Goal: Task Accomplishment & Management: Complete application form

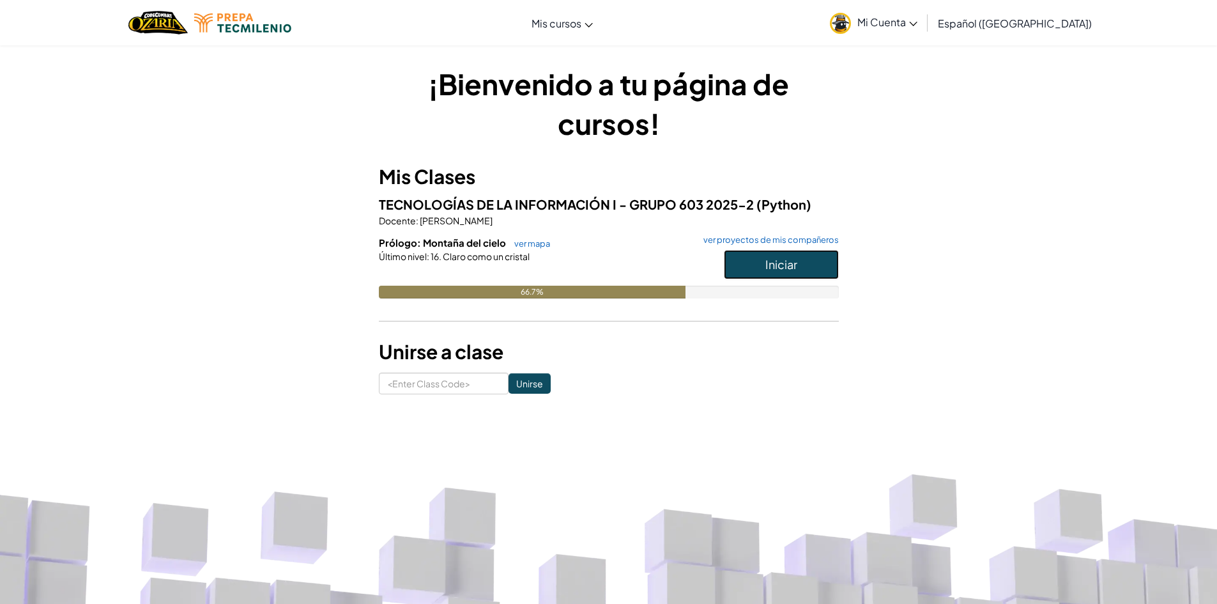
click at [794, 259] on span "Iniciar" at bounding box center [782, 264] width 32 height 15
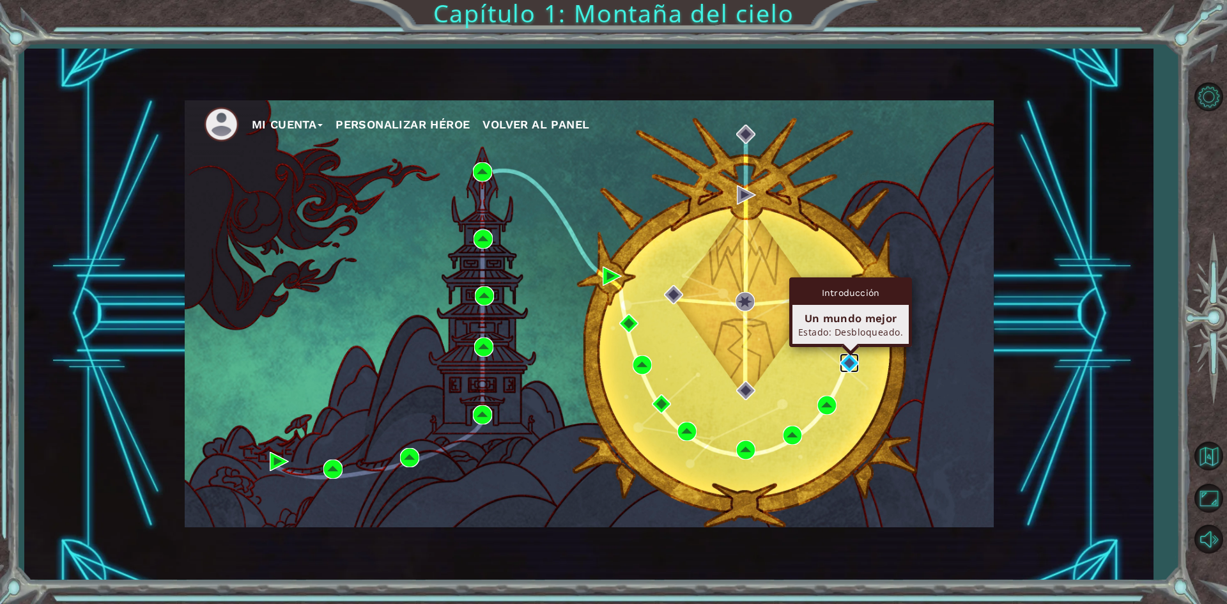
click at [845, 358] on img at bounding box center [849, 362] width 19 height 19
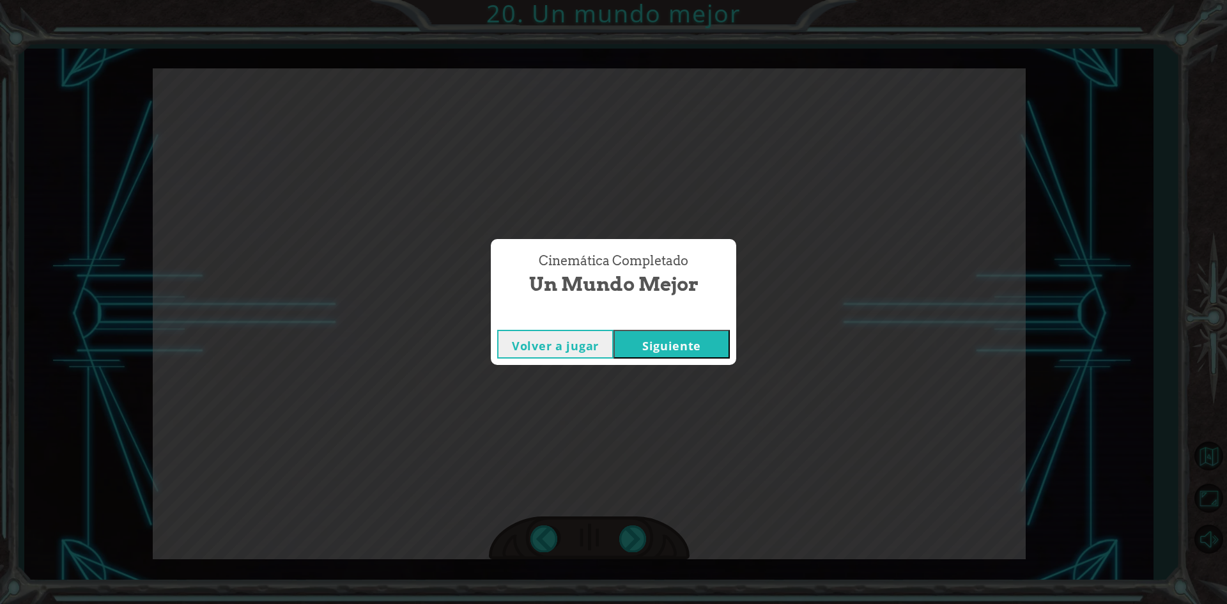
click at [692, 334] on button "Siguiente" at bounding box center [671, 344] width 116 height 29
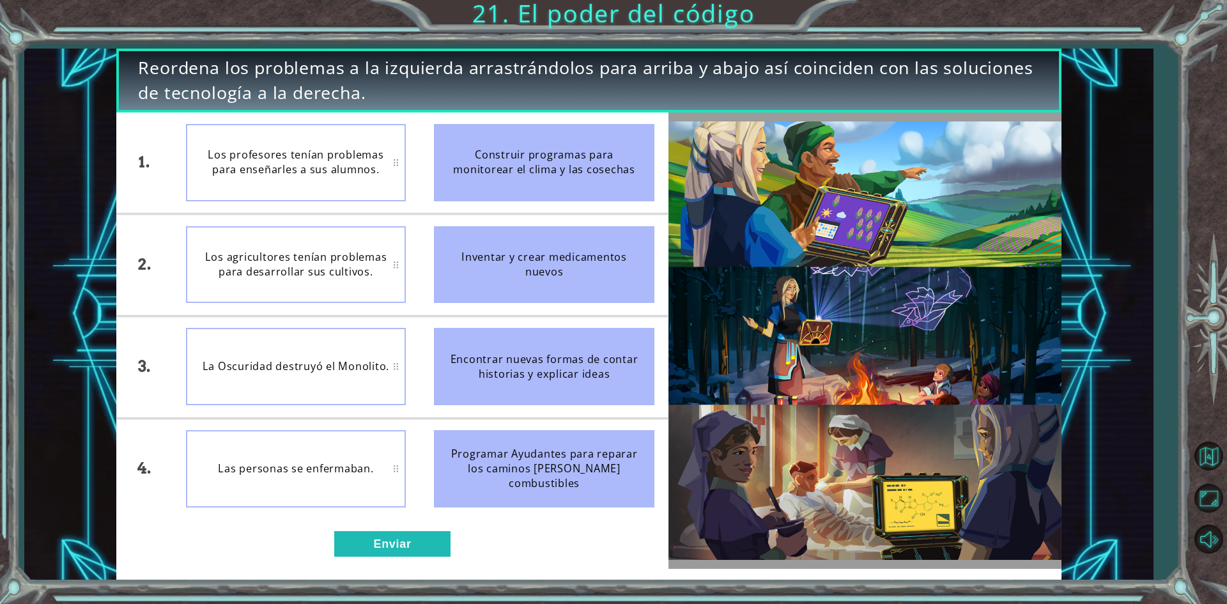
click at [308, 149] on div "Los profesores tenían problemas para enseñarles a sus alumnos." at bounding box center [296, 162] width 220 height 77
click at [399, 160] on div "Los agricultores tenían problemas para desarrollar sus cultivos." at bounding box center [296, 162] width 220 height 77
click at [395, 162] on div "Los agricultores tenían problemas para desarrollar sus cultivos." at bounding box center [296, 162] width 220 height 77
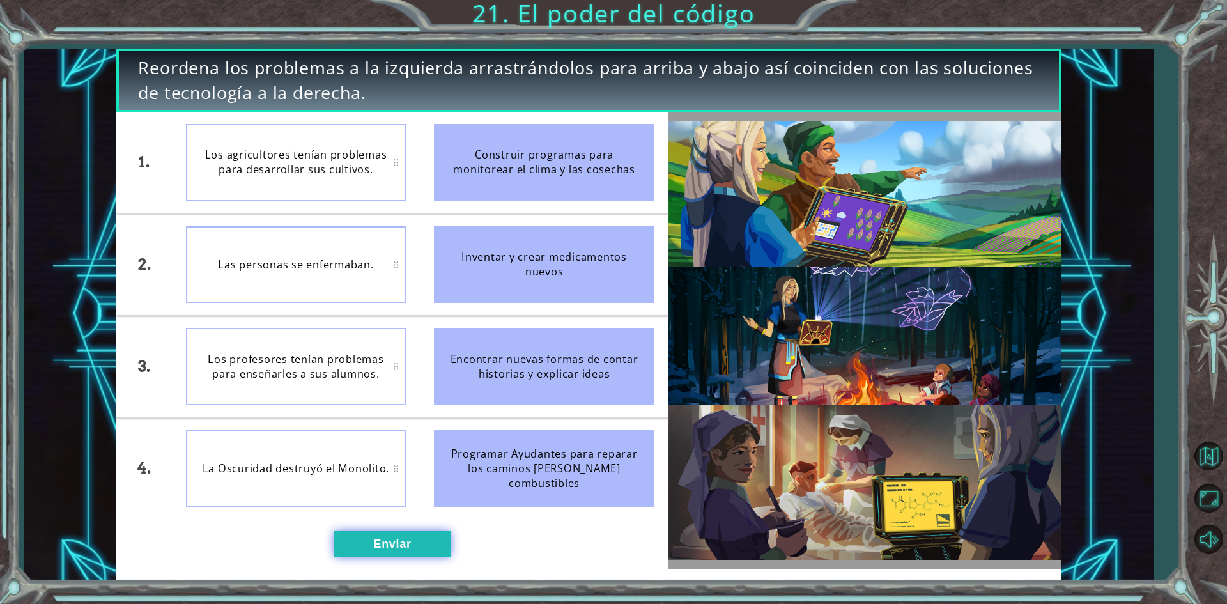
click at [394, 542] on button "Enviar" at bounding box center [392, 544] width 116 height 26
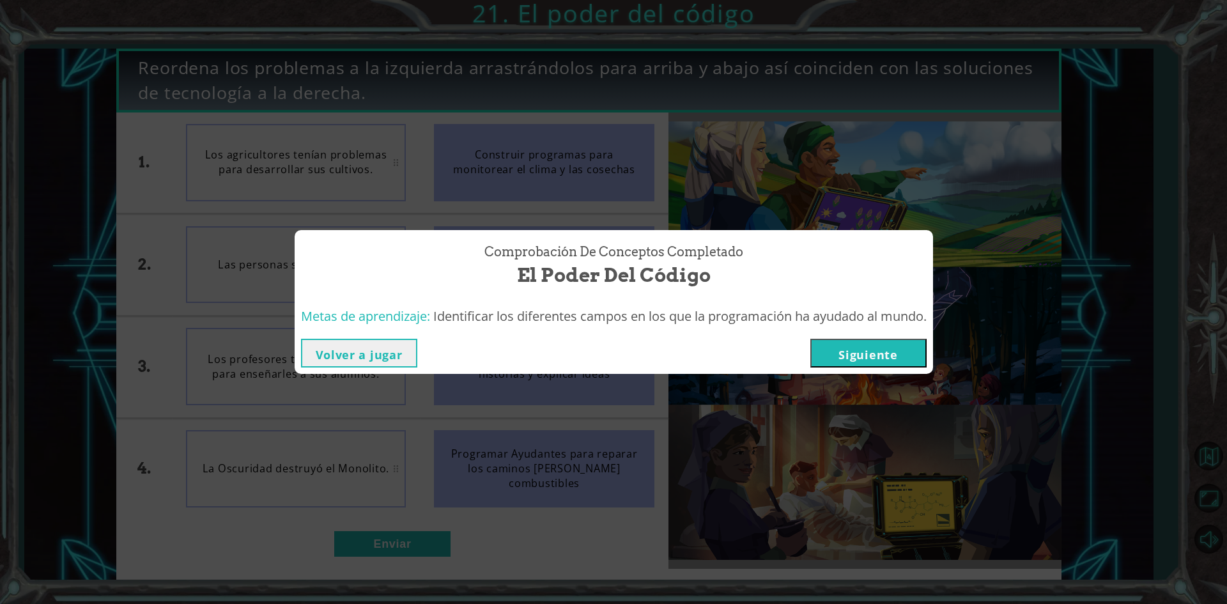
click at [852, 344] on button "Siguiente" at bounding box center [868, 353] width 116 height 29
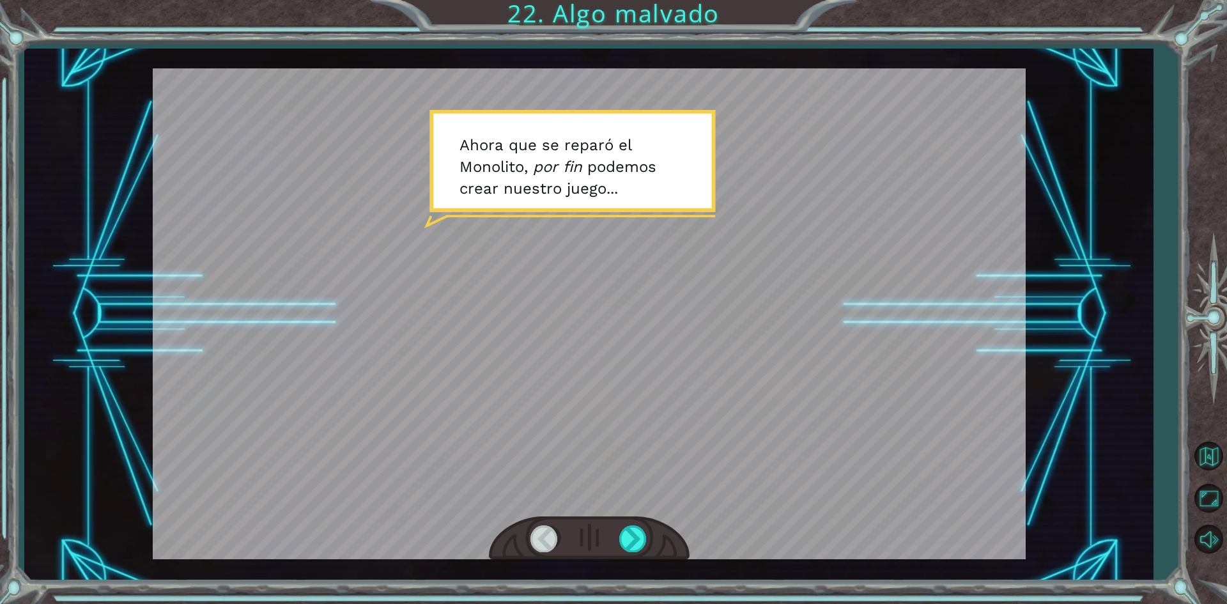
click at [770, 100] on div at bounding box center [589, 313] width 873 height 491
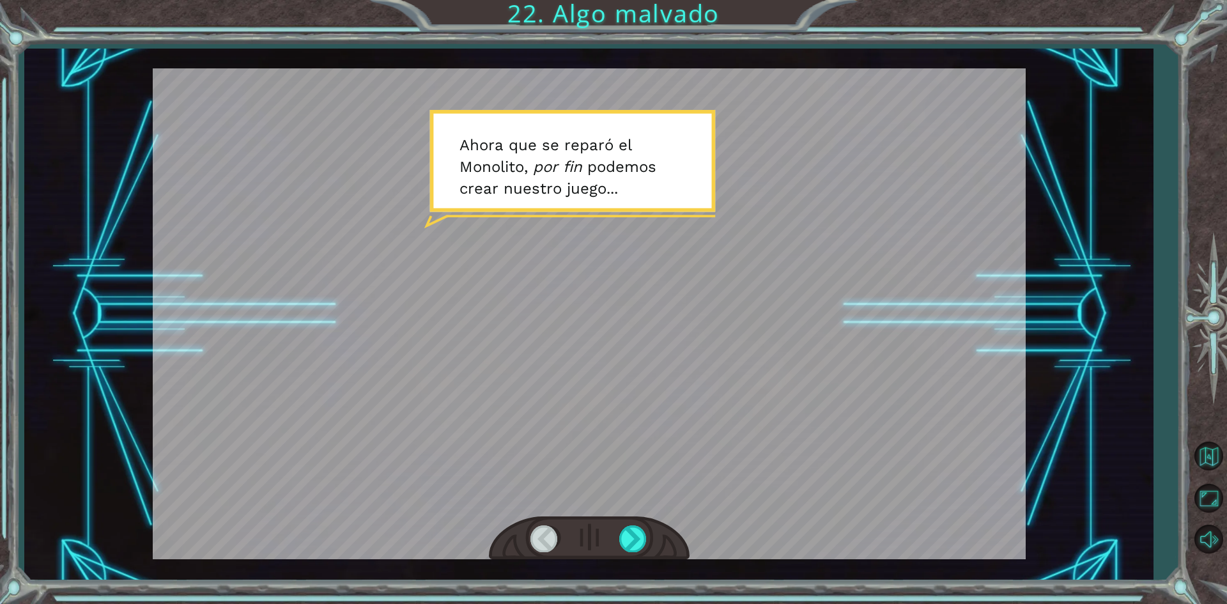
click at [770, 100] on div at bounding box center [589, 313] width 873 height 491
click at [784, 75] on div at bounding box center [589, 313] width 873 height 491
drag, startPoint x: 916, startPoint y: 55, endPoint x: 828, endPoint y: 207, distance: 175.5
click at [842, 195] on div "Temporary Text A h o r a q u e s e r e p a r ó e l M o n o l i t o , p o r f i …" at bounding box center [588, 315] width 1128 height 532
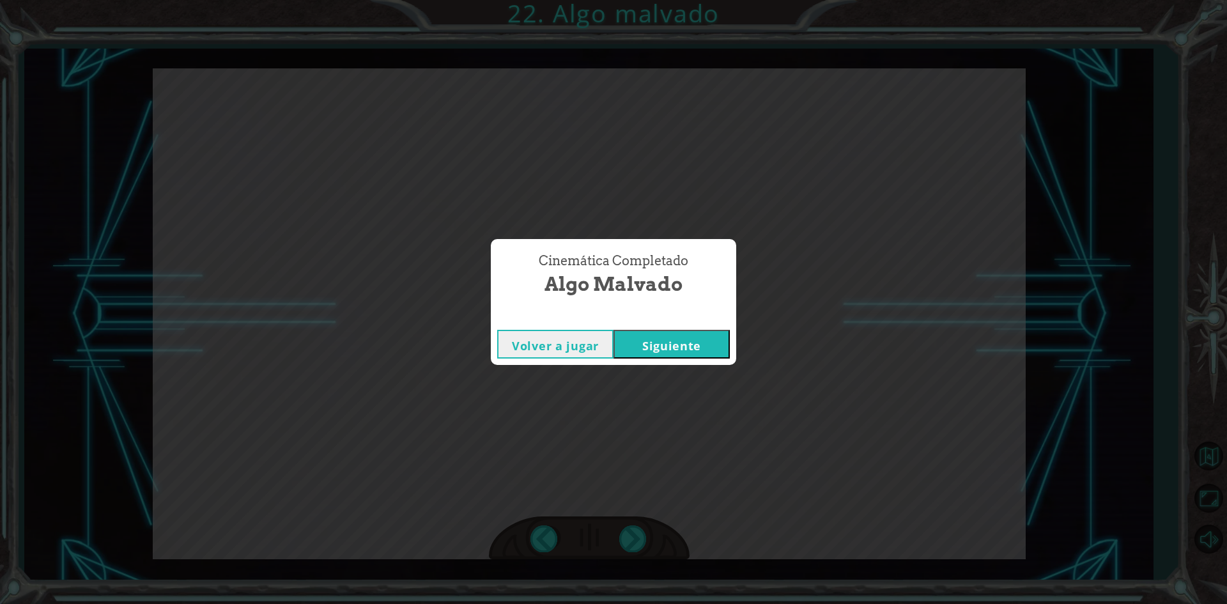
click at [686, 340] on button "Siguiente" at bounding box center [671, 344] width 116 height 29
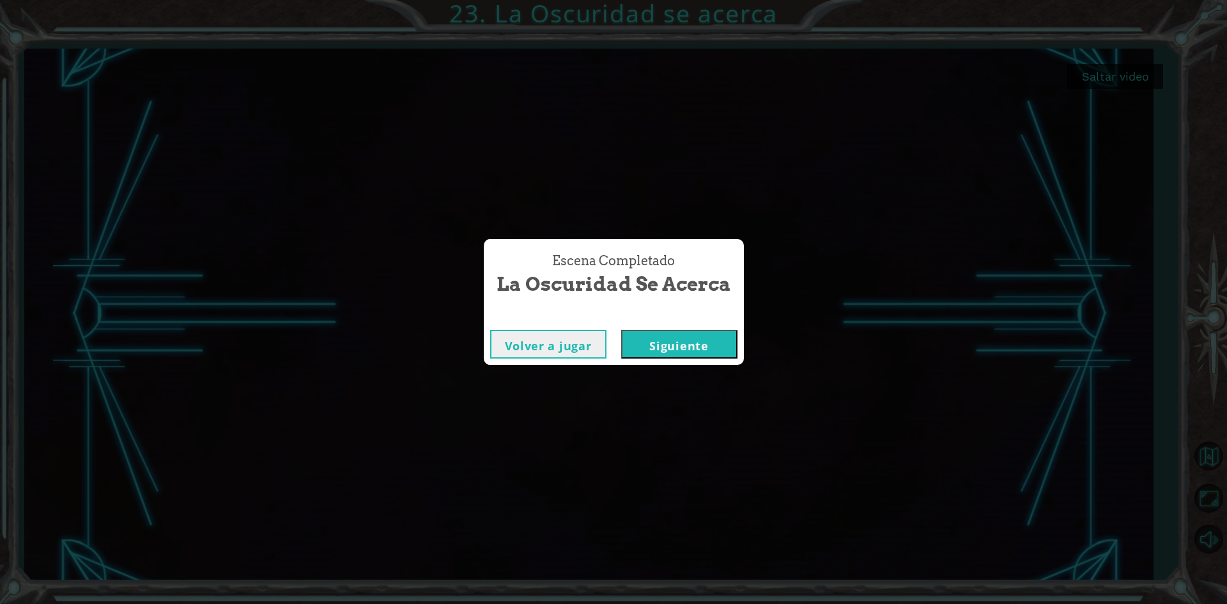
click at [654, 335] on button "Siguiente" at bounding box center [679, 344] width 116 height 29
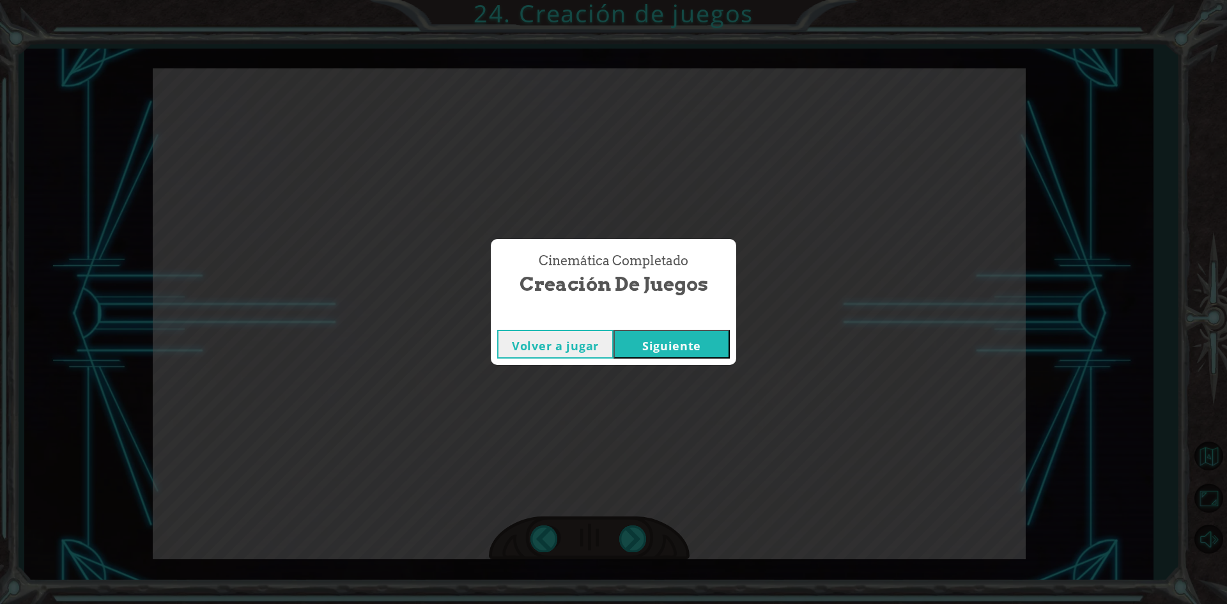
click at [654, 335] on button "Siguiente" at bounding box center [671, 344] width 116 height 29
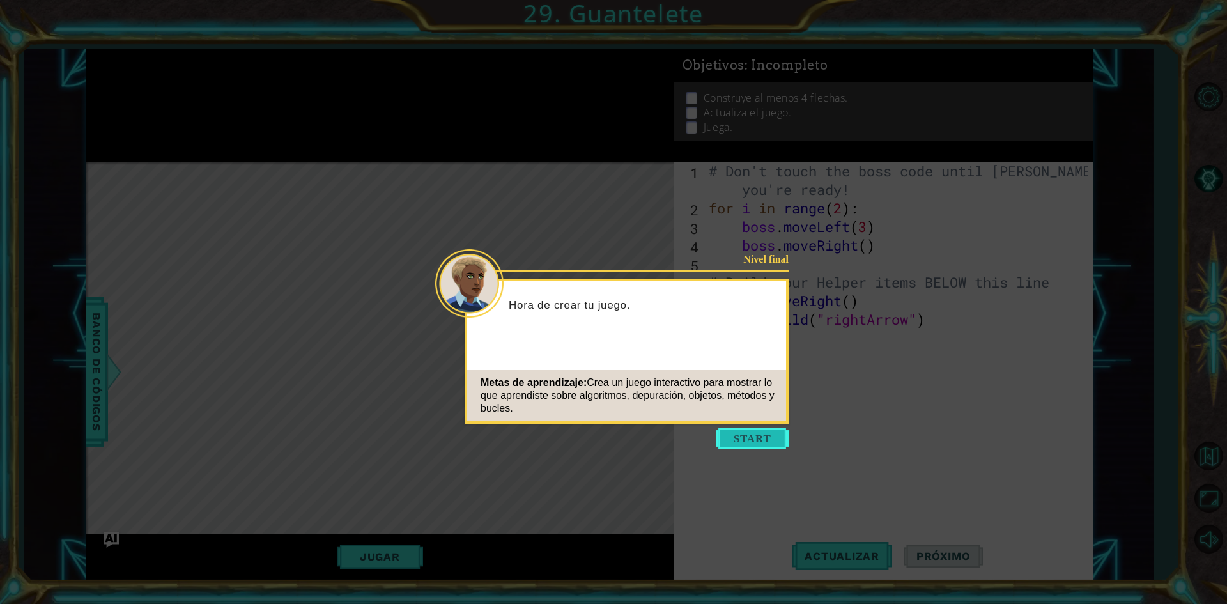
click at [763, 444] on button "Start" at bounding box center [752, 438] width 73 height 20
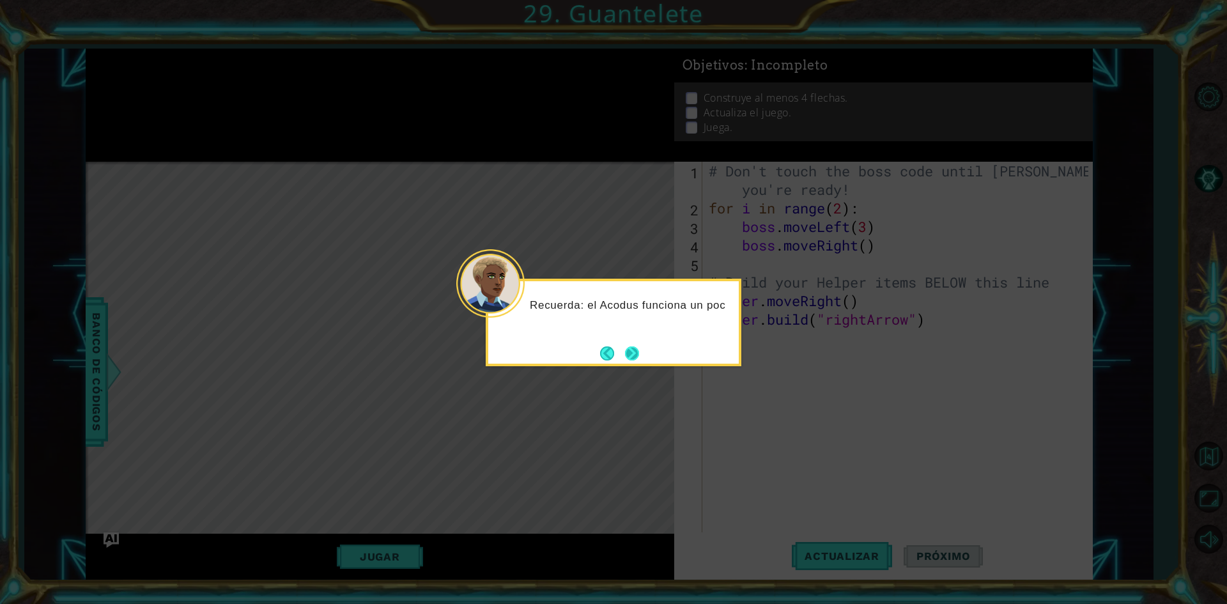
click at [629, 347] on button "Next" at bounding box center [632, 353] width 14 height 14
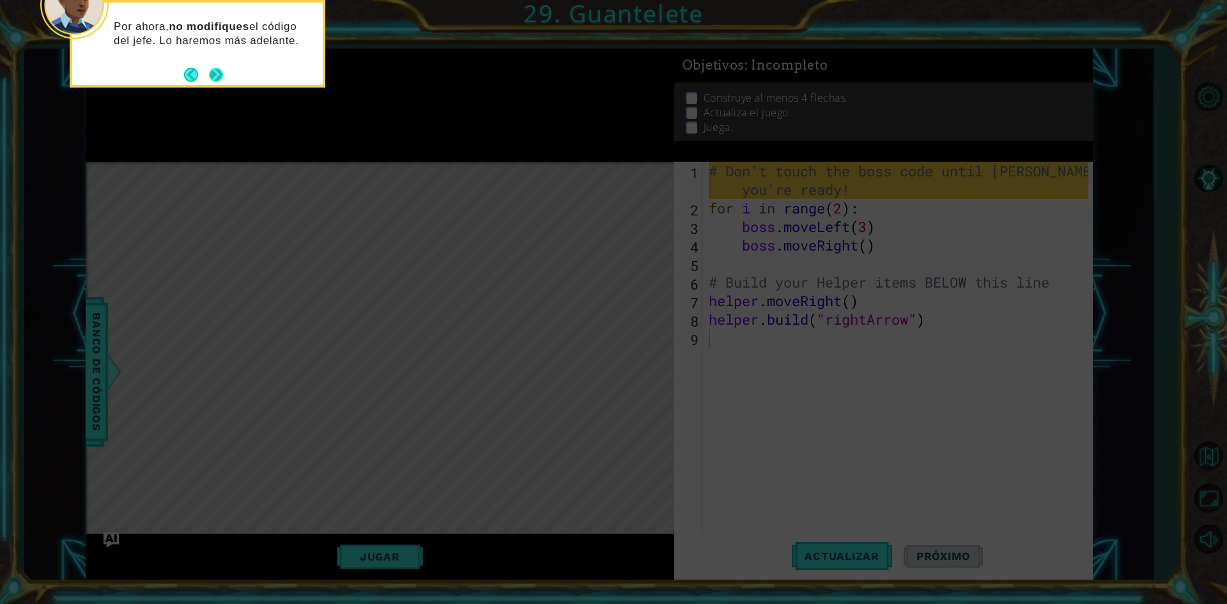
click at [220, 68] on button "Next" at bounding box center [216, 75] width 14 height 14
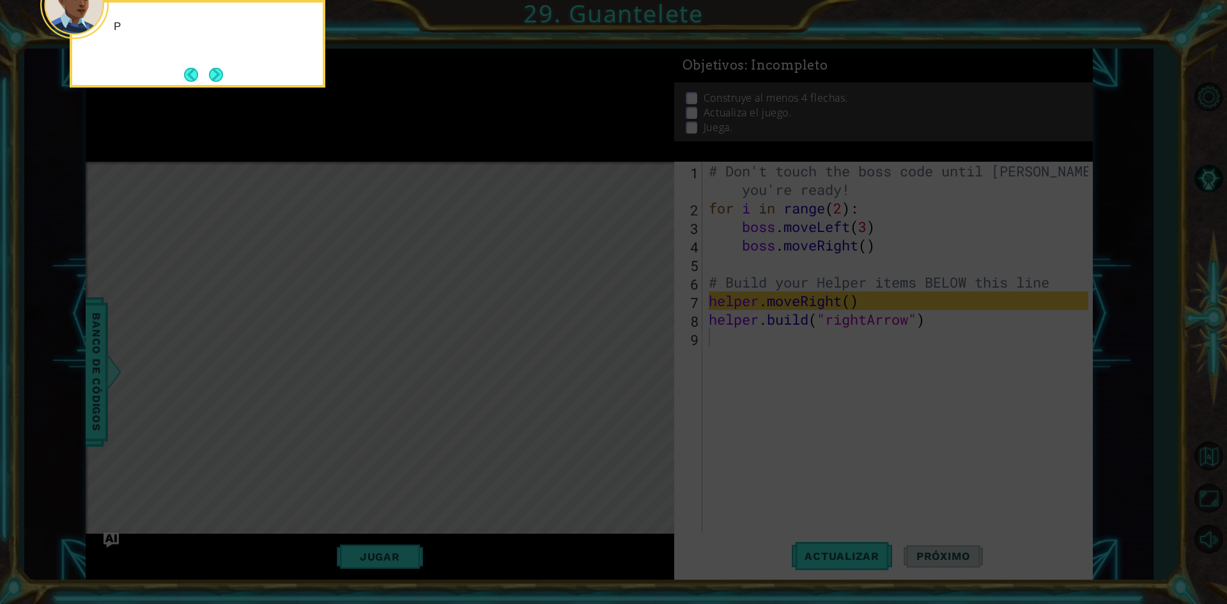
click at [220, 68] on button "Next" at bounding box center [216, 75] width 14 height 14
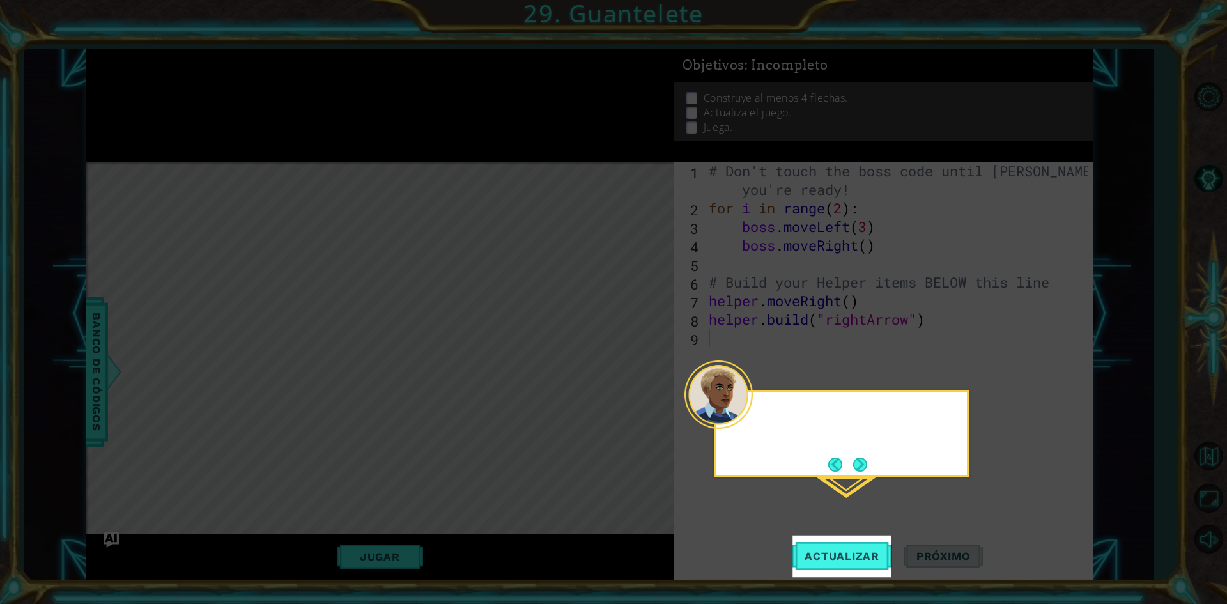
click at [220, 67] on icon at bounding box center [613, 302] width 1227 height 604
click at [861, 467] on button "Next" at bounding box center [860, 465] width 14 height 14
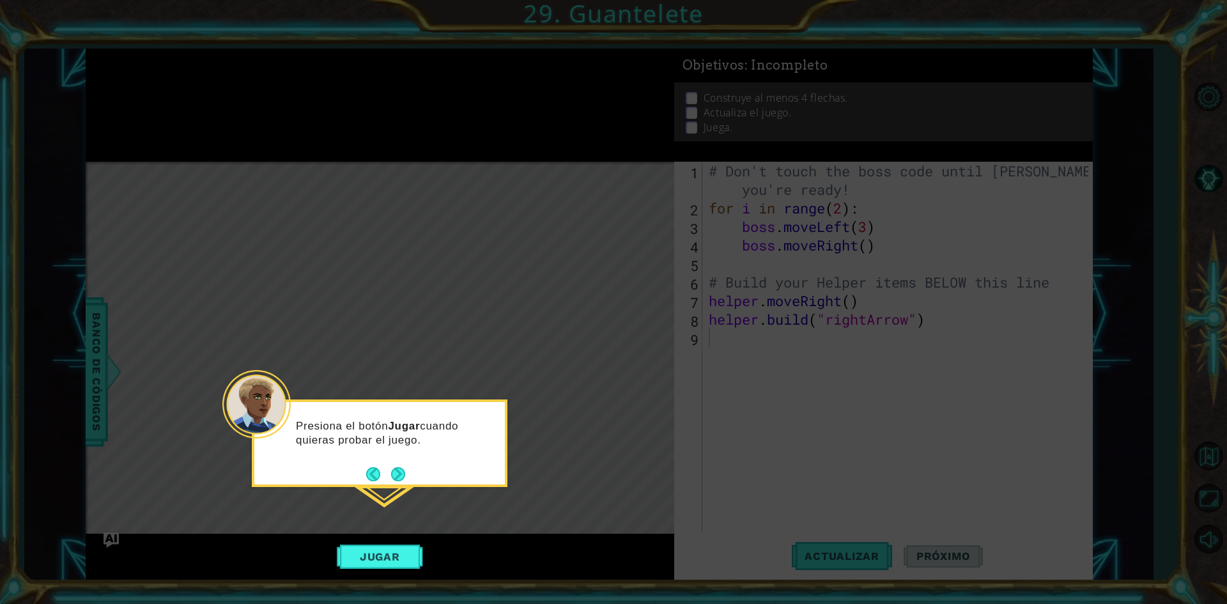
click at [397, 463] on div "Presiona el botón Jugar cuando quieras probar el juego." at bounding box center [379, 439] width 250 height 65
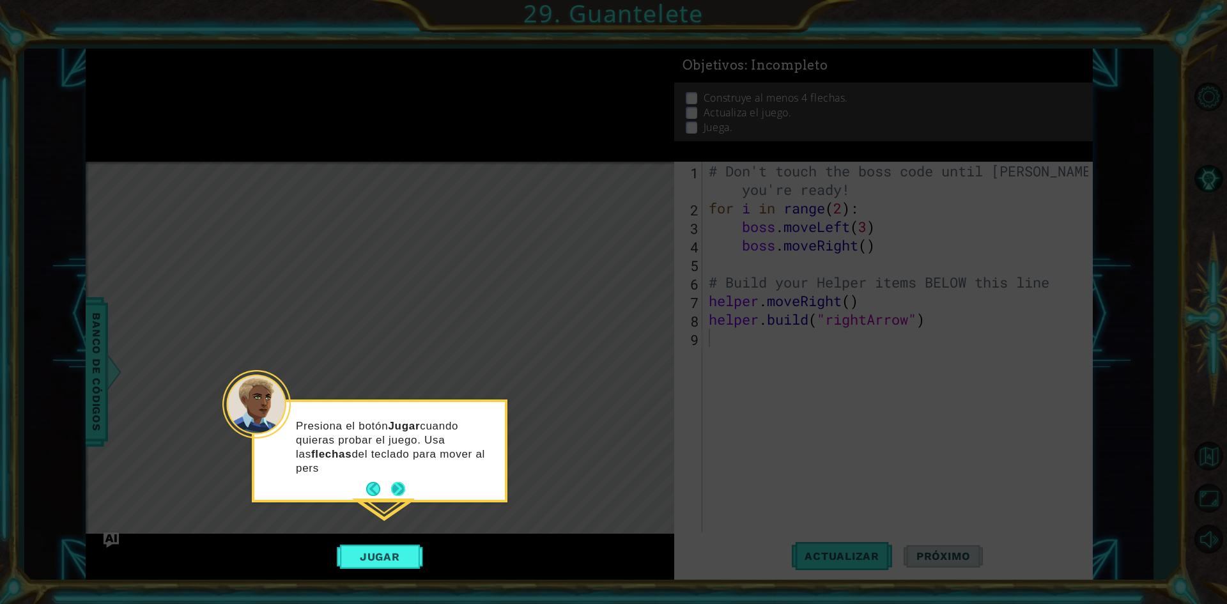
click at [394, 472] on div "Presiona el botón Jugar cuando quieras probar el juego. Usa las flechas del tec…" at bounding box center [379, 451] width 250 height 98
click at [400, 468] on p "Presiona el botón Jugar cuando quieras probar el juego. Usa las flechas del tec…" at bounding box center [396, 447] width 200 height 56
click at [393, 500] on div "Presiona el botón Jugar cuando quieras probar el juego. Usa las flechas del tec…" at bounding box center [380, 450] width 256 height 103
click at [395, 482] on button "Next" at bounding box center [398, 489] width 14 height 14
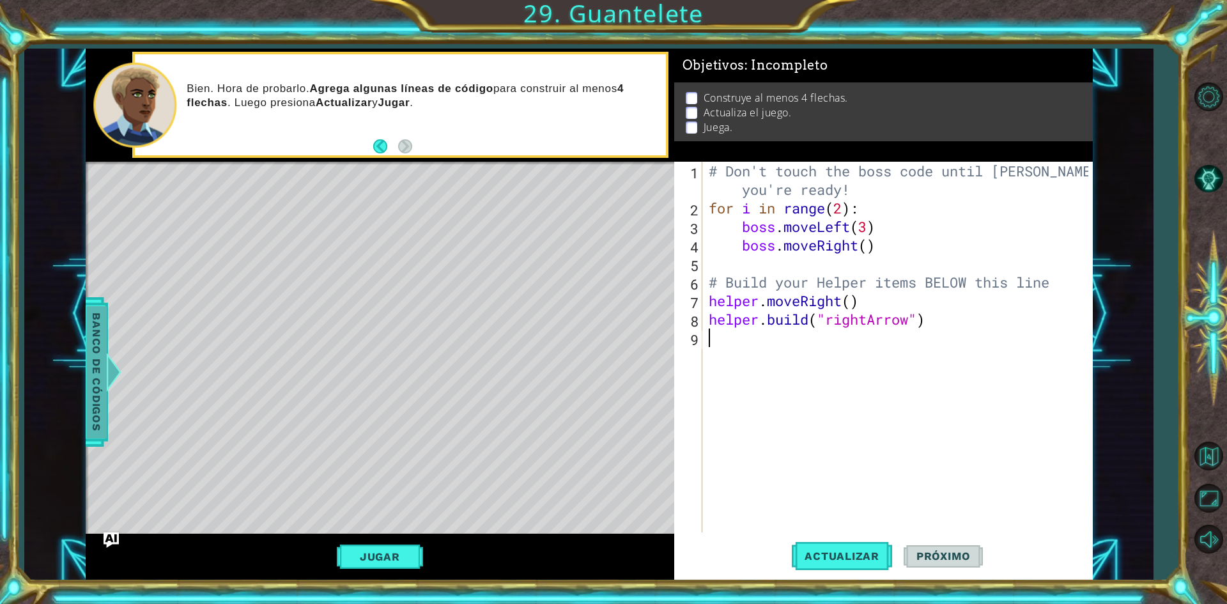
click at [95, 401] on span "Banco de códigos" at bounding box center [96, 371] width 20 height 132
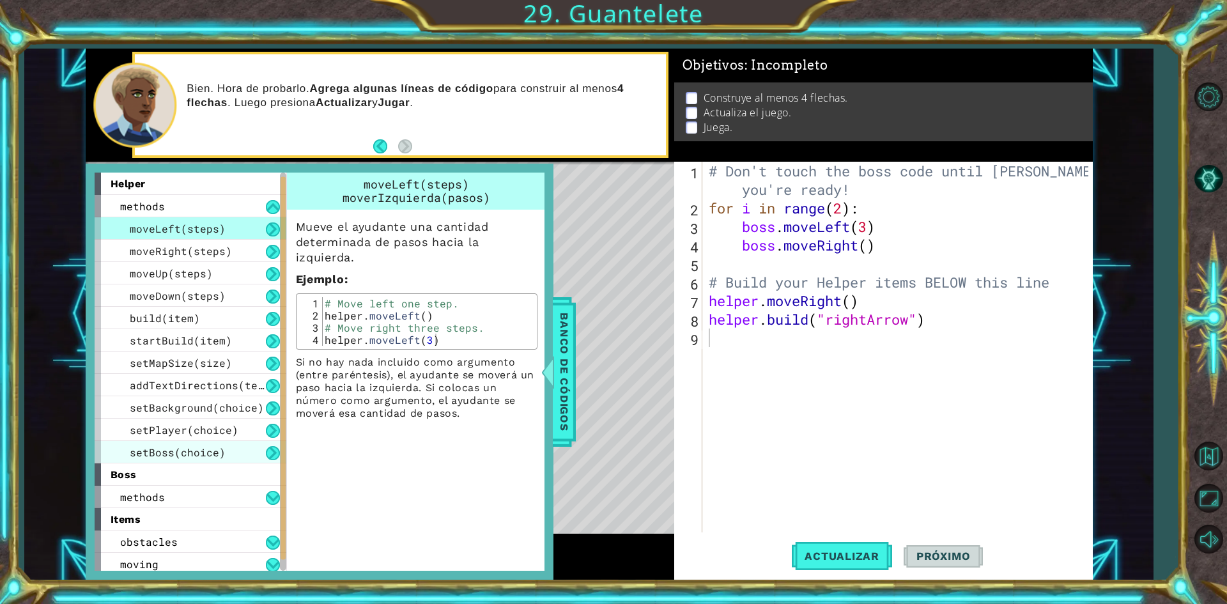
scroll to position [49, 0]
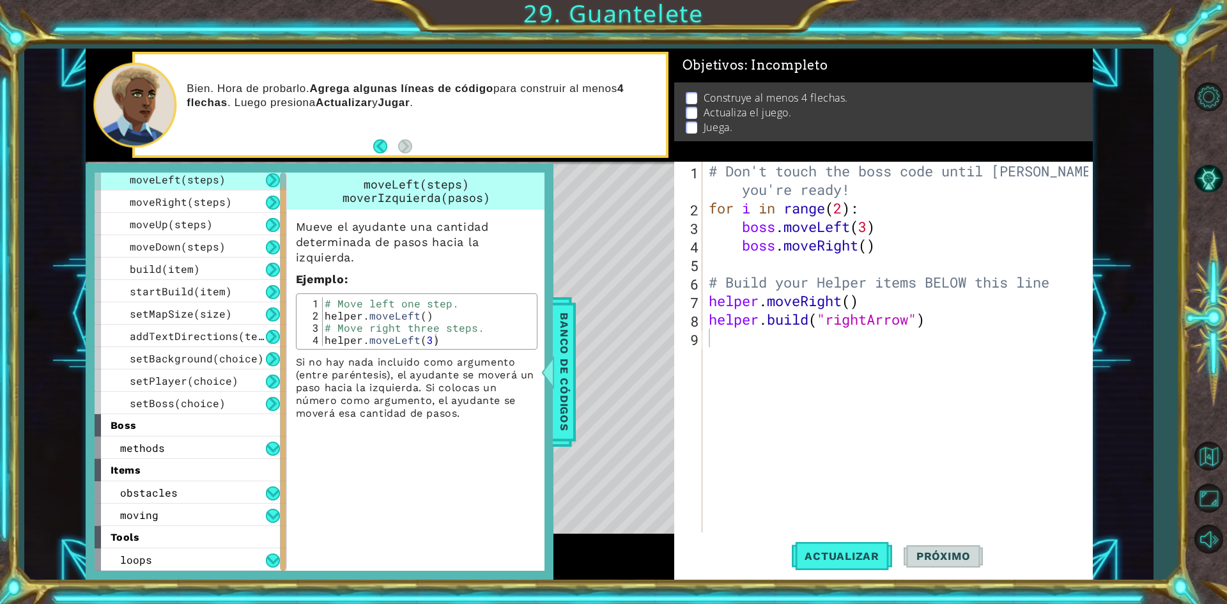
click at [513, 366] on p "Si no hay nada incluido como argumento (entre paréntesis), el ayudante se mover…" at bounding box center [417, 388] width 242 height 64
click at [555, 367] on div at bounding box center [547, 372] width 16 height 38
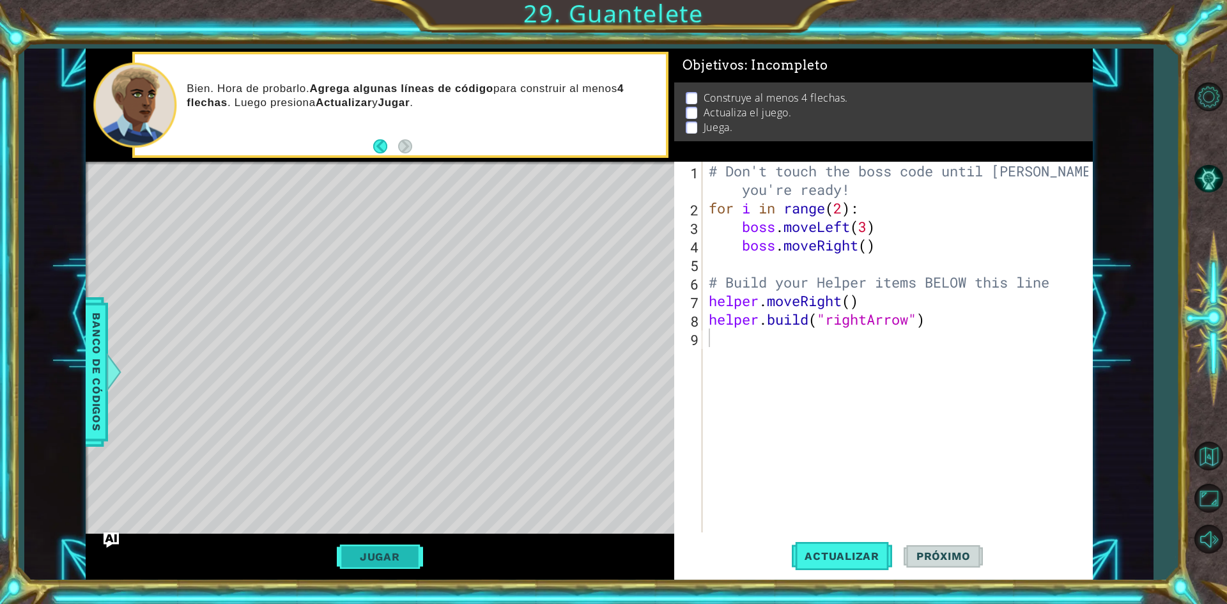
click at [369, 563] on button "Jugar" at bounding box center [380, 556] width 86 height 24
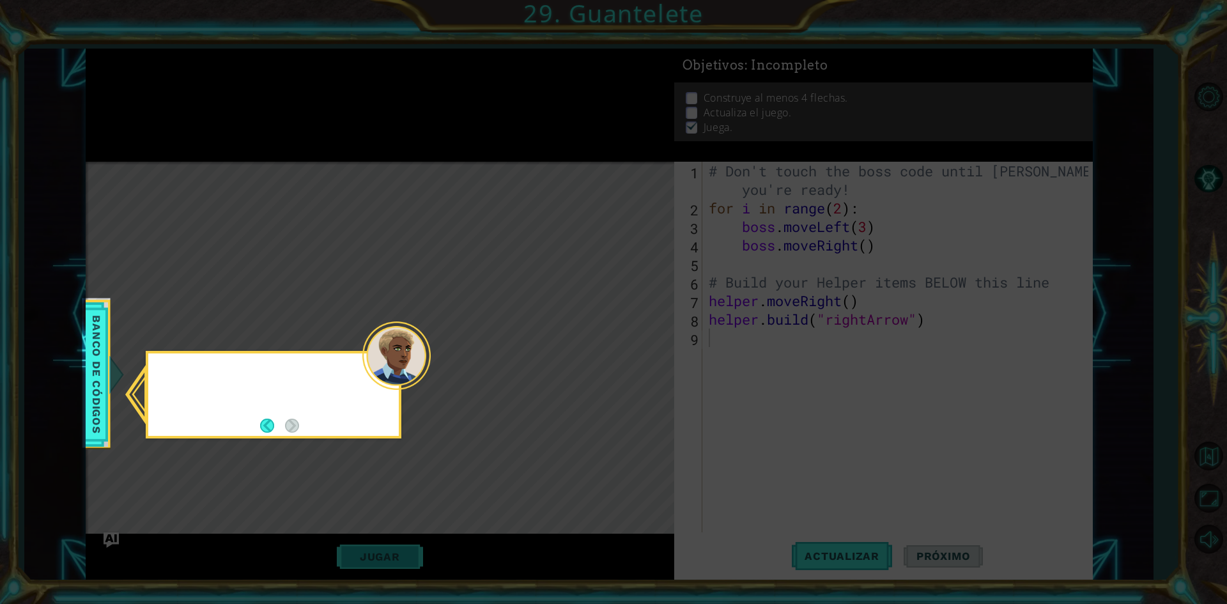
scroll to position [1, 0]
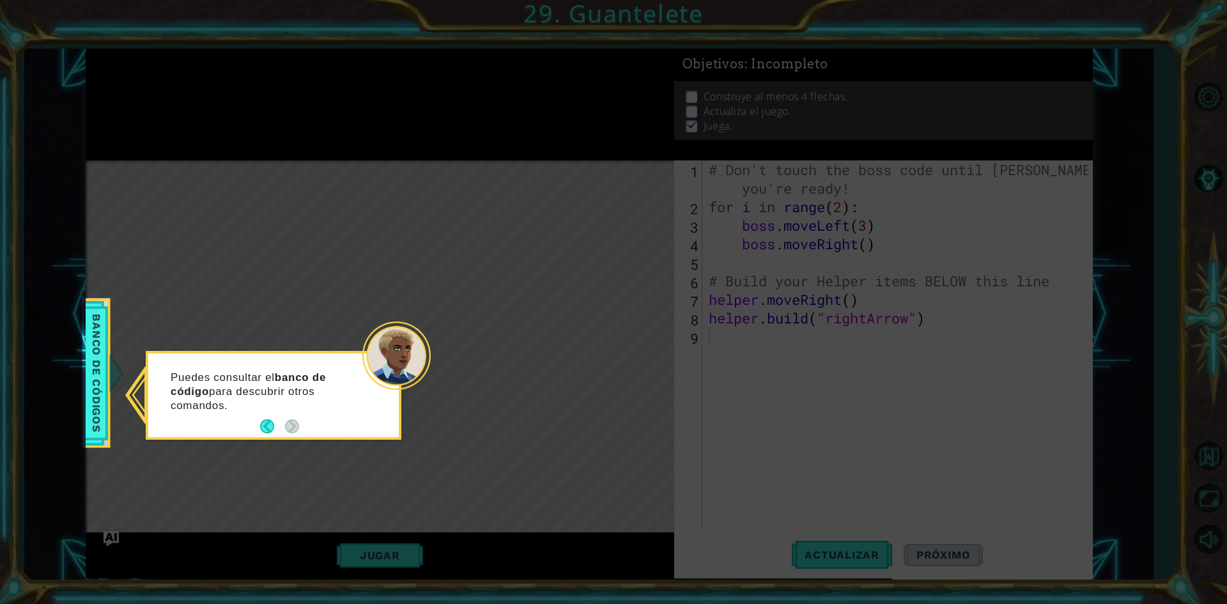
click at [187, 287] on icon at bounding box center [613, 302] width 1227 height 604
click at [270, 424] on button "Back" at bounding box center [272, 426] width 25 height 14
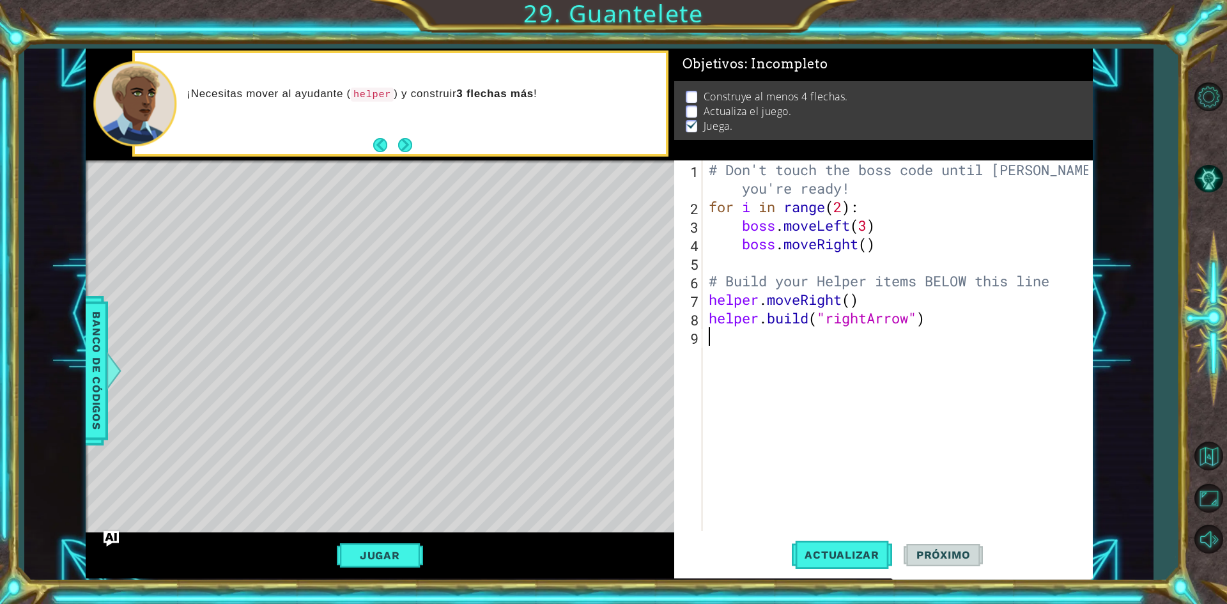
click at [723, 337] on div "# Don't touch the boss code until Vega says you're ready! for i in range ( 2 ) …" at bounding box center [900, 373] width 389 height 426
type textarea "h"
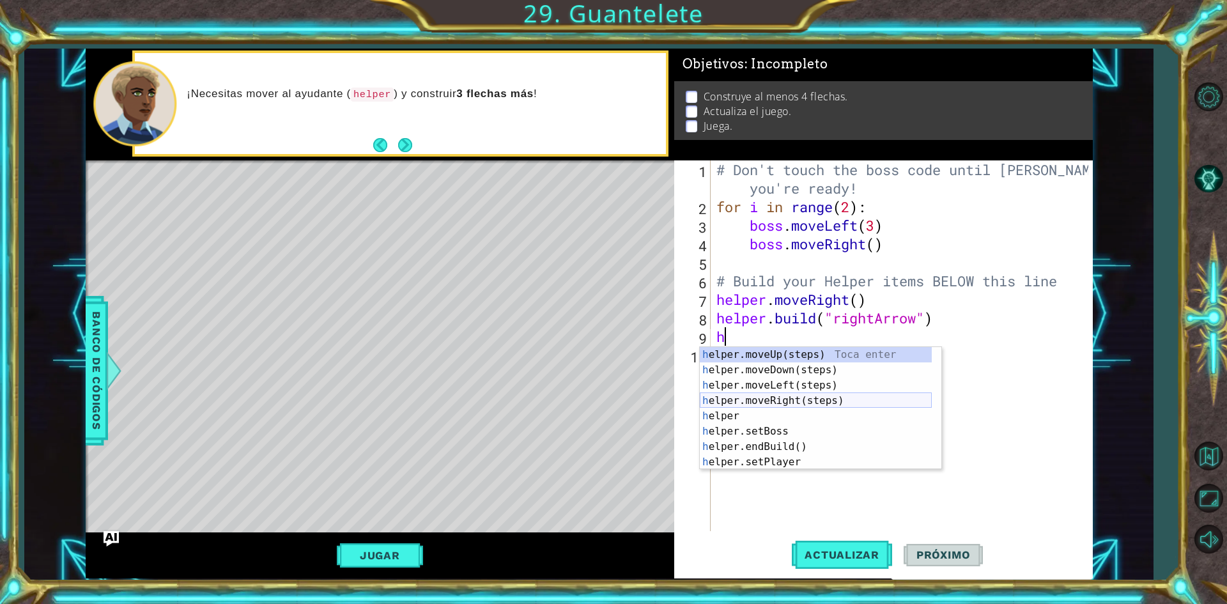
click at [747, 396] on div "h elper.moveUp(steps) Toca enter h elper.moveDown(steps) Toca enter h elper.mov…" at bounding box center [816, 423] width 232 height 153
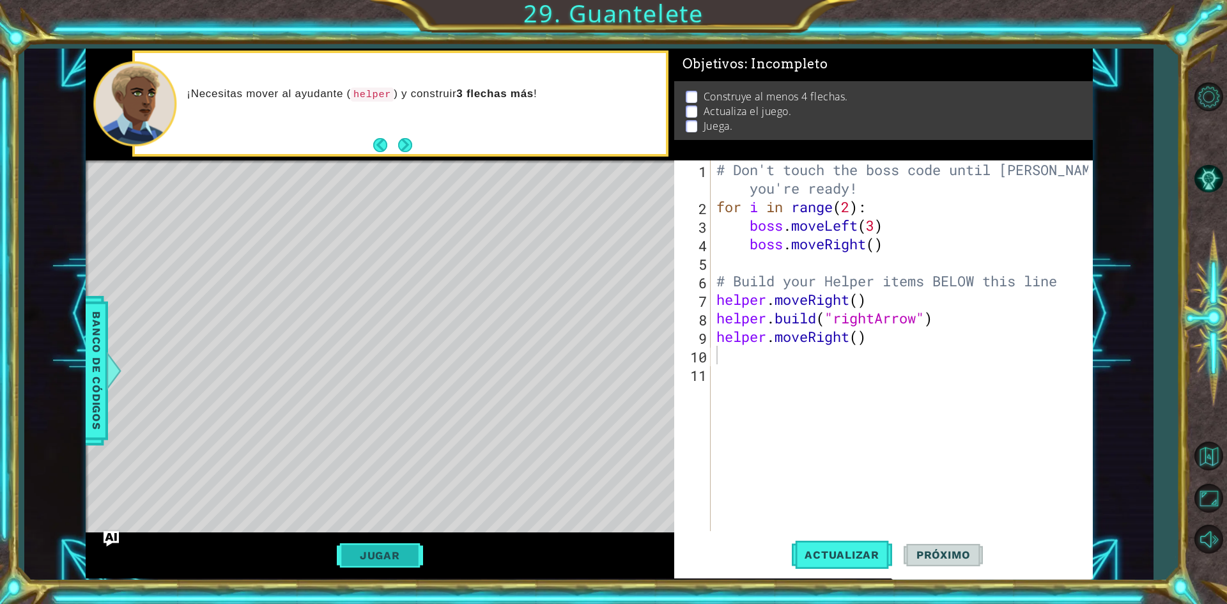
click at [397, 560] on button "Jugar" at bounding box center [380, 555] width 86 height 24
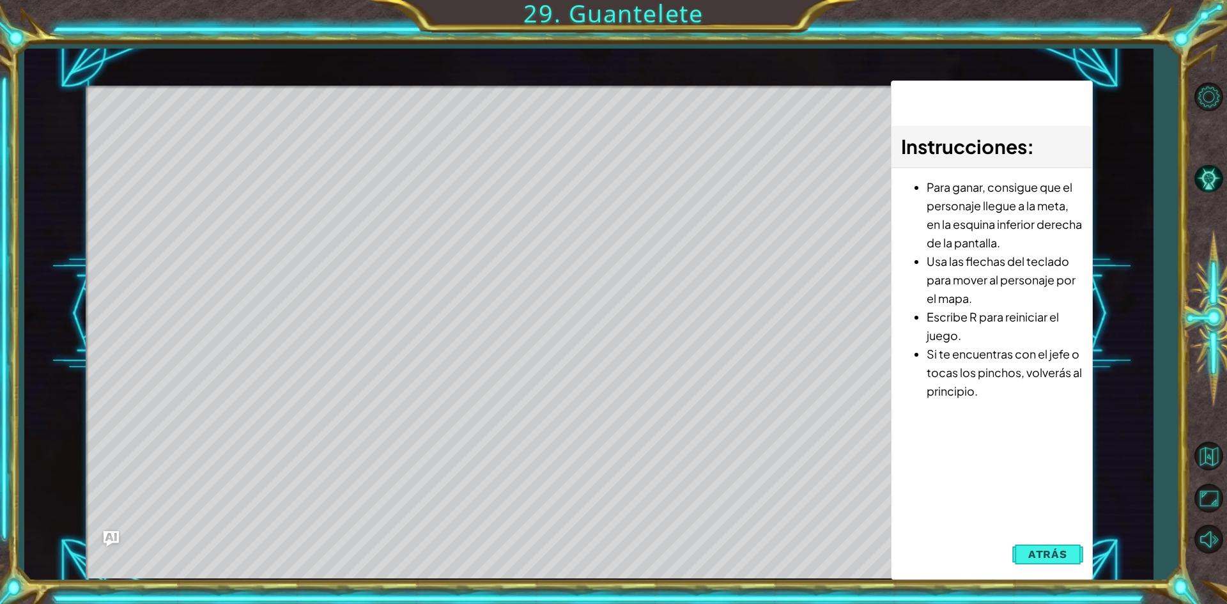
click at [421, 273] on div "Level Map" at bounding box center [381, 274] width 590 height 376
click at [1007, 138] on span "Instrucciones" at bounding box center [964, 146] width 126 height 24
drag, startPoint x: 997, startPoint y: 184, endPoint x: 978, endPoint y: 300, distance: 117.8
click at [990, 235] on li "Para ganar, consigue que el personaje llegue a la meta, en la esquina inferior …" at bounding box center [1004, 215] width 155 height 74
click at [1148, 202] on div "1 ההההההההההההההההההההההההההההההההההההההההההההההההההההההההההההההההההההההההההההה…" at bounding box center [588, 315] width 1128 height 532
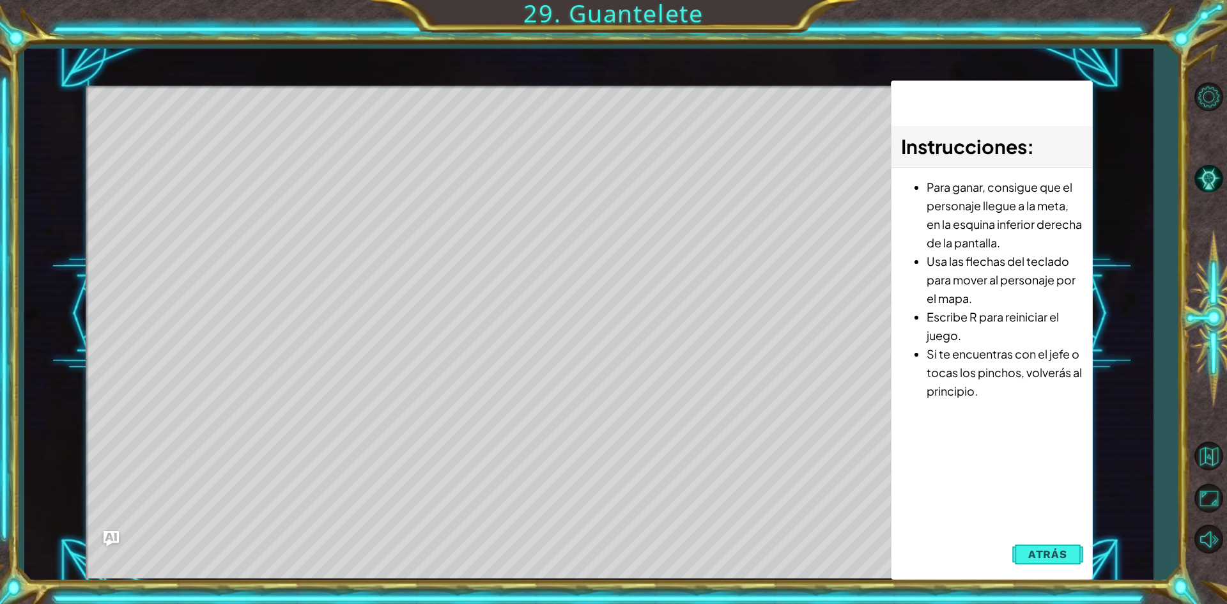
click at [1148, 202] on div "1 ההההההההההההההההההההההההההההההההההההההההההההההההההההההההההההההההההההההההההההה…" at bounding box center [588, 315] width 1128 height 532
click at [513, 587] on div "1 ההההההההההההההההההההההההההההההההההההההההההההההההההההההההההההההההההההההההההההה…" at bounding box center [613, 302] width 1227 height 604
click at [183, 345] on div "Level Map" at bounding box center [381, 274] width 590 height 376
click at [935, 385] on li "Si te encuentras con el jefe o tocas los pinchos, volverás al principio." at bounding box center [1004, 372] width 155 height 56
click at [941, 381] on li "Si te encuentras con el jefe o tocas los pinchos, volverás al principio." at bounding box center [1004, 372] width 155 height 56
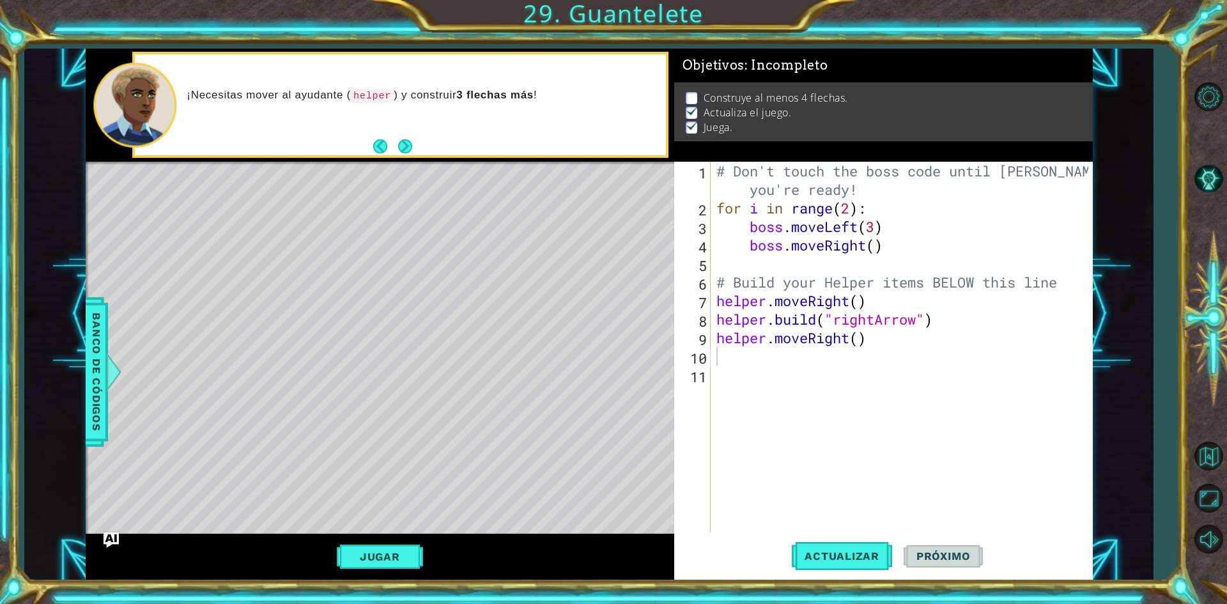
scroll to position [0, 0]
click at [165, 205] on div "Level Map" at bounding box center [381, 350] width 590 height 376
click at [593, 481] on div "Level Map" at bounding box center [381, 350] width 590 height 376
click at [97, 335] on span "Banco de códigos" at bounding box center [96, 371] width 20 height 132
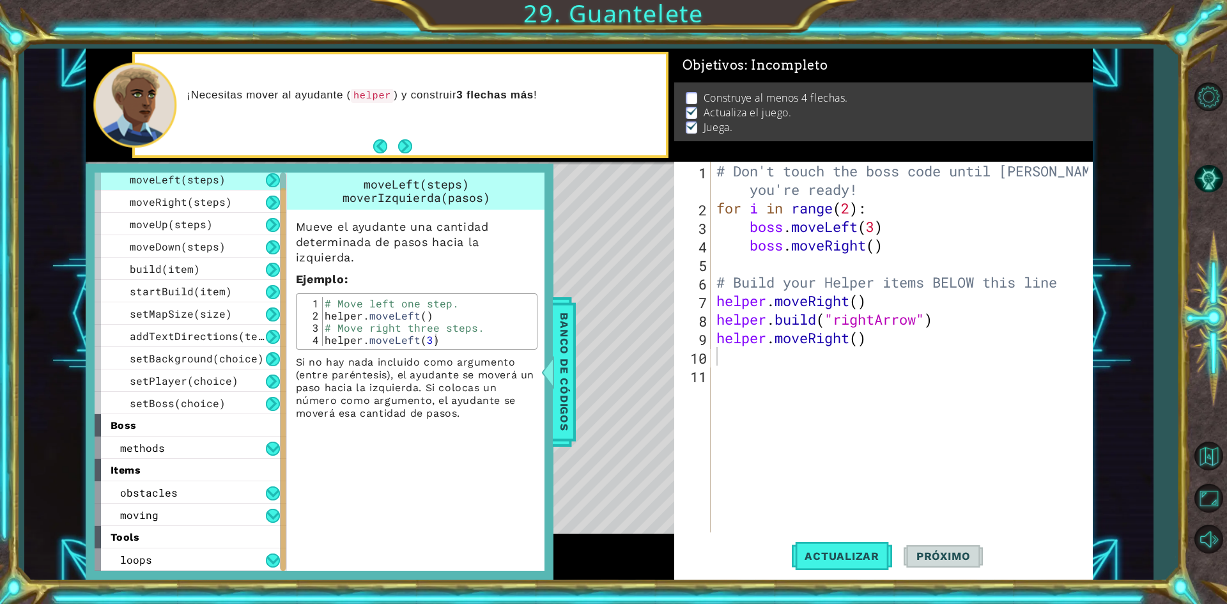
click at [876, 508] on div "# Don't touch the boss code until Vega says you're ready! for i in range ( 2 ) …" at bounding box center [904, 375] width 381 height 426
click at [555, 328] on span "Banco de códigos" at bounding box center [564, 371] width 20 height 132
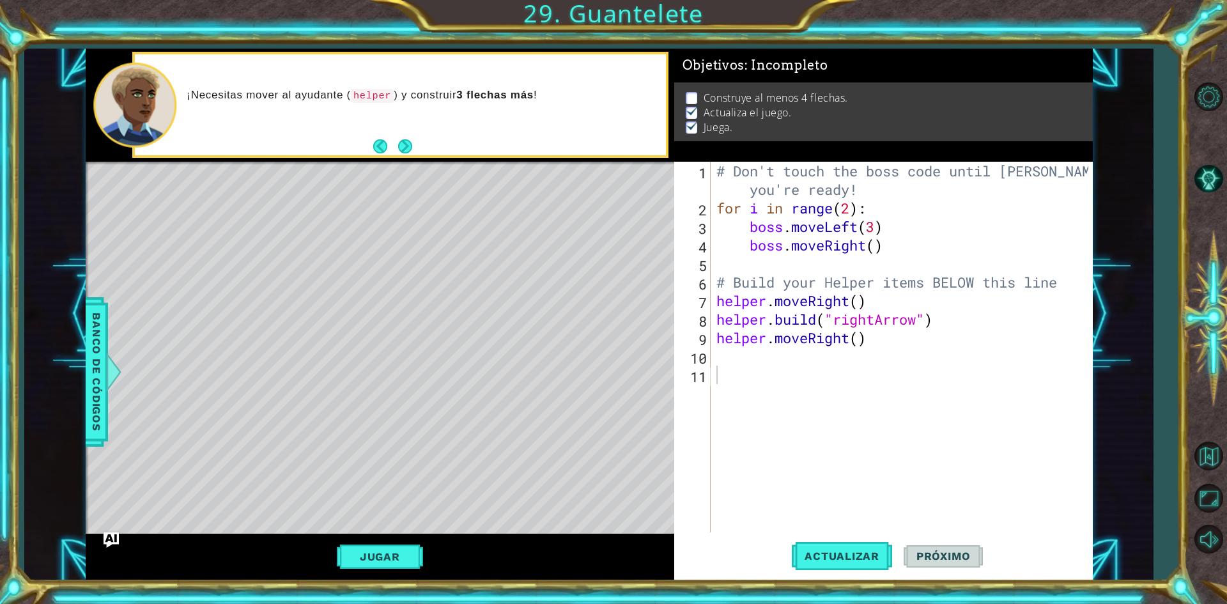
click at [731, 363] on div "# Don't touch the boss code until Vega says you're ready! for i in range ( 2 ) …" at bounding box center [904, 375] width 381 height 426
click at [161, 208] on div "Level Map" at bounding box center [381, 350] width 590 height 376
click at [412, 143] on button "Next" at bounding box center [405, 146] width 14 height 14
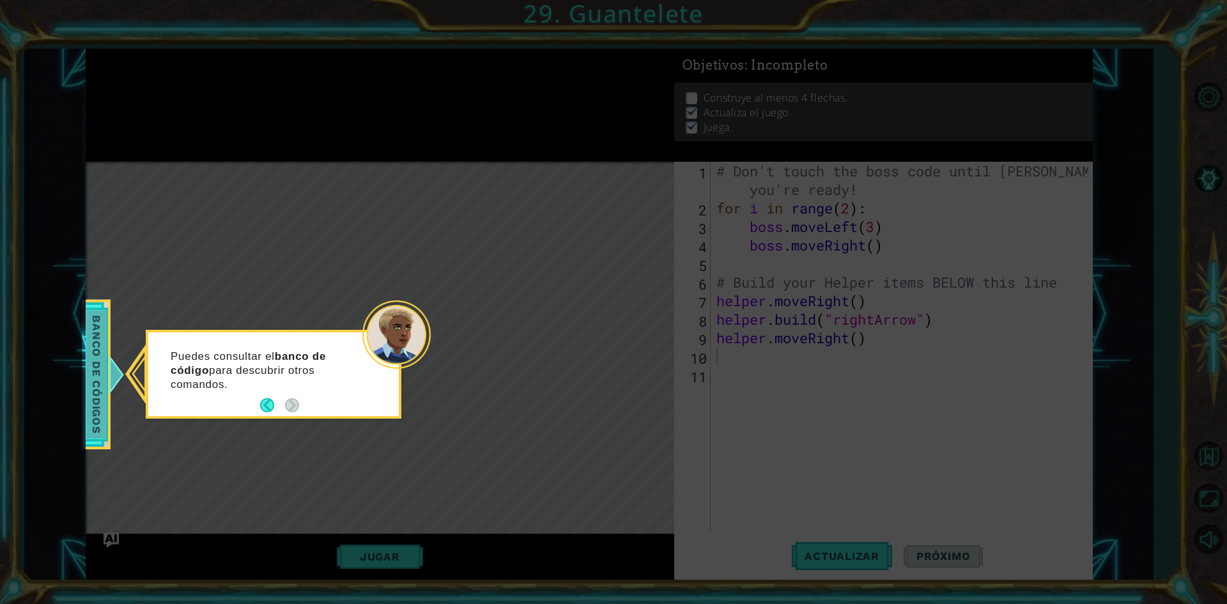
click at [98, 362] on span "Banco de códigos" at bounding box center [96, 375] width 20 height 128
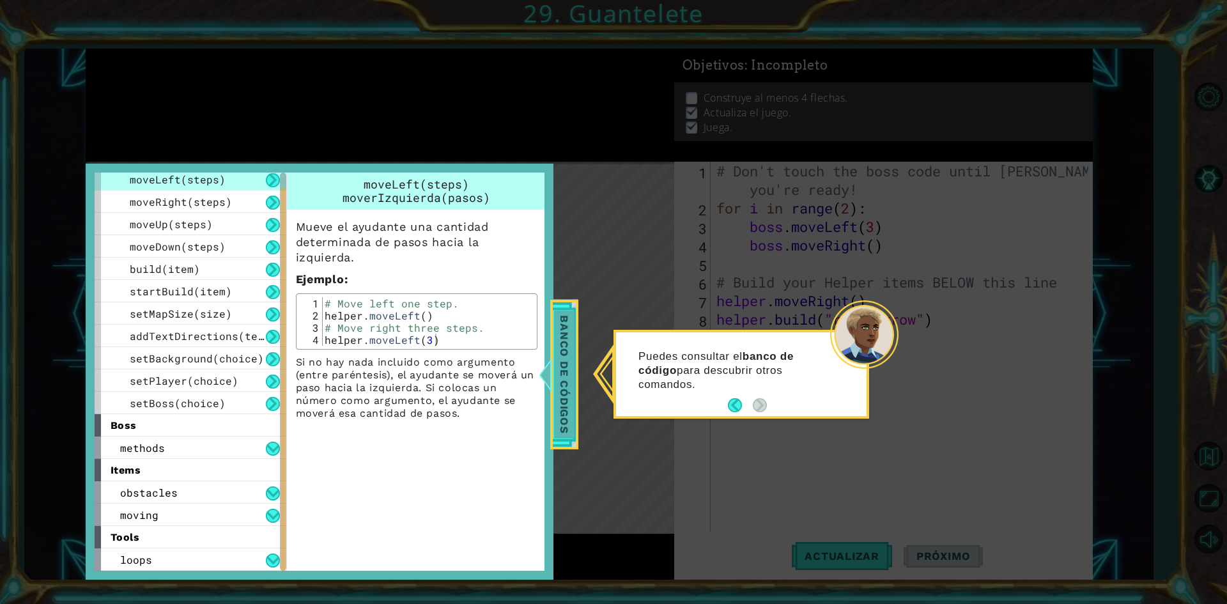
click at [557, 387] on span "Banco de códigos" at bounding box center [564, 375] width 20 height 128
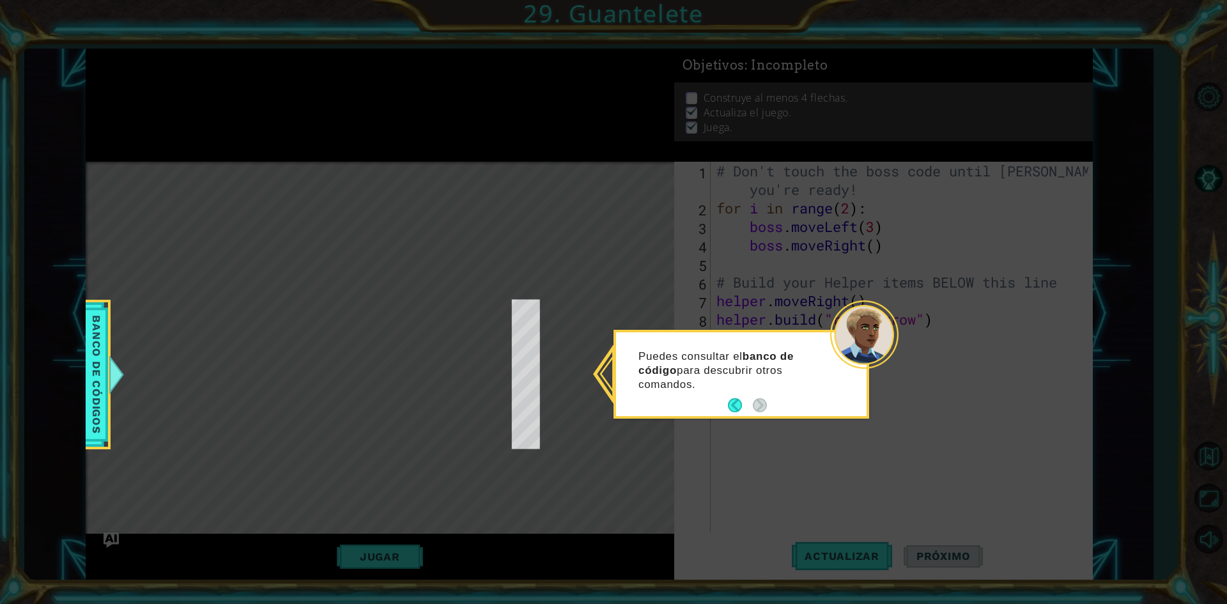
click at [553, 386] on icon at bounding box center [613, 302] width 1227 height 604
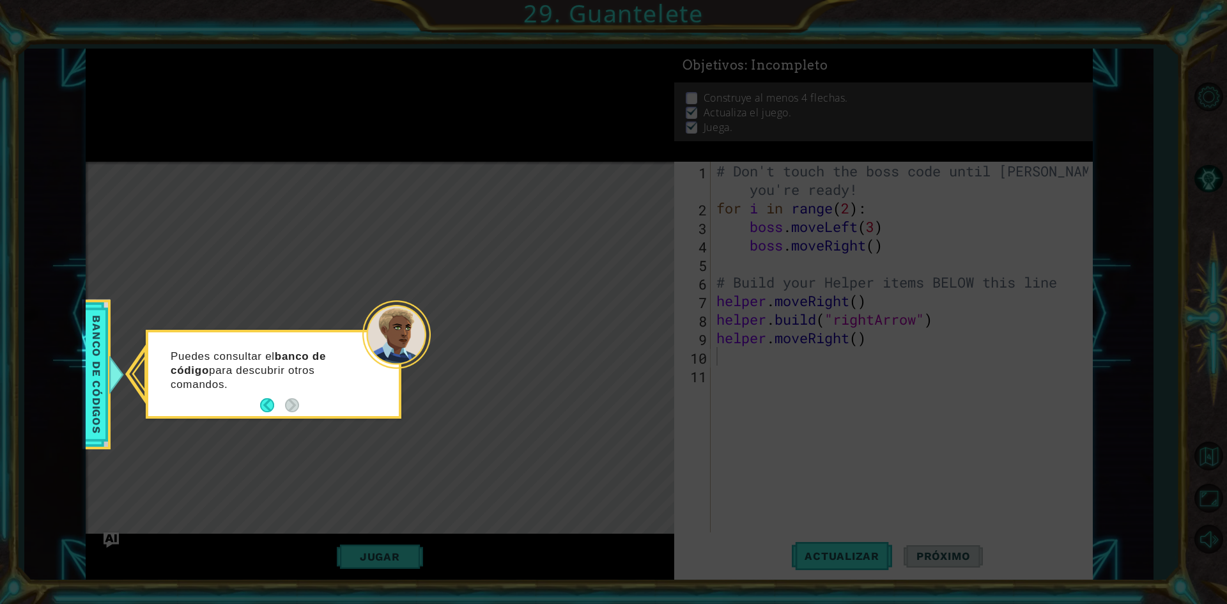
drag, startPoint x: 427, startPoint y: 294, endPoint x: 408, endPoint y: 307, distance: 23.6
click at [408, 307] on body "1 ההההההההההההההההההההההההההההההההההההההההההההההההההההההההההההההההההההההההההההה…" at bounding box center [613, 302] width 1227 height 604
click at [269, 404] on button "Back" at bounding box center [272, 405] width 25 height 14
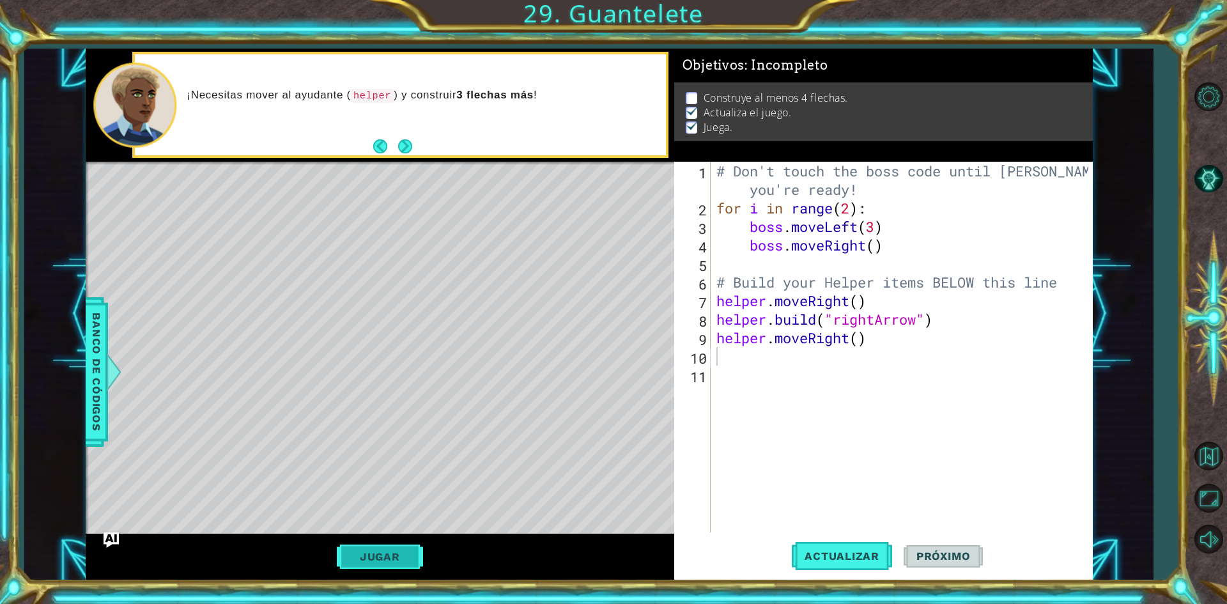
click at [374, 555] on button "Jugar" at bounding box center [380, 556] width 86 height 24
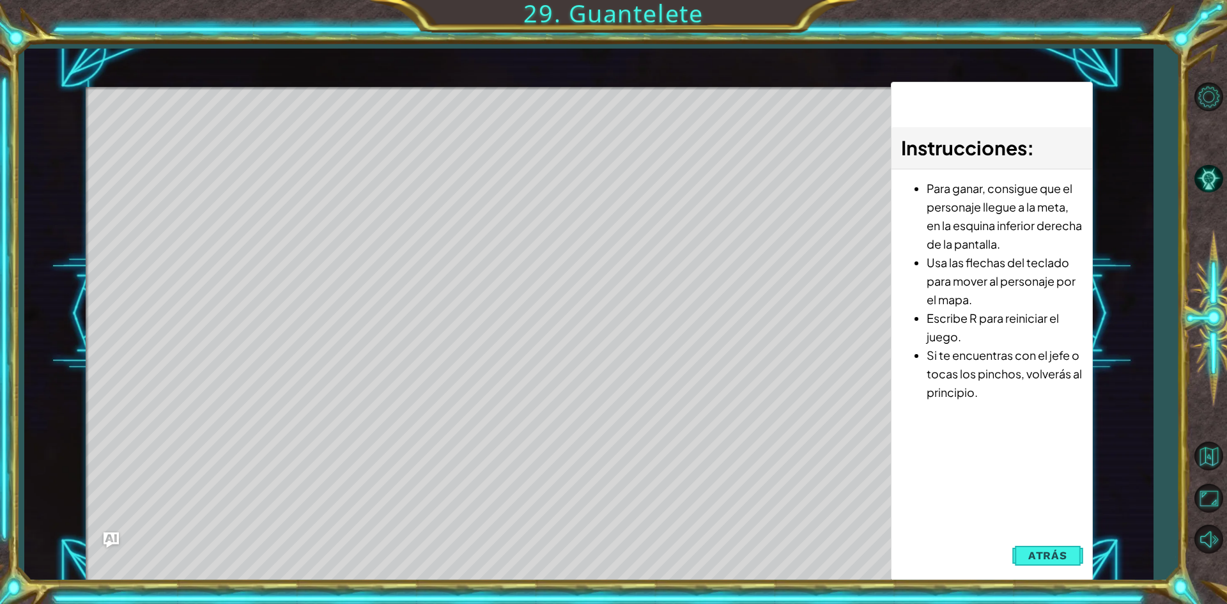
click at [399, 206] on div "Level Map" at bounding box center [381, 275] width 590 height 376
click at [376, 203] on div "Level Map" at bounding box center [381, 275] width 590 height 376
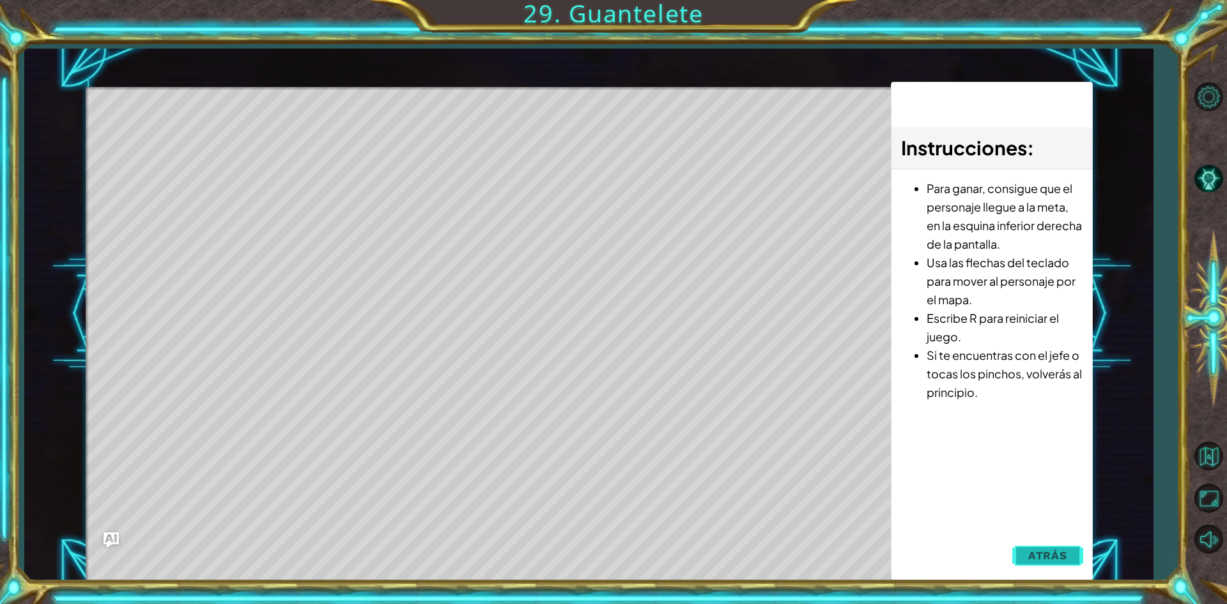
click at [1042, 551] on span "Atrás" at bounding box center [1047, 555] width 39 height 13
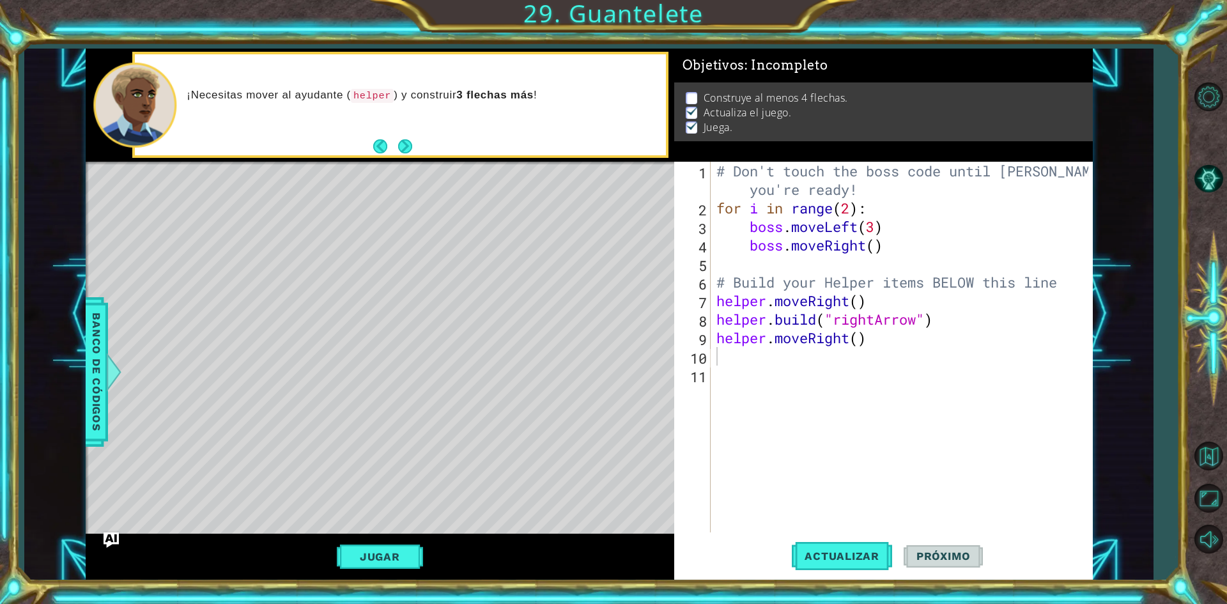
click at [723, 361] on div "# Don't touch the boss code until Vega says you're ready! for i in range ( 2 ) …" at bounding box center [904, 375] width 381 height 426
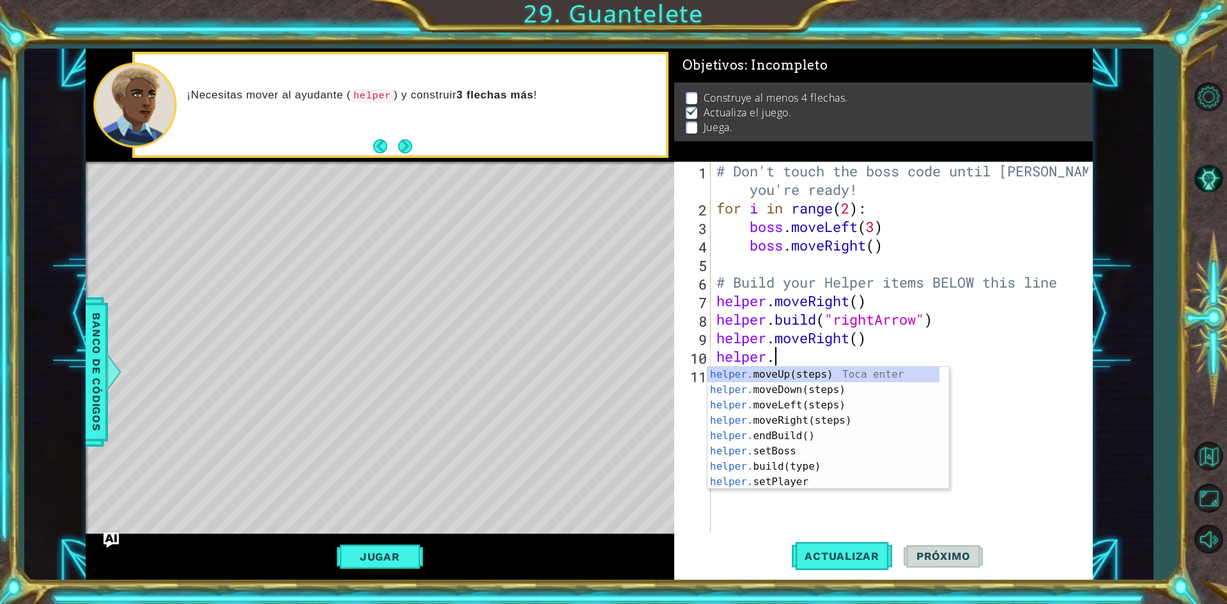
scroll to position [0, 2]
click at [755, 374] on div "helper.b uild(type) Toca enter helper. end B uild() Toca enter helper. set B os…" at bounding box center [828, 420] width 242 height 107
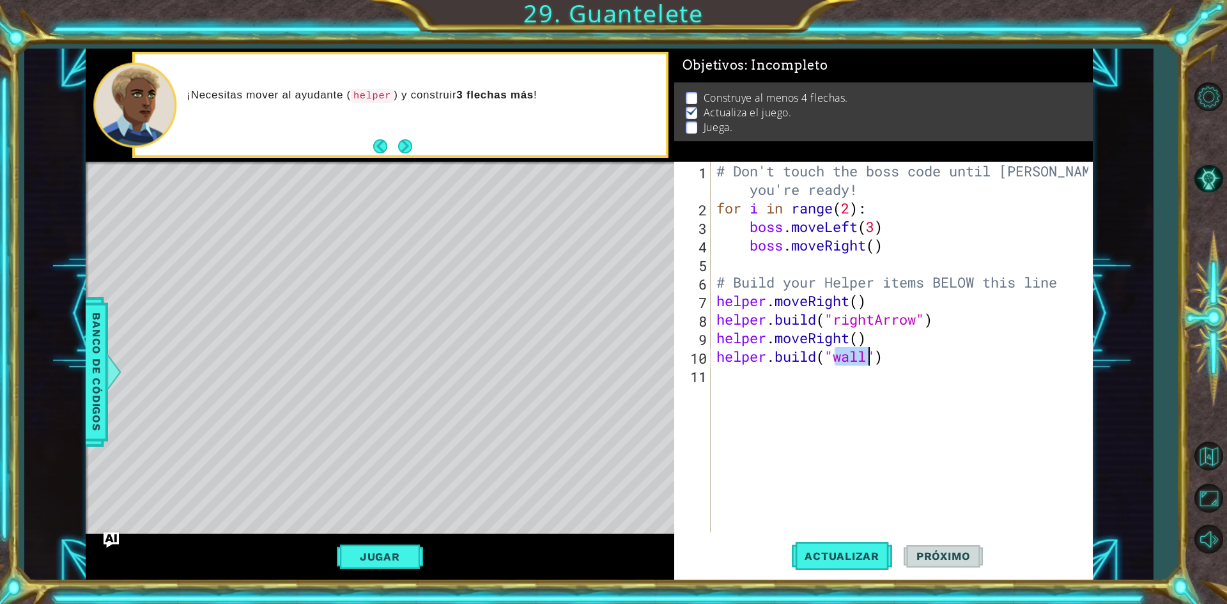
click at [867, 355] on div "# Don't touch the boss code until Vega says you're ready! for i in range ( 2 ) …" at bounding box center [901, 347] width 374 height 371
click at [842, 371] on div "" rightArrow" Toca enter" at bounding box center [938, 390] width 242 height 46
type textarea "[DOMAIN_NAME]("rightArrow")"
click at [827, 547] on button "Actualizar" at bounding box center [842, 556] width 100 height 42
click at [375, 212] on div "Level Map" at bounding box center [381, 350] width 590 height 376
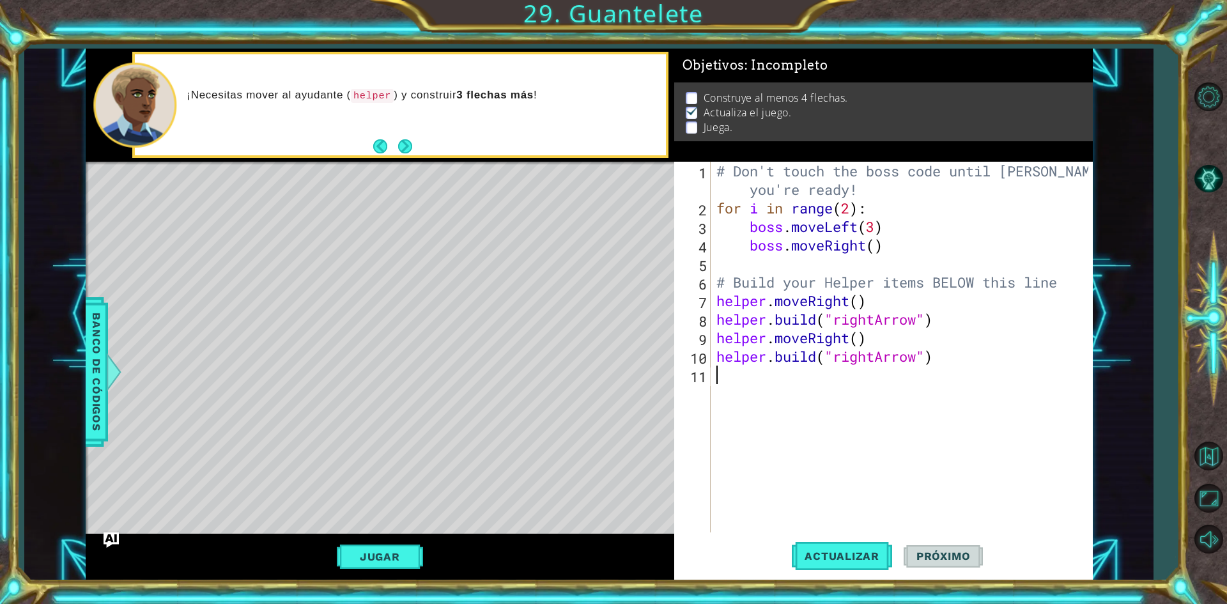
click at [723, 381] on div "# Don't touch the boss code until Vega says you're ready! for i in range ( 2 ) …" at bounding box center [904, 375] width 381 height 426
type textarea "h"
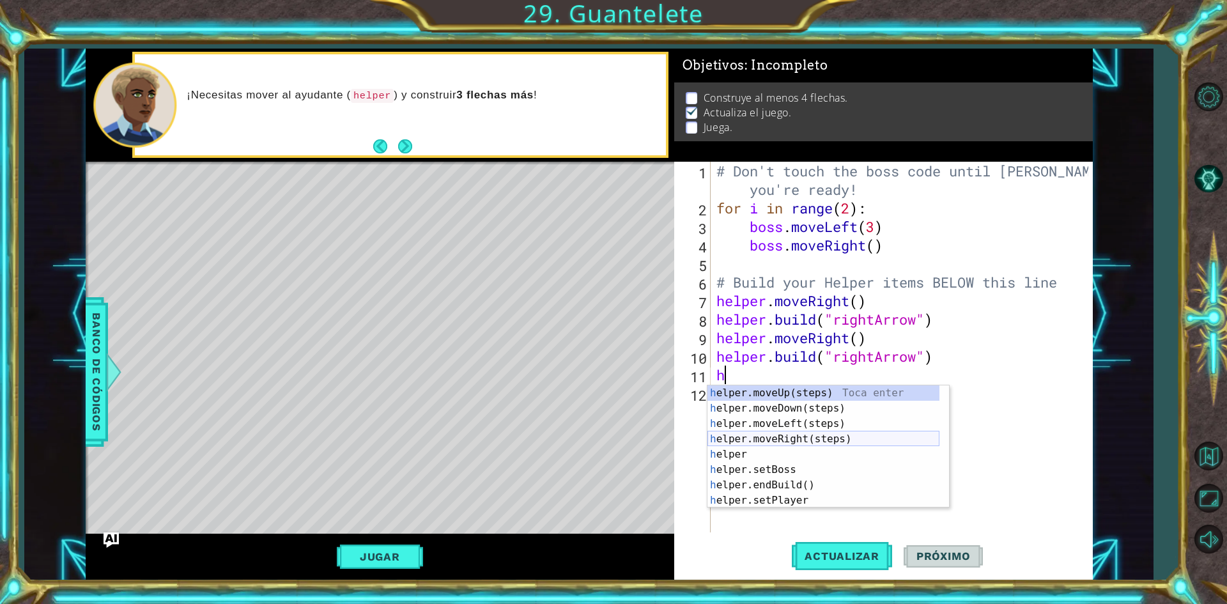
click at [787, 433] on div "h elper.moveUp(steps) Toca enter h elper.moveDown(steps) Toca enter h elper.mov…" at bounding box center [823, 461] width 232 height 153
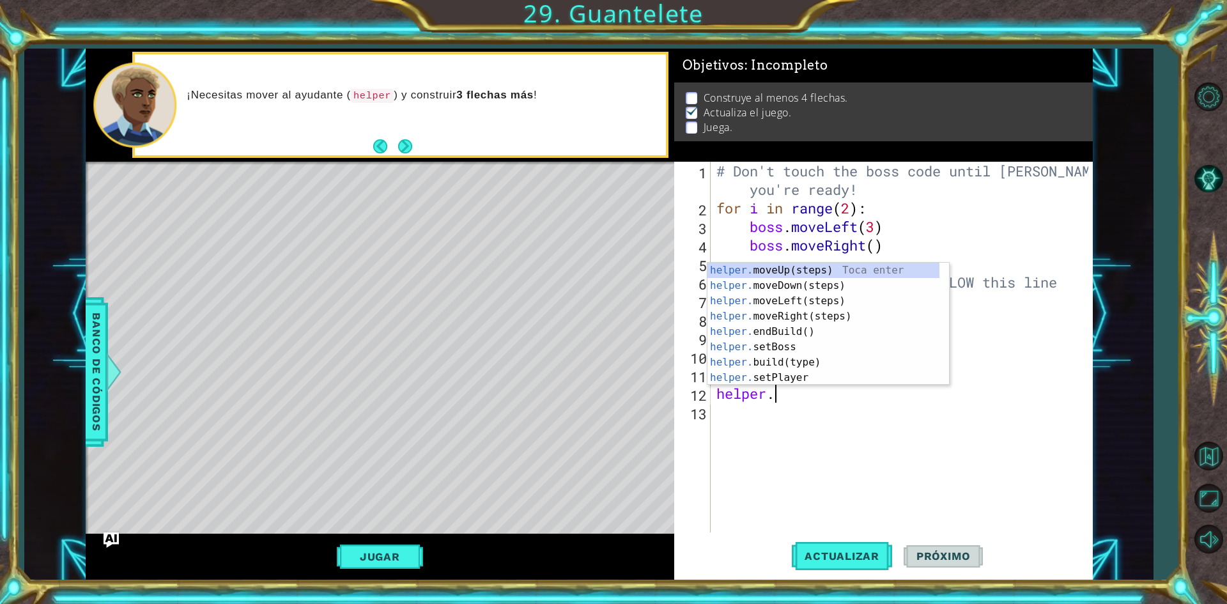
scroll to position [0, 2]
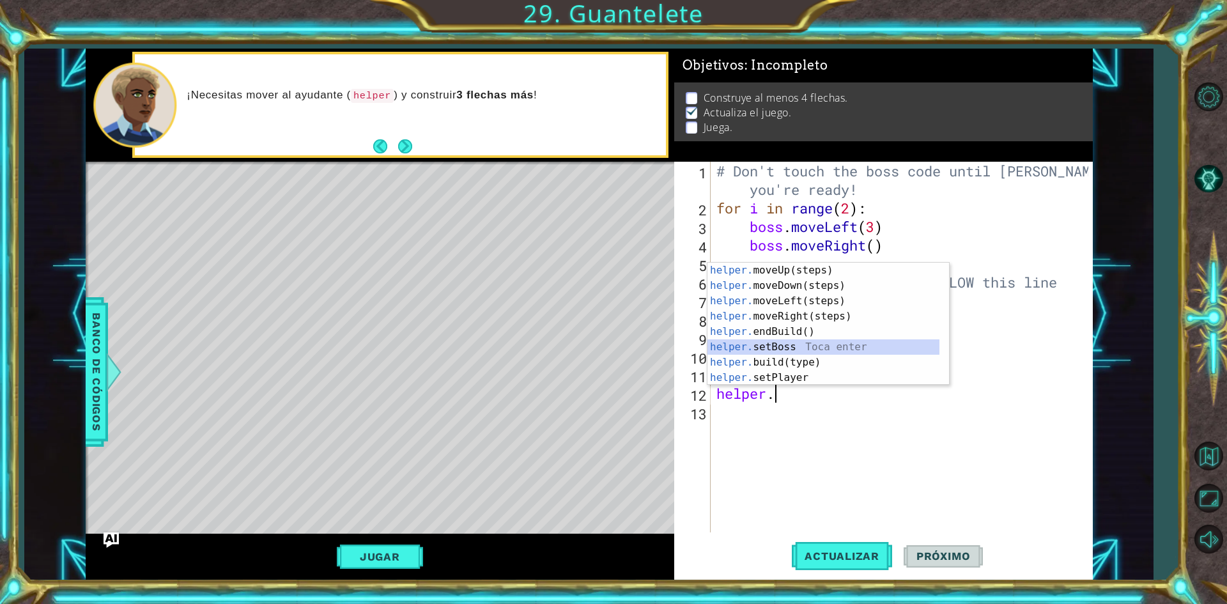
click at [759, 353] on div "helper. moveUp(steps) Toca enter helper. moveDown(steps) Toca enter helper. mov…" at bounding box center [823, 339] width 232 height 153
type textarea "helper.setBoss("bats")"
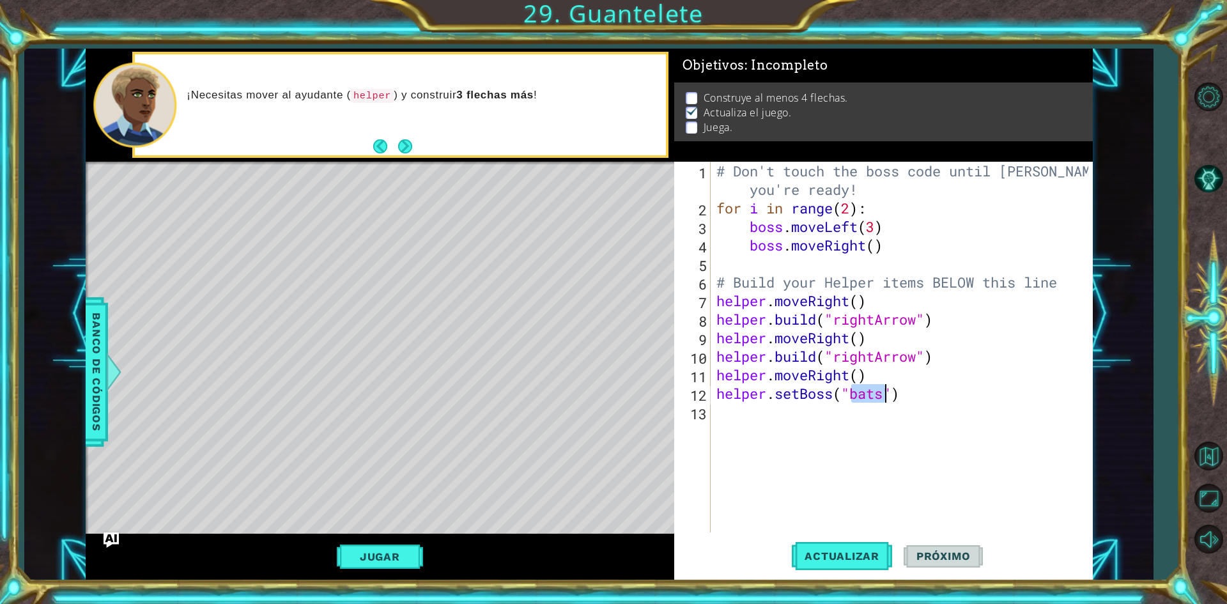
click at [889, 403] on div "# Don't touch the boss code until Vega says you're ready! for i in range ( 2 ) …" at bounding box center [904, 375] width 381 height 426
click at [833, 392] on div "# Don't touch the boss code until Vega says you're ready! for i in range ( 2 ) …" at bounding box center [904, 375] width 381 height 426
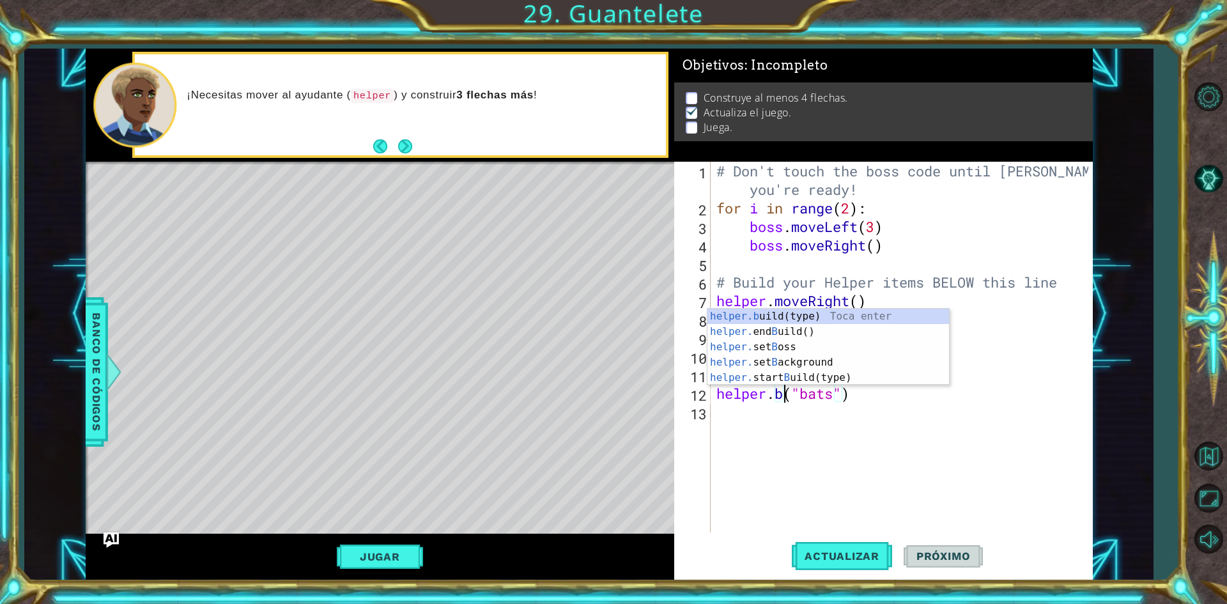
scroll to position [0, 3]
click at [769, 316] on div "helper.b uild(type) Toca enter helper. end B uild() Toca enter helper. set B os…" at bounding box center [828, 362] width 242 height 107
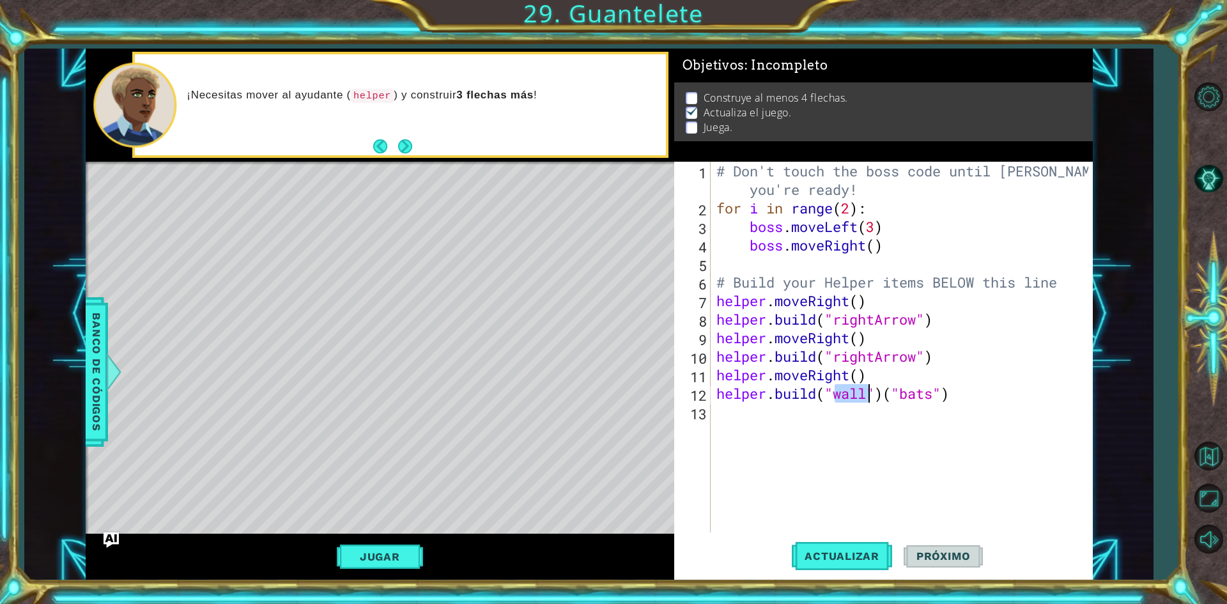
click at [957, 399] on div "# Don't touch the boss code until Vega says you're ready! for i in range ( 2 ) …" at bounding box center [904, 375] width 381 height 426
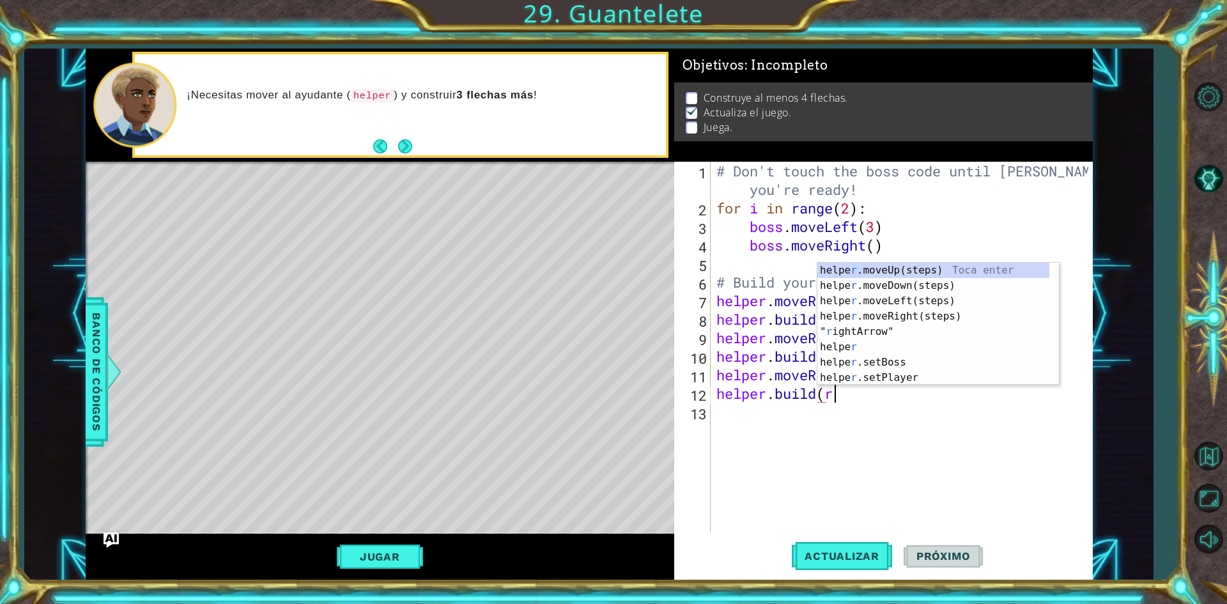
scroll to position [0, 4]
type textarea "helper.build(ri"
click at [818, 428] on div "# Don't touch the boss code until Vega says you're ready! for i in range ( 2 ) …" at bounding box center [904, 375] width 381 height 426
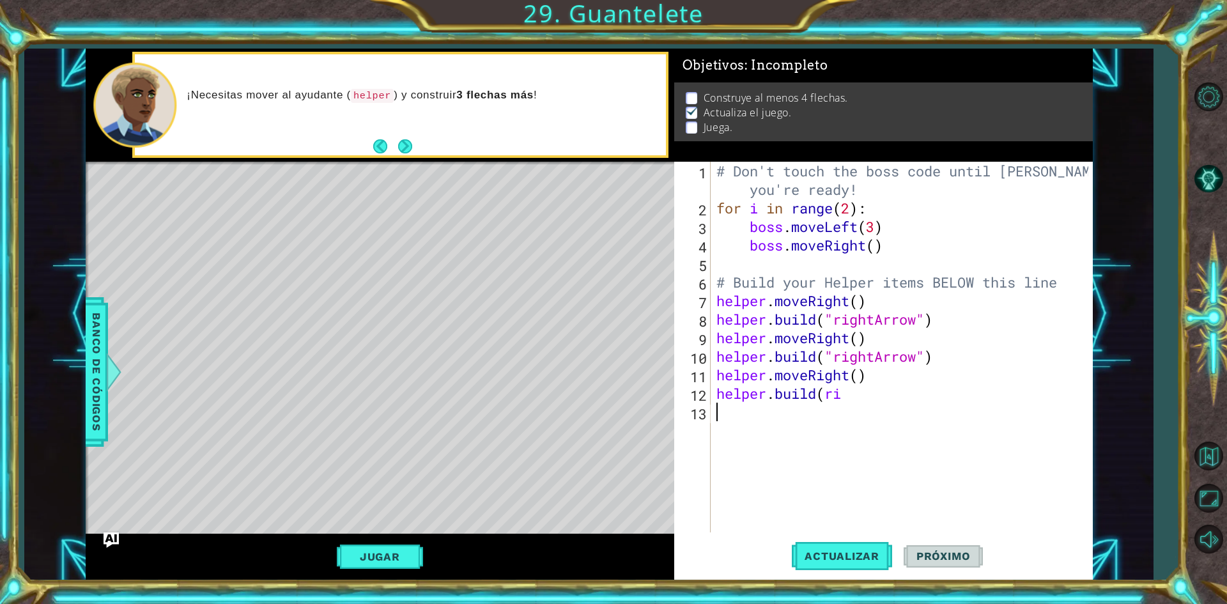
scroll to position [0, 0]
click at [851, 398] on div "# Don't touch the boss code until Vega says you're ready! for i in range ( 2 ) …" at bounding box center [904, 375] width 381 height 426
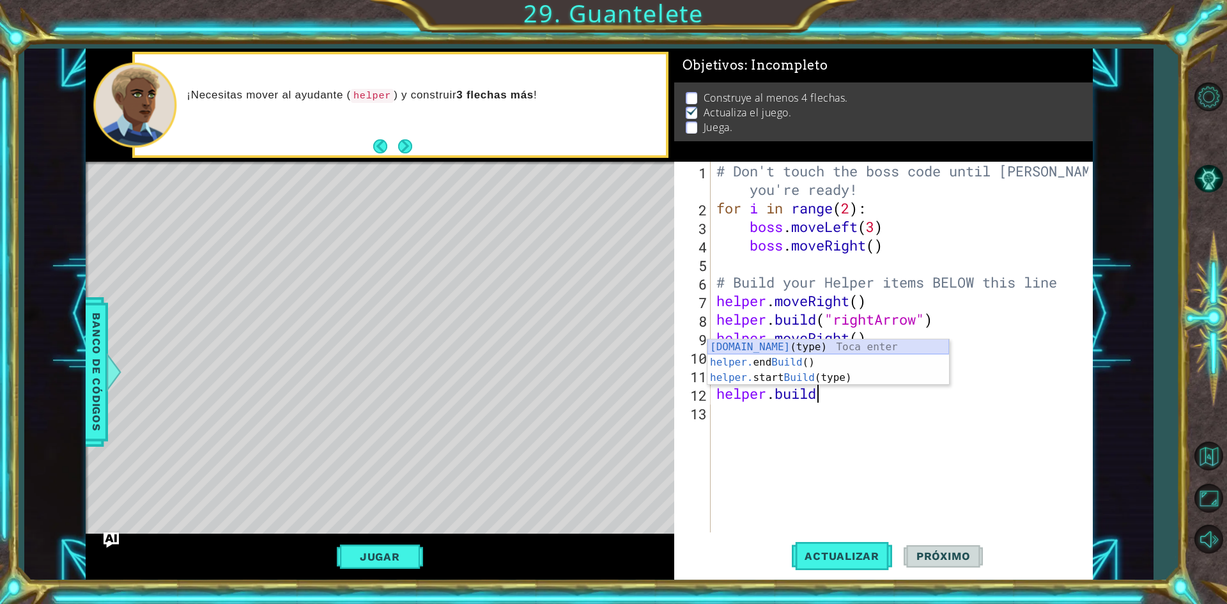
click at [789, 341] on div "helper.build (type) Toca enter helper. end Build () Toca enter helper. start Bu…" at bounding box center [828, 377] width 242 height 77
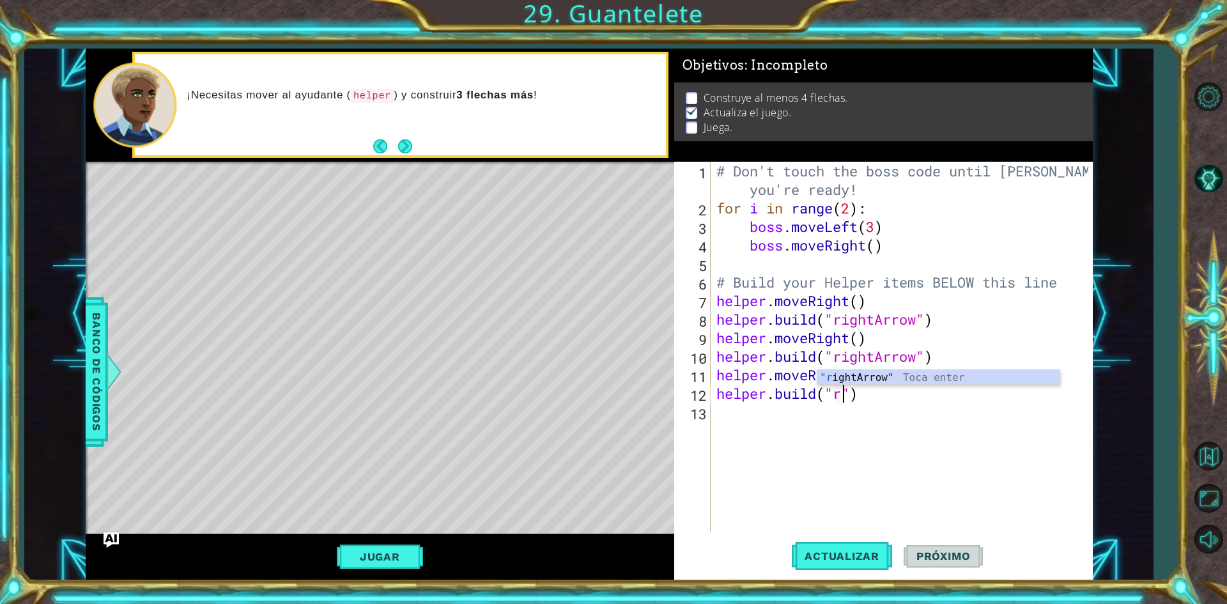
scroll to position [0, 6]
click at [836, 376] on div ""r ightArrow" Toca enter" at bounding box center [938, 393] width 242 height 46
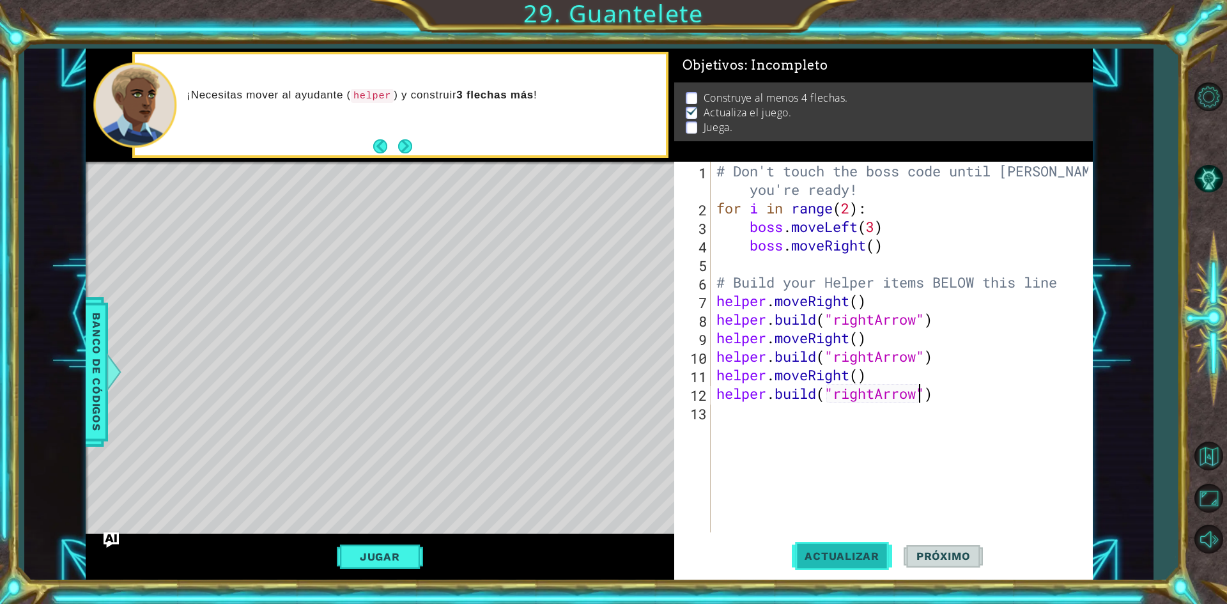
type textarea "[DOMAIN_NAME]("rightArrow")"
click at [810, 563] on button "Actualizar" at bounding box center [842, 556] width 100 height 42
click at [723, 419] on div "# Don't touch the boss code until Vega says you're ready! for i in range ( 2 ) …" at bounding box center [904, 375] width 381 height 426
type textarea "h"
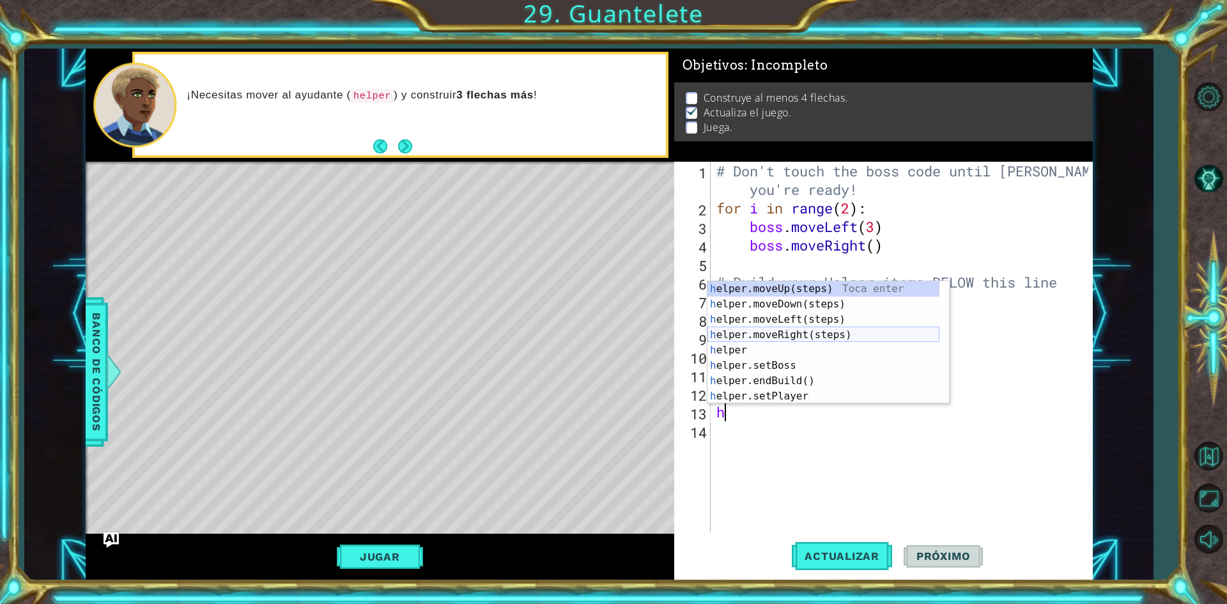
click at [789, 334] on div "h elper.moveUp(steps) Toca enter h elper.moveDown(steps) Toca enter h elper.mov…" at bounding box center [823, 357] width 232 height 153
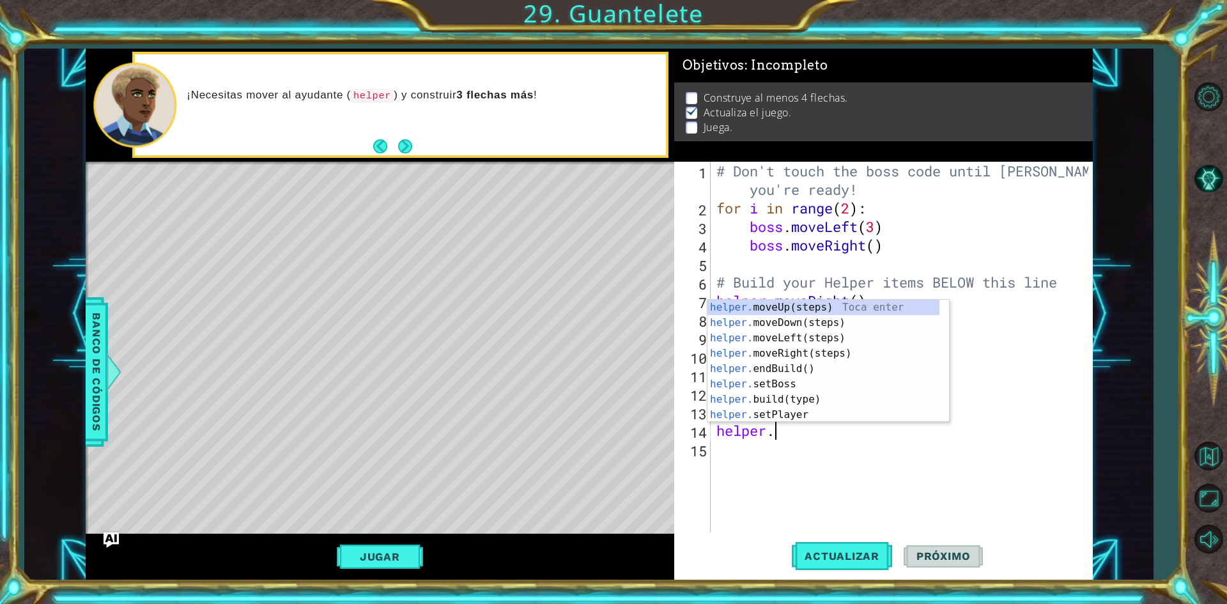
scroll to position [0, 2]
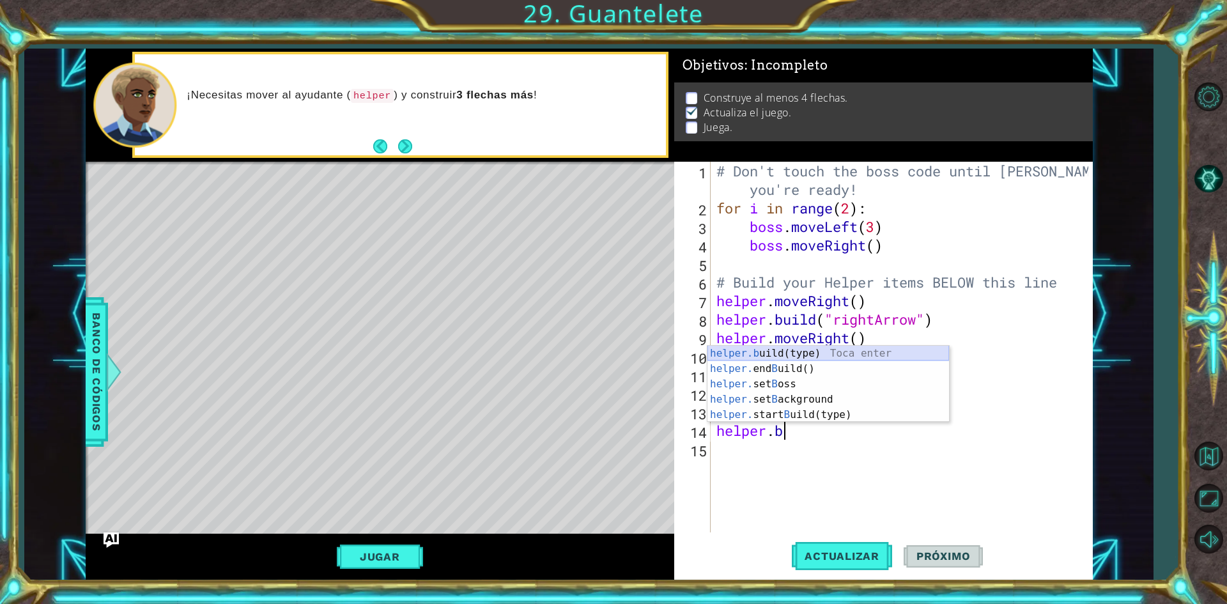
click at [748, 353] on div "helper.b uild(type) Toca enter helper. end B uild() Toca enter helper. set B os…" at bounding box center [828, 399] width 242 height 107
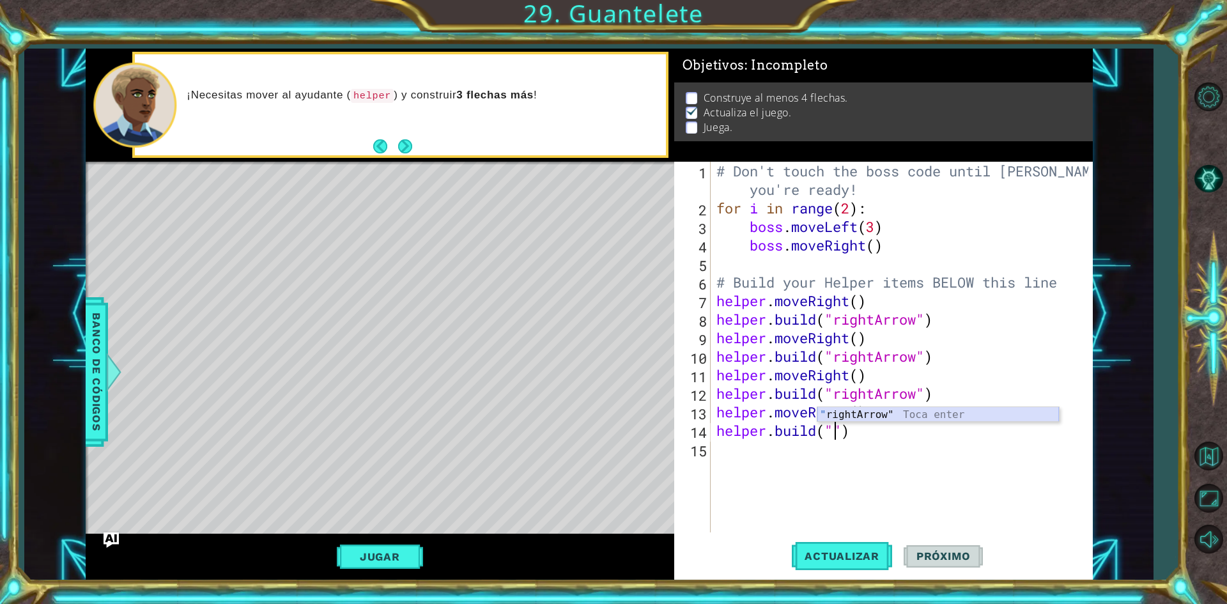
click at [854, 416] on div "" rightArrow" Toca enter" at bounding box center [938, 430] width 242 height 46
type textarea "[DOMAIN_NAME]("rightArrow")"
click at [849, 545] on button "Actualizar" at bounding box center [842, 556] width 100 height 42
click at [387, 555] on button "Jugar" at bounding box center [380, 556] width 86 height 24
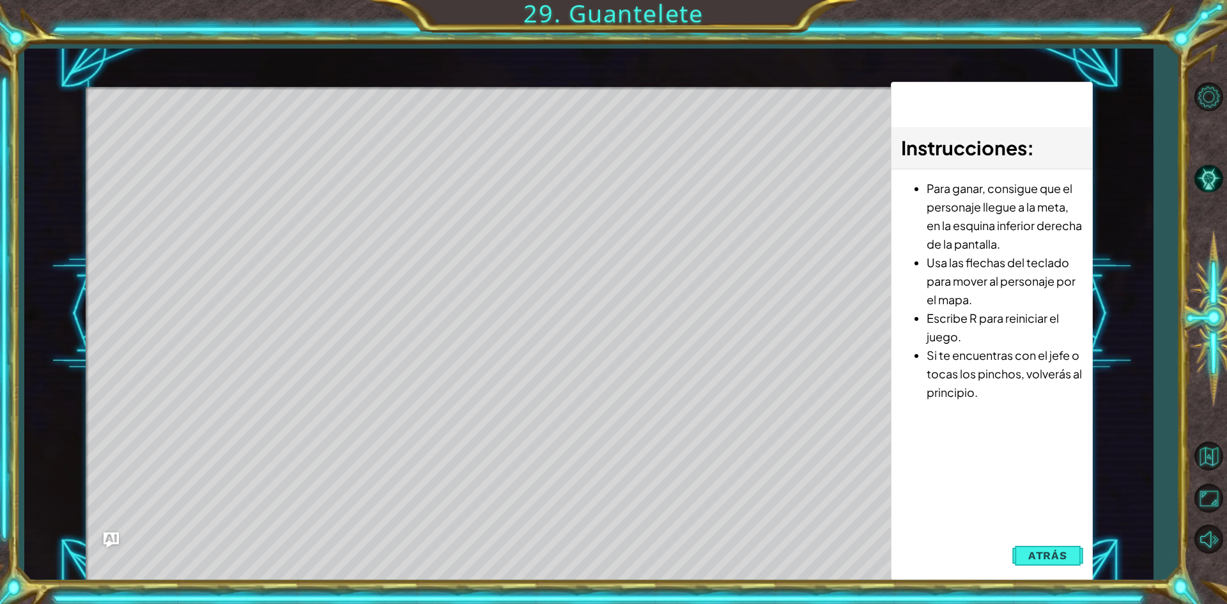
click at [1074, 559] on button "Atrás" at bounding box center [1047, 556] width 71 height 26
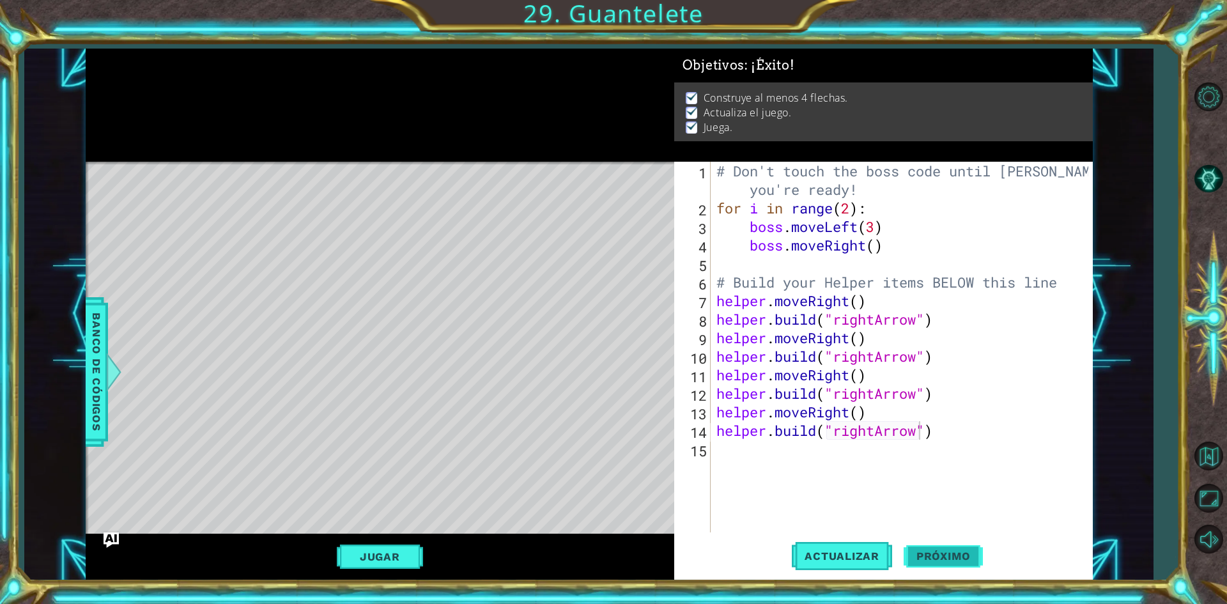
click at [958, 551] on span "Próximo" at bounding box center [943, 556] width 79 height 13
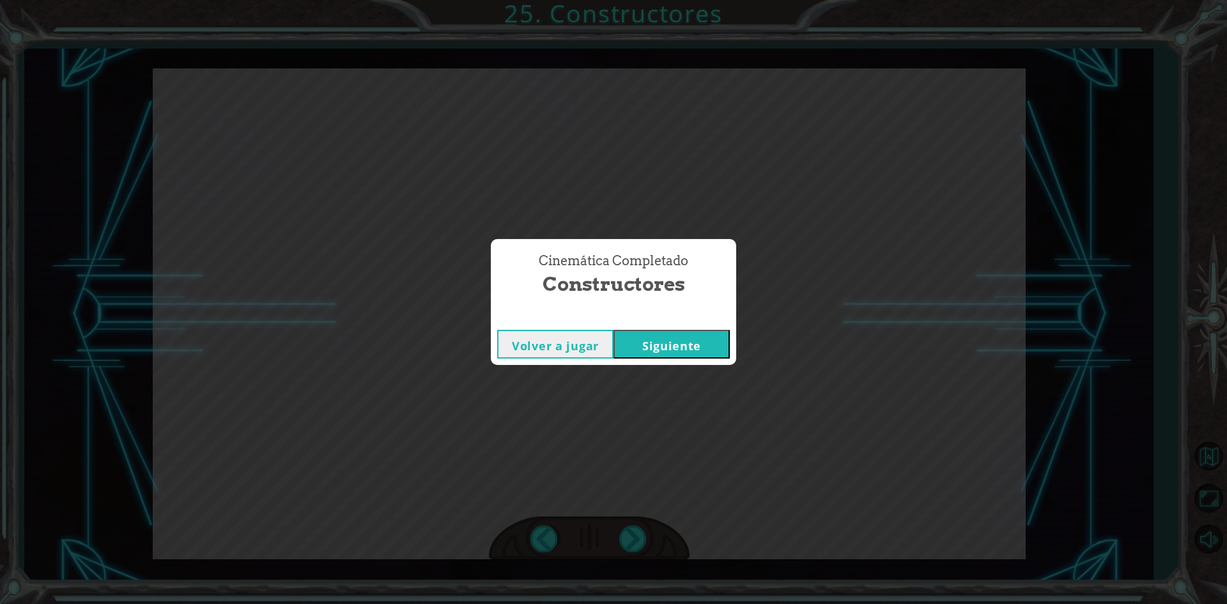
click at [590, 349] on button "Volver a jugar" at bounding box center [555, 344] width 116 height 29
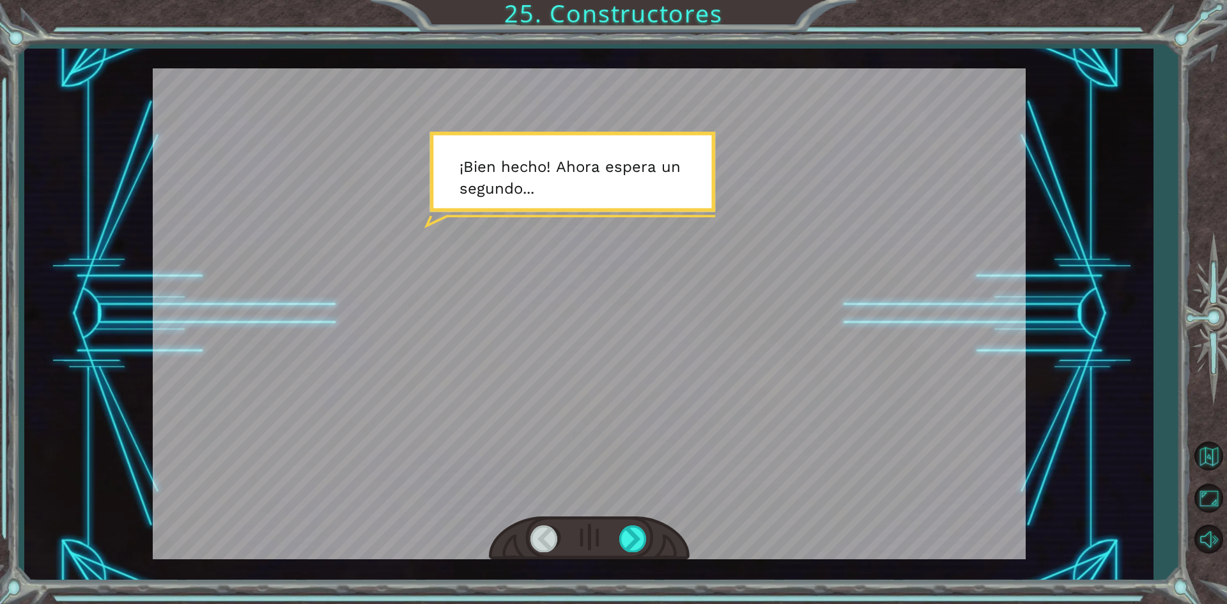
click at [532, 532] on div at bounding box center [544, 538] width 29 height 26
click at [1222, 467] on button "Volver al mapa" at bounding box center [1208, 456] width 37 height 37
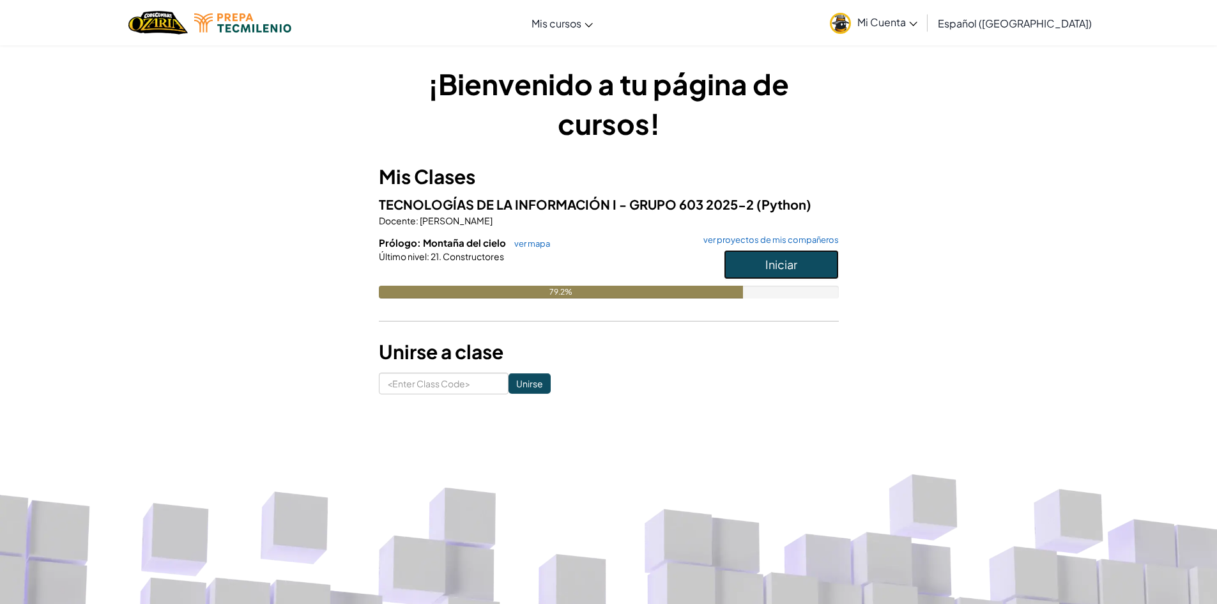
click at [794, 259] on span "Iniciar" at bounding box center [782, 264] width 32 height 15
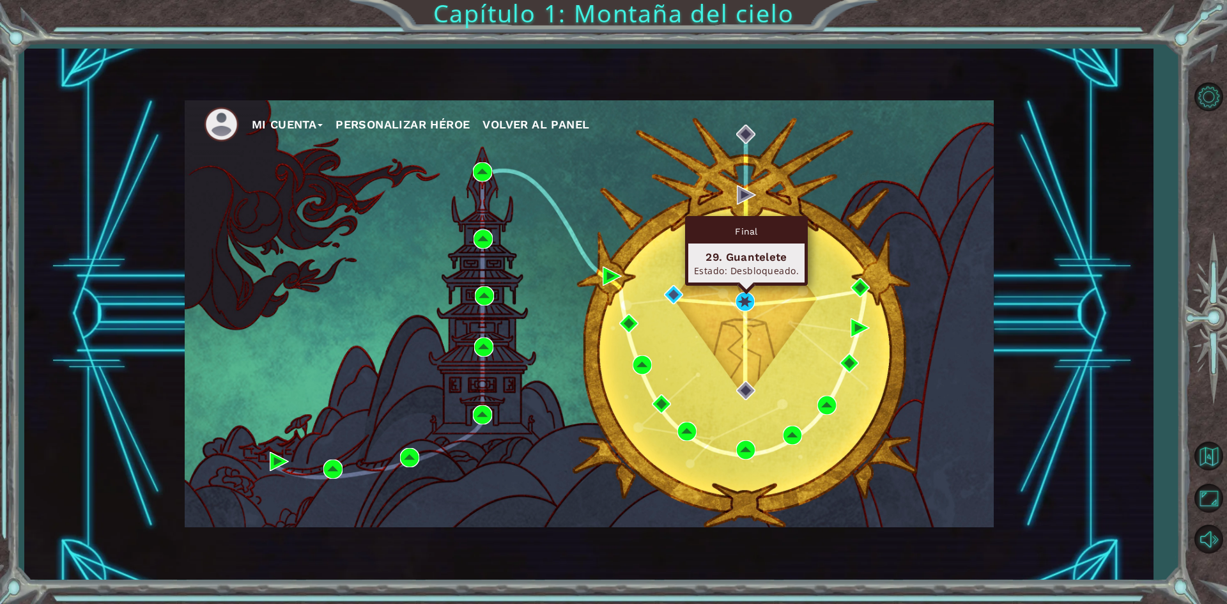
click at [749, 286] on div "Final 29. Guantelete Estado: Desbloqueado." at bounding box center [746, 251] width 123 height 70
click at [745, 298] on img at bounding box center [744, 301] width 19 height 19
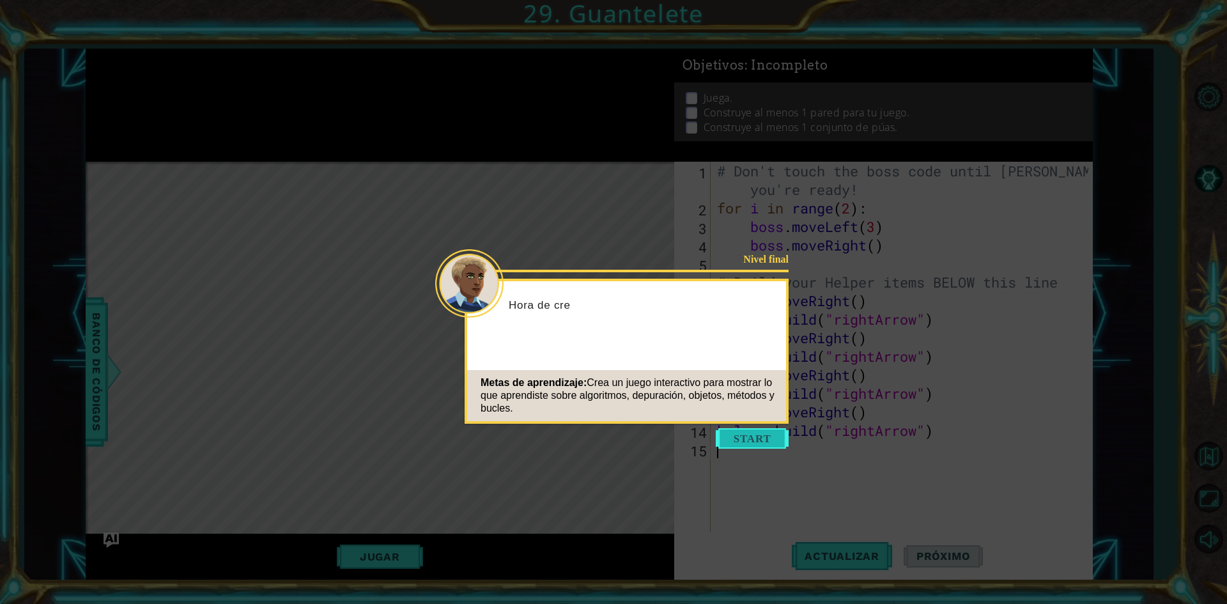
click at [766, 442] on button "Start" at bounding box center [752, 438] width 73 height 20
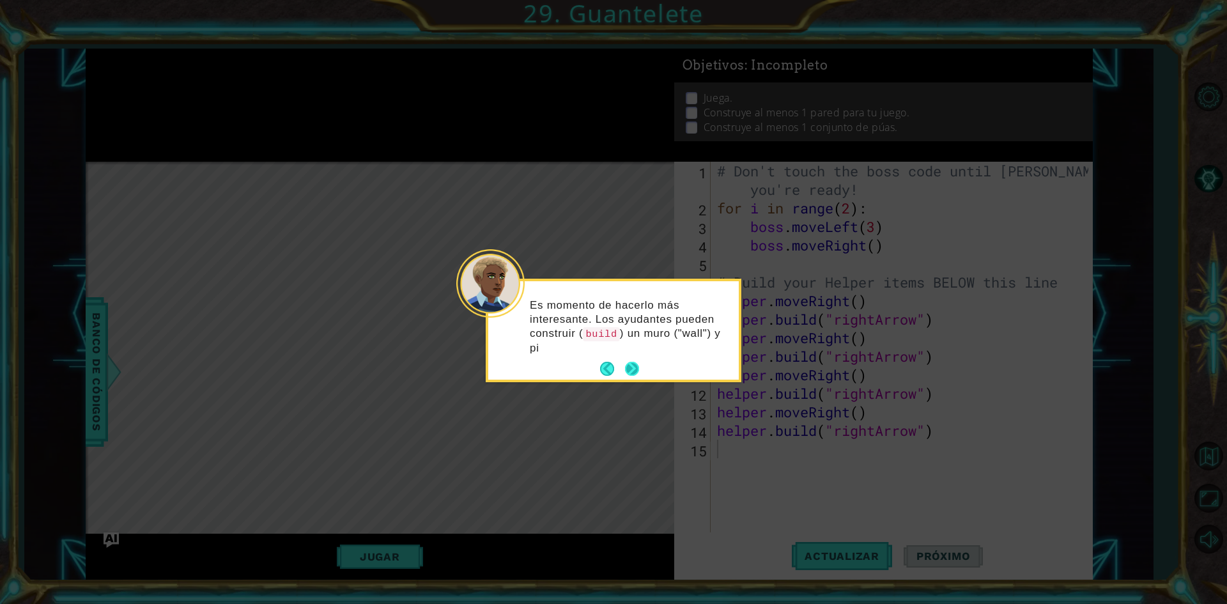
click at [631, 350] on div "Es momento de hacerlo más interesante. Los ayudantes pueden construir ( build )…" at bounding box center [613, 330] width 250 height 98
click at [631, 350] on p "Es momento de hacerlo más interesante. Los ayudantes pueden construir ( build )…" at bounding box center [630, 326] width 200 height 57
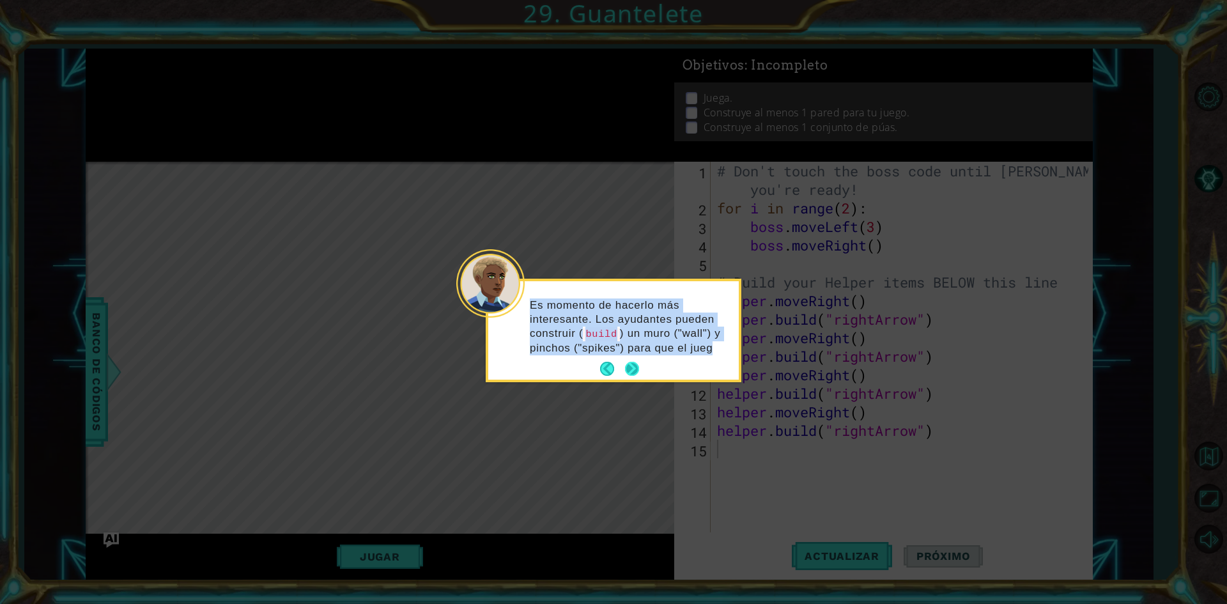
click at [638, 363] on button "Next" at bounding box center [632, 369] width 20 height 20
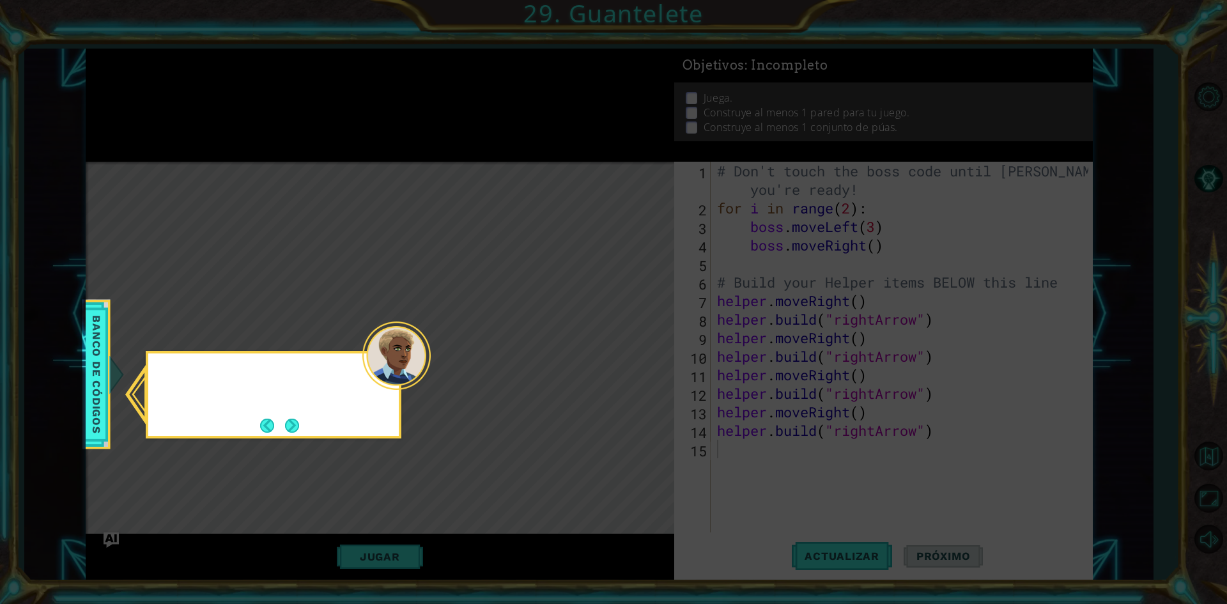
click at [638, 363] on icon at bounding box center [613, 302] width 1227 height 604
click at [293, 413] on div "Consulta el banco de código y ve a obj" at bounding box center [273, 388] width 250 height 70
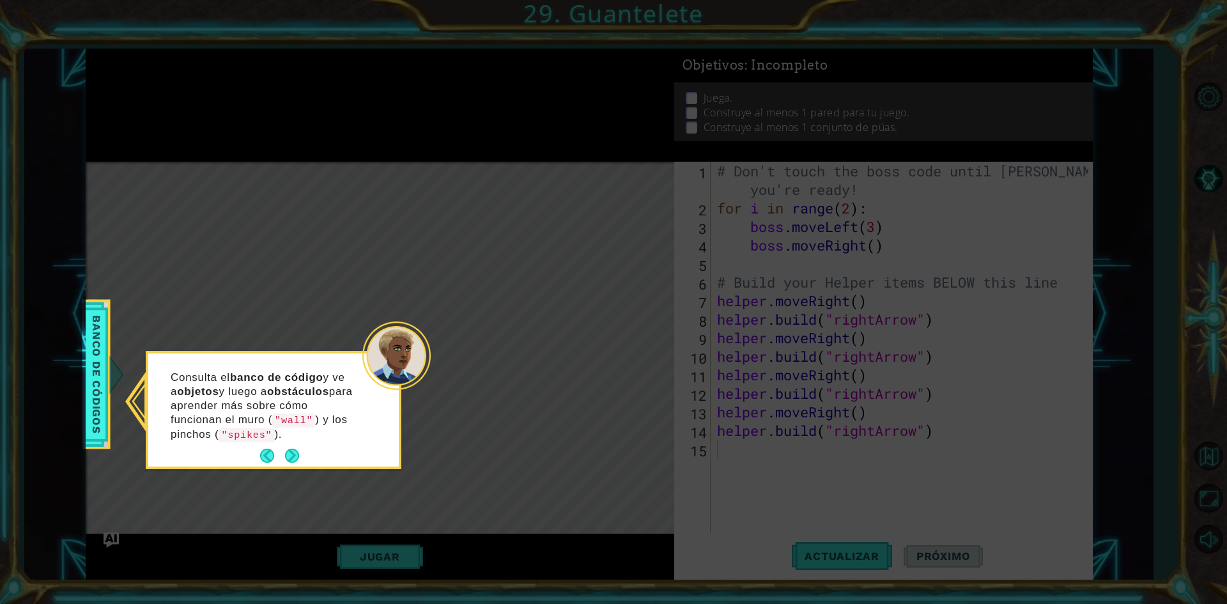
click at [299, 418] on code ""wall"" at bounding box center [293, 420] width 43 height 14
click at [290, 449] on button "Next" at bounding box center [292, 455] width 21 height 21
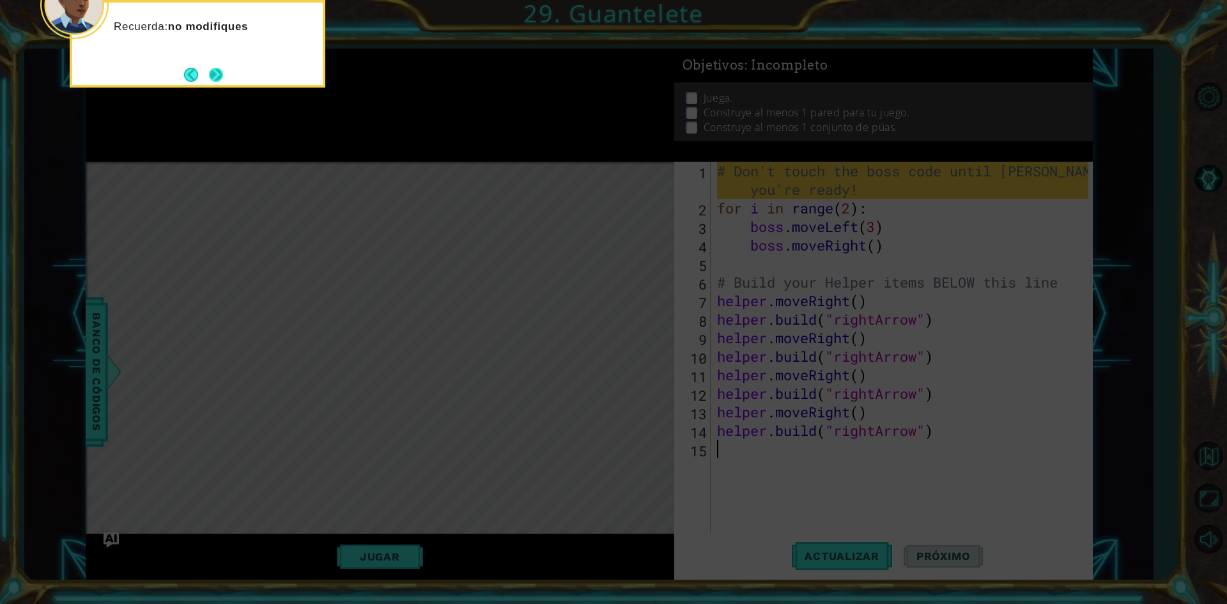
click at [215, 72] on button "Next" at bounding box center [216, 74] width 21 height 21
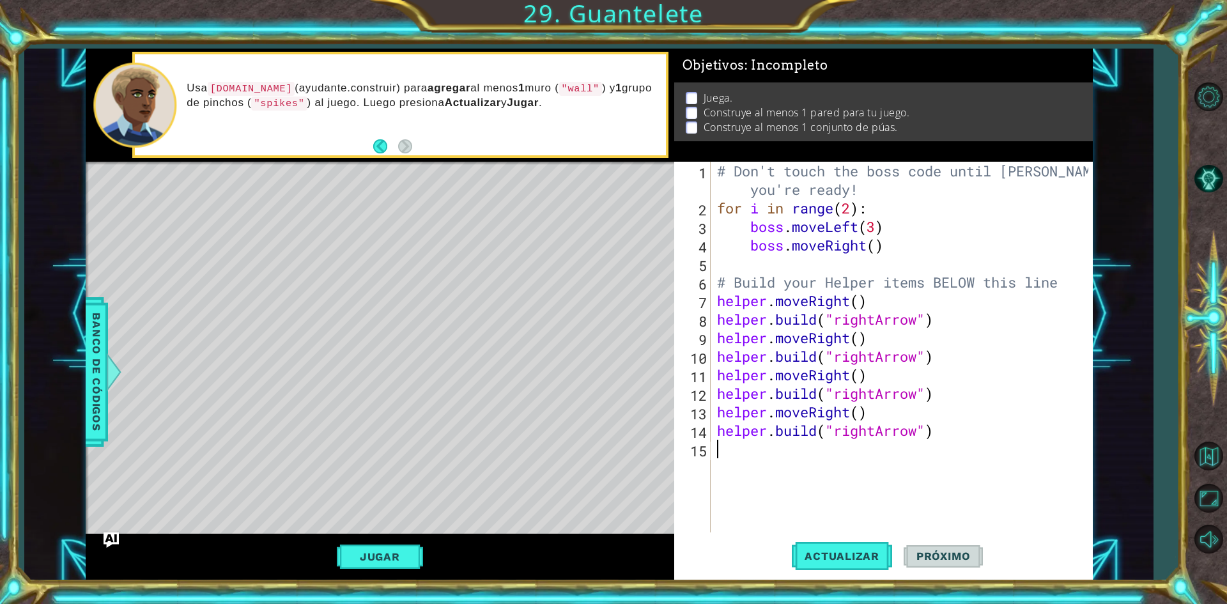
click at [737, 459] on div "# Don't touch the boss code until [PERSON_NAME] says you're ready! for i in ran…" at bounding box center [904, 375] width 380 height 426
drag, startPoint x: 836, startPoint y: 558, endPoint x: 842, endPoint y: 543, distance: 16.4
click at [842, 544] on button "Actualizar" at bounding box center [842, 556] width 100 height 42
click at [505, 188] on div "Level Map" at bounding box center [381, 350] width 590 height 376
click at [503, 189] on div "Level Map" at bounding box center [381, 350] width 590 height 376
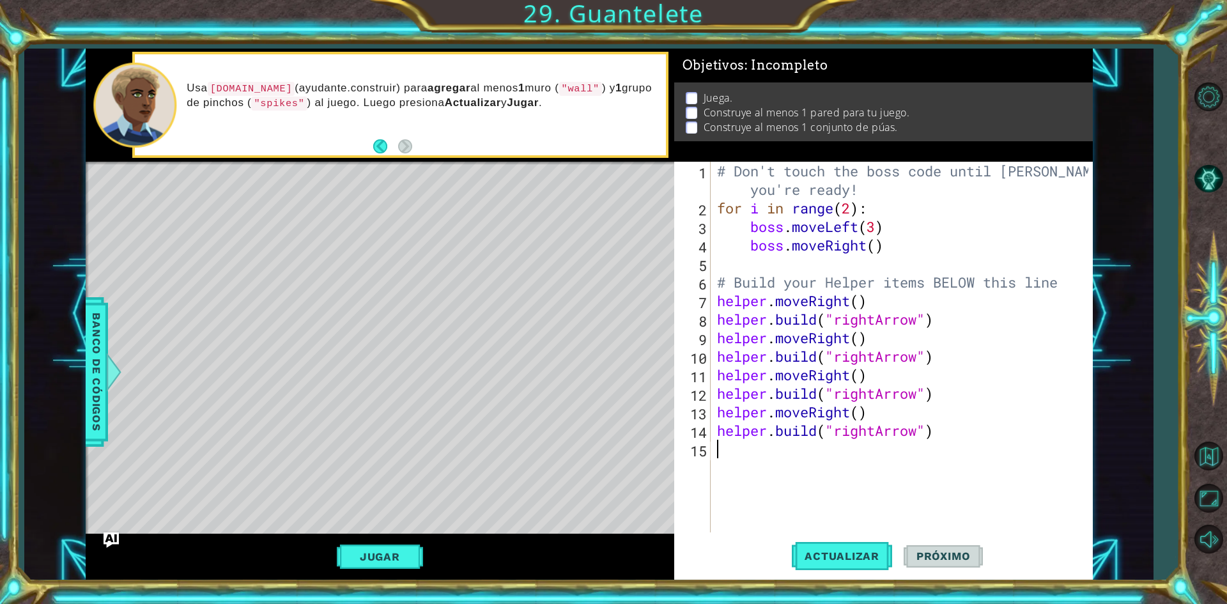
click at [720, 449] on div "# Don't touch the boss code until [PERSON_NAME] says you're ready! for i in ran…" at bounding box center [904, 375] width 380 height 426
type textarea "h"
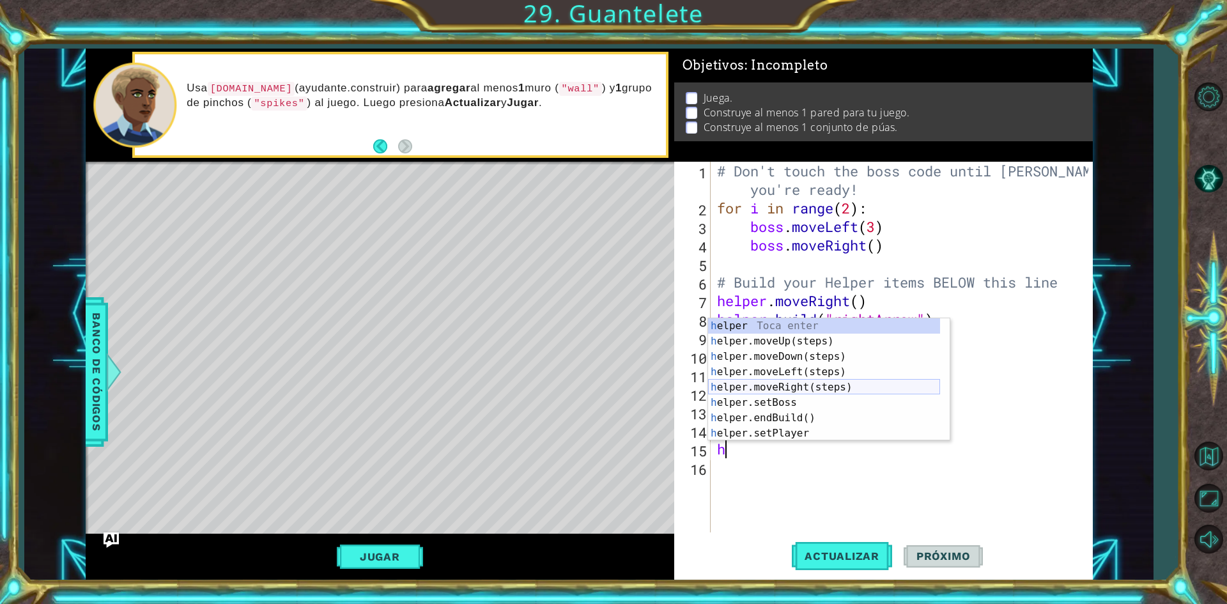
click at [751, 381] on div "h elper Toca enter h elper.moveUp(steps) Toca enter h elper.moveDown(steps) Toc…" at bounding box center [824, 394] width 232 height 153
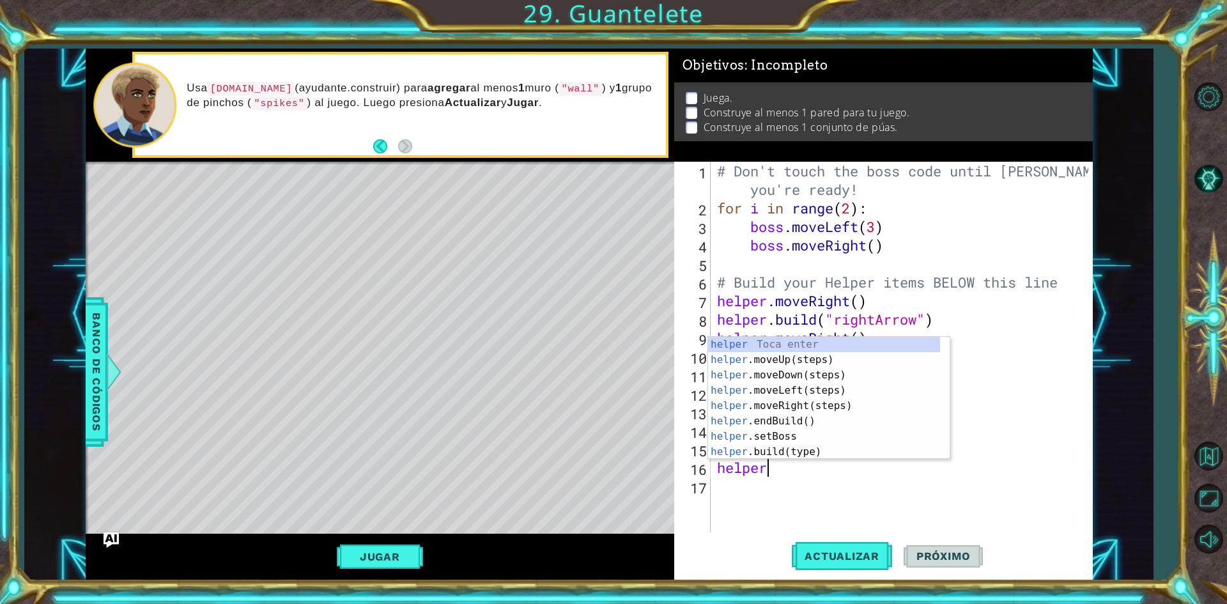
scroll to position [0, 2]
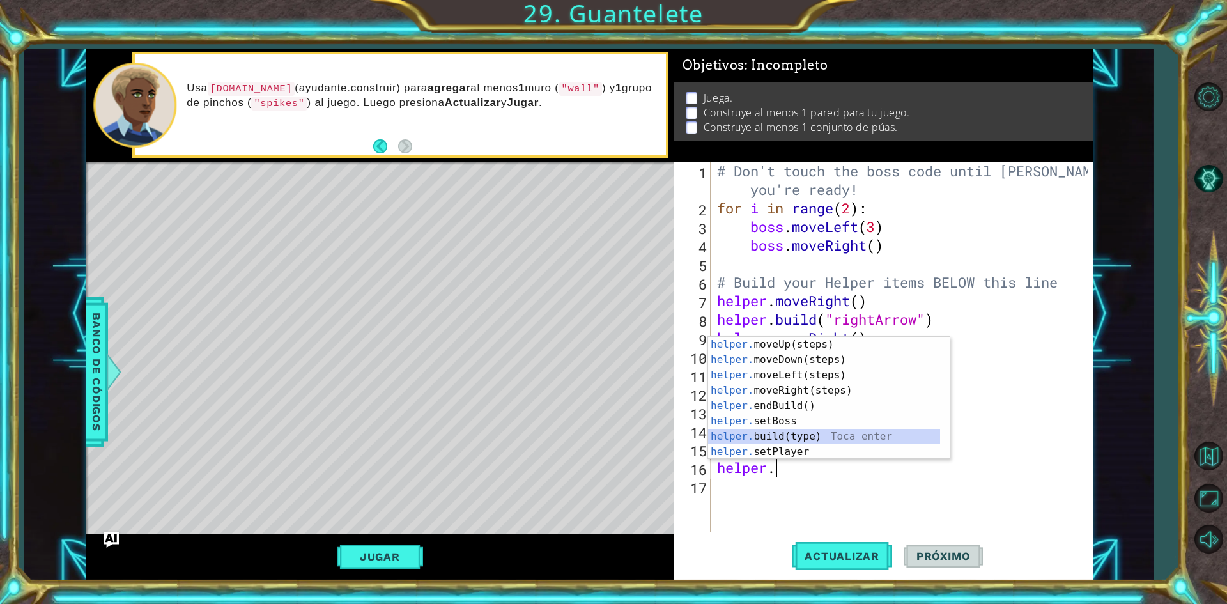
click at [789, 432] on div "helper. moveUp(steps) Toca enter helper. moveDown(steps) Toca enter helper. mov…" at bounding box center [824, 413] width 232 height 153
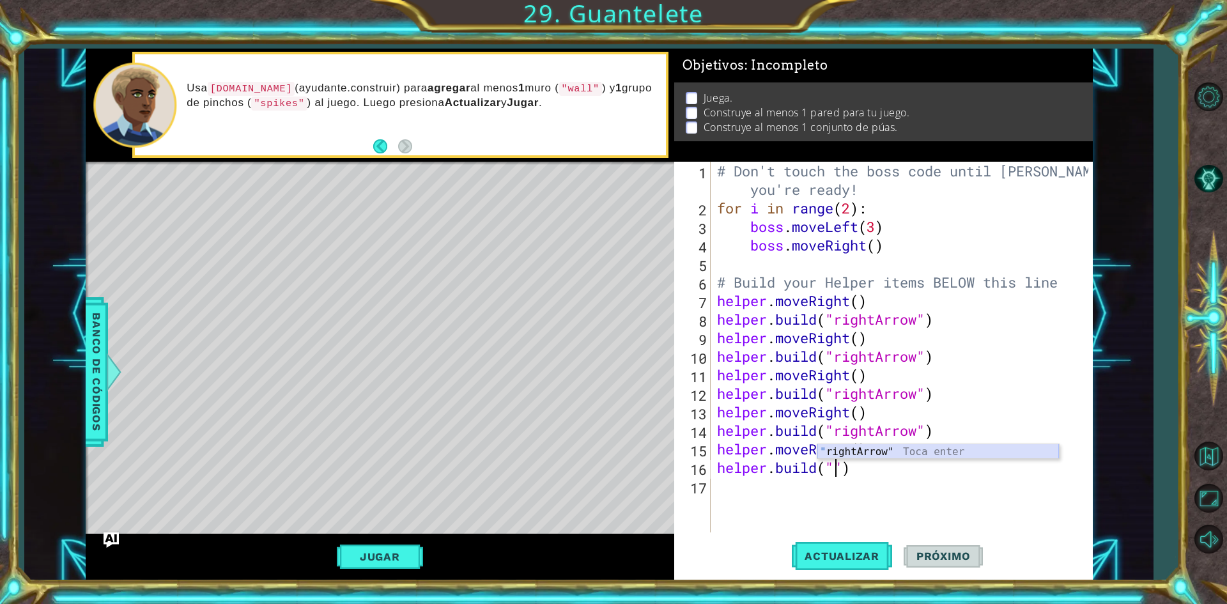
click at [836, 445] on div "" rightArrow" Toca enter" at bounding box center [938, 467] width 242 height 46
type textarea "[DOMAIN_NAME]("rightArrow")"
click at [721, 496] on div "# Don't touch the boss code until [PERSON_NAME] says you're ready! for i in ran…" at bounding box center [904, 375] width 380 height 426
click at [816, 557] on span "Actualizar" at bounding box center [842, 556] width 100 height 13
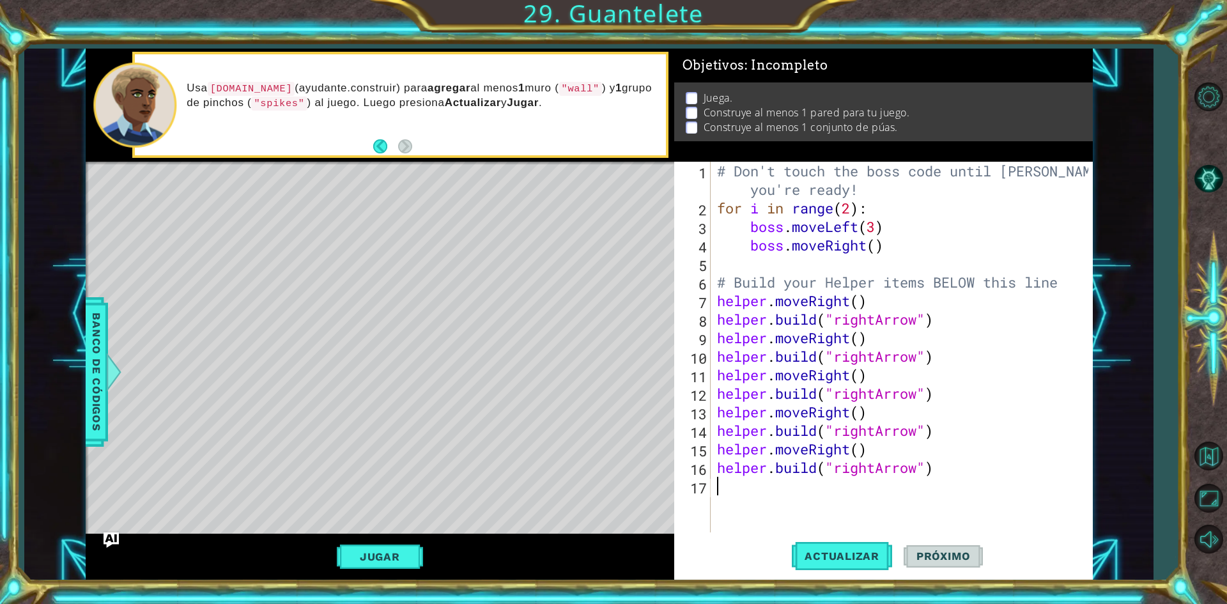
type textarea "h"
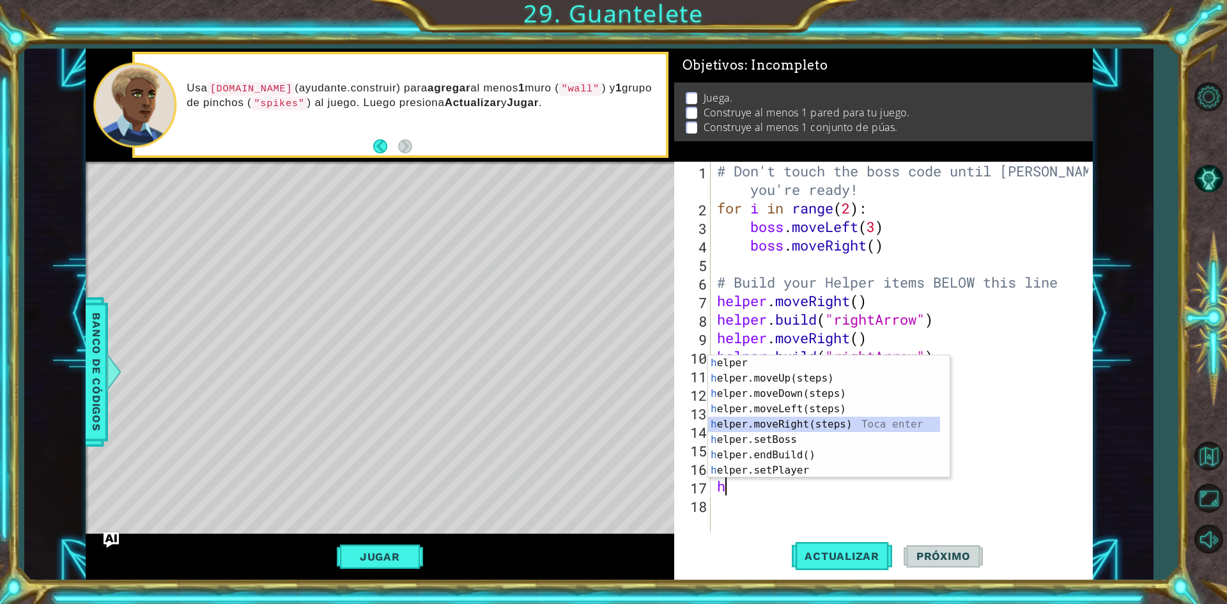
click at [793, 426] on div "h elper Toca enter h elper.moveUp(steps) Toca enter h elper.moveDown(steps) Toc…" at bounding box center [824, 431] width 232 height 153
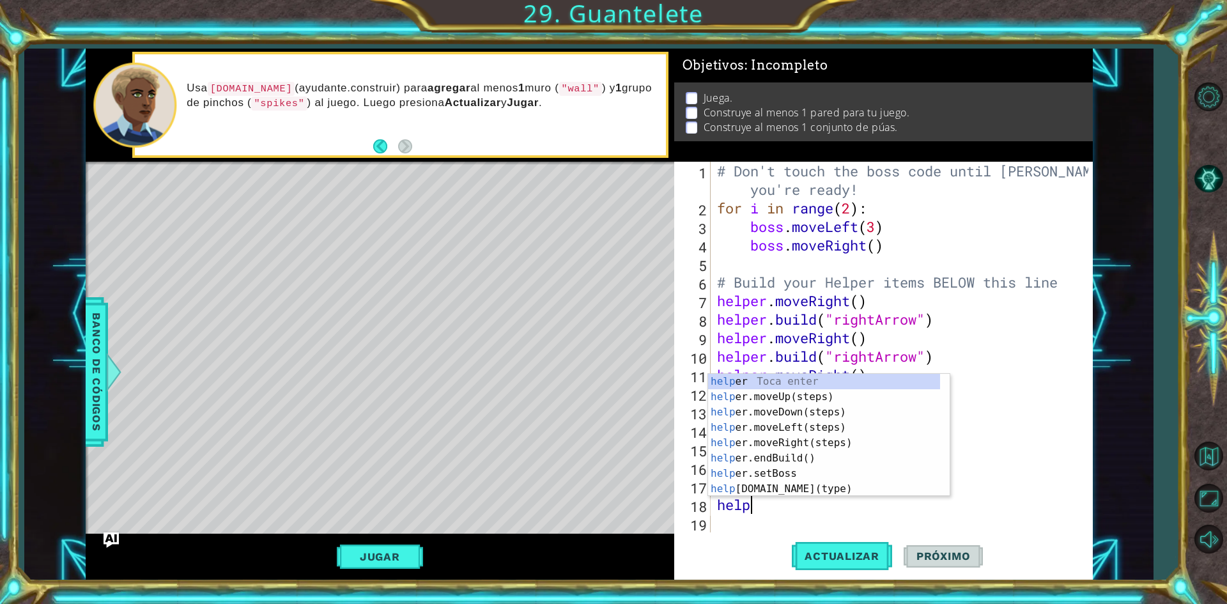
scroll to position [0, 1]
type textarea "helper."
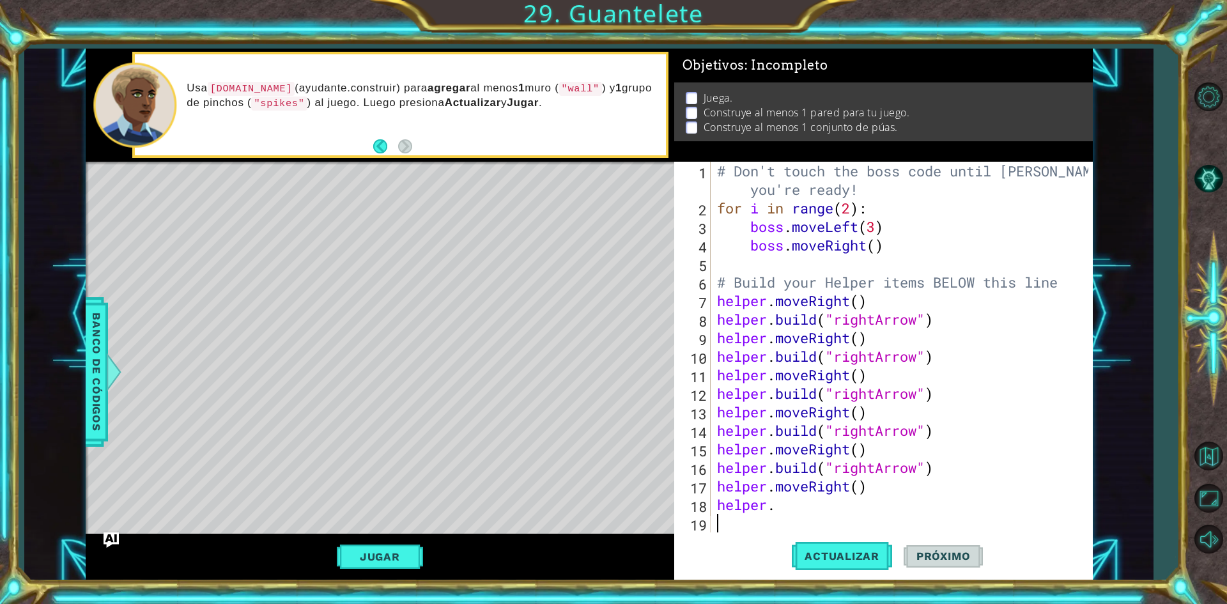
click at [990, 519] on div "# Don't touch the boss code until [PERSON_NAME] says you're ready! for i in ran…" at bounding box center [904, 375] width 380 height 426
click at [766, 500] on div "# Don't touch the boss code until [PERSON_NAME] says you're ready! for i in ran…" at bounding box center [904, 375] width 380 height 426
click at [787, 500] on div "# Don't touch the boss code until [PERSON_NAME] says you're ready! for i in ran…" at bounding box center [904, 375] width 380 height 426
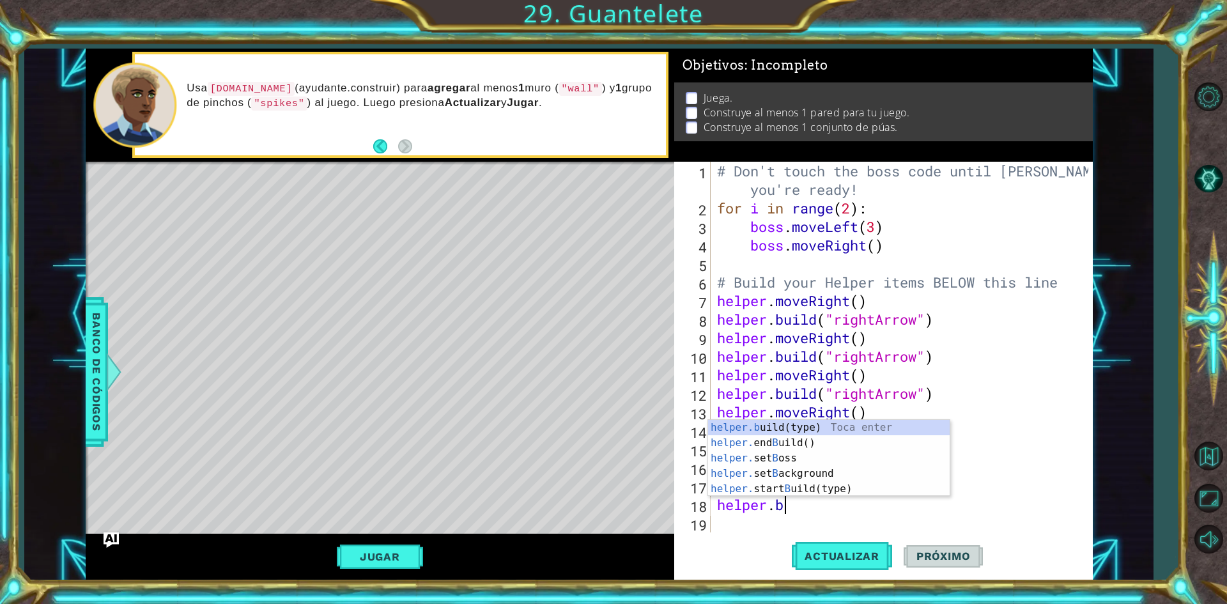
scroll to position [0, 2]
click at [773, 420] on div "helper.b uild(type) Toca enter helper. end B uild() Toca enter helper. set B os…" at bounding box center [829, 473] width 242 height 107
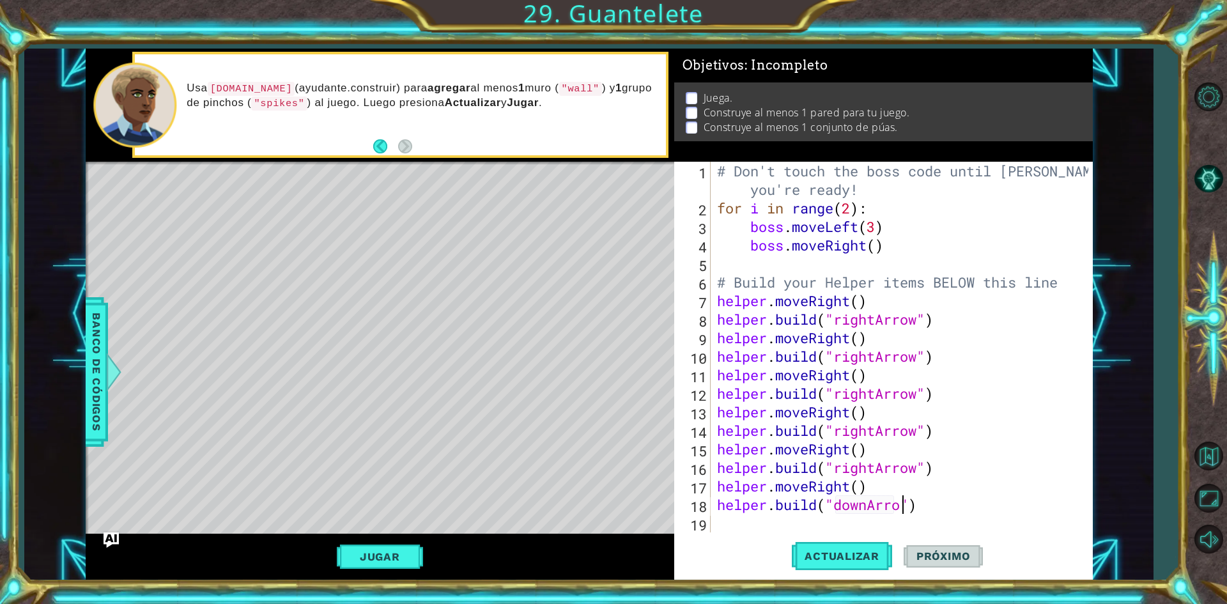
scroll to position [0, 8]
type textarea "[DOMAIN_NAME]("downArrow")"
click at [838, 549] on button "Actualizar" at bounding box center [842, 556] width 100 height 42
click at [714, 515] on div "# Don't touch the boss code until [PERSON_NAME] says you're ready! for i in ran…" at bounding box center [904, 375] width 380 height 426
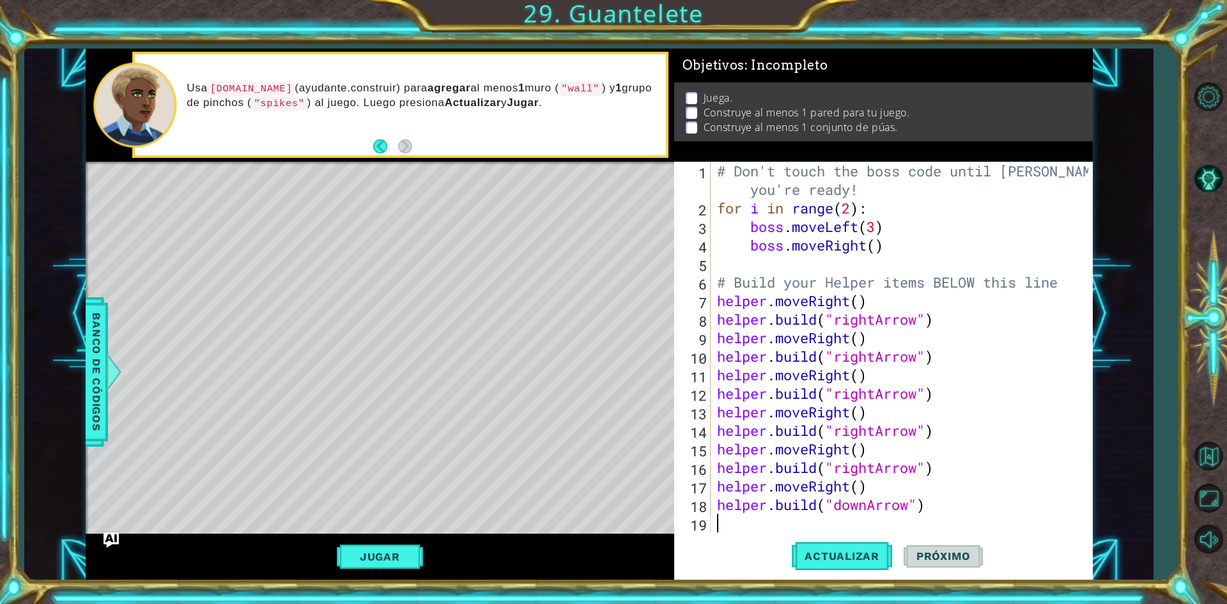
type textarea "h"
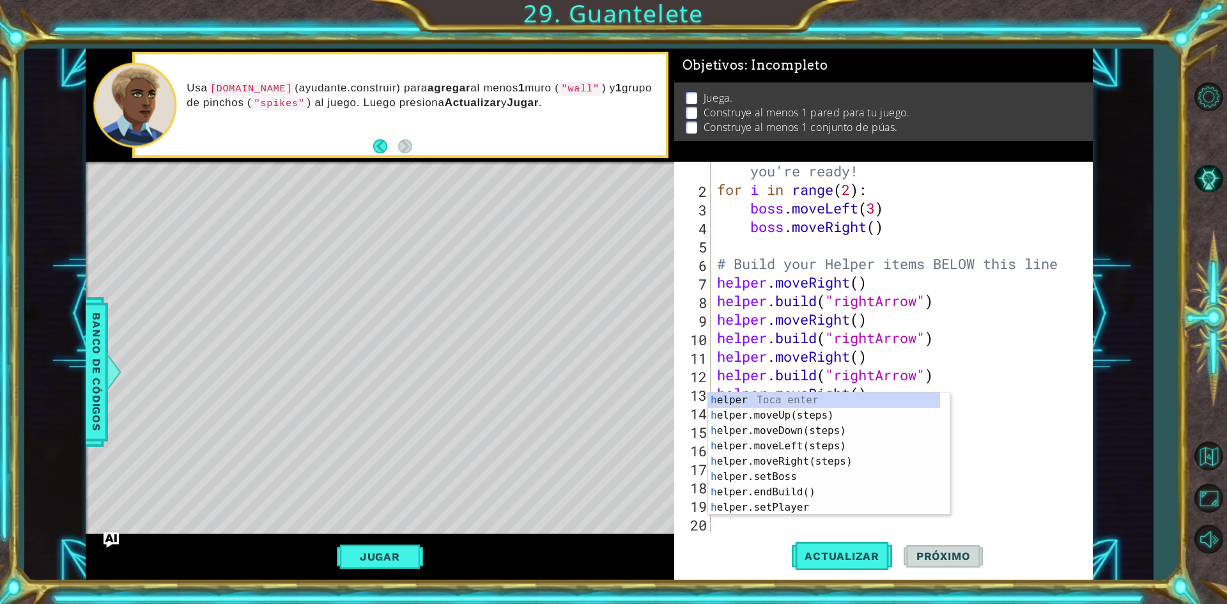
scroll to position [19, 0]
click at [769, 431] on div "h elper Toca enter h elper.moveUp(steps) Toca enter h elper.moveDown(steps) Toc…" at bounding box center [824, 468] width 232 height 153
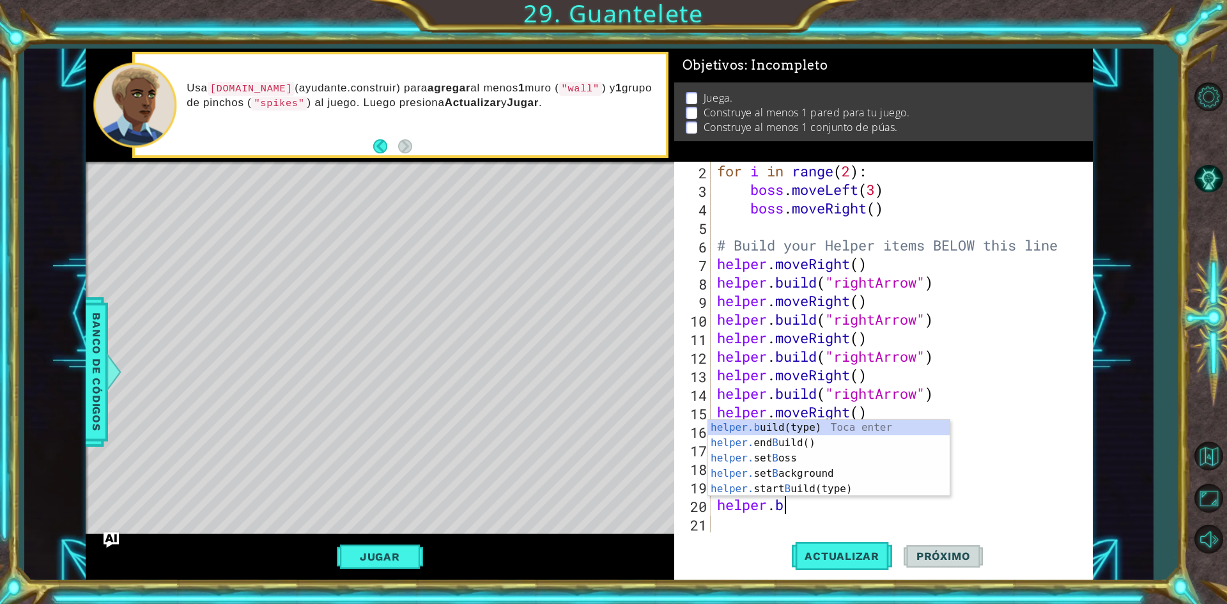
scroll to position [0, 3]
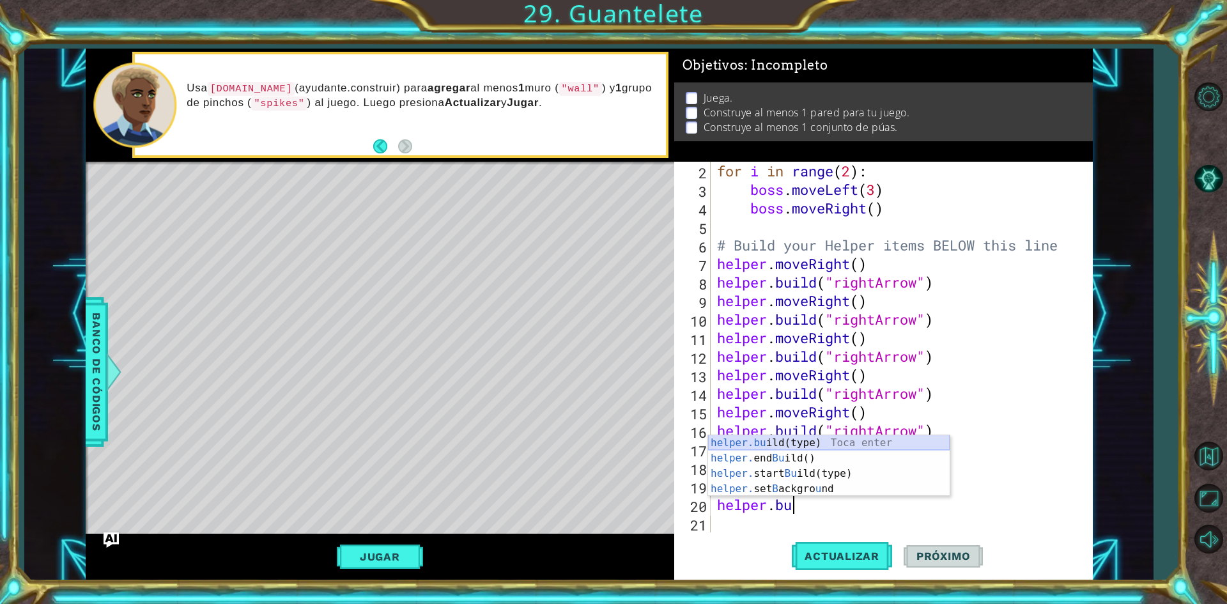
click at [718, 440] on div "helper.bu ild(type) Toca enter helper. end Bu ild() Toca enter helper. start Bu…" at bounding box center [829, 481] width 242 height 92
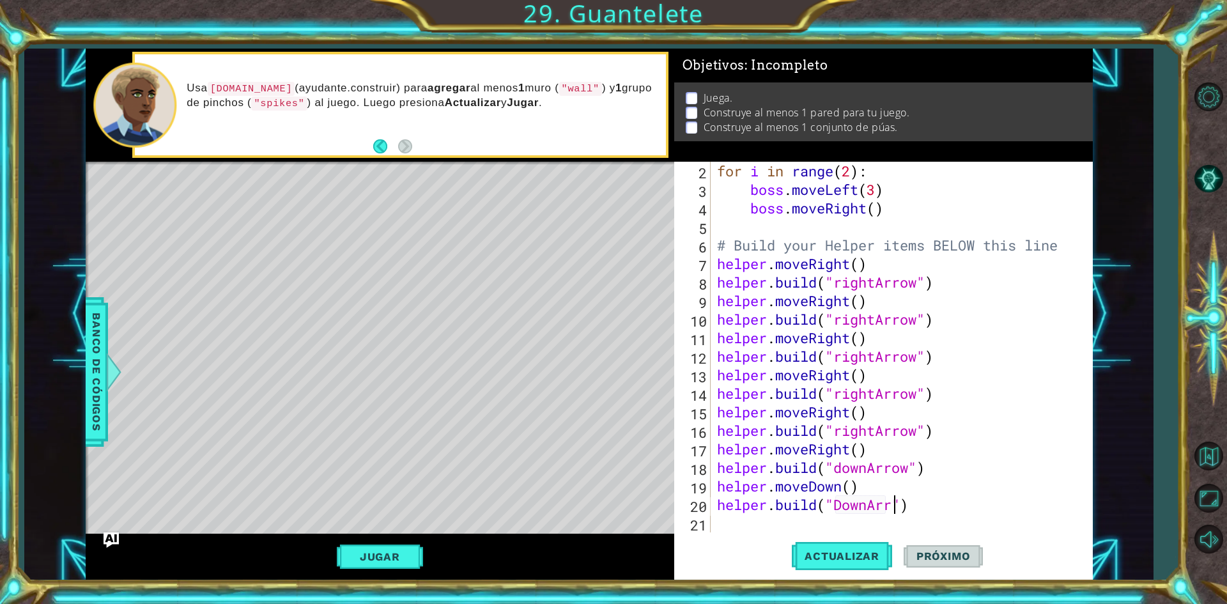
scroll to position [0, 8]
type textarea "[DOMAIN_NAME]("DownArrow")"
click at [704, 536] on div "Actualizar Próximo" at bounding box center [887, 556] width 419 height 42
click at [723, 531] on div "for i in range ( 2 ) : boss . moveLeft ( 3 ) boss . moveRight ( ) # Build your …" at bounding box center [899, 366] width 371 height 408
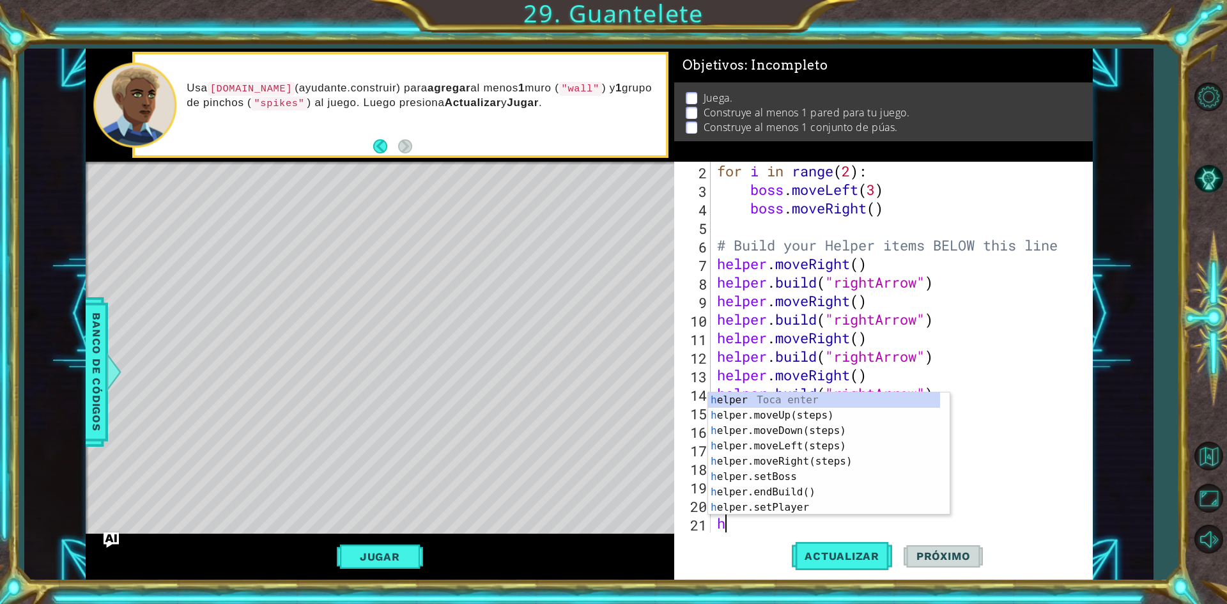
scroll to position [56, 0]
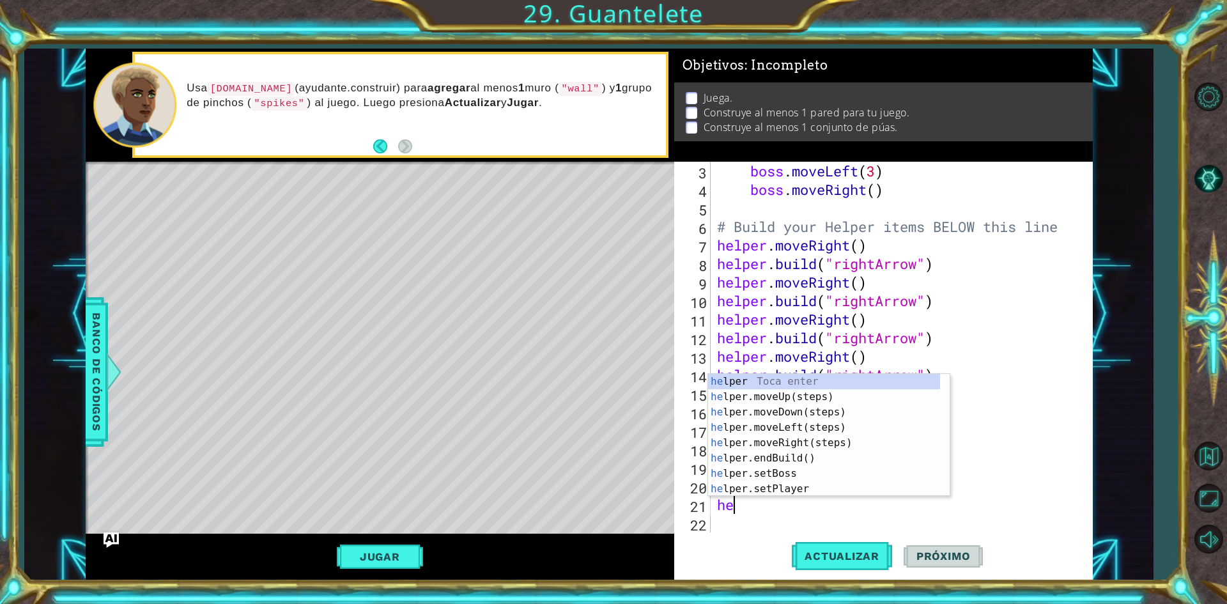
type textarea "hel"
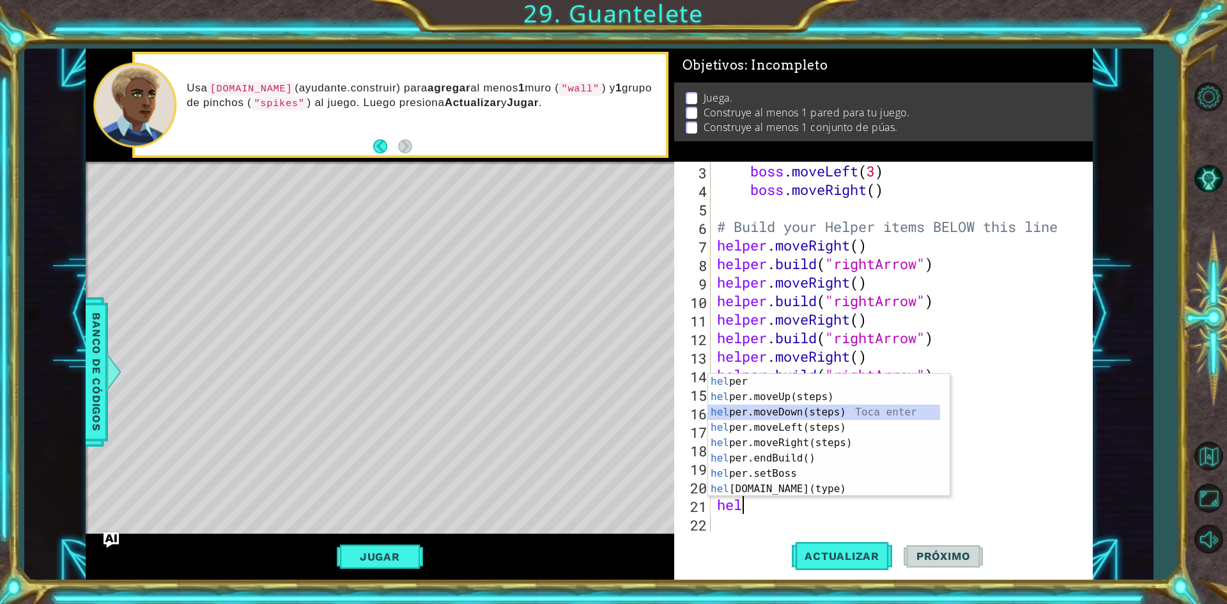
click at [773, 410] on div "hel per Toca enter hel per.moveUp(steps) Toca enter hel per.moveDown(steps) Toc…" at bounding box center [824, 450] width 232 height 153
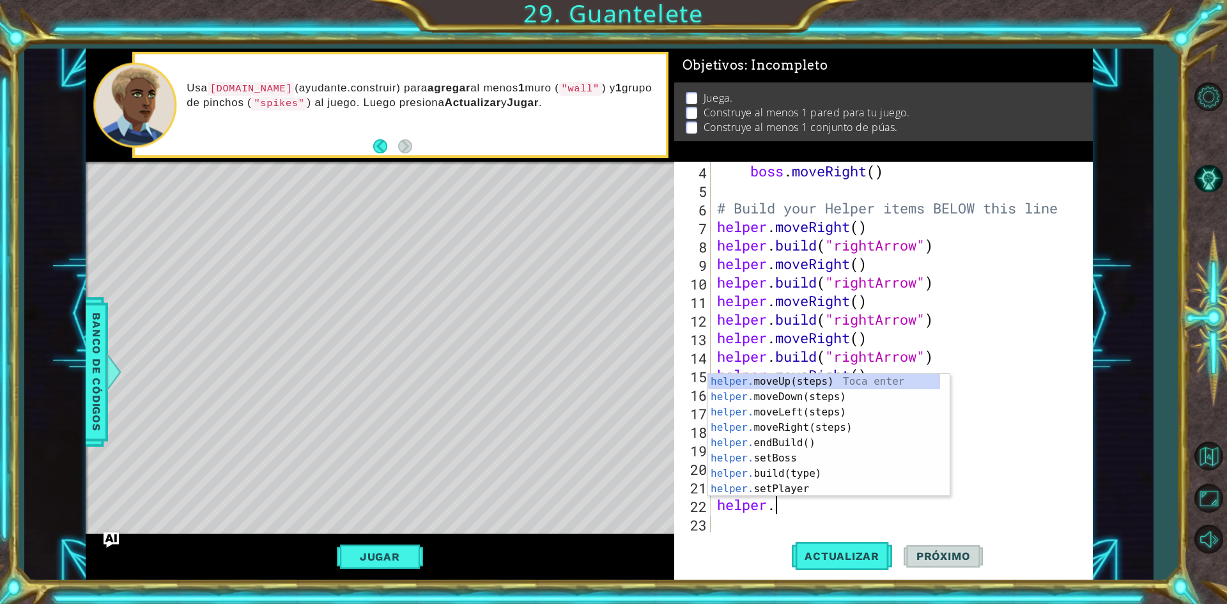
scroll to position [0, 2]
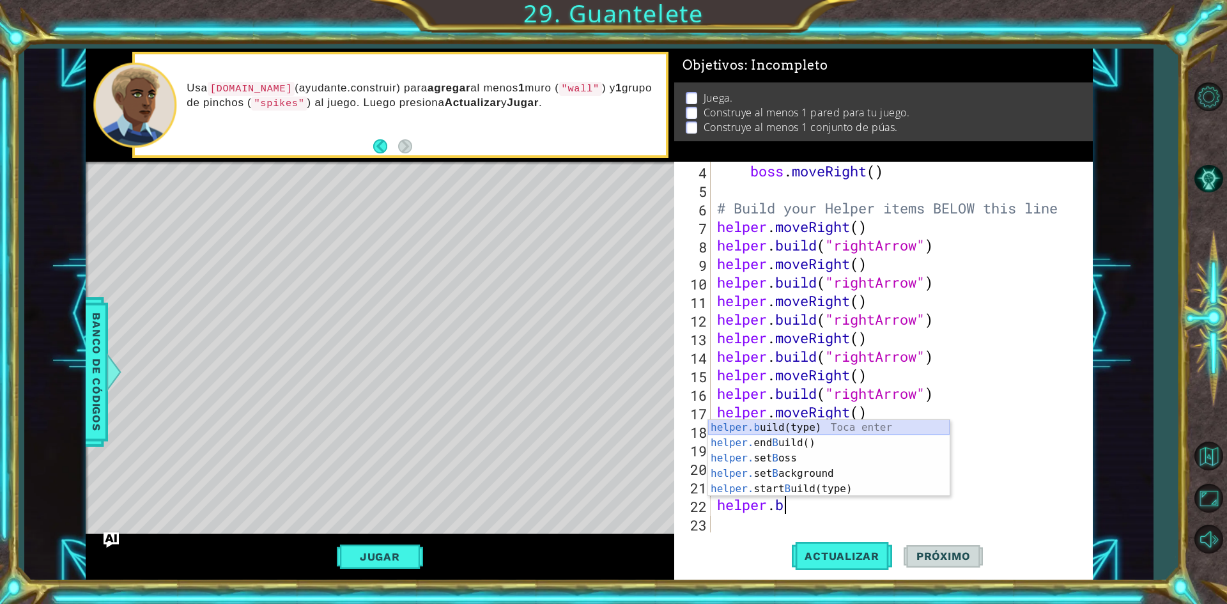
click at [778, 424] on div "helper.b uild(type) Toca enter helper. end B uild() Toca enter helper. set B os…" at bounding box center [829, 473] width 242 height 107
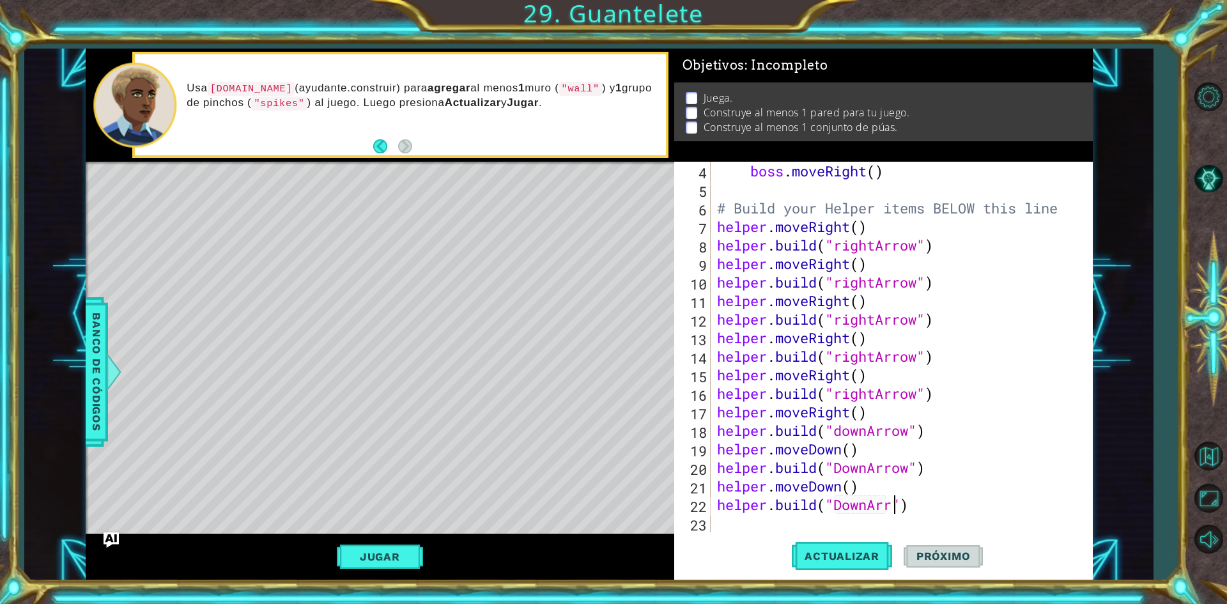
scroll to position [0, 8]
click at [824, 548] on button "Actualizar" at bounding box center [842, 556] width 100 height 42
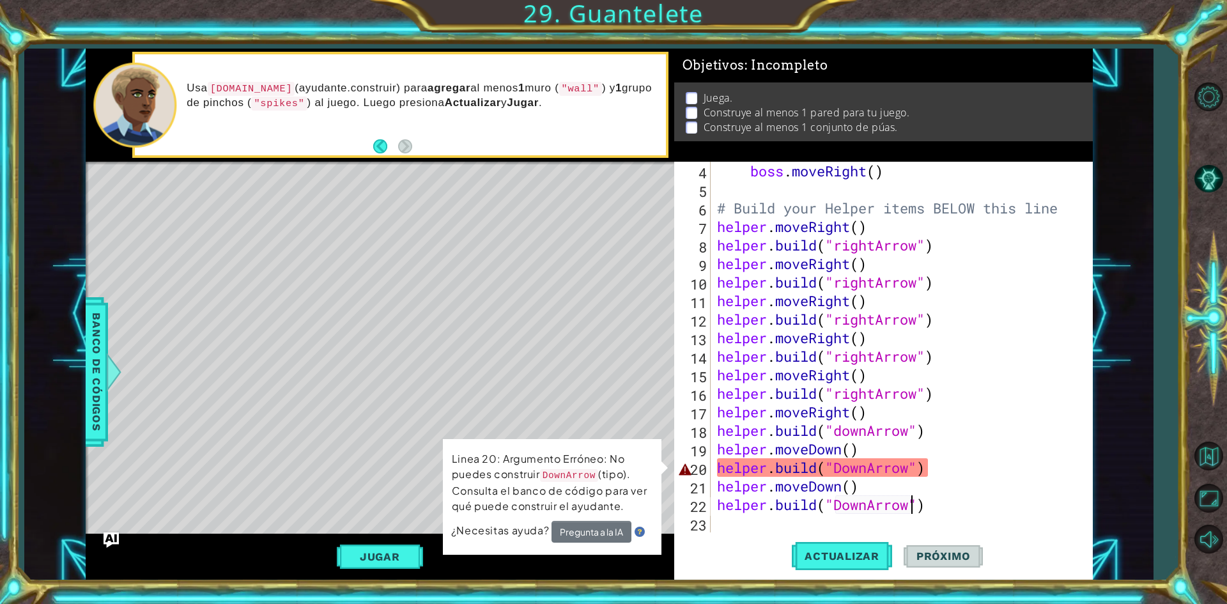
click at [942, 477] on div "boss . moveRight ( ) # Build your Helper items BELOW this line helper . moveRig…" at bounding box center [899, 366] width 371 height 408
click at [854, 488] on div "boss . moveRight ( ) # Build your Helper items BELOW this line helper . moveRig…" at bounding box center [899, 366] width 371 height 408
click at [804, 545] on button "Actualizar" at bounding box center [842, 556] width 100 height 42
click at [576, 473] on code "DownArrow" at bounding box center [569, 475] width 58 height 13
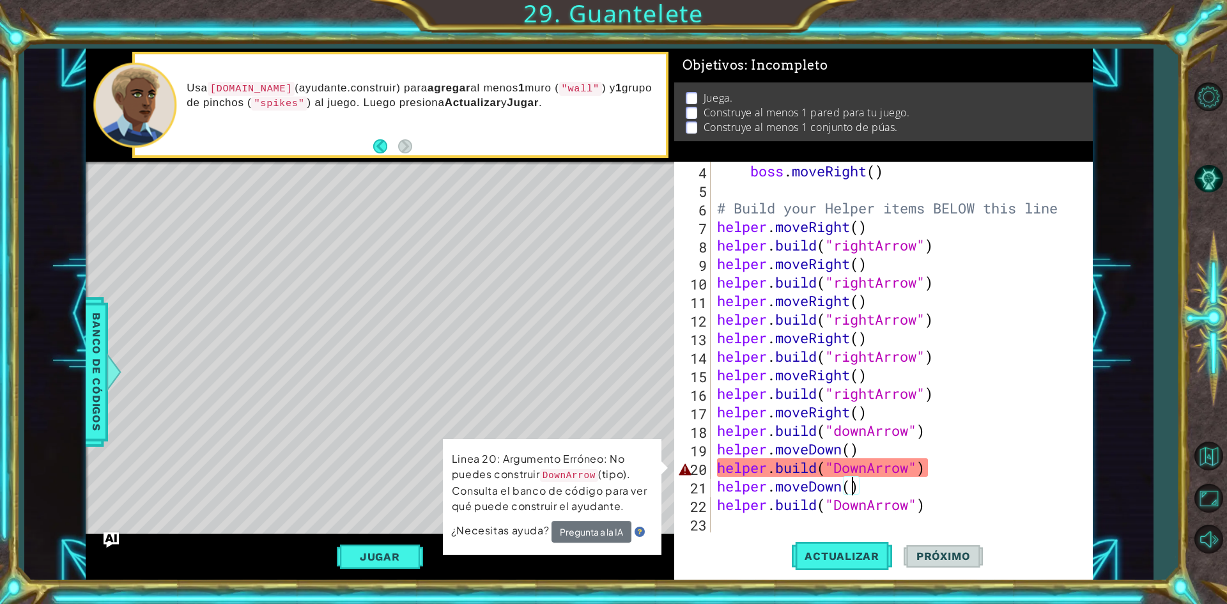
click at [843, 465] on div "boss . moveRight ( ) # Build your Helper items BELOW this line helper . moveRig…" at bounding box center [899, 366] width 371 height 408
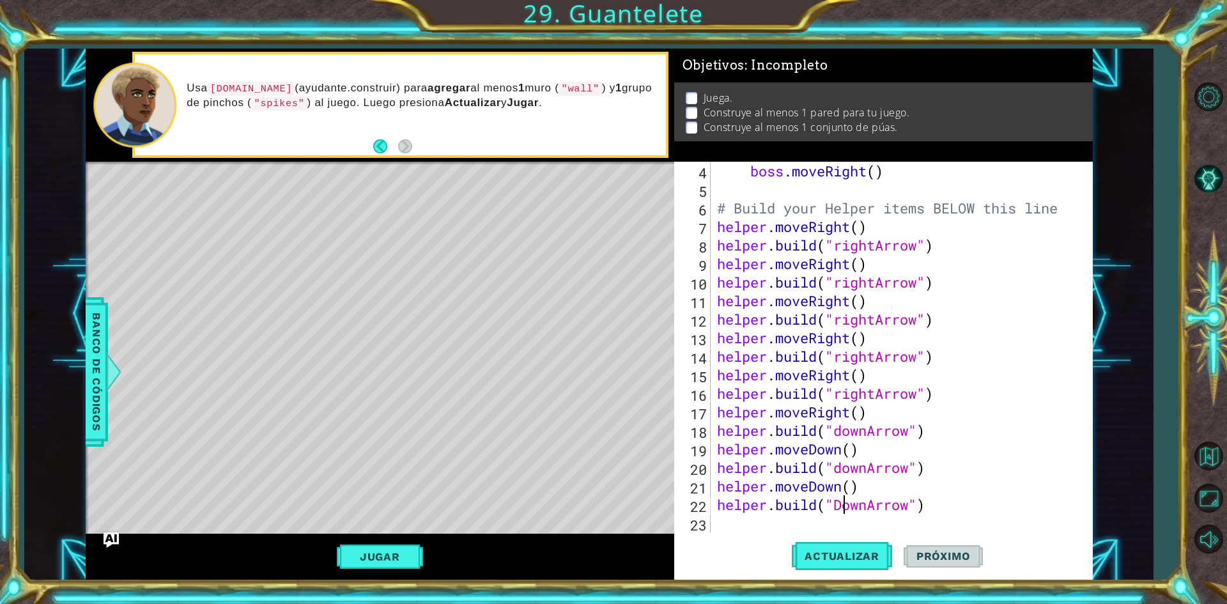
click at [842, 504] on div "boss . moveRight ( ) # Build your Helper items BELOW this line helper . moveRig…" at bounding box center [899, 366] width 371 height 408
type textarea "[DOMAIN_NAME]("downArrow")"
click at [827, 550] on span "Actualizar" at bounding box center [842, 556] width 100 height 13
click at [721, 522] on div "boss . moveRight ( ) # Build your Helper items BELOW this line helper . moveRig…" at bounding box center [899, 366] width 371 height 408
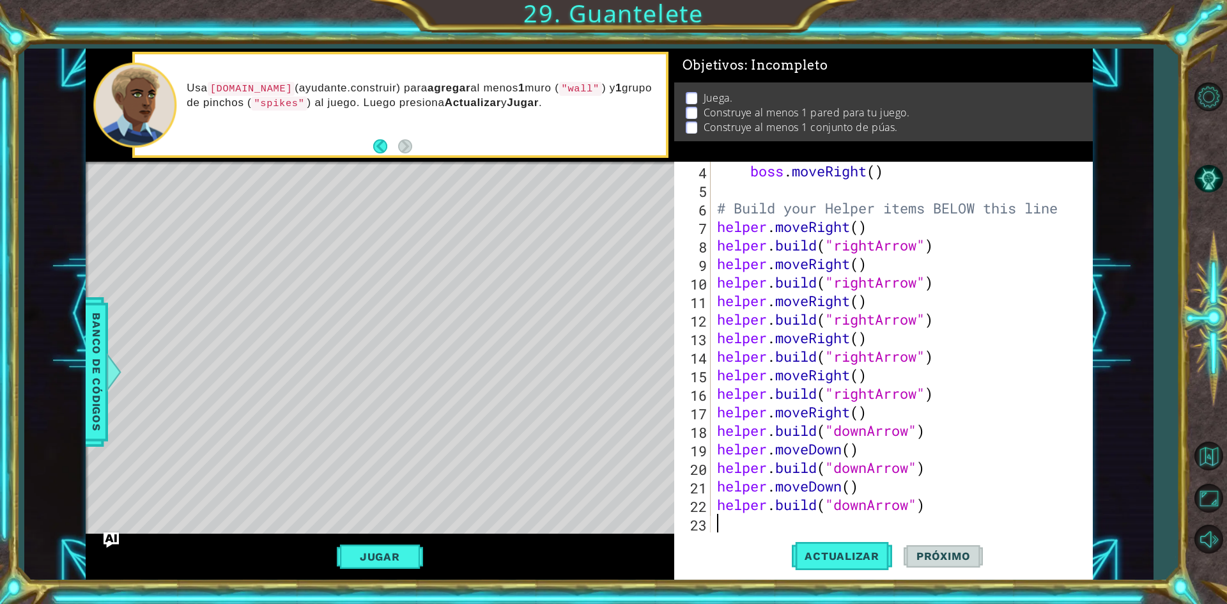
type textarea "h"
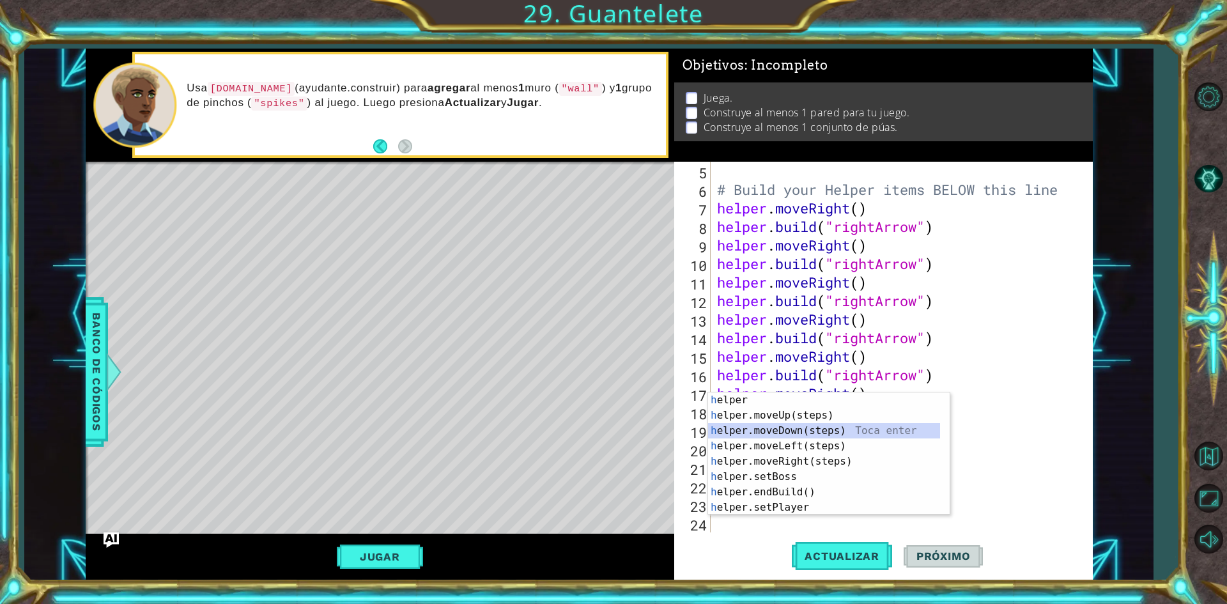
click at [742, 431] on div "h elper Toca enter h elper.moveUp(steps) Toca enter h elper.moveDown(steps) Toc…" at bounding box center [824, 468] width 232 height 153
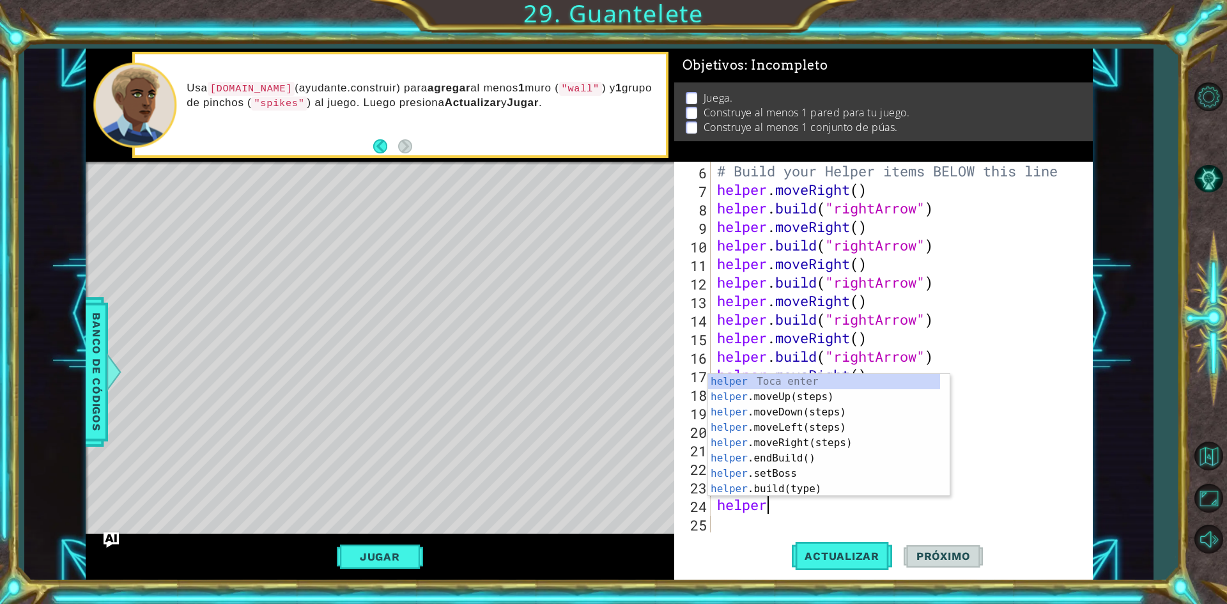
scroll to position [0, 2]
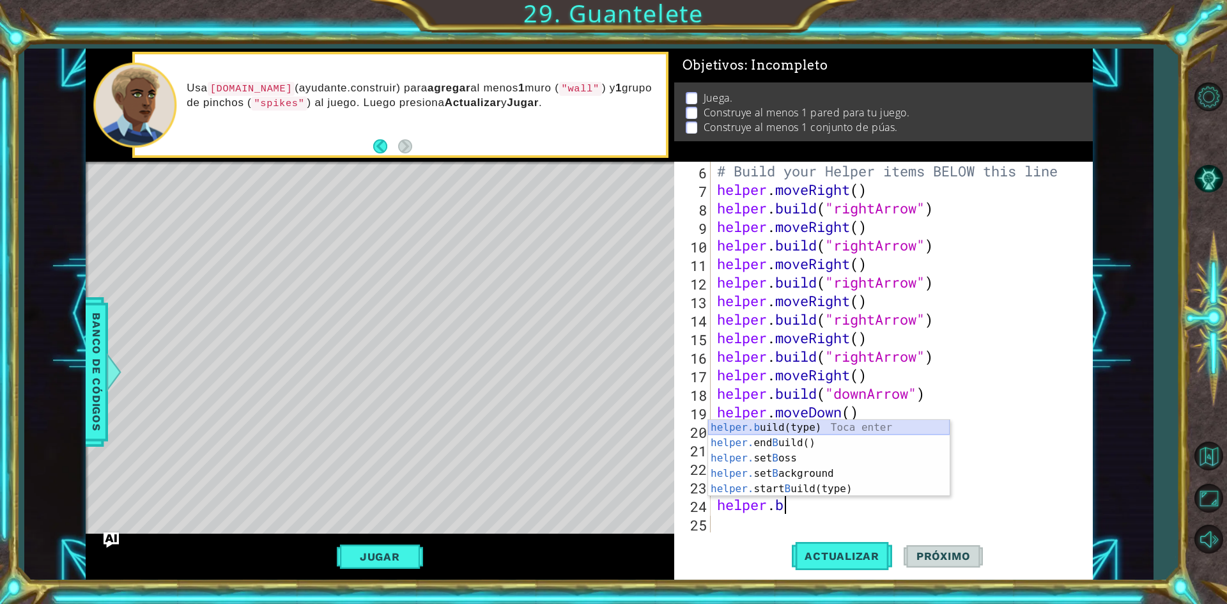
click at [746, 424] on div "helper.b uild(type) Toca enter helper. end B uild() Toca enter helper. set B os…" at bounding box center [829, 473] width 242 height 107
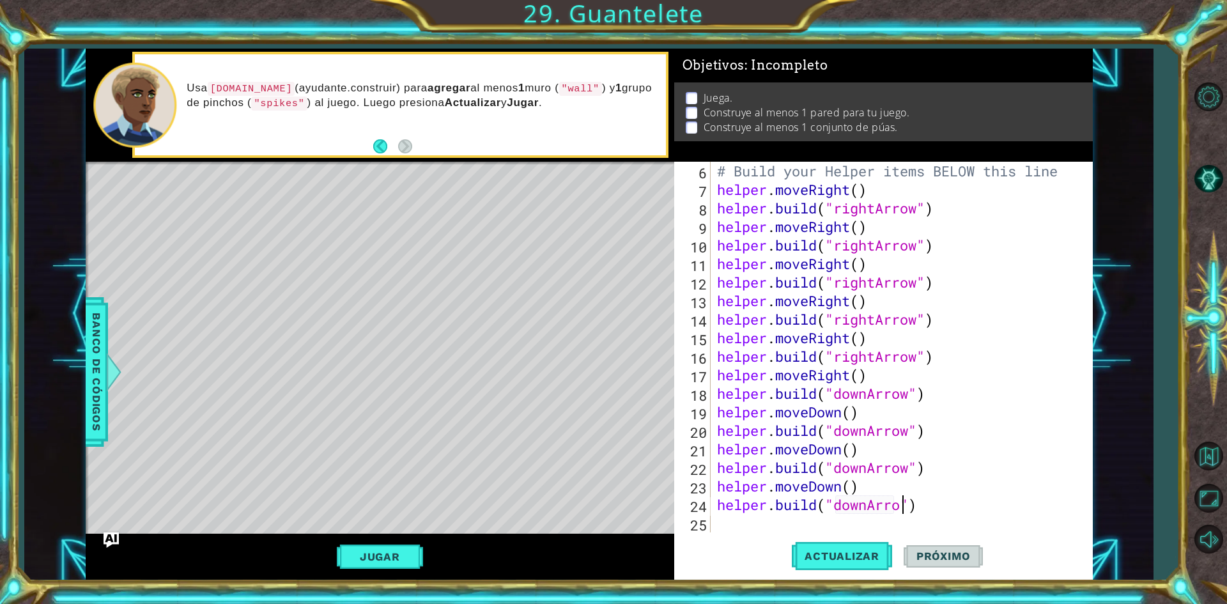
scroll to position [0, 8]
type textarea "[DOMAIN_NAME]("downArrow")"
click at [723, 520] on div "# Build your Helper items BELOW this line helper . moveRight ( ) helper . build…" at bounding box center [899, 366] width 371 height 408
type textarea "h"
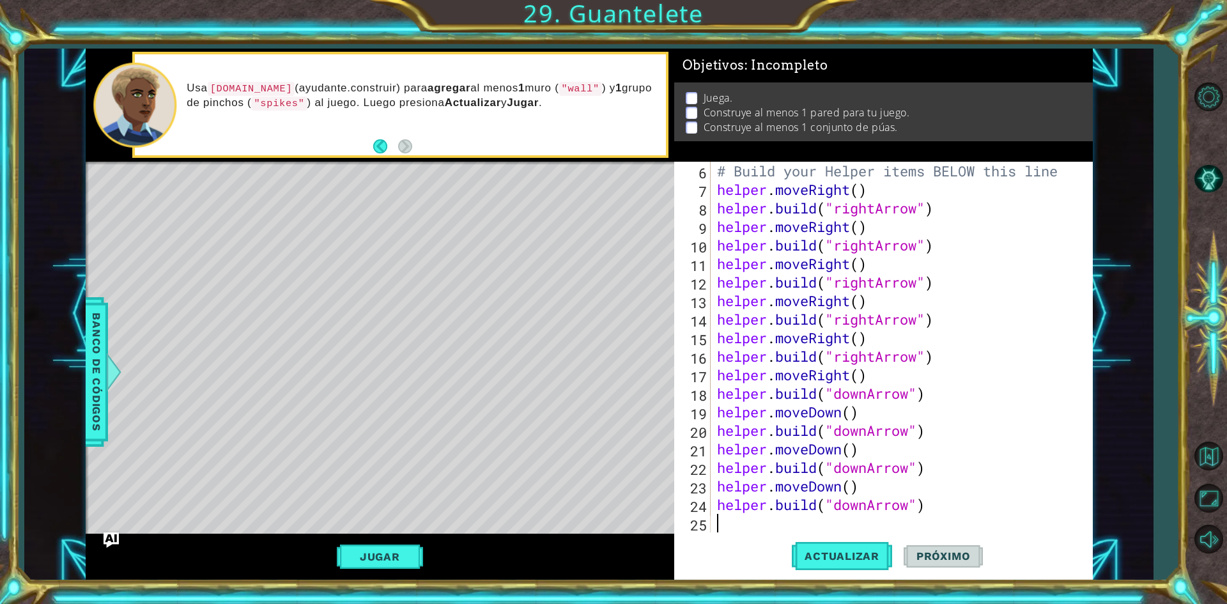
scroll to position [130, 0]
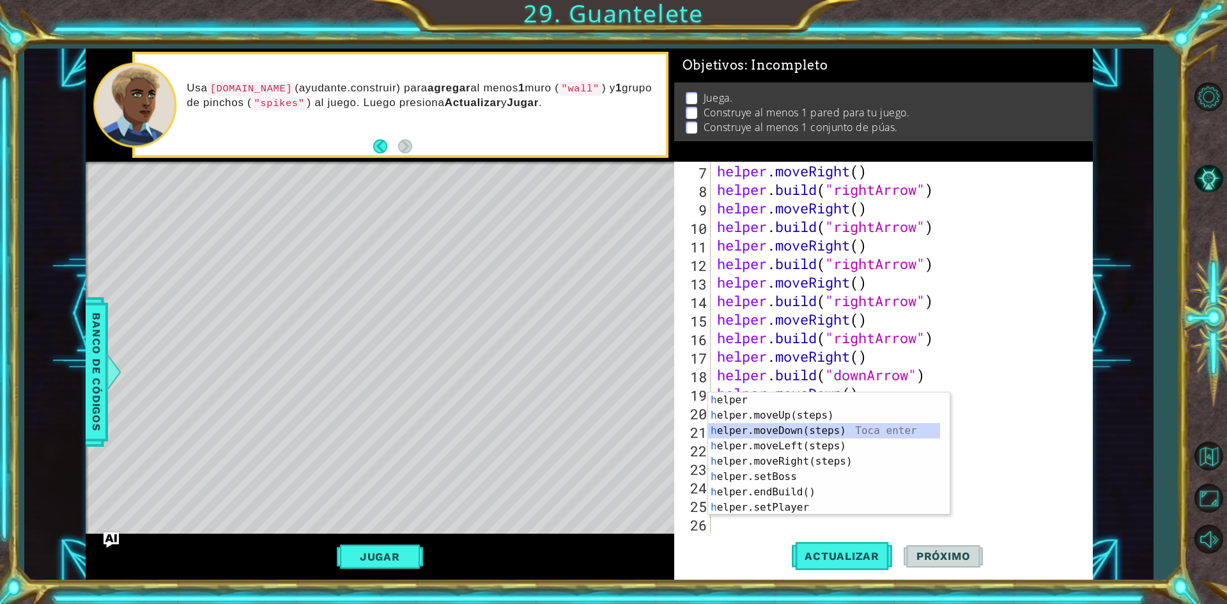
click at [769, 431] on div "h elper Toca enter h elper.moveUp(steps) Toca enter h elper.moveDown(steps) Toc…" at bounding box center [824, 468] width 232 height 153
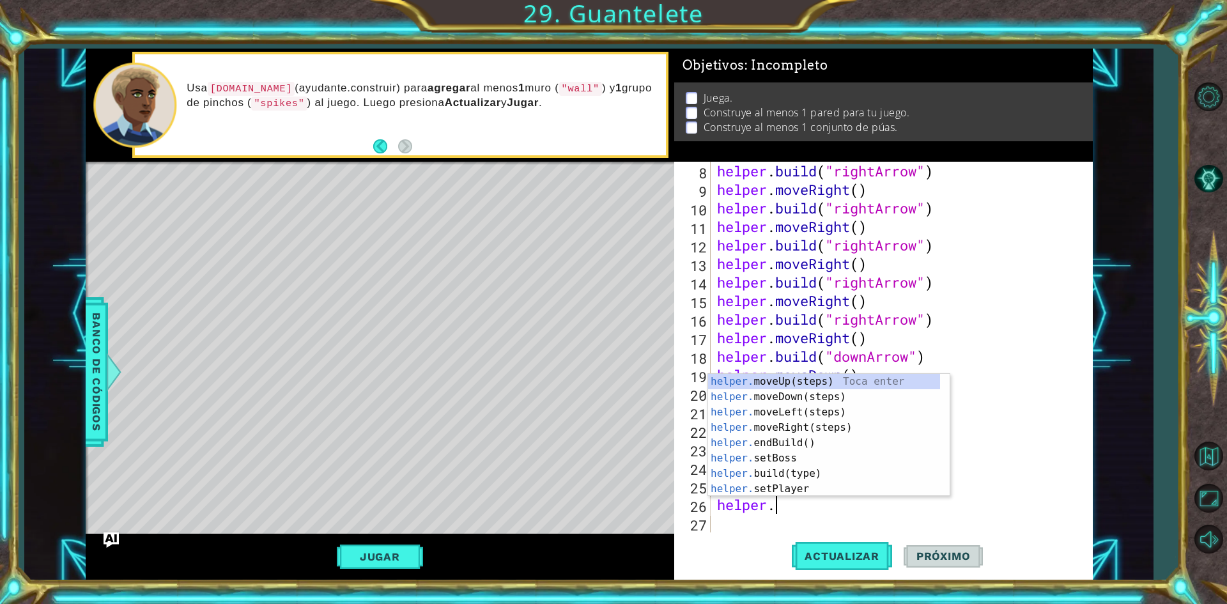
scroll to position [0, 2]
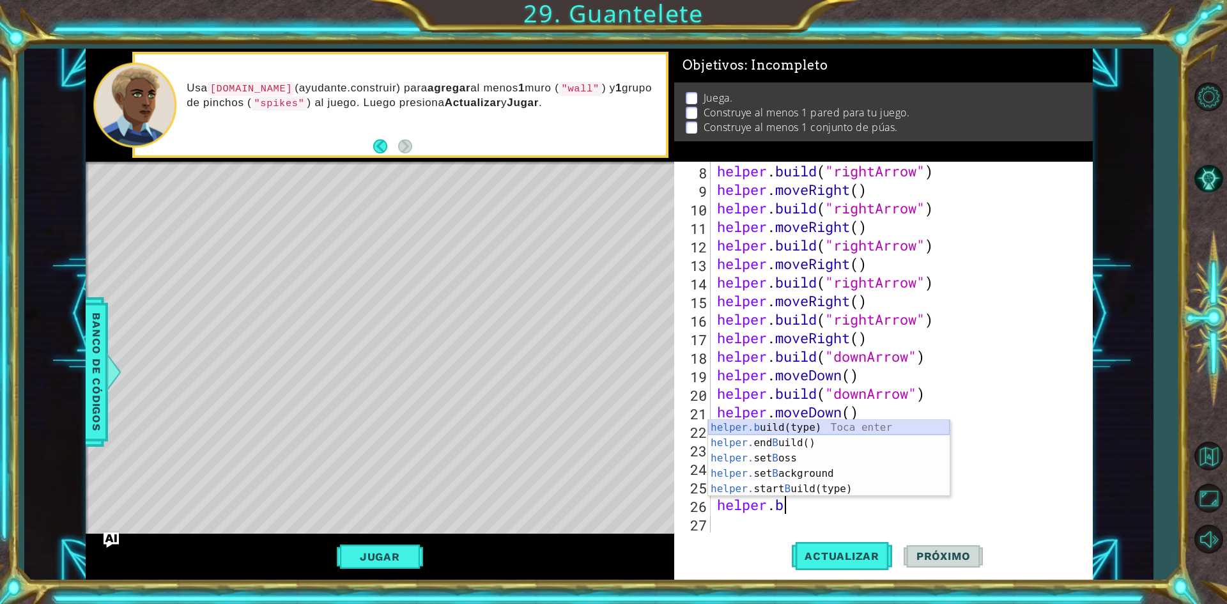
click at [767, 422] on div "helper.b uild(type) Toca enter helper. end B uild() Toca enter helper. set B os…" at bounding box center [829, 473] width 242 height 107
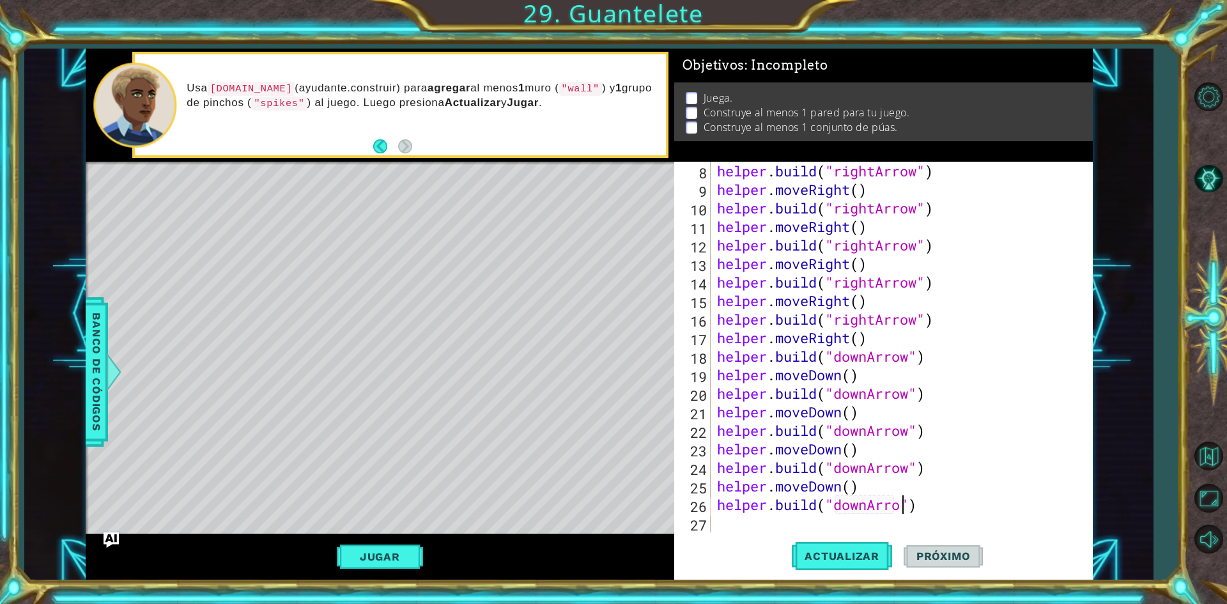
scroll to position [0, 8]
type textarea "[DOMAIN_NAME]("downArrow")"
click at [799, 560] on span "Actualizar" at bounding box center [842, 556] width 100 height 13
click at [408, 553] on button "Jugar" at bounding box center [380, 556] width 86 height 24
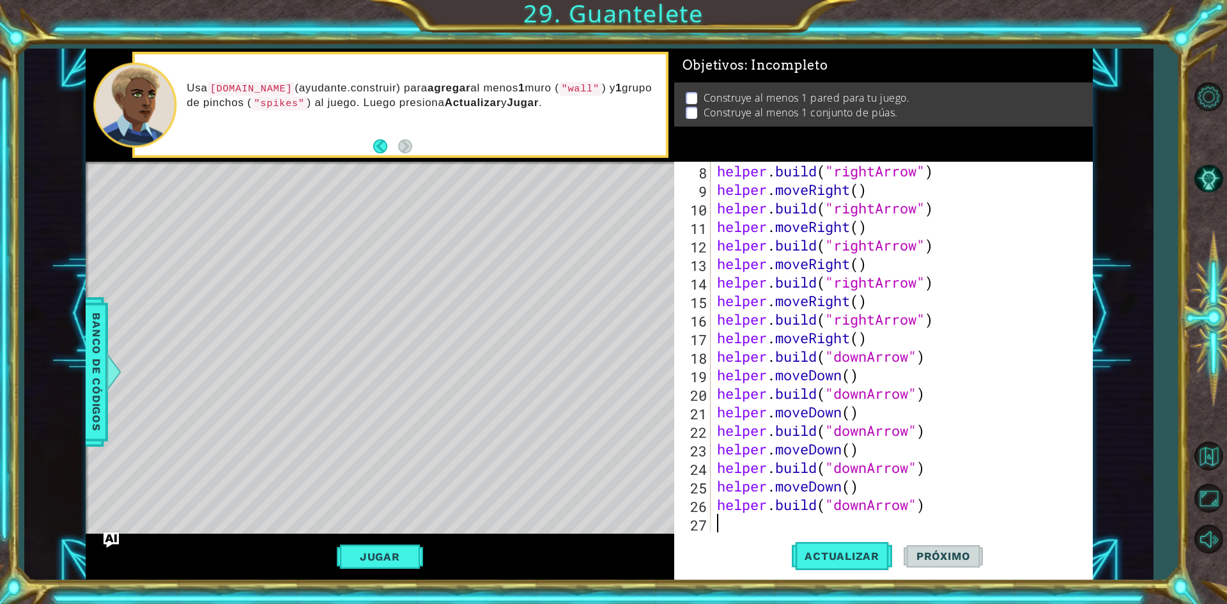
scroll to position [0, 0]
click at [718, 528] on div "helper . build ( "rightArrow" ) helper . moveRight ( ) helper . build ( "rightA…" at bounding box center [899, 366] width 371 height 408
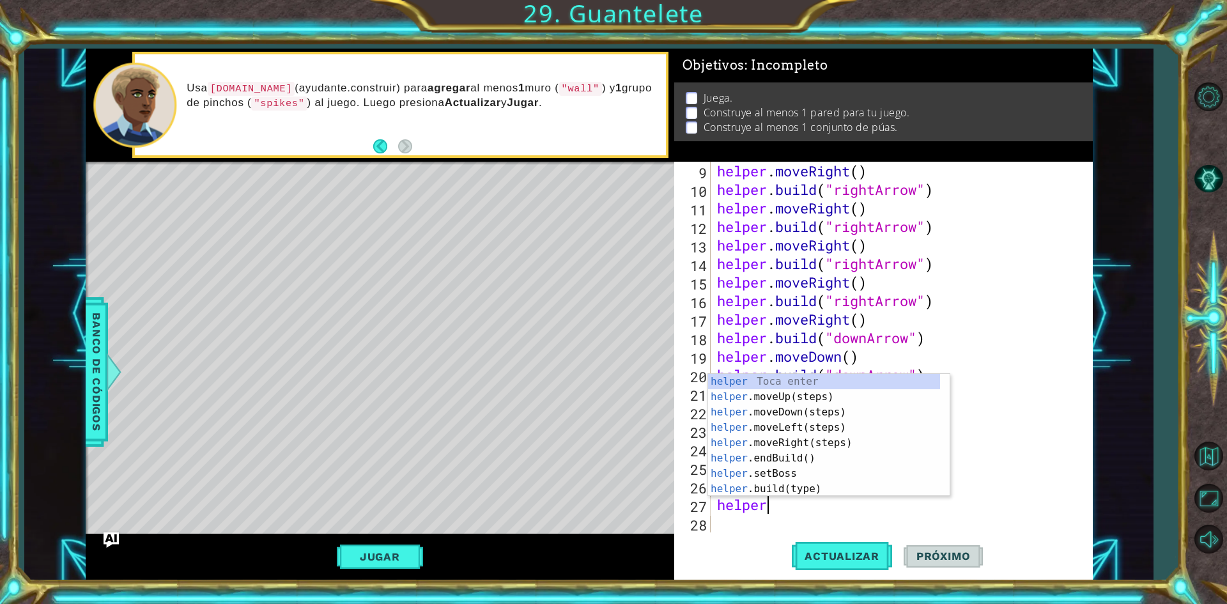
scroll to position [0, 2]
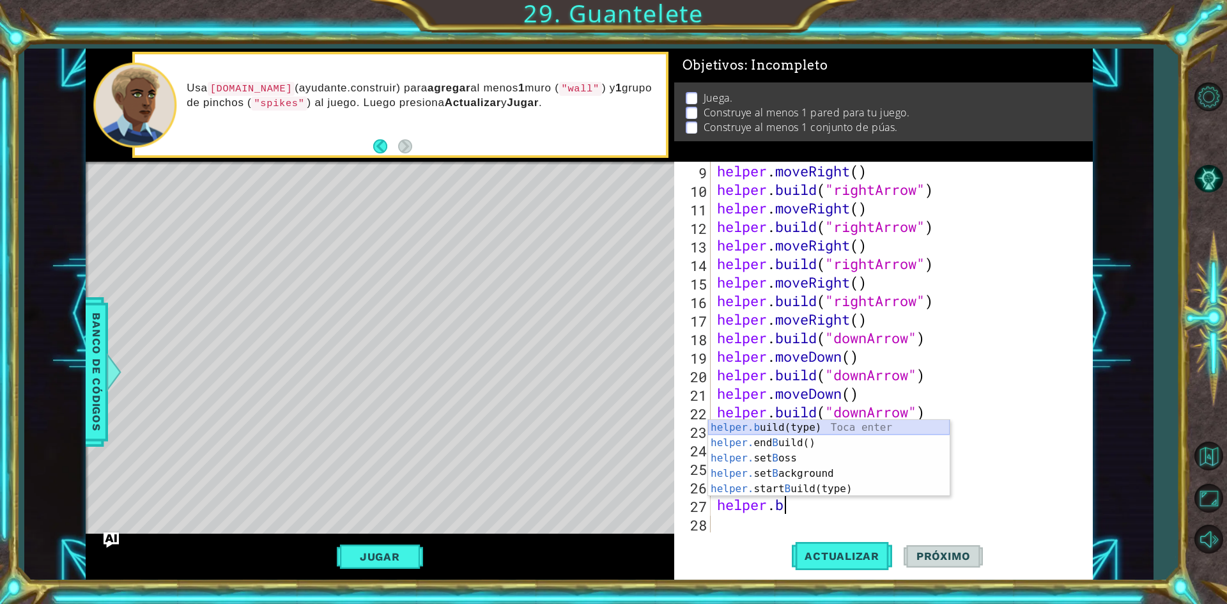
click at [753, 424] on div "helper.b uild(type) Toca enter helper. end B uild() Toca enter helper. set B os…" at bounding box center [829, 473] width 242 height 107
type textarea "[DOMAIN_NAME]("wall")"
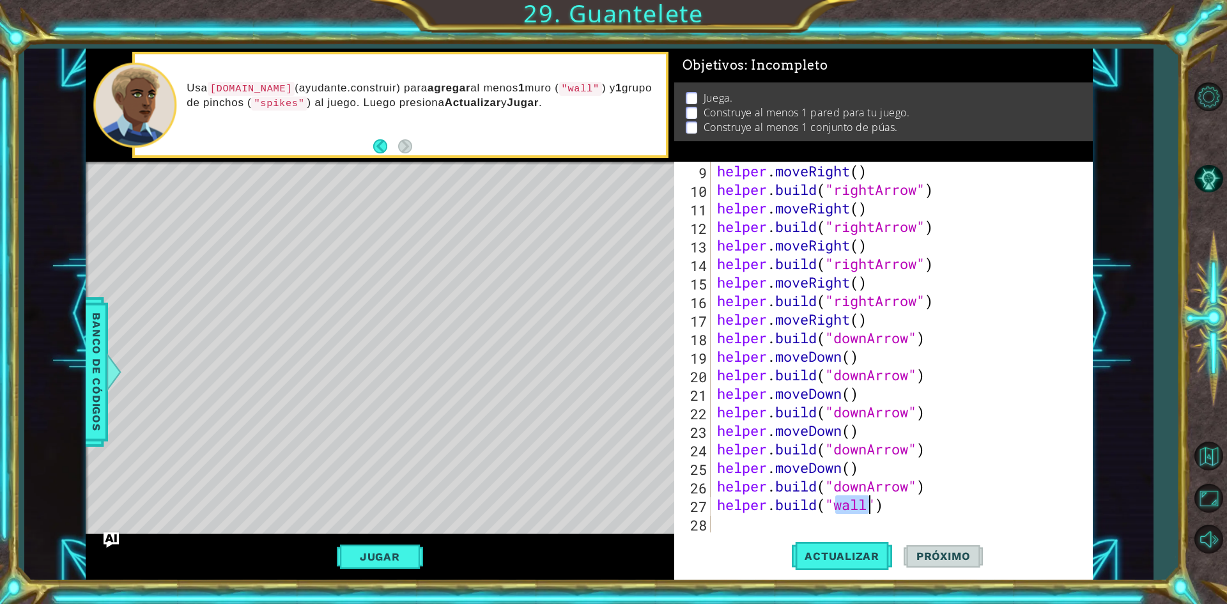
click at [735, 525] on div "helper . moveRight ( ) helper . build ( "rightArrow" ) helper . moveRight ( ) h…" at bounding box center [899, 366] width 371 height 408
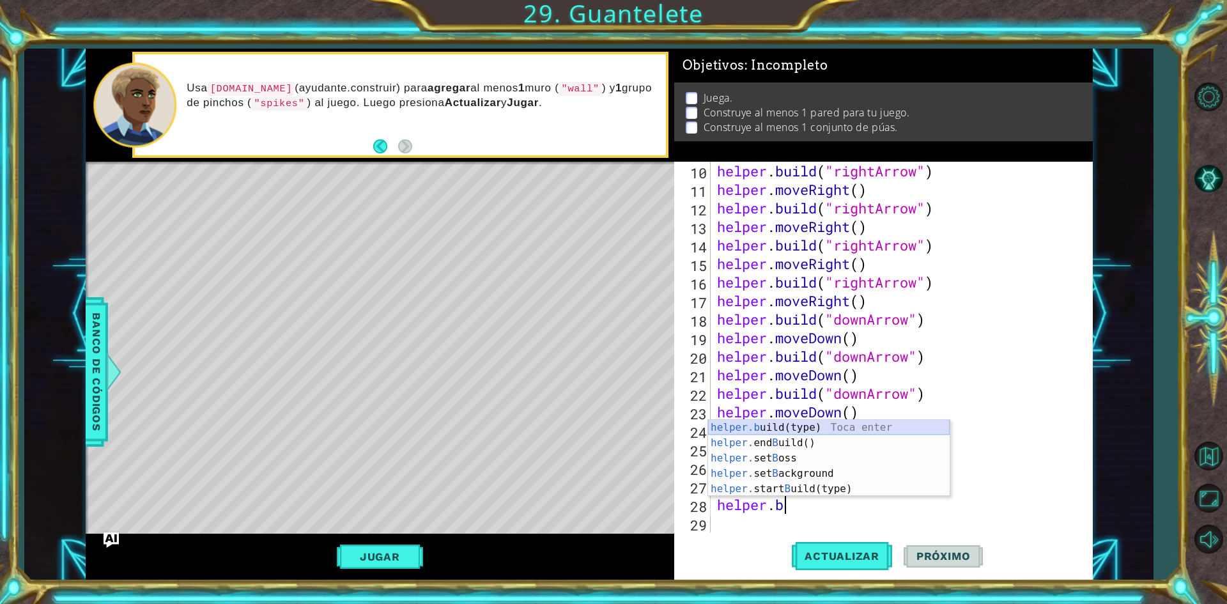
click at [759, 424] on div "helper.b uild(type) Toca enter helper. end B uild() Toca enter helper. set B os…" at bounding box center [829, 473] width 242 height 107
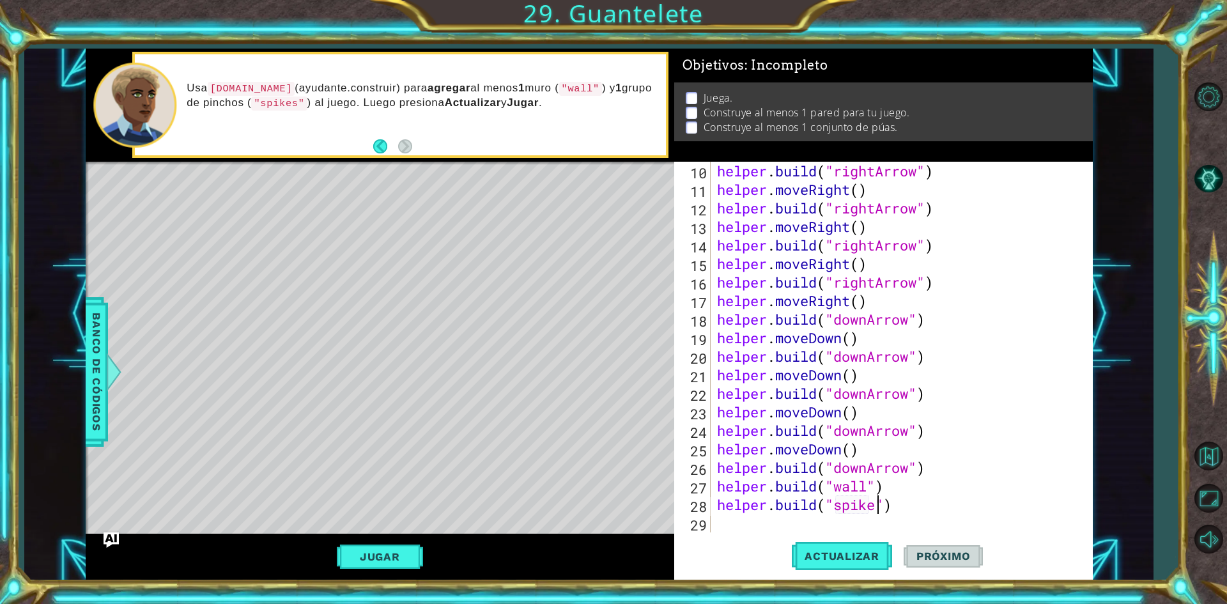
scroll to position [0, 8]
click at [823, 554] on span "Actualizar" at bounding box center [842, 556] width 100 height 13
click at [391, 358] on div "Level Map" at bounding box center [381, 350] width 590 height 376
click at [843, 558] on span "Actualizar" at bounding box center [842, 556] width 100 height 13
click at [381, 554] on button "Jugar" at bounding box center [380, 556] width 86 height 24
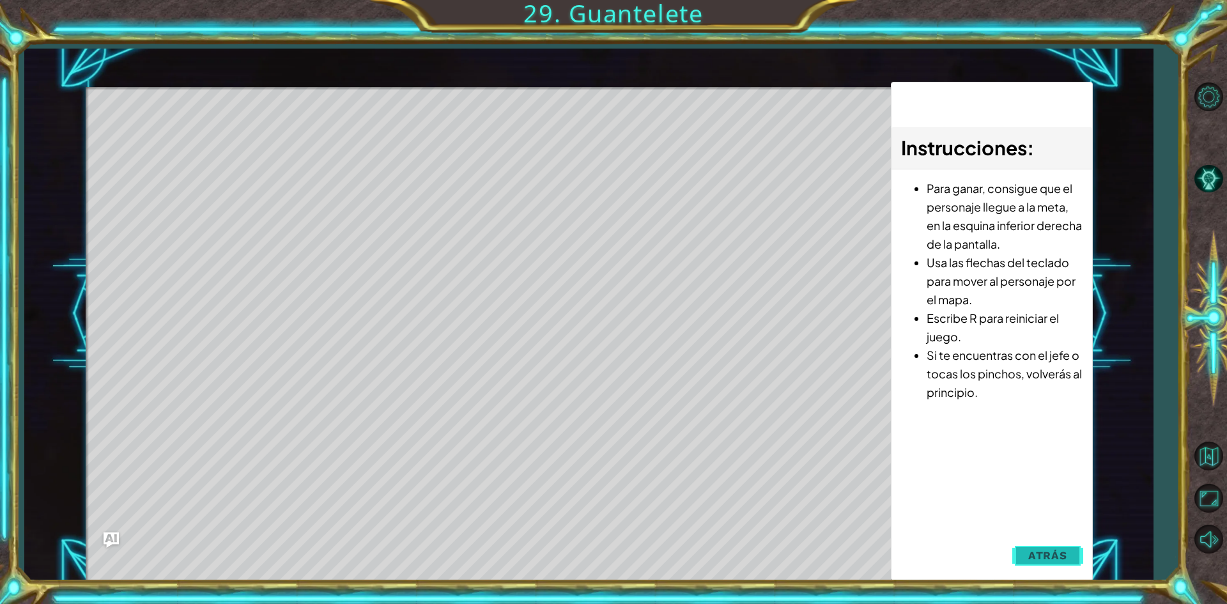
click at [1066, 562] on button "Atrás" at bounding box center [1047, 556] width 71 height 26
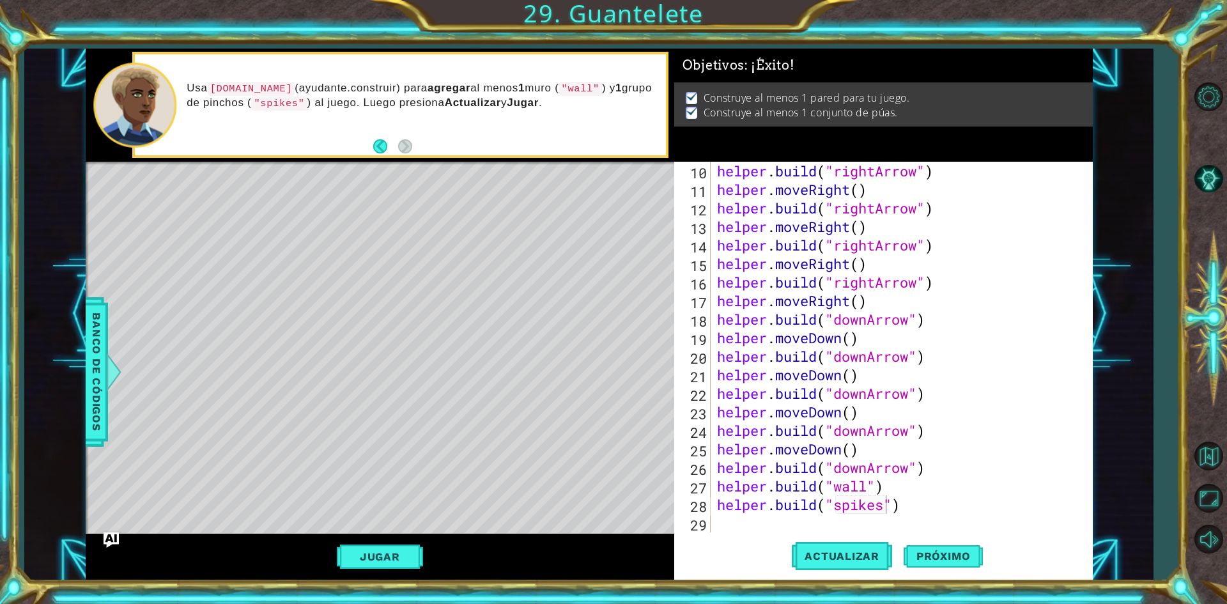
click at [591, 447] on div "Level Map" at bounding box center [381, 350] width 590 height 376
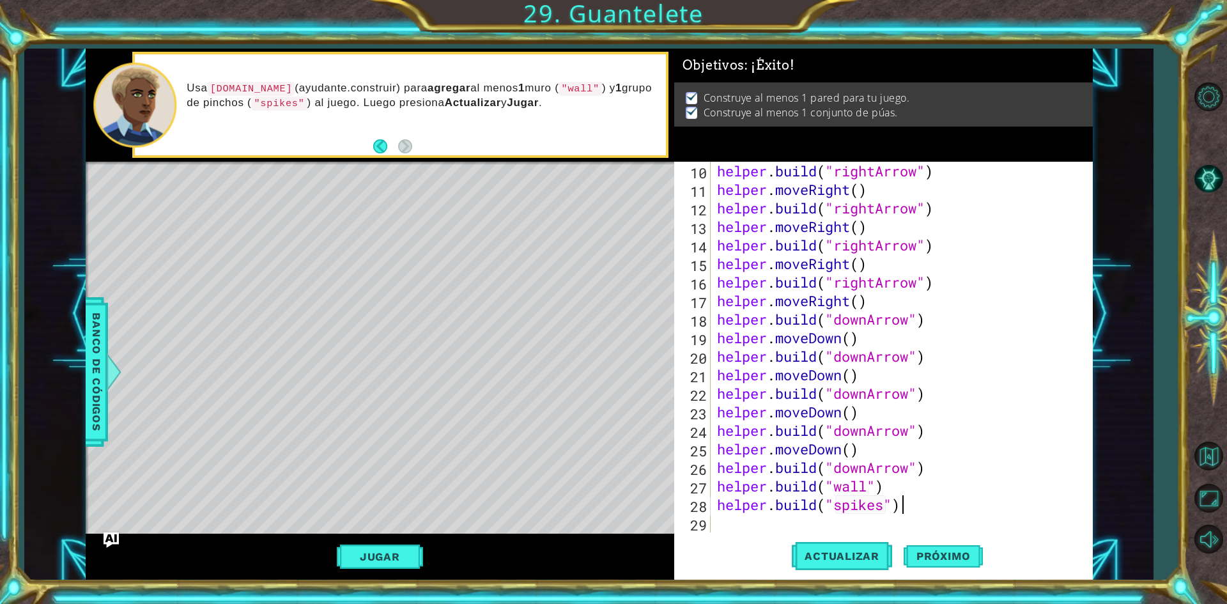
click at [914, 505] on div "helper . build ( "rightArrow" ) helper . moveRight ( ) helper . build ( "rightA…" at bounding box center [899, 366] width 371 height 408
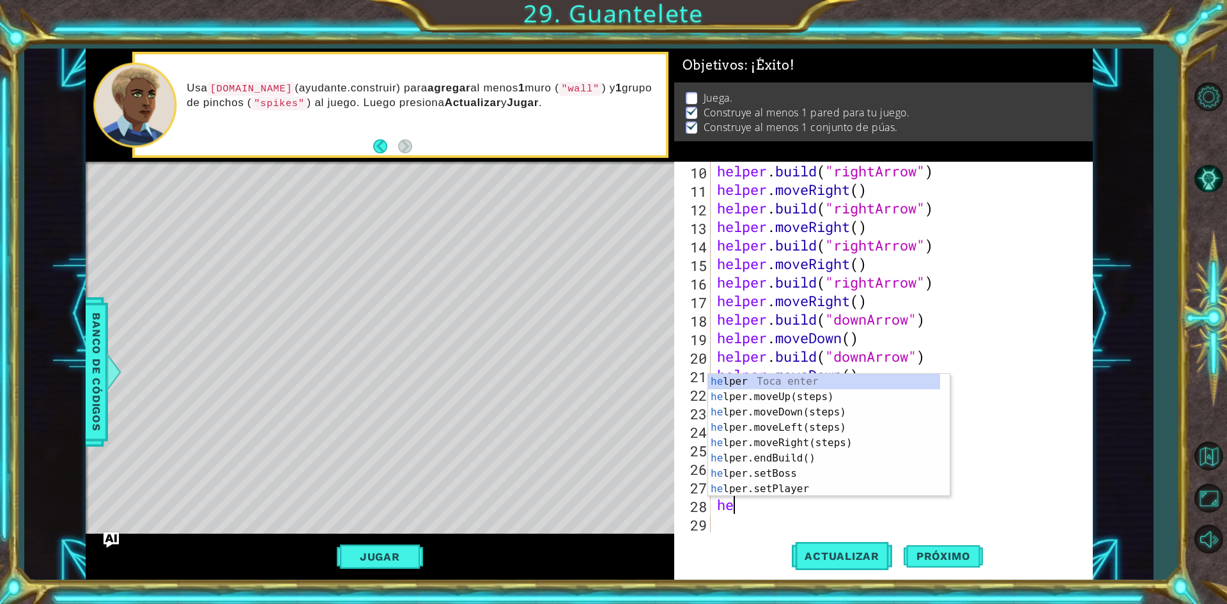
scroll to position [0, 0]
type textarea "h"
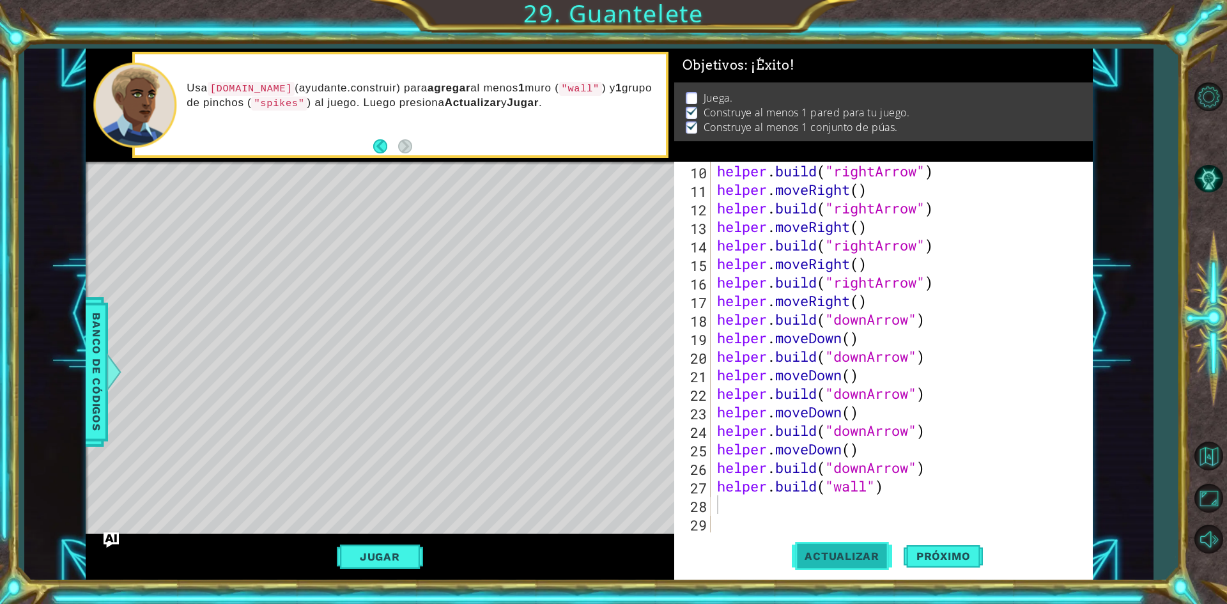
click at [863, 558] on span "Actualizar" at bounding box center [842, 556] width 100 height 13
click at [363, 558] on button "Jugar" at bounding box center [380, 556] width 86 height 24
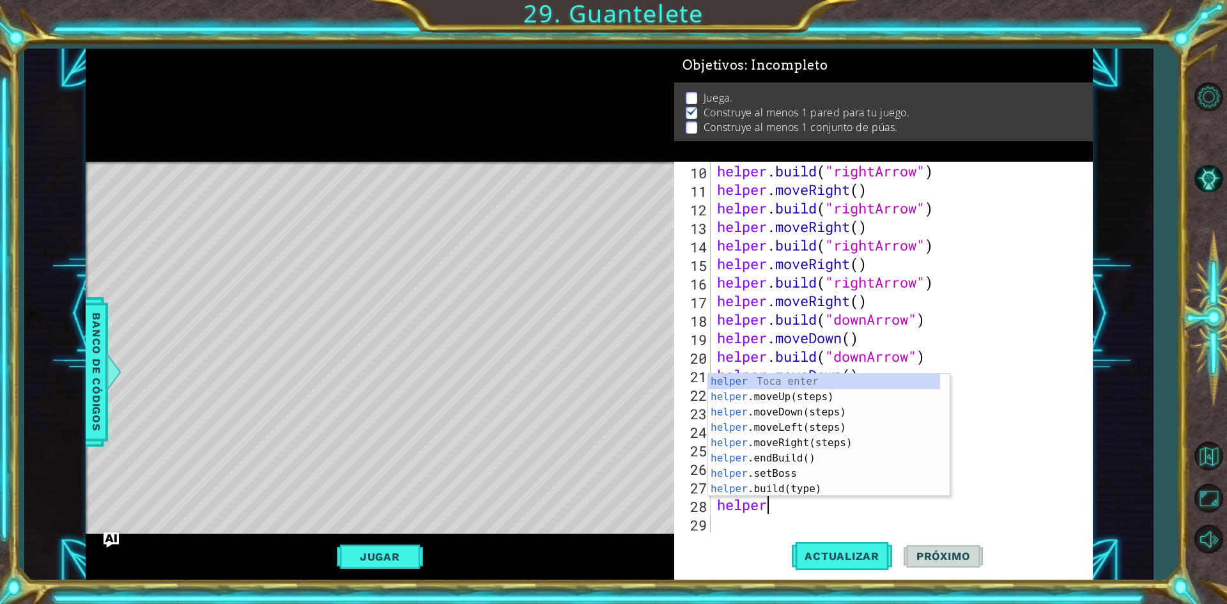
scroll to position [0, 2]
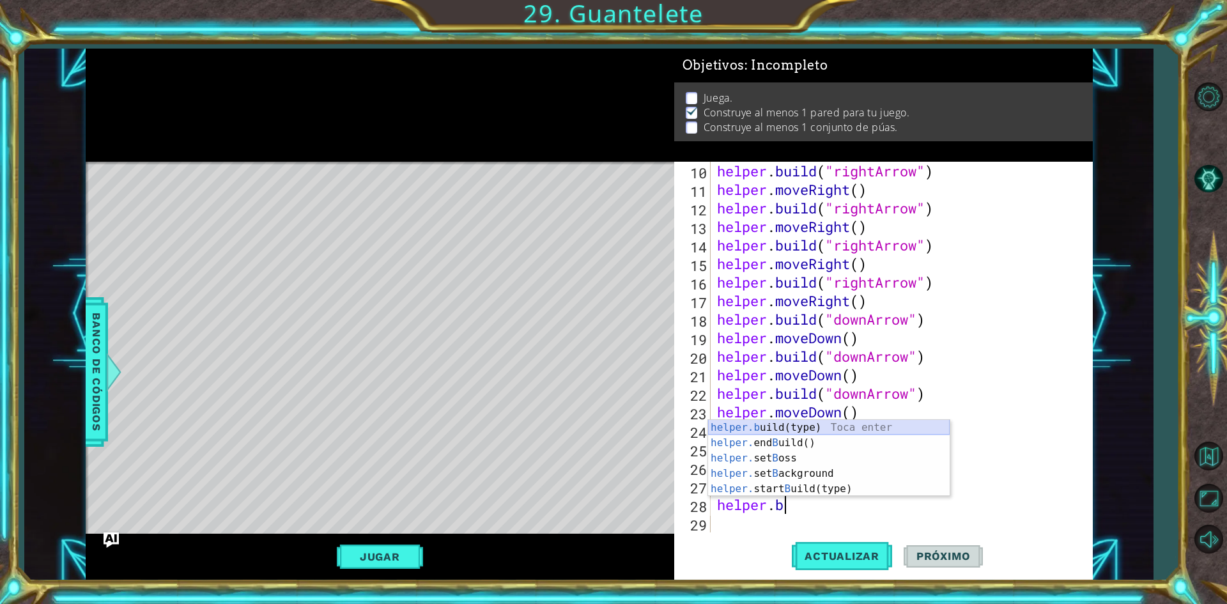
click at [792, 424] on div "helper.b uild(type) Toca enter helper. end B uild() Toca enter helper. set B os…" at bounding box center [829, 473] width 242 height 107
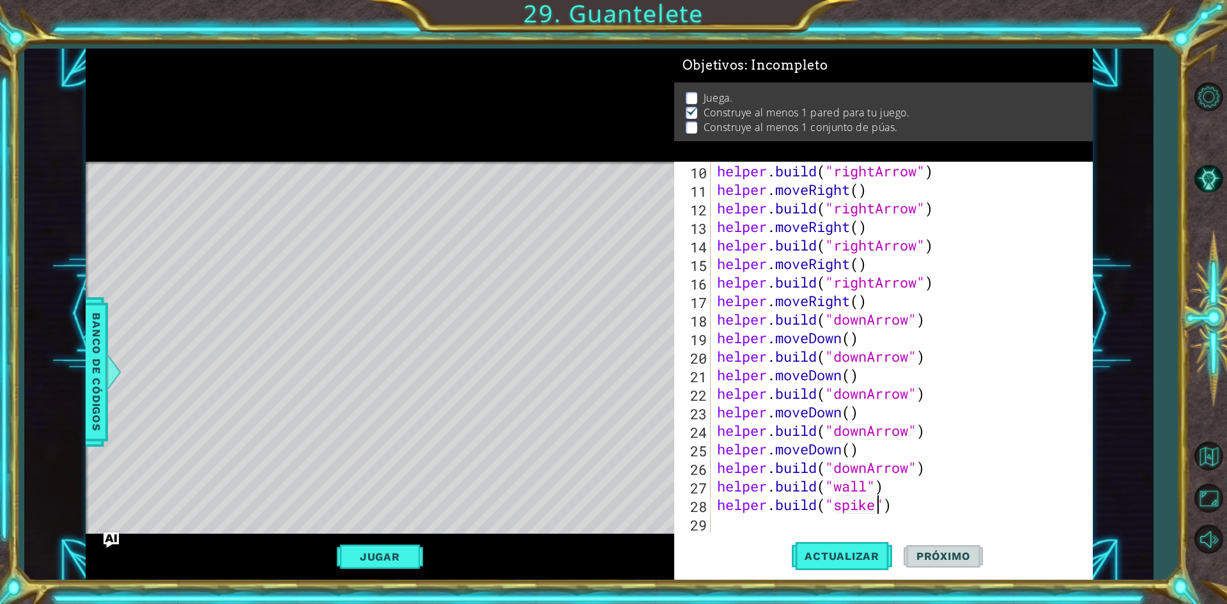
scroll to position [0, 8]
click at [823, 544] on button "Actualizar" at bounding box center [842, 556] width 100 height 42
click at [384, 543] on div "Jugar" at bounding box center [380, 557] width 589 height 46
click at [390, 551] on button "Jugar" at bounding box center [380, 556] width 86 height 24
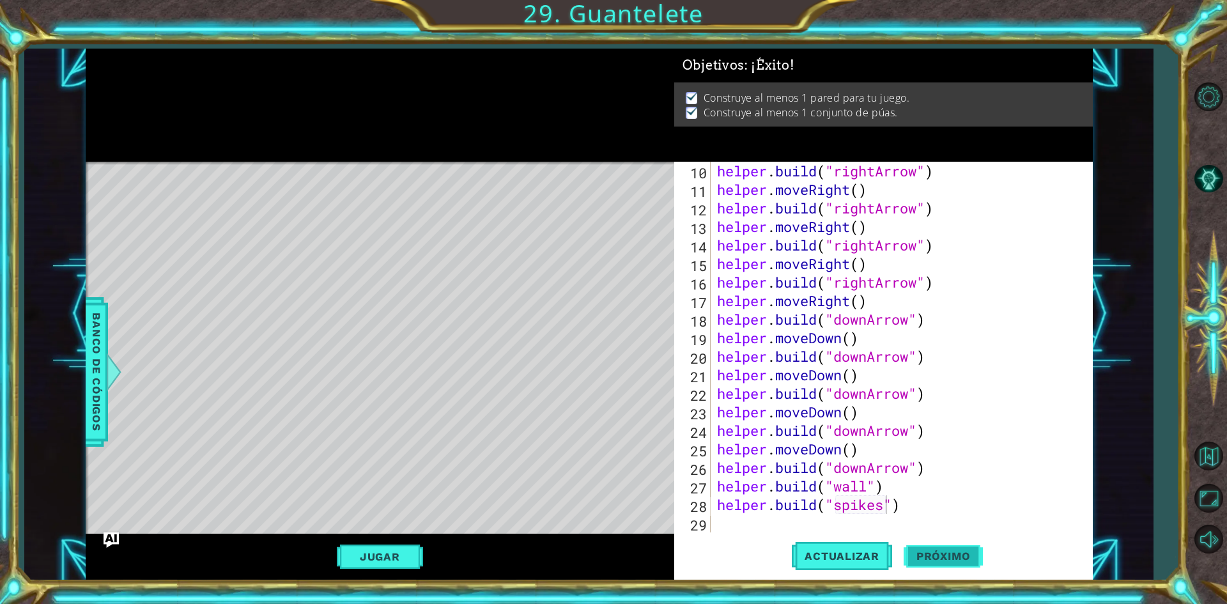
click at [951, 557] on span "Próximo" at bounding box center [943, 556] width 79 height 13
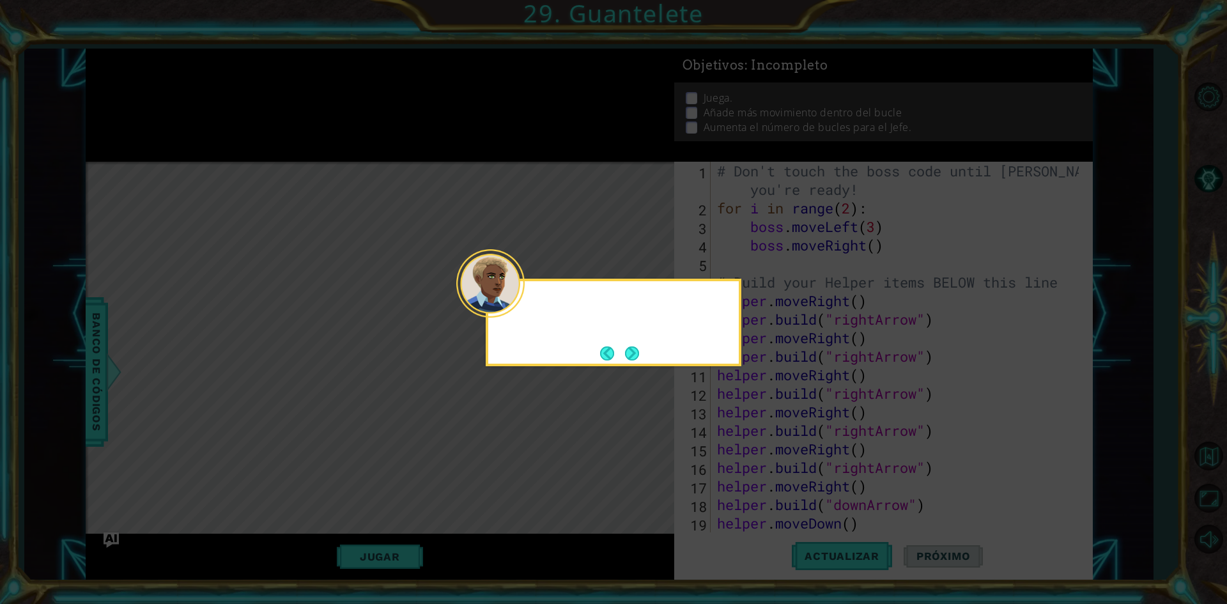
scroll to position [0, 0]
click at [629, 354] on button "Next" at bounding box center [631, 353] width 23 height 23
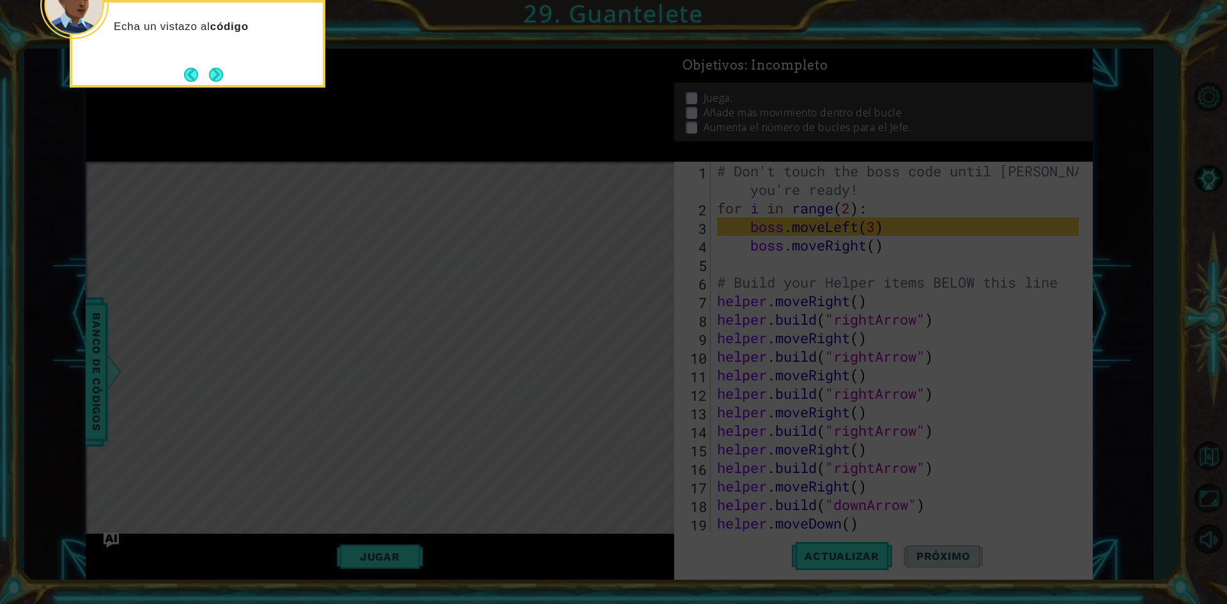
click at [208, 69] on button "Next" at bounding box center [215, 74] width 23 height 23
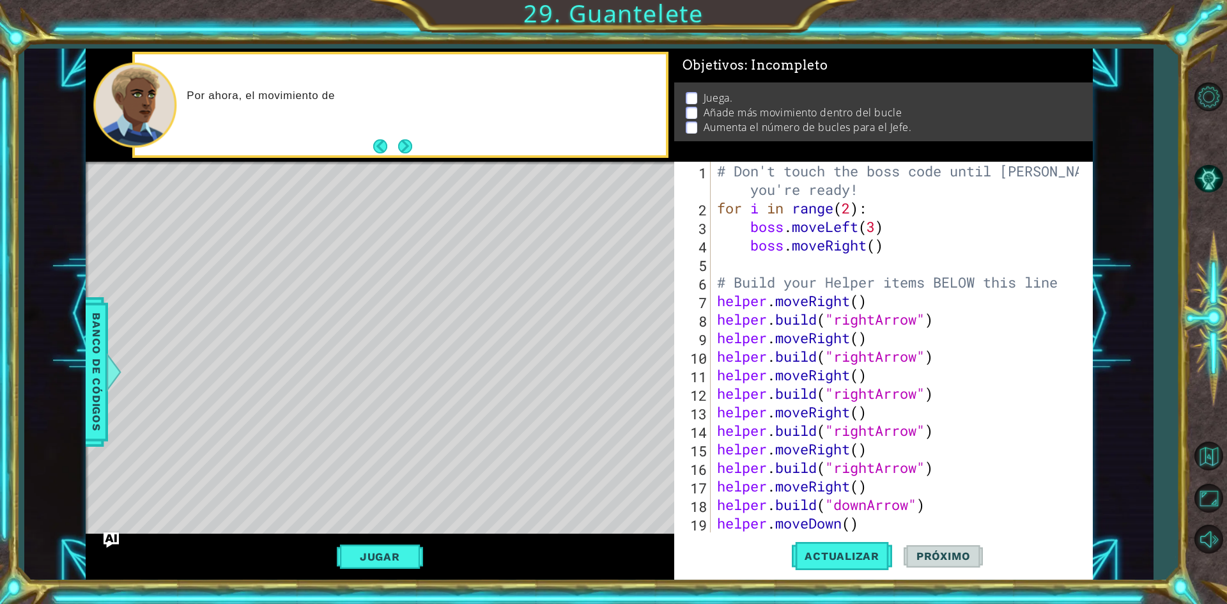
click at [795, 231] on div "# Don't touch the boss code until [PERSON_NAME] says you're ready! for i in ran…" at bounding box center [899, 375] width 371 height 426
type textarea "boss.moveLeft(3)"
click at [1198, 456] on button "Volver al mapa" at bounding box center [1208, 456] width 37 height 37
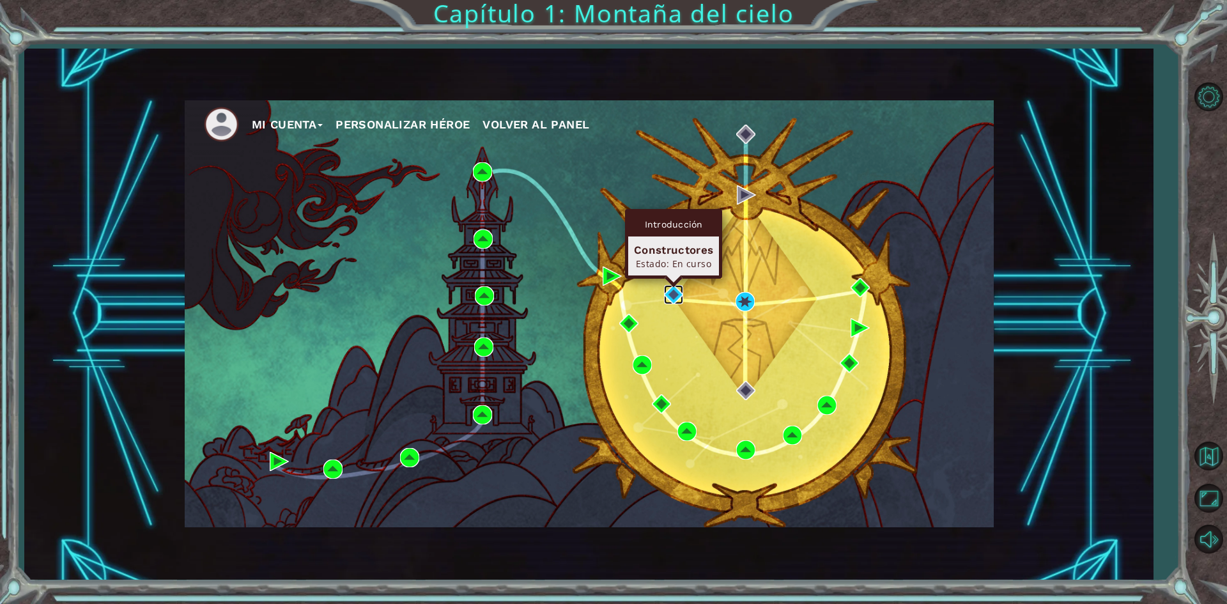
click at [673, 292] on img at bounding box center [673, 294] width 19 height 19
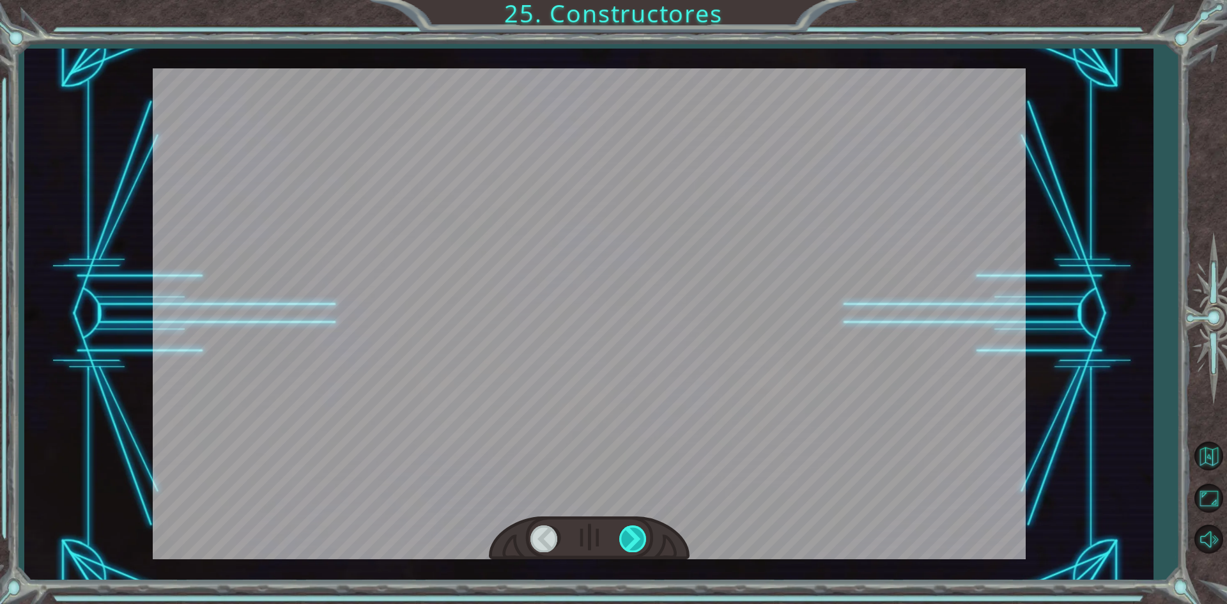
click at [621, 534] on div at bounding box center [633, 538] width 29 height 26
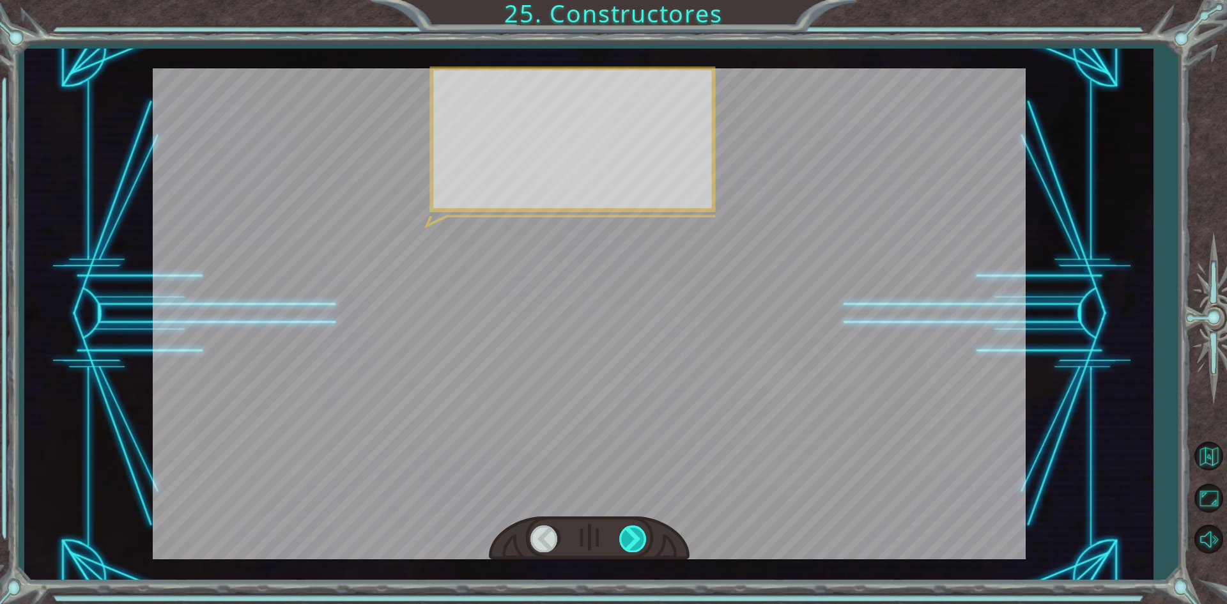
click at [621, 534] on div at bounding box center [633, 538] width 29 height 26
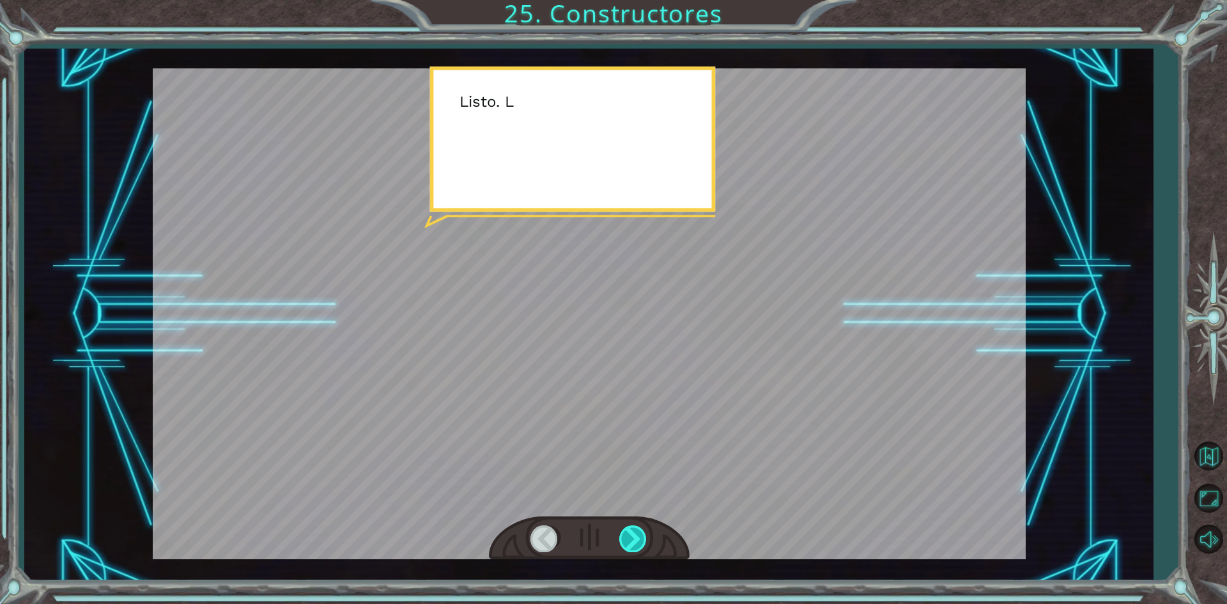
click at [621, 534] on div at bounding box center [633, 538] width 29 height 26
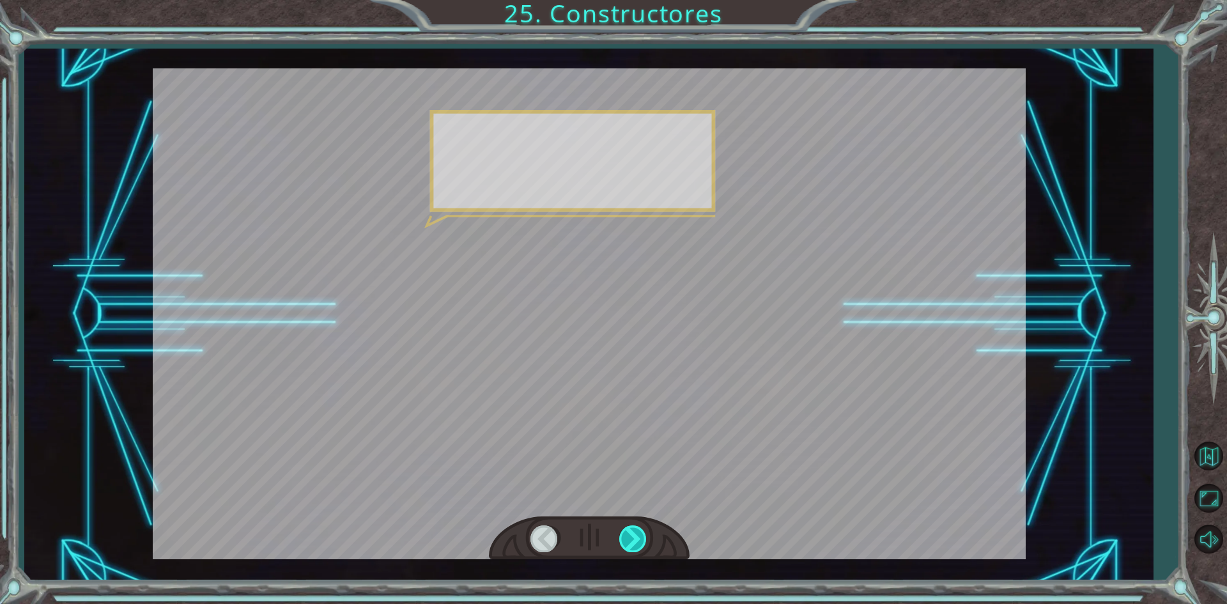
click at [621, 534] on div at bounding box center [633, 538] width 29 height 26
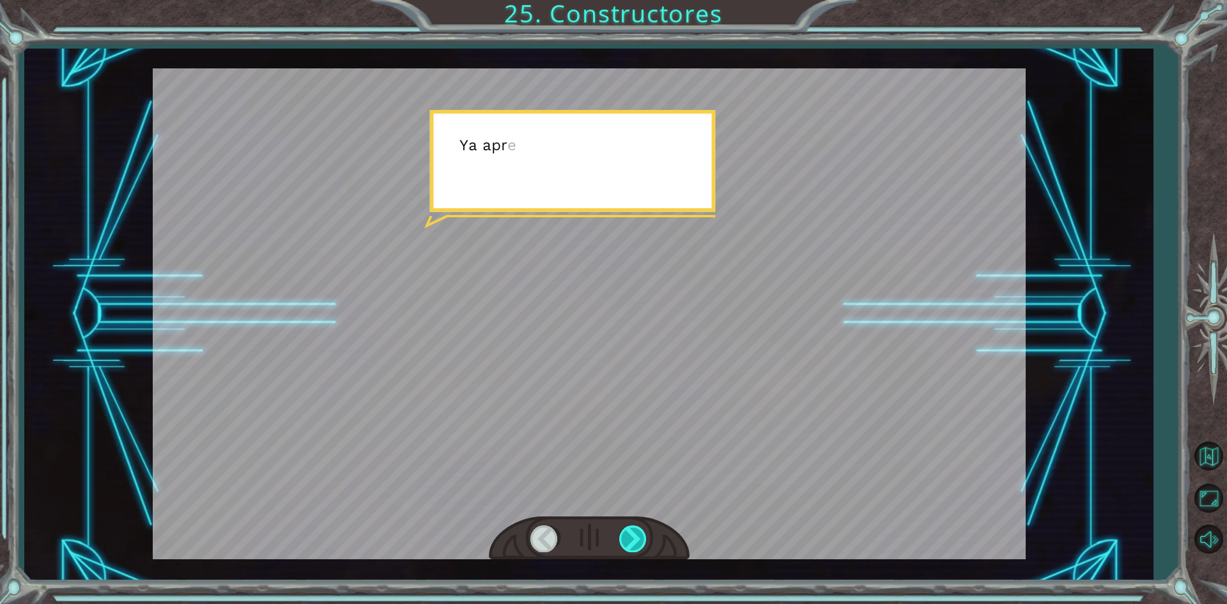
click at [621, 534] on div at bounding box center [633, 538] width 29 height 26
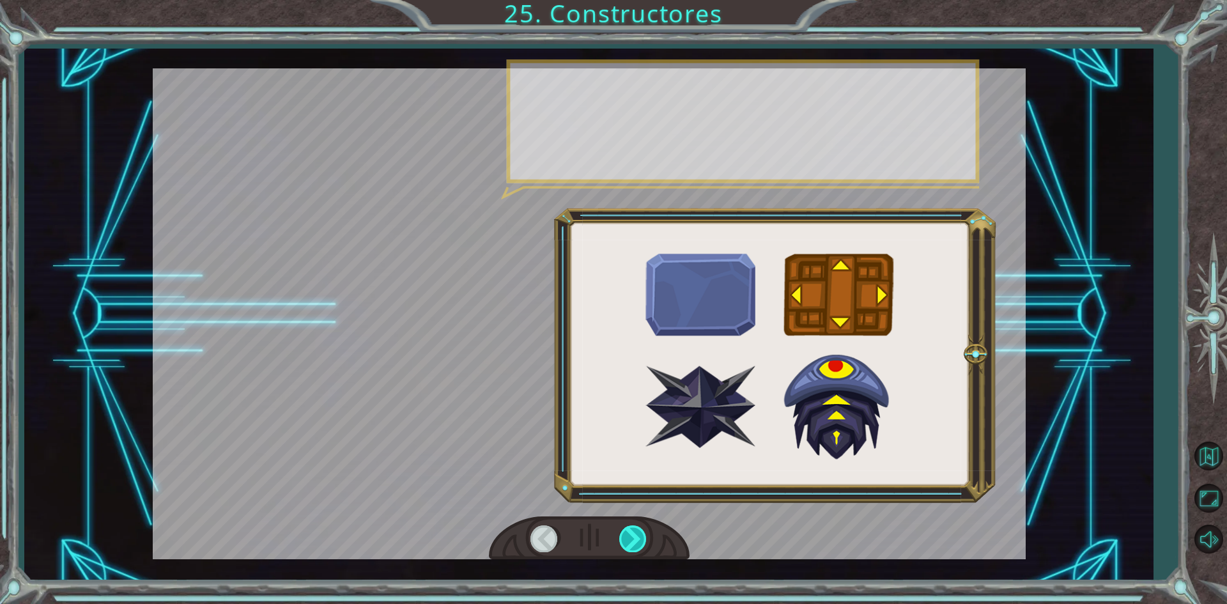
click at [621, 534] on div at bounding box center [633, 538] width 29 height 26
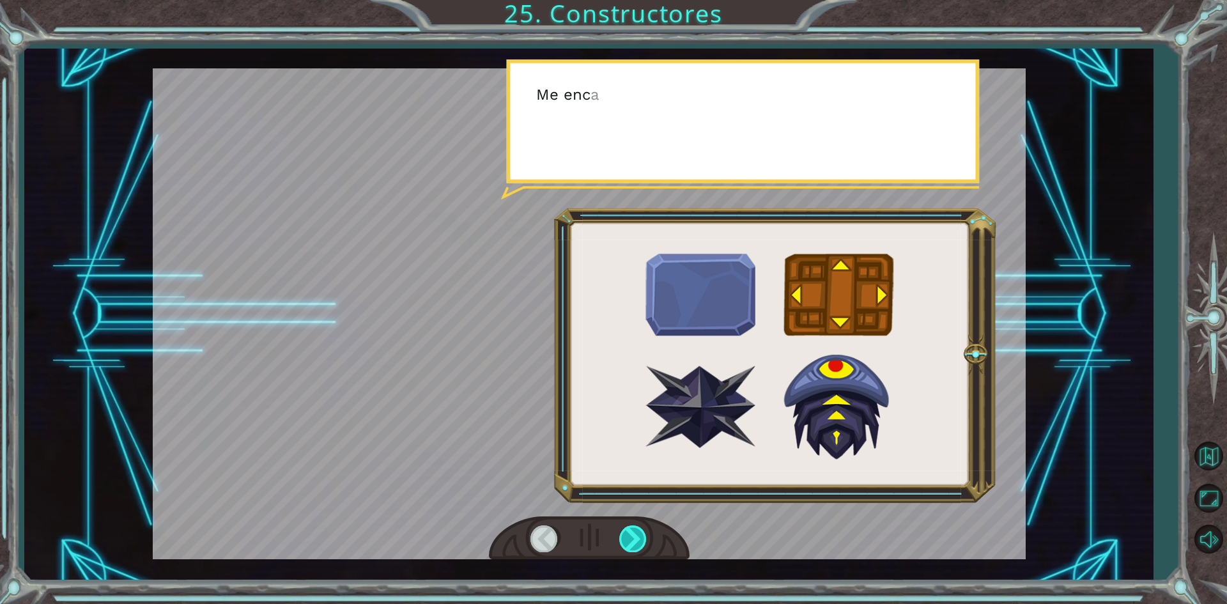
click at [621, 534] on div at bounding box center [633, 538] width 29 height 26
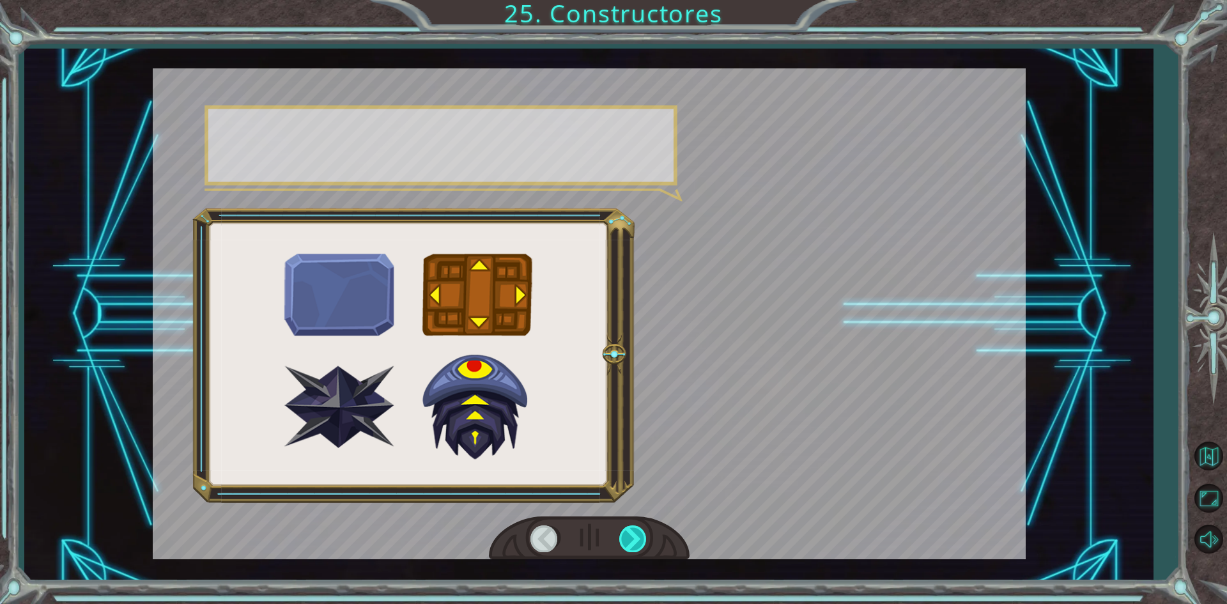
click at [621, 534] on div at bounding box center [633, 538] width 29 height 26
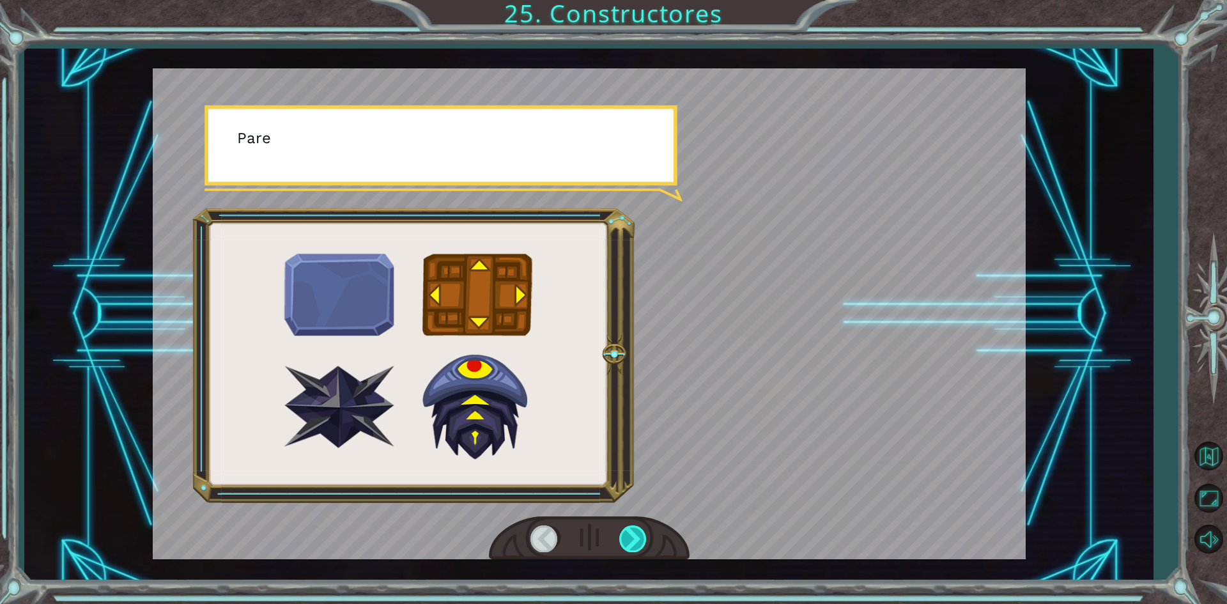
click at [621, 534] on div at bounding box center [633, 538] width 29 height 26
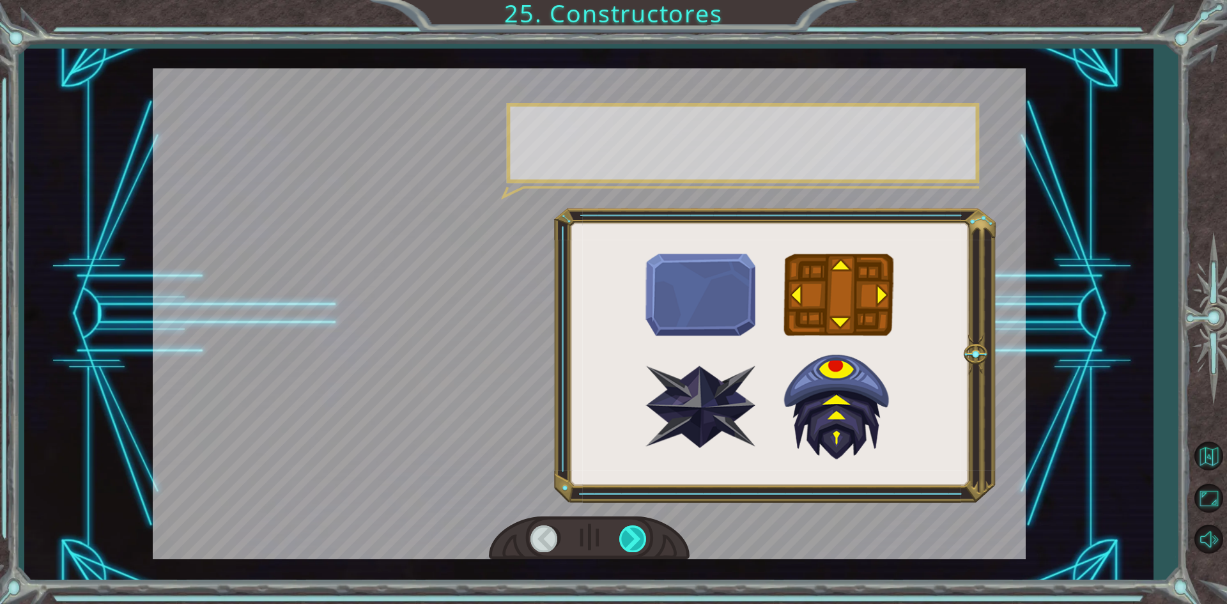
click at [621, 534] on div at bounding box center [633, 538] width 29 height 26
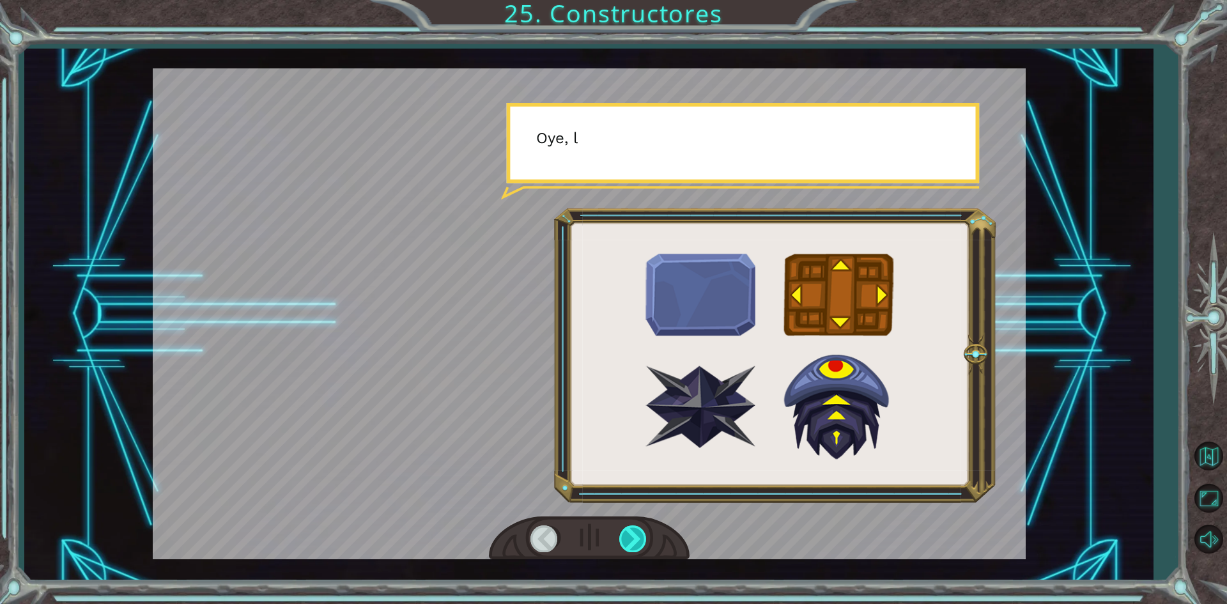
click at [621, 534] on div at bounding box center [633, 538] width 29 height 26
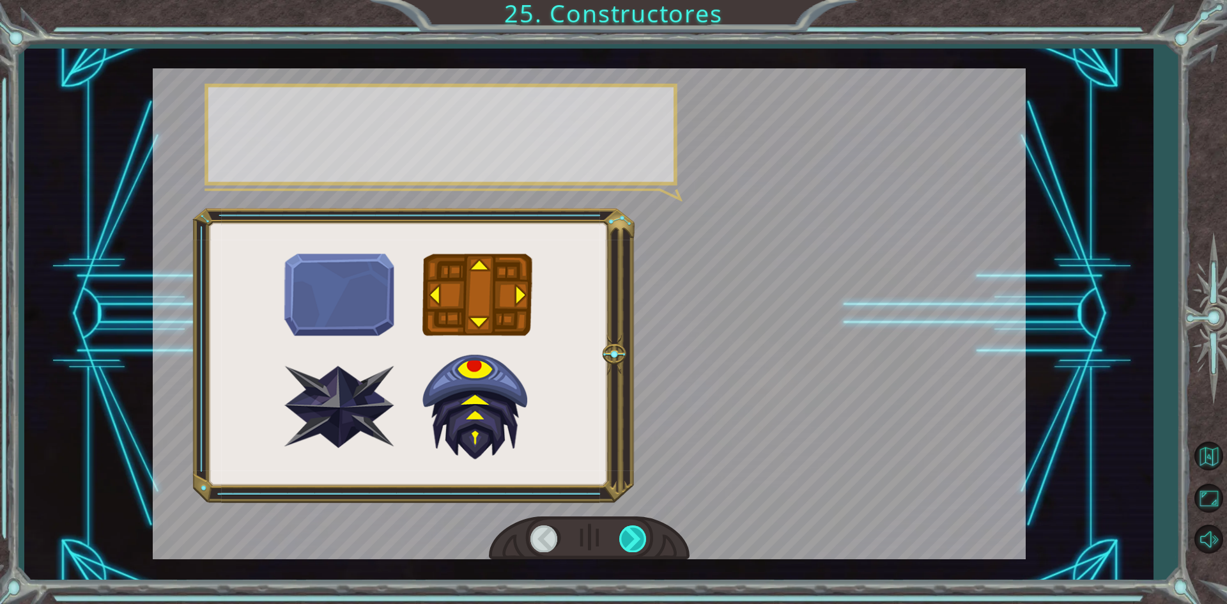
click at [621, 534] on div at bounding box center [633, 538] width 29 height 26
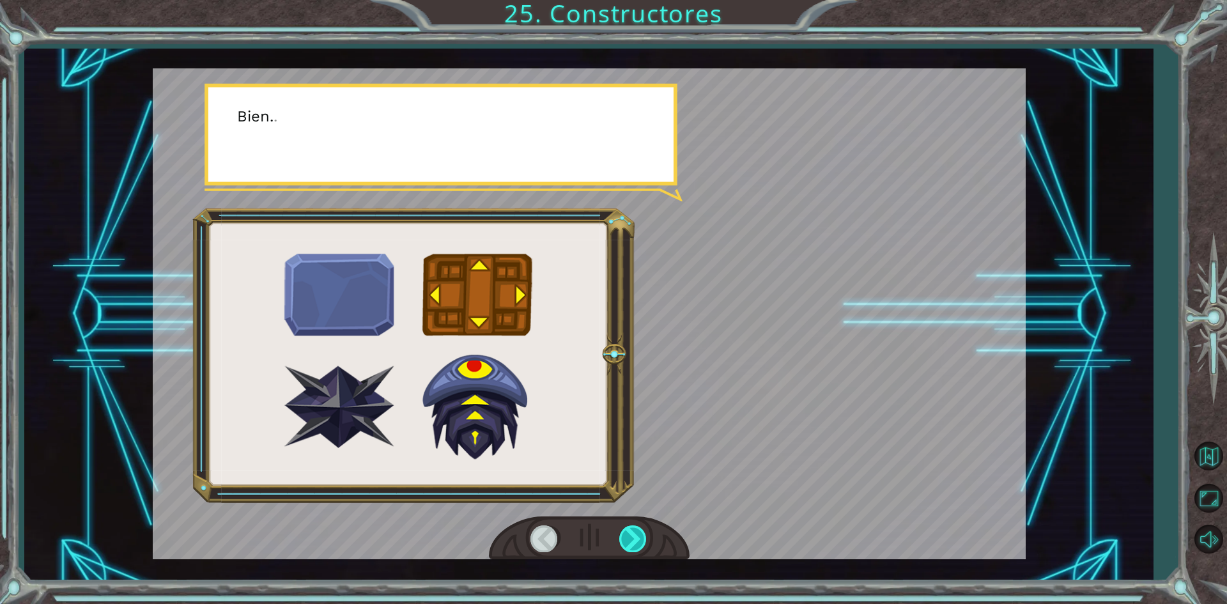
click at [621, 534] on div at bounding box center [633, 538] width 29 height 26
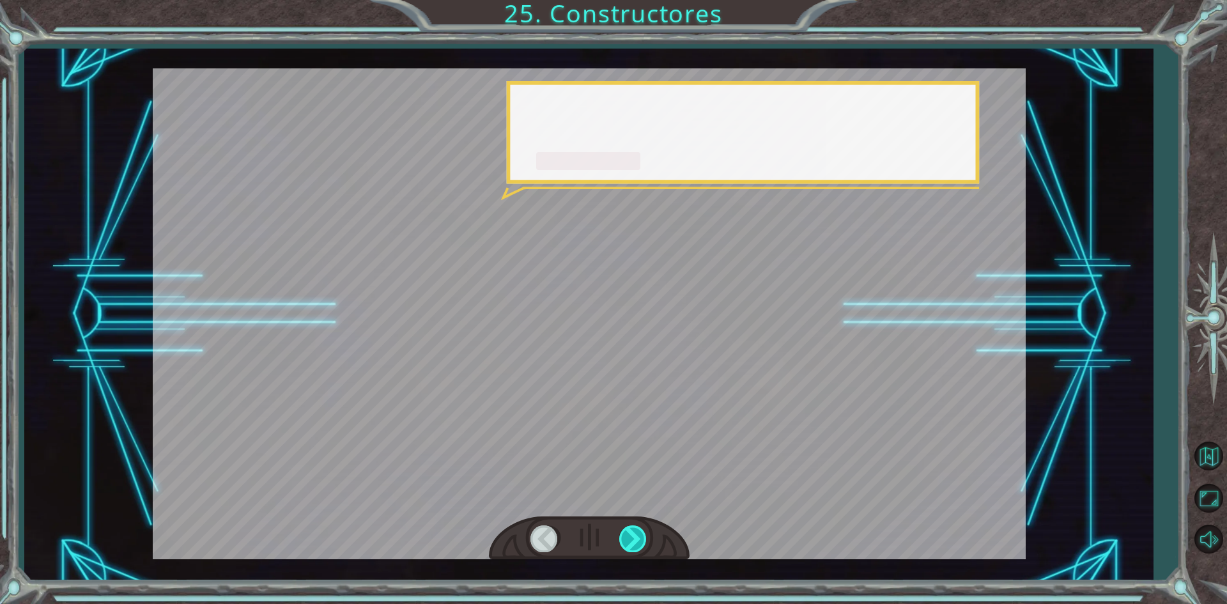
click at [621, 534] on div at bounding box center [633, 538] width 29 height 26
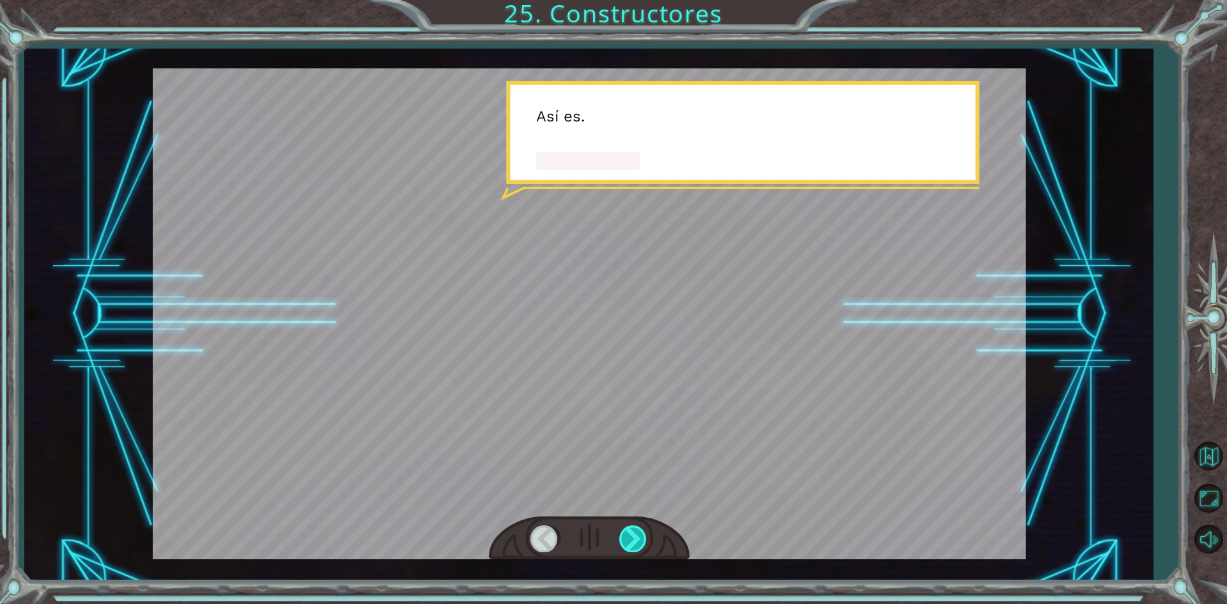
click at [621, 534] on div at bounding box center [633, 538] width 29 height 26
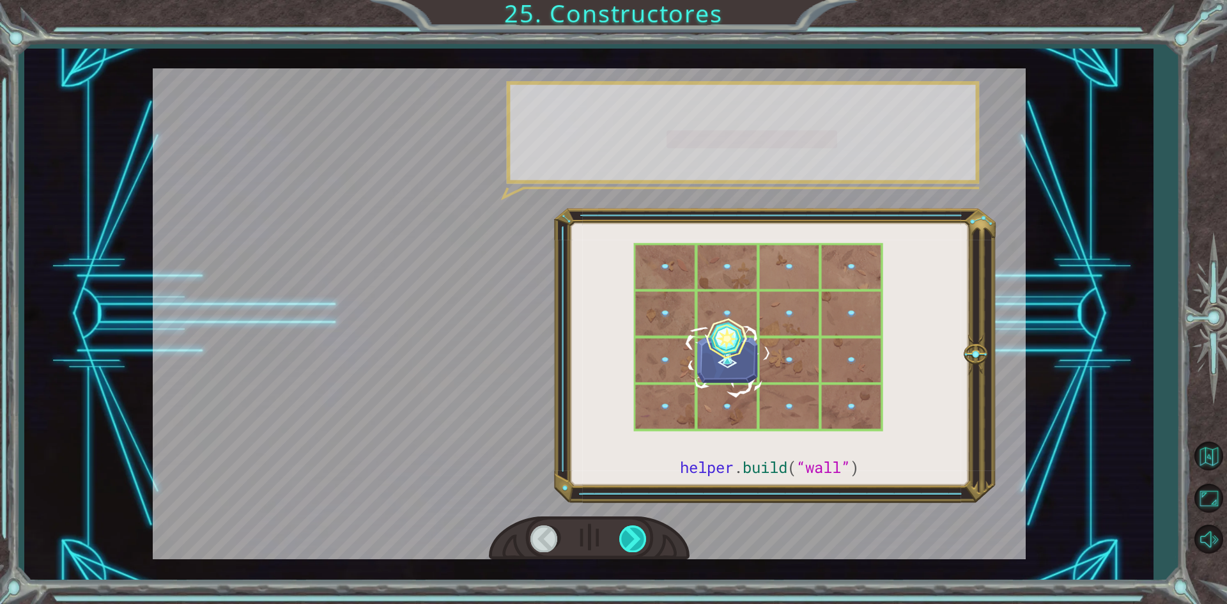
click at [621, 534] on div at bounding box center [633, 538] width 29 height 26
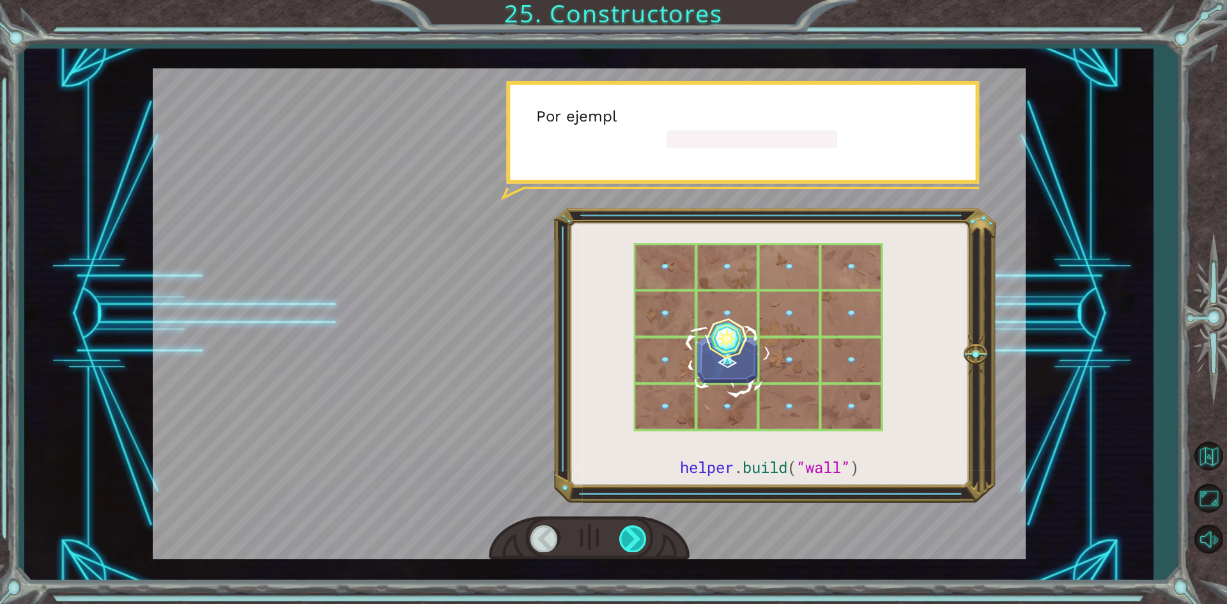
click at [621, 534] on div at bounding box center [633, 538] width 29 height 26
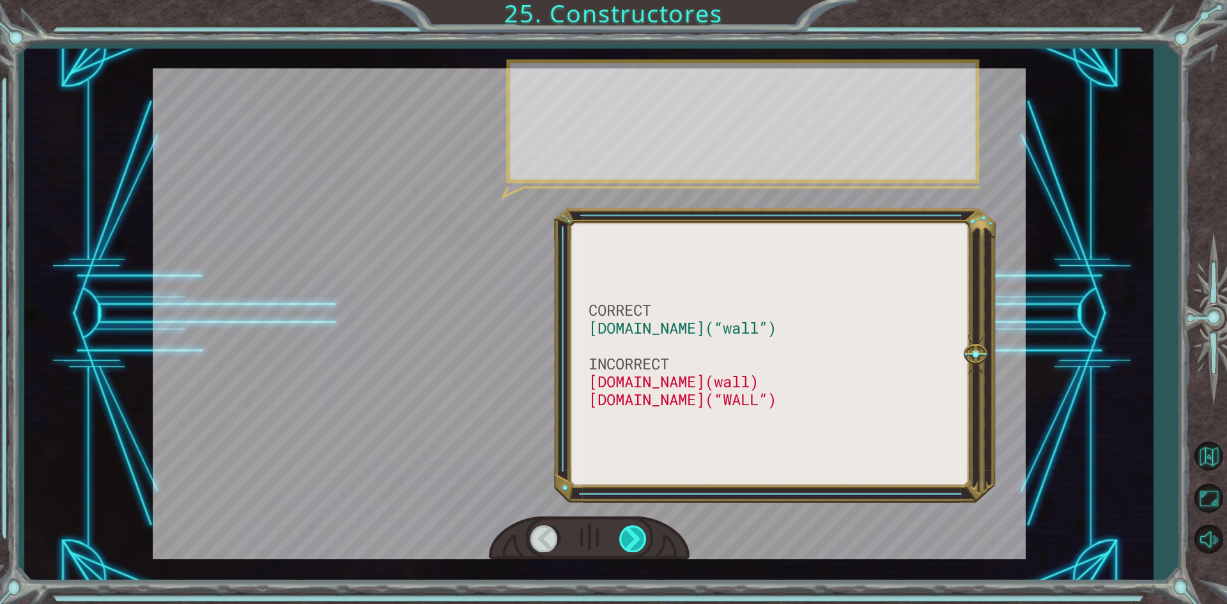
click at [621, 534] on div at bounding box center [633, 538] width 29 height 26
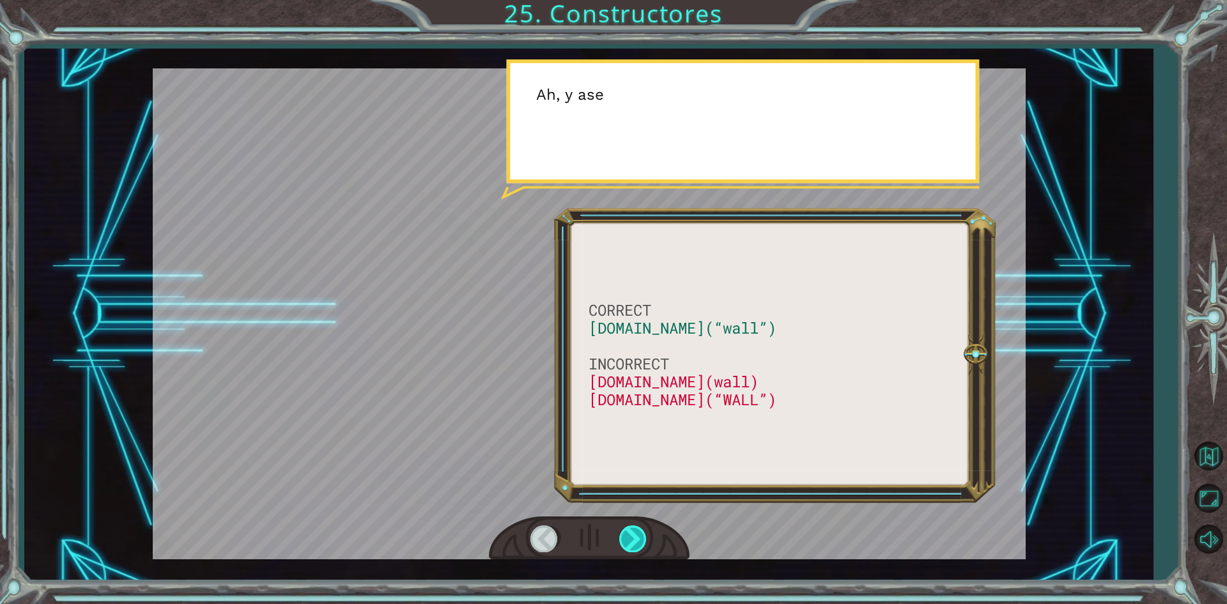
click at [621, 534] on div at bounding box center [633, 538] width 29 height 26
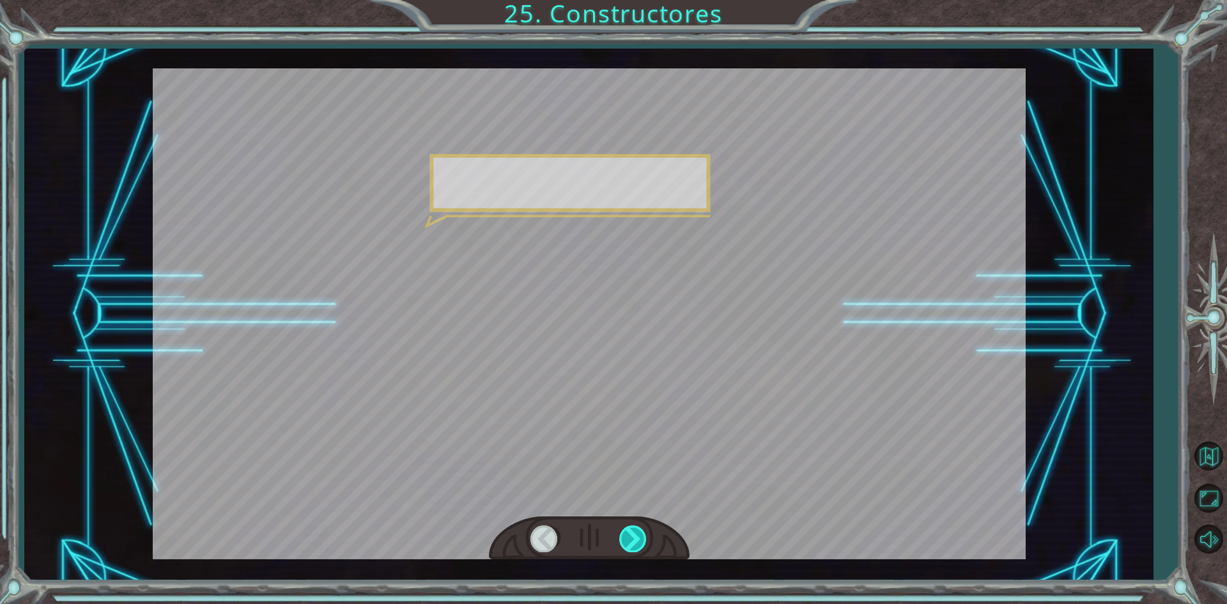
click at [621, 534] on div at bounding box center [633, 538] width 29 height 26
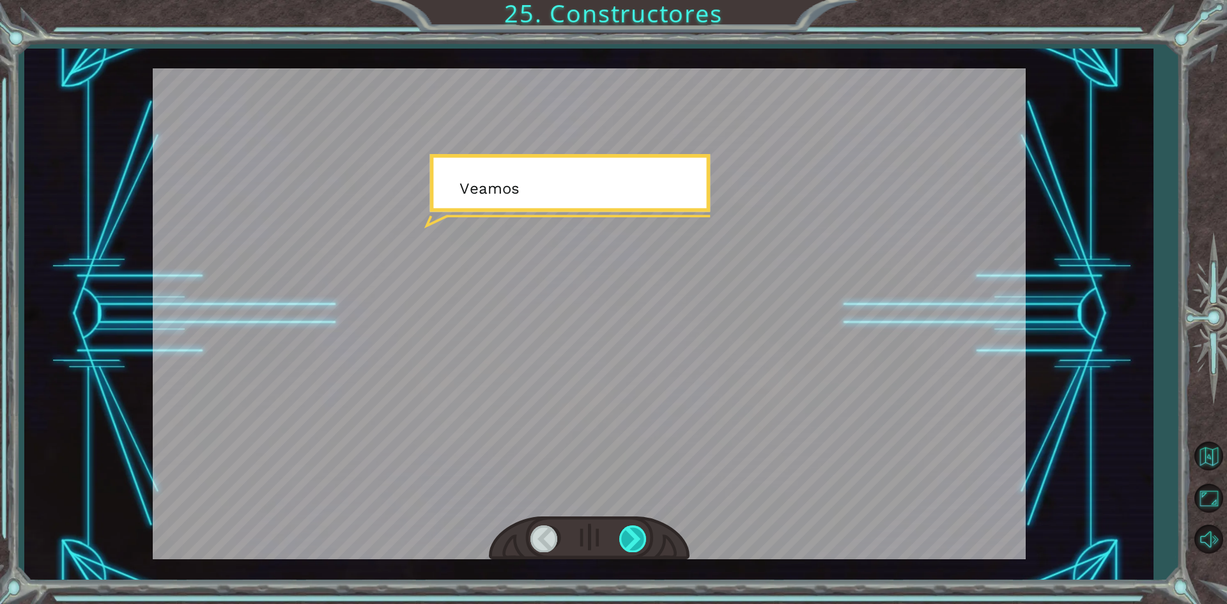
click at [621, 534] on div at bounding box center [633, 538] width 29 height 26
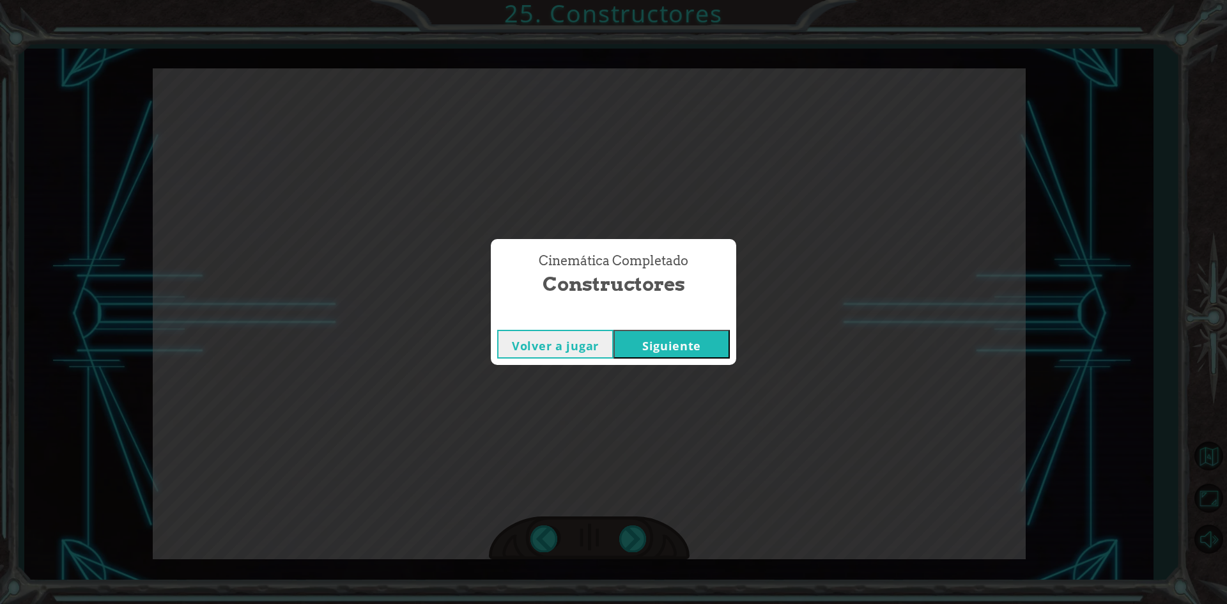
click at [691, 337] on button "Siguiente" at bounding box center [671, 344] width 116 height 29
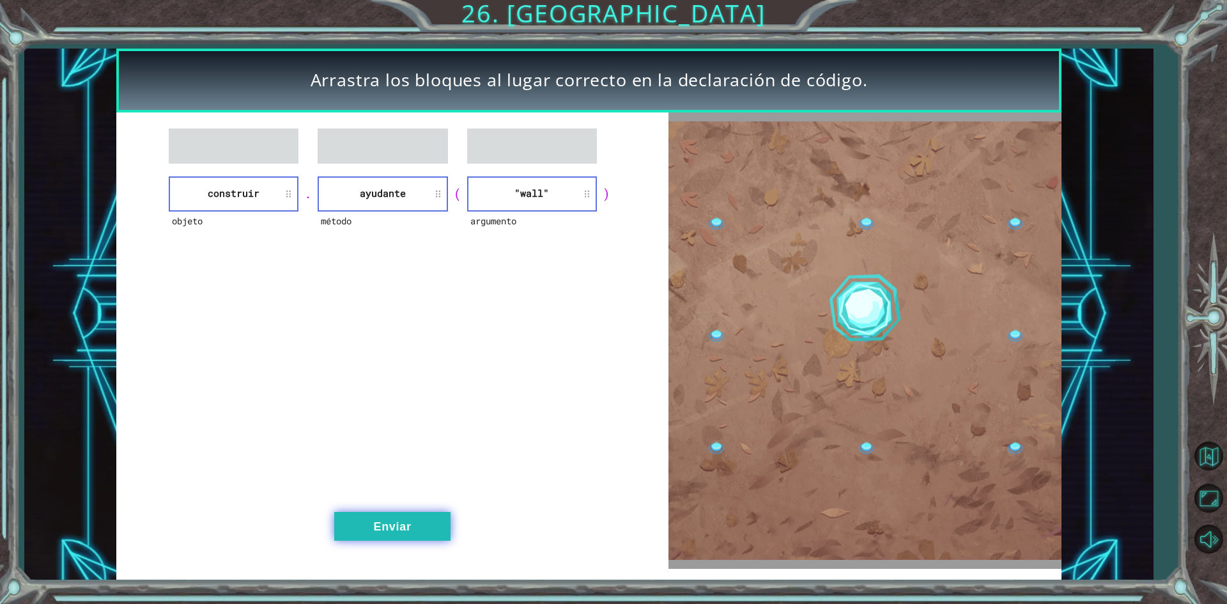
click at [410, 516] on button "Enviar" at bounding box center [392, 526] width 116 height 29
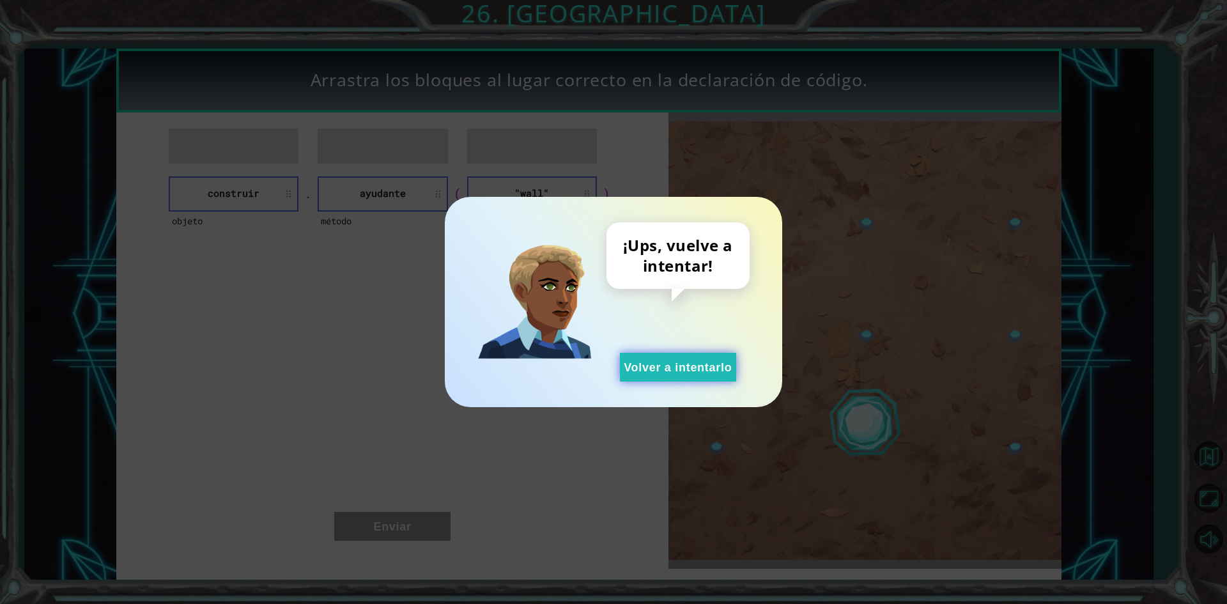
click at [681, 376] on button "Volver a intentarlo" at bounding box center [678, 367] width 116 height 29
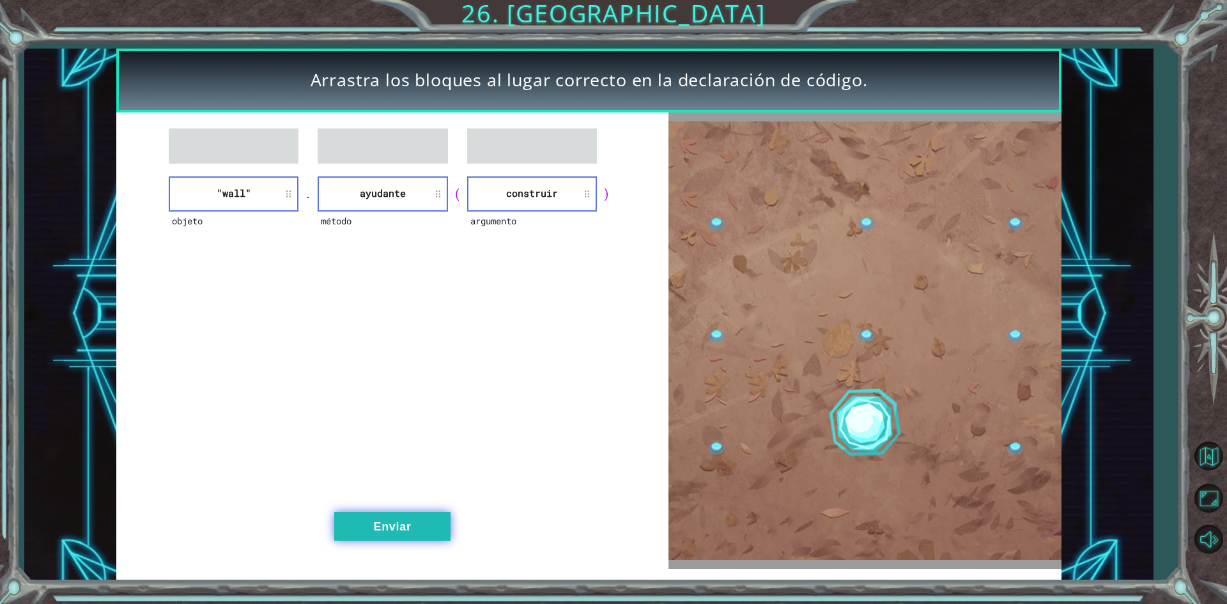
click at [392, 513] on button "Enviar" at bounding box center [392, 526] width 116 height 29
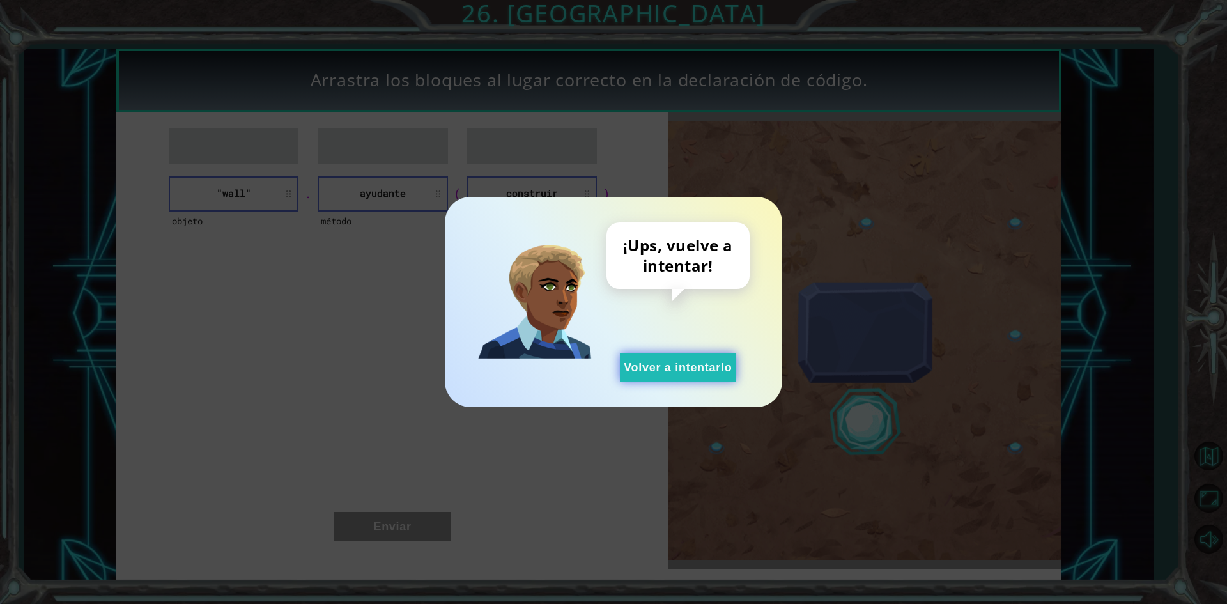
click at [667, 356] on button "Volver a intentarlo" at bounding box center [678, 367] width 116 height 29
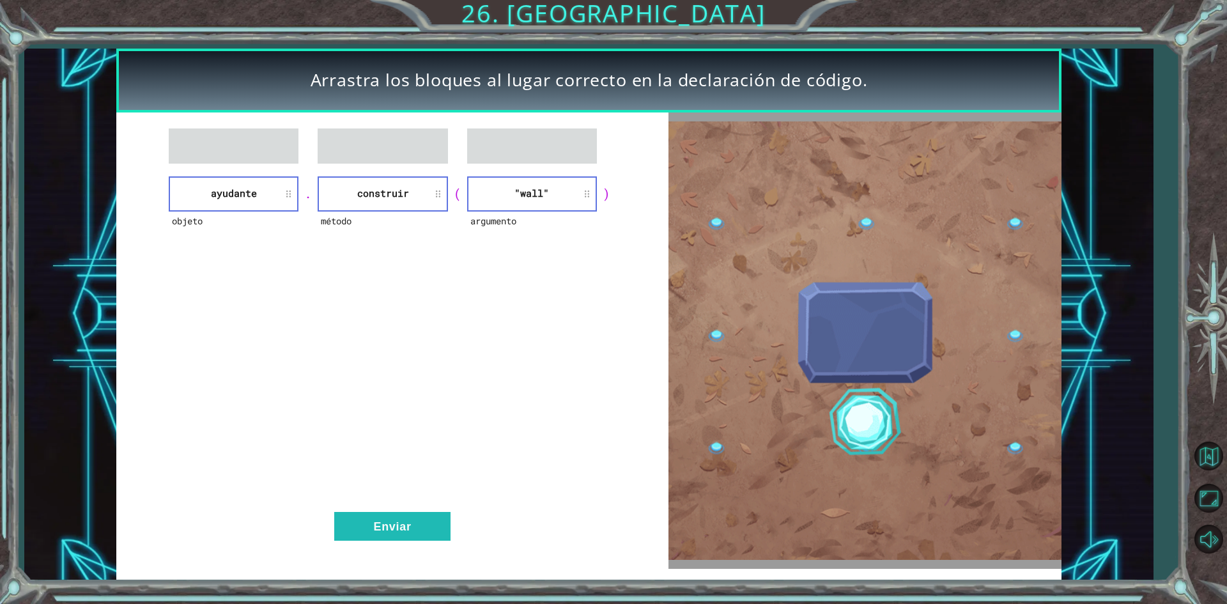
drag, startPoint x: 417, startPoint y: 493, endPoint x: 408, endPoint y: 509, distance: 17.8
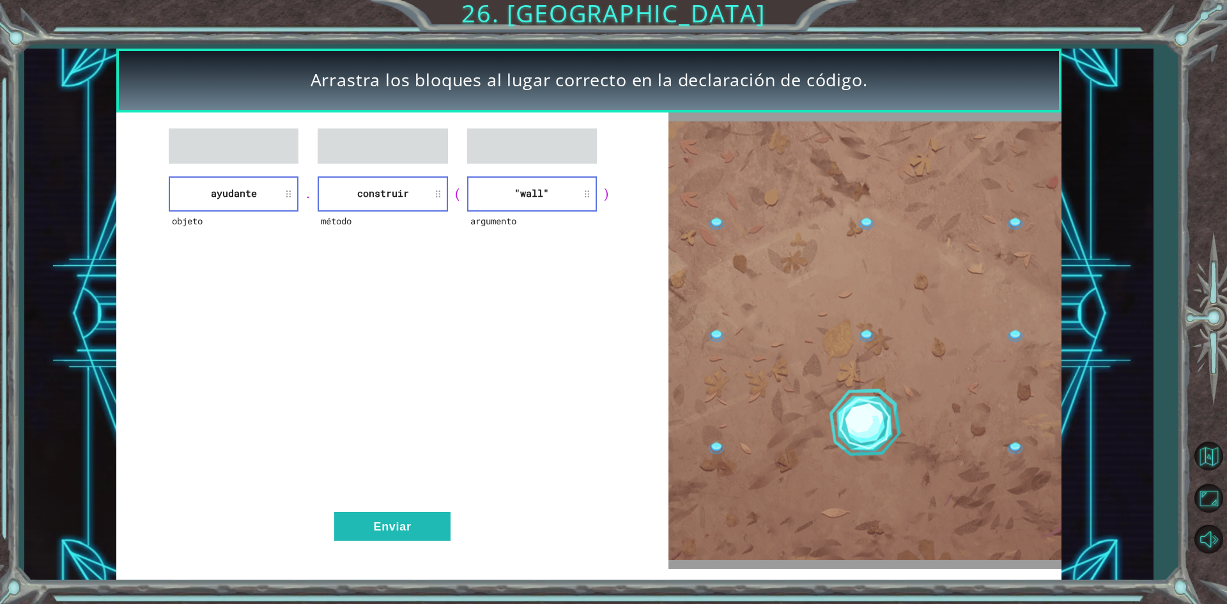
click at [409, 509] on div "objeto ayudante . método construir ( argumento "wall" ) Enviar" at bounding box center [391, 340] width 551 height 456
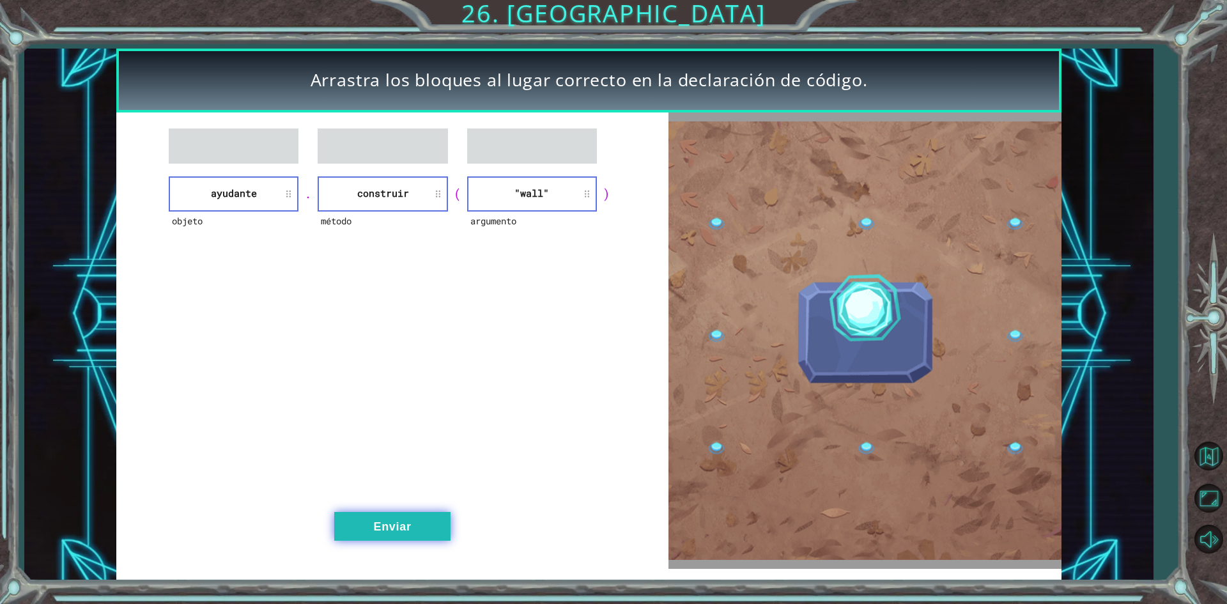
drag, startPoint x: 403, startPoint y: 504, endPoint x: 411, endPoint y: 519, distance: 17.1
click at [408, 516] on div "objeto ayudante . método construir ( argumento "wall" ) Enviar" at bounding box center [391, 340] width 551 height 456
click at [411, 519] on button "Enviar" at bounding box center [392, 526] width 116 height 29
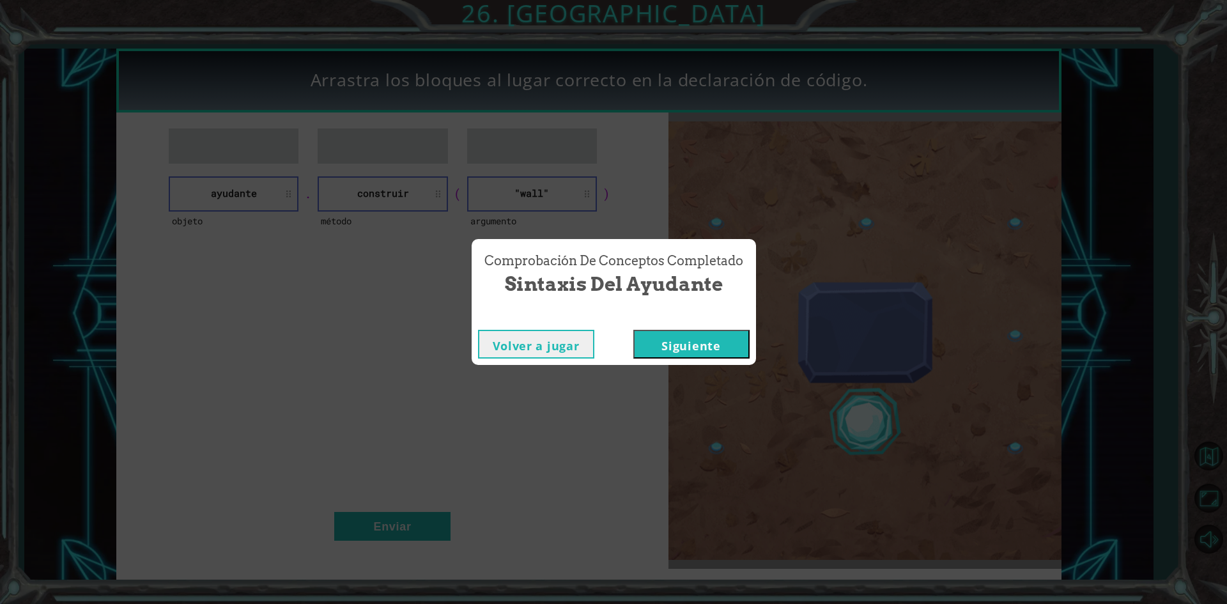
click at [662, 343] on button "Siguiente" at bounding box center [691, 344] width 116 height 29
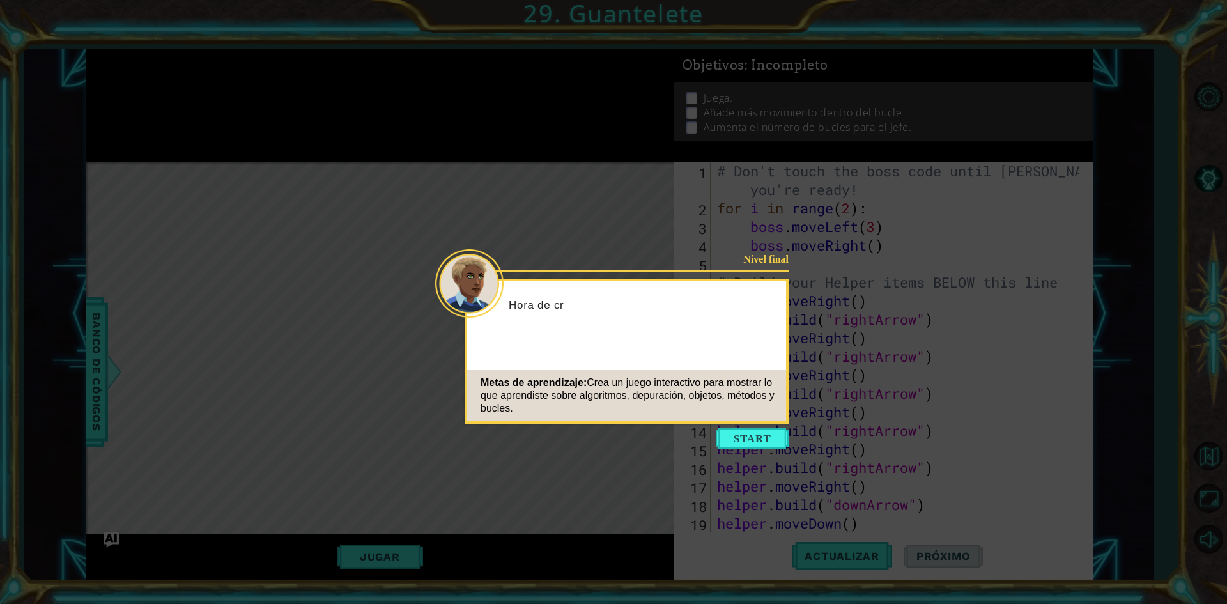
scroll to position [185, 0]
click at [727, 443] on button "Start" at bounding box center [752, 438] width 73 height 20
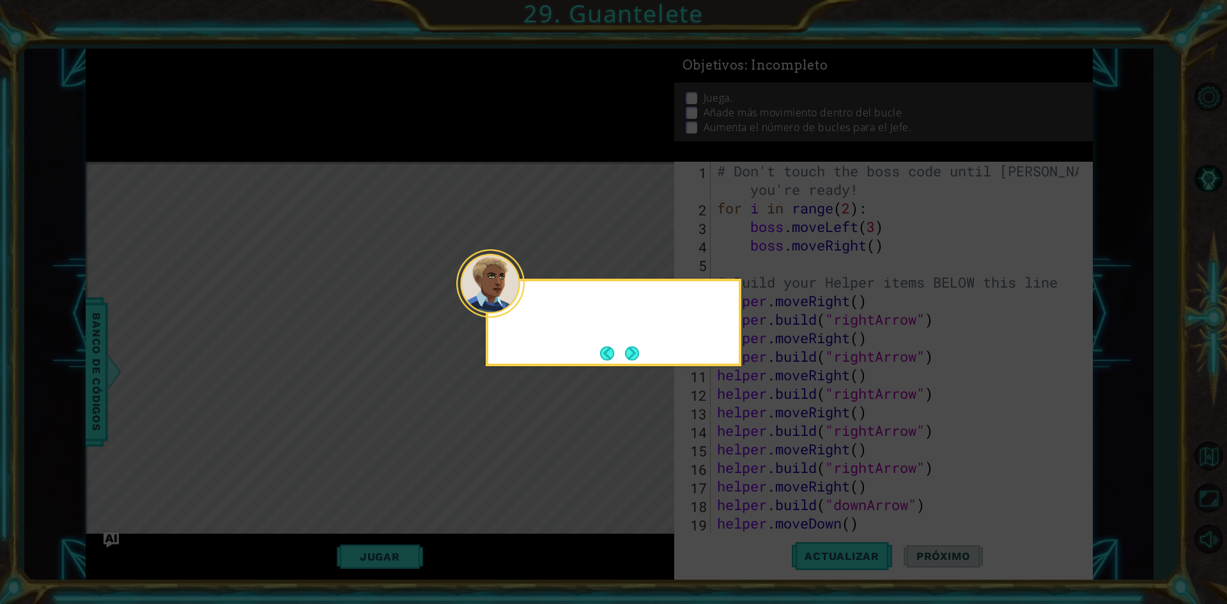
scroll to position [0, 0]
click at [631, 346] on button "Next" at bounding box center [632, 353] width 18 height 18
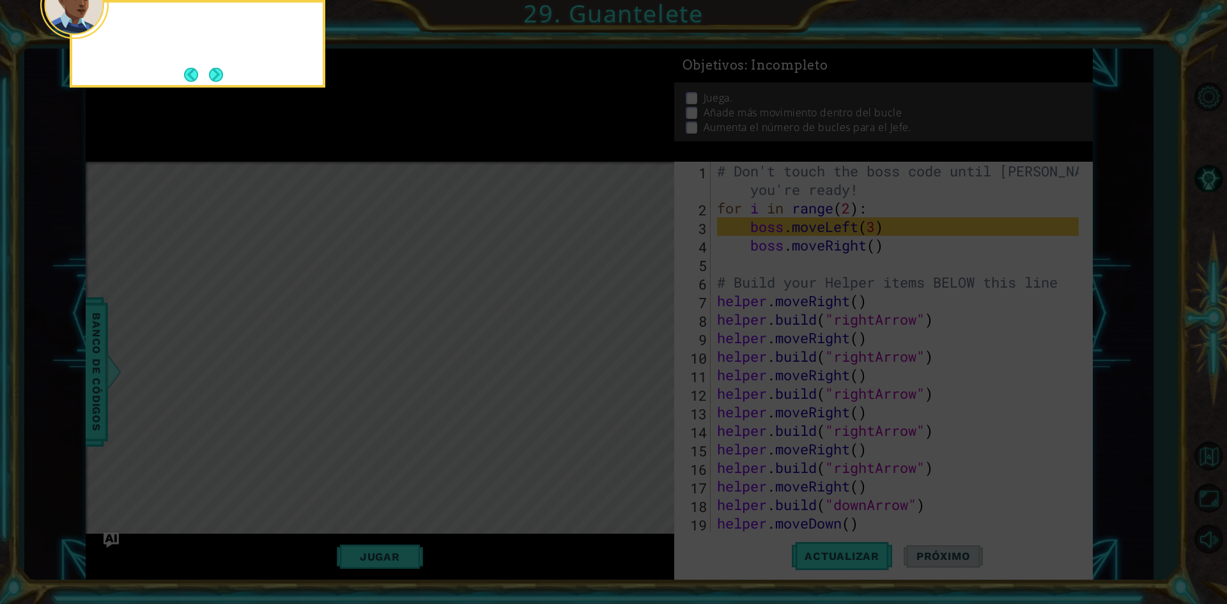
click at [631, 346] on icon at bounding box center [613, 90] width 1227 height 1027
click at [225, 77] on button "Next" at bounding box center [216, 75] width 18 height 18
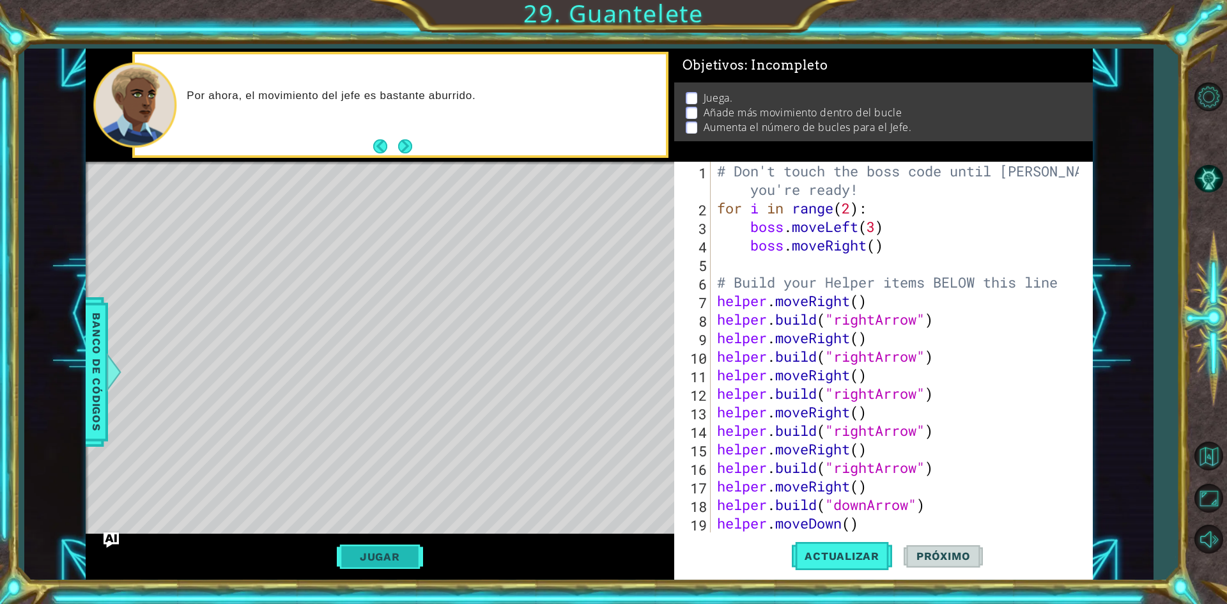
click at [394, 567] on button "Jugar" at bounding box center [380, 556] width 86 height 24
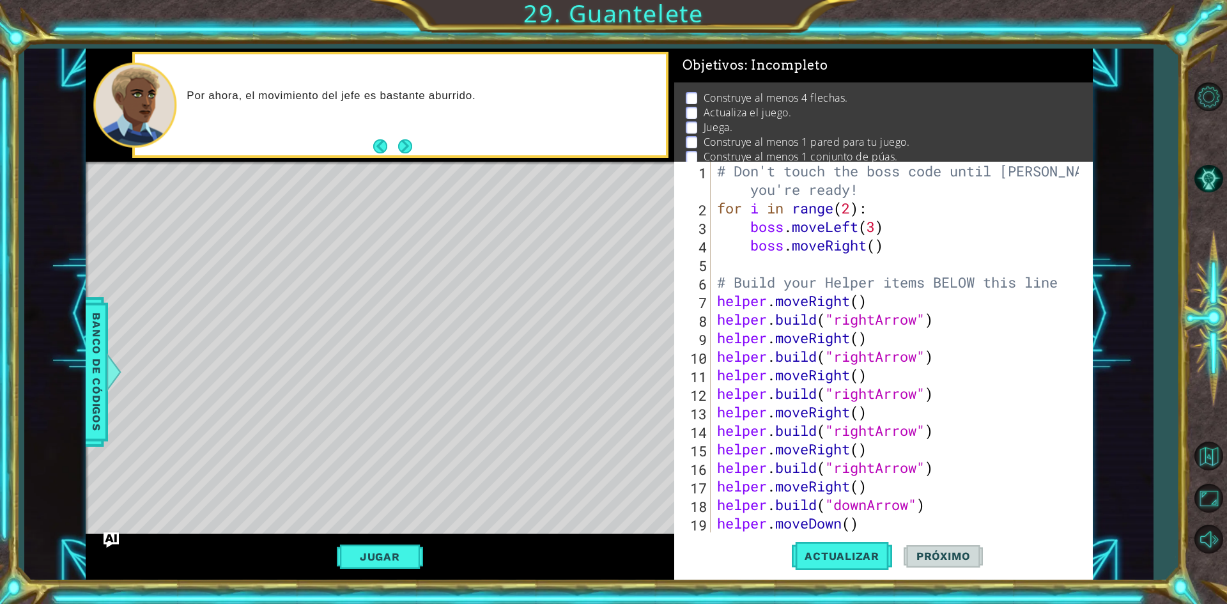
scroll to position [185, 0]
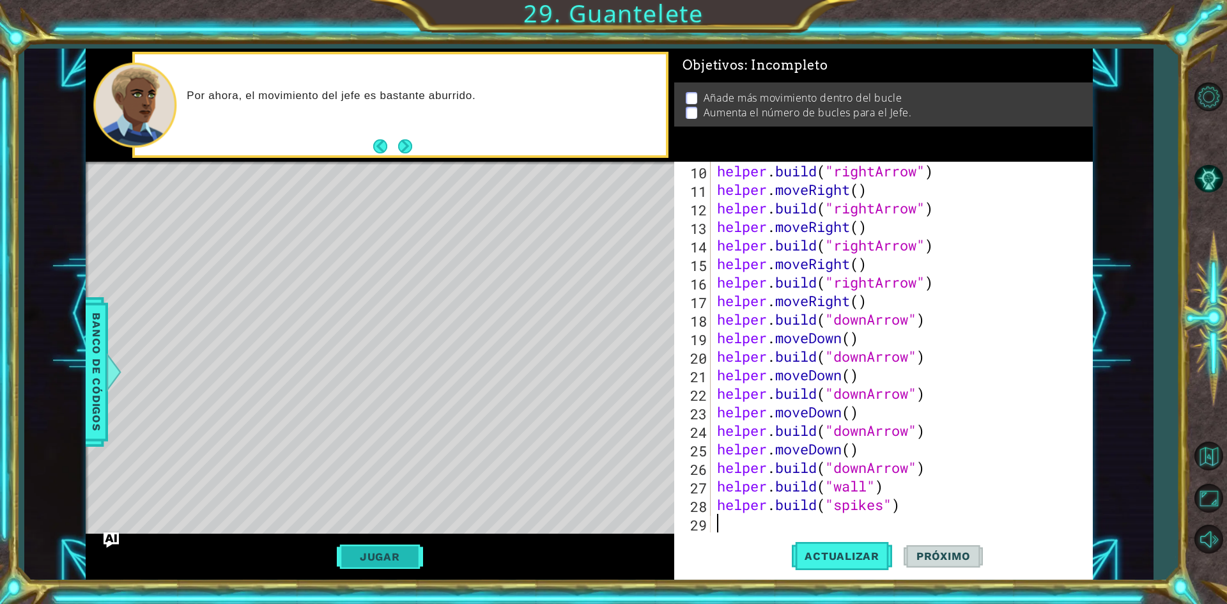
click at [353, 557] on button "Jugar" at bounding box center [380, 556] width 86 height 24
click at [1215, 454] on button "Volver al mapa" at bounding box center [1208, 456] width 37 height 37
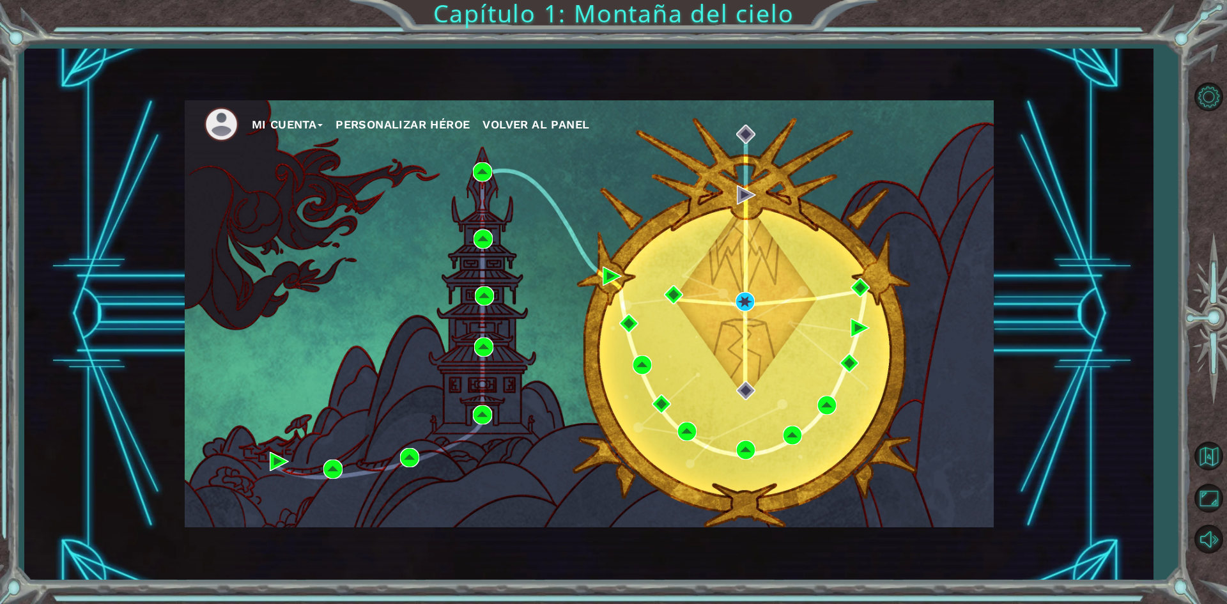
click at [755, 296] on div "Mi Cuenta Personalizar héroe Volver al panel" at bounding box center [589, 313] width 809 height 427
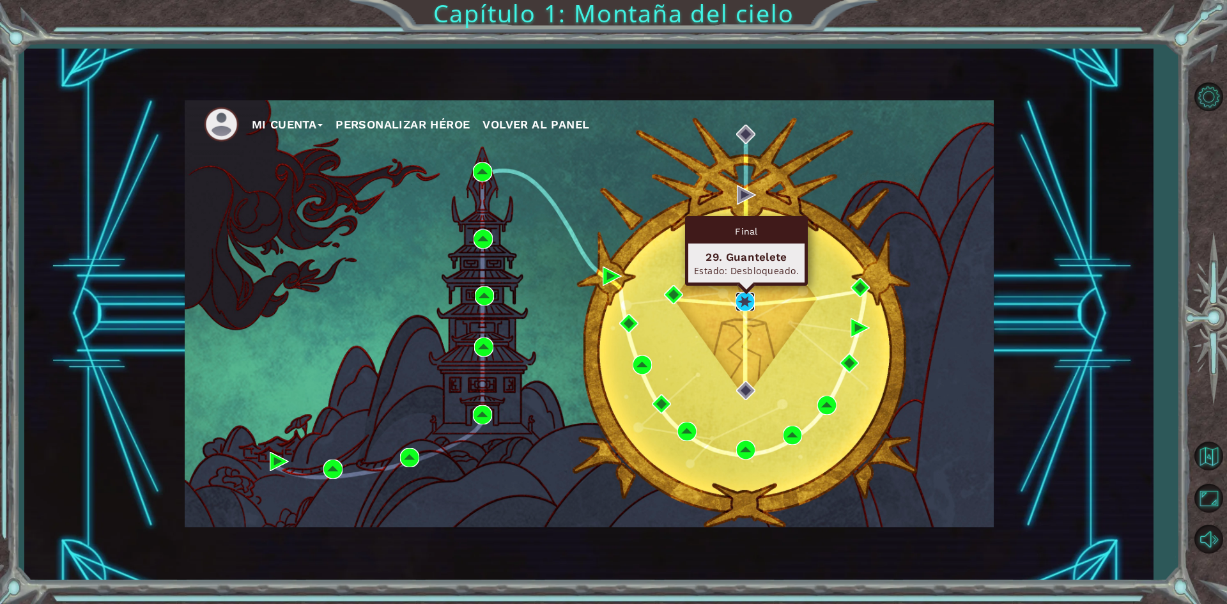
click at [745, 303] on img at bounding box center [744, 301] width 19 height 19
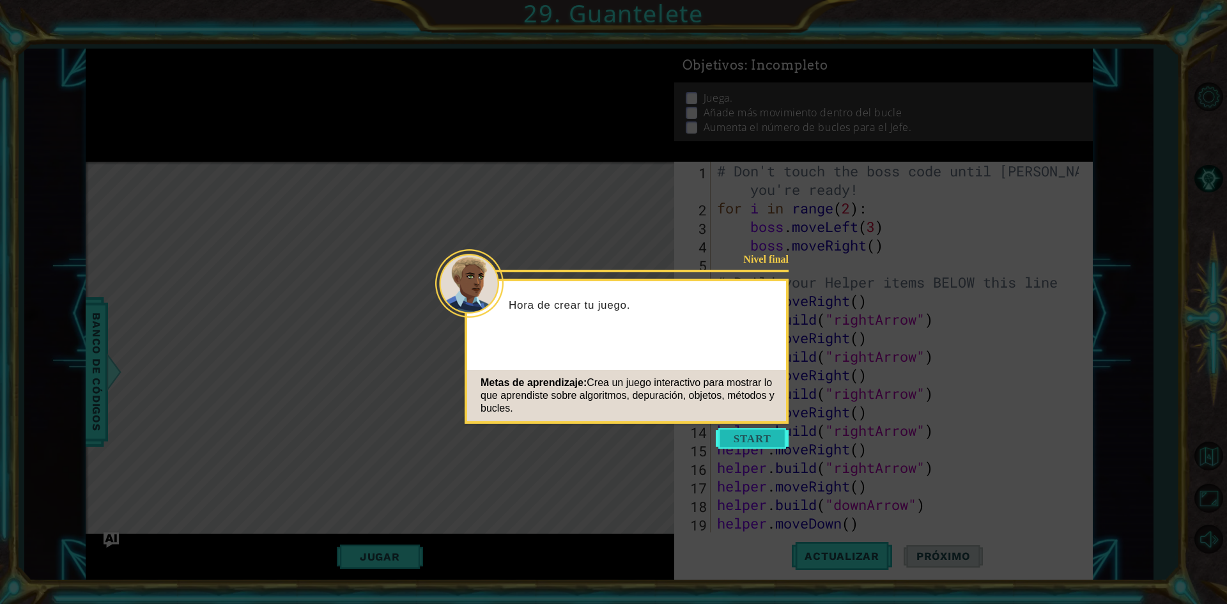
click at [760, 441] on button "Start" at bounding box center [752, 438] width 73 height 20
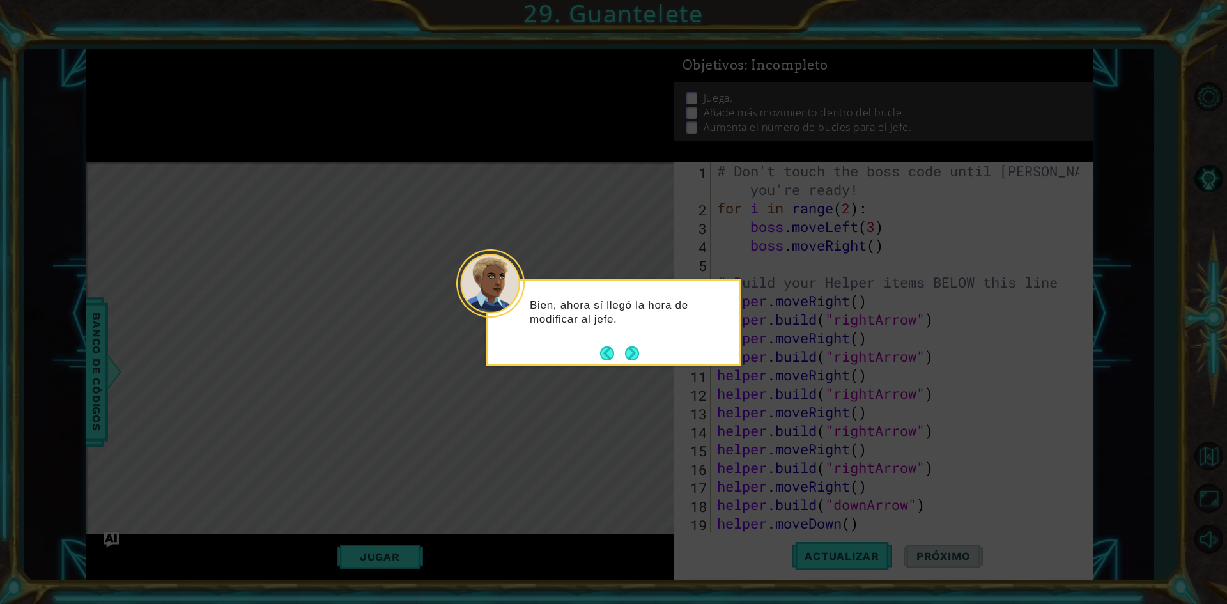
click at [629, 349] on button "Next" at bounding box center [631, 353] width 19 height 19
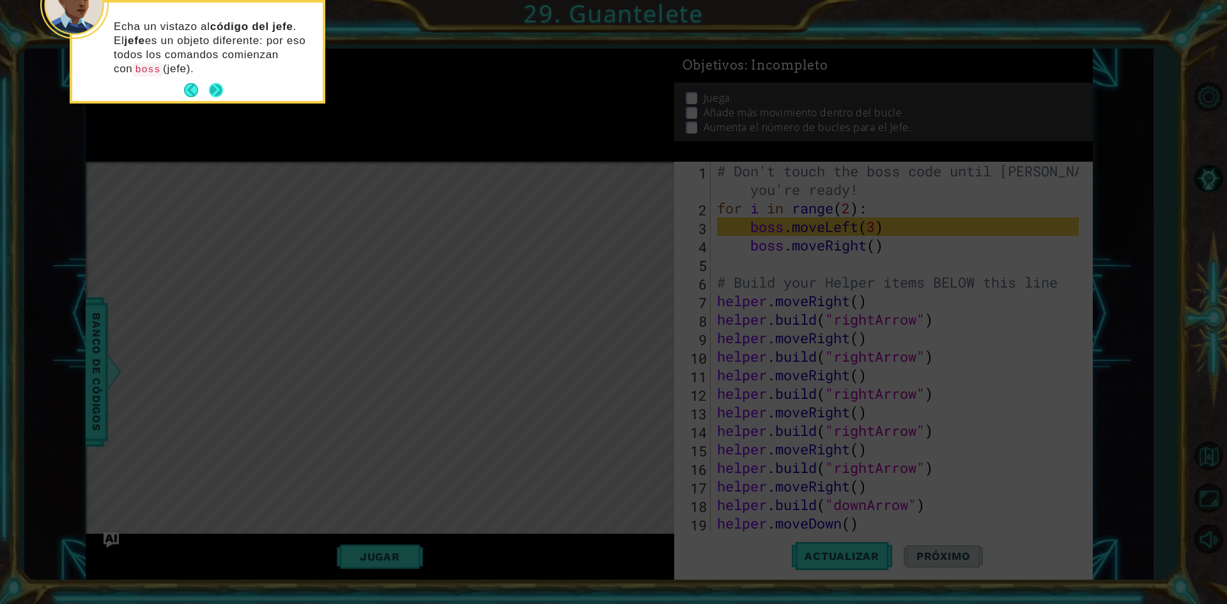
click at [216, 97] on button "Next" at bounding box center [216, 91] width 24 height 24
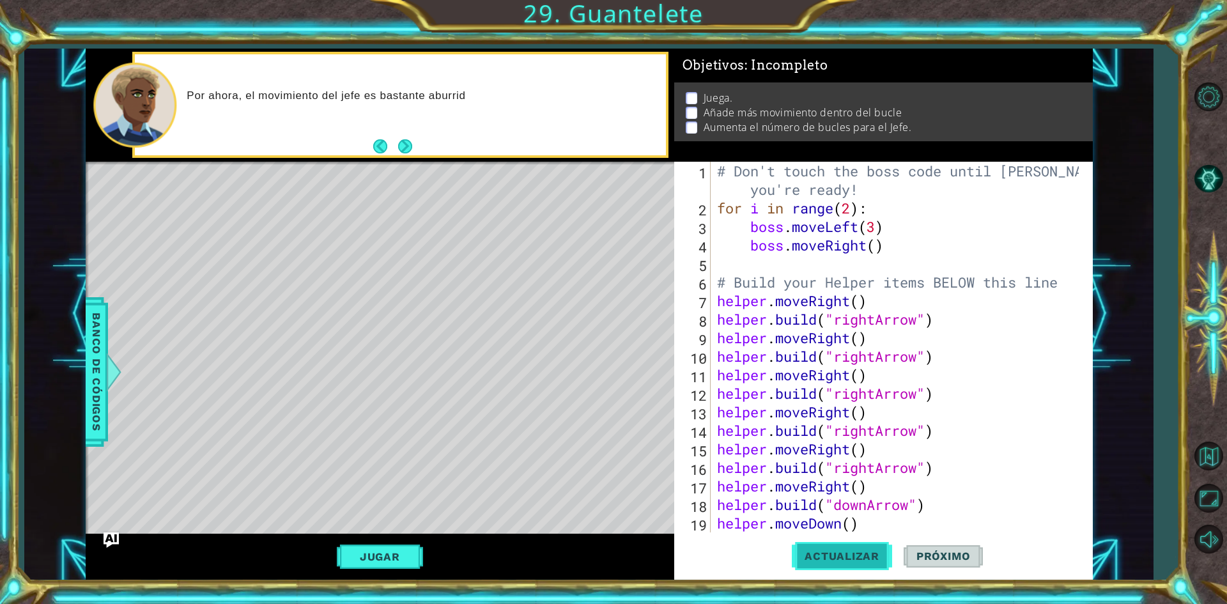
click at [863, 553] on span "Actualizar" at bounding box center [842, 556] width 100 height 13
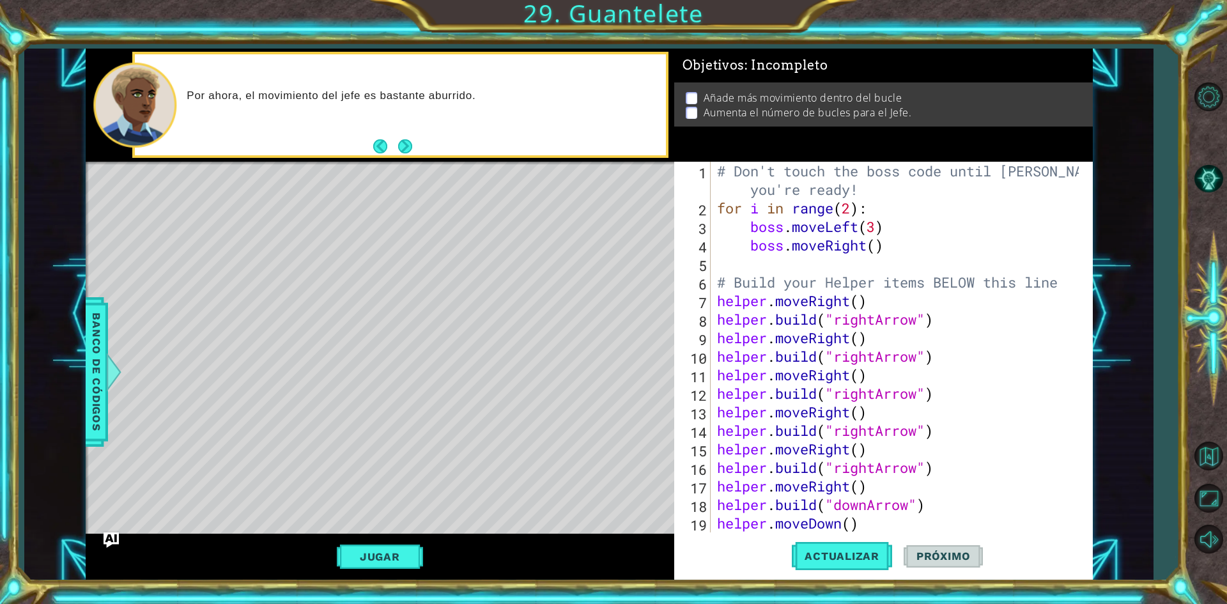
click at [509, 265] on div "Level Map" at bounding box center [381, 350] width 590 height 376
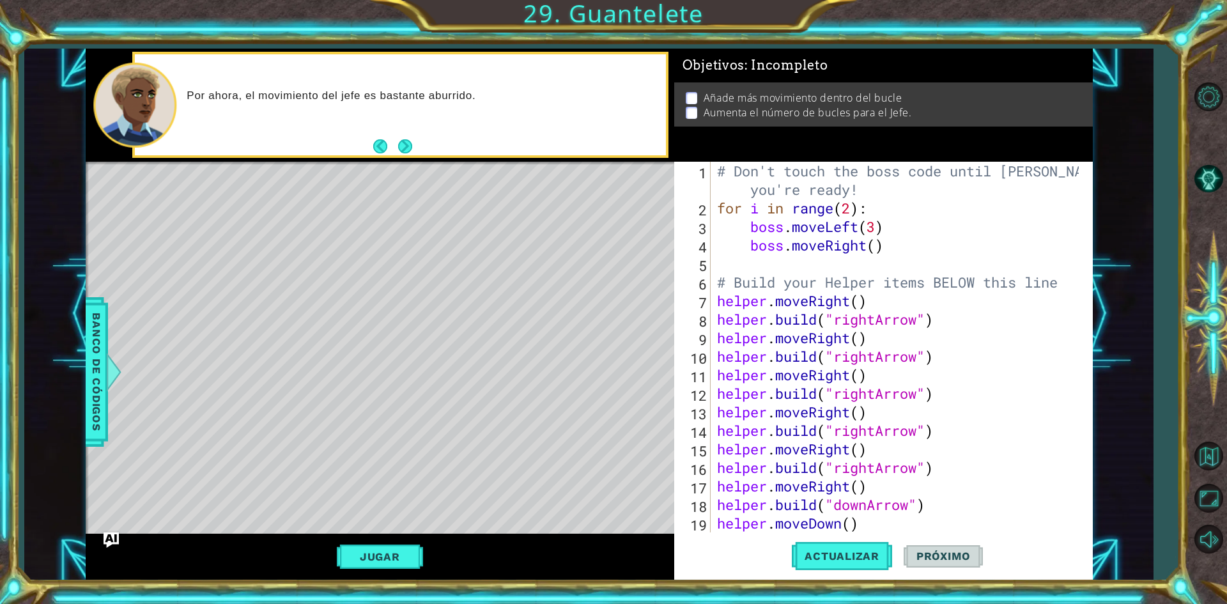
click at [509, 265] on div "Level Map" at bounding box center [381, 350] width 590 height 376
click at [508, 255] on div "Level Map" at bounding box center [381, 350] width 590 height 376
click at [504, 254] on div "Level Map" at bounding box center [381, 350] width 590 height 376
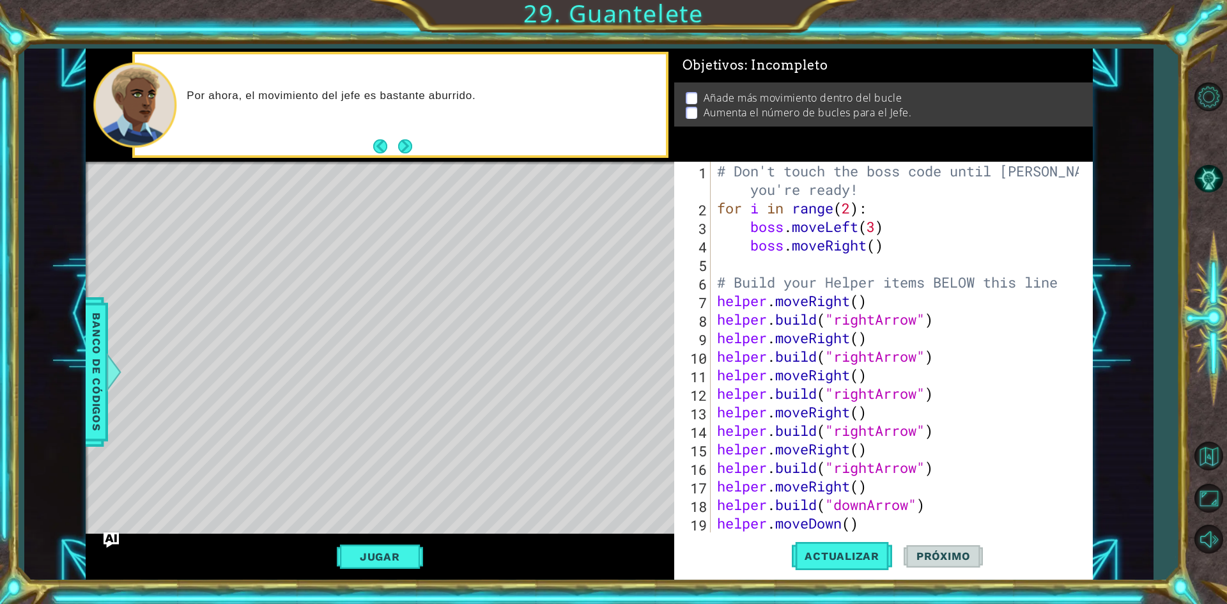
click at [504, 254] on div "Level Map" at bounding box center [381, 350] width 590 height 376
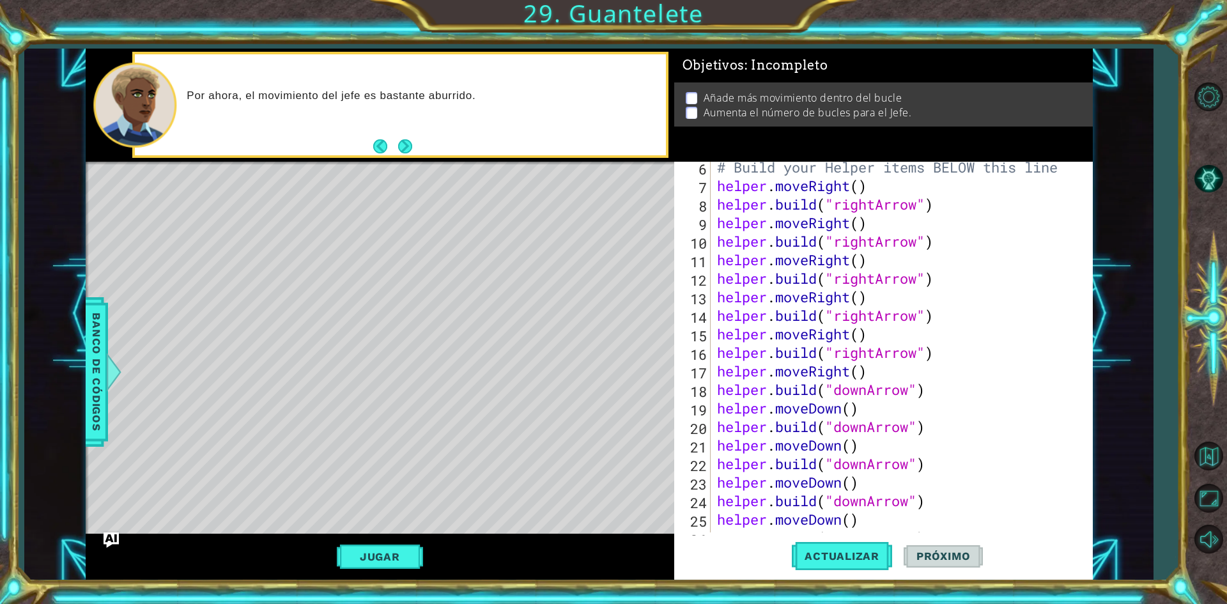
scroll to position [185, 0]
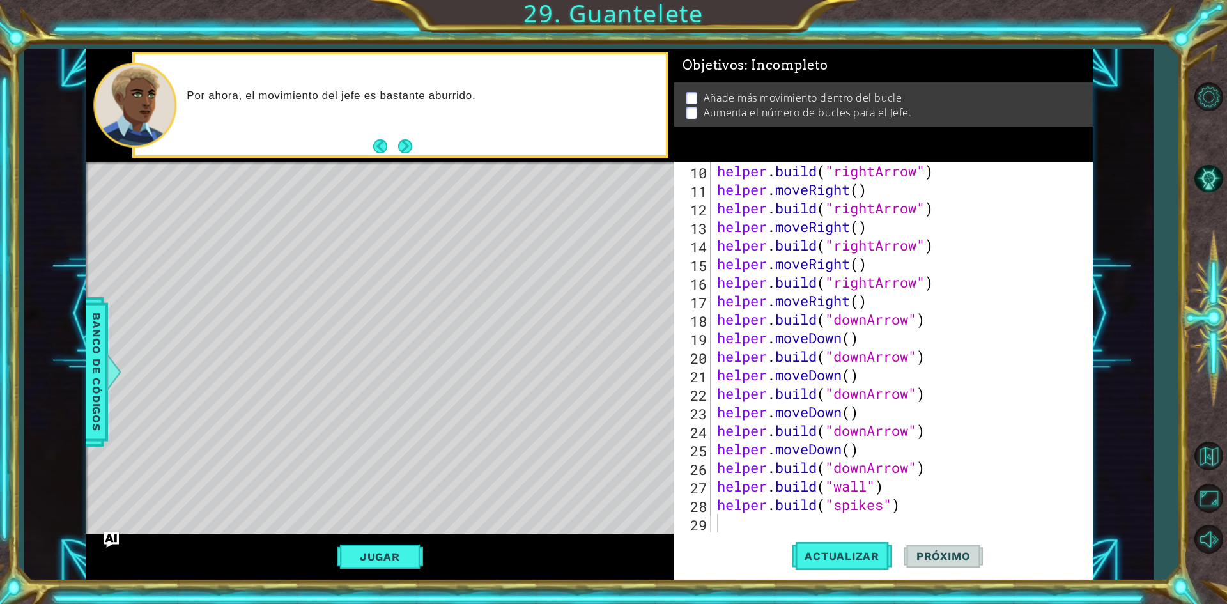
click at [732, 533] on div "10 11 12 13 14 15 16 17 18 19 20 21 22 23 24 25 26 27 28 29 helper . build ( "r…" at bounding box center [883, 371] width 419 height 418
click at [406, 551] on button "Jugar" at bounding box center [380, 556] width 86 height 24
click at [1202, 450] on button "Volver al mapa" at bounding box center [1208, 456] width 37 height 37
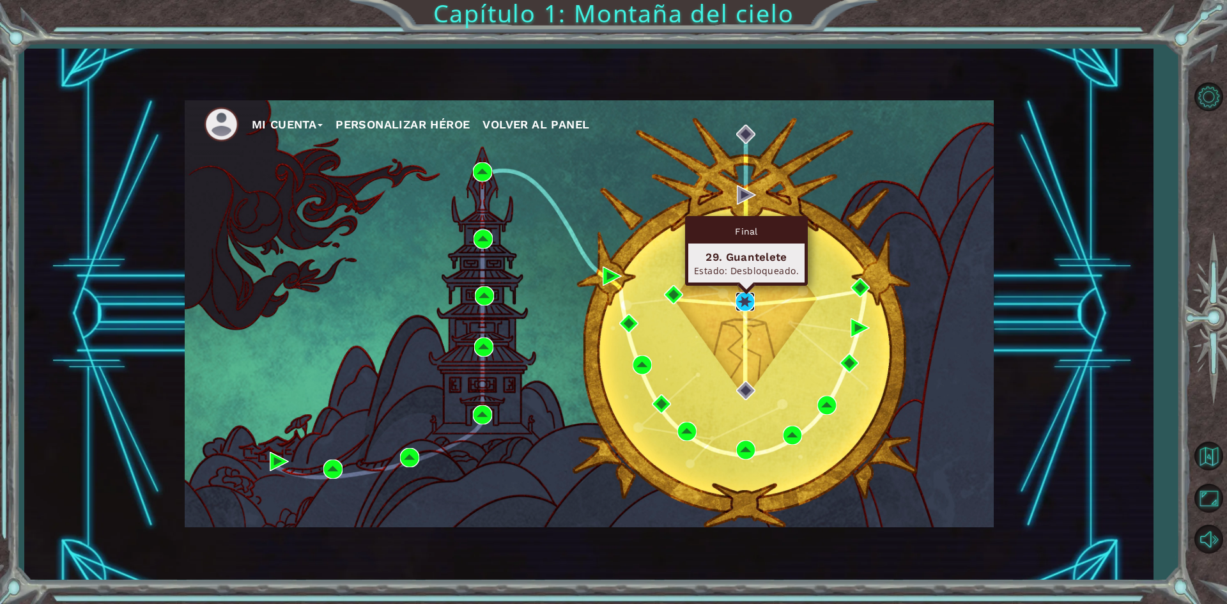
click at [747, 298] on img at bounding box center [744, 301] width 19 height 19
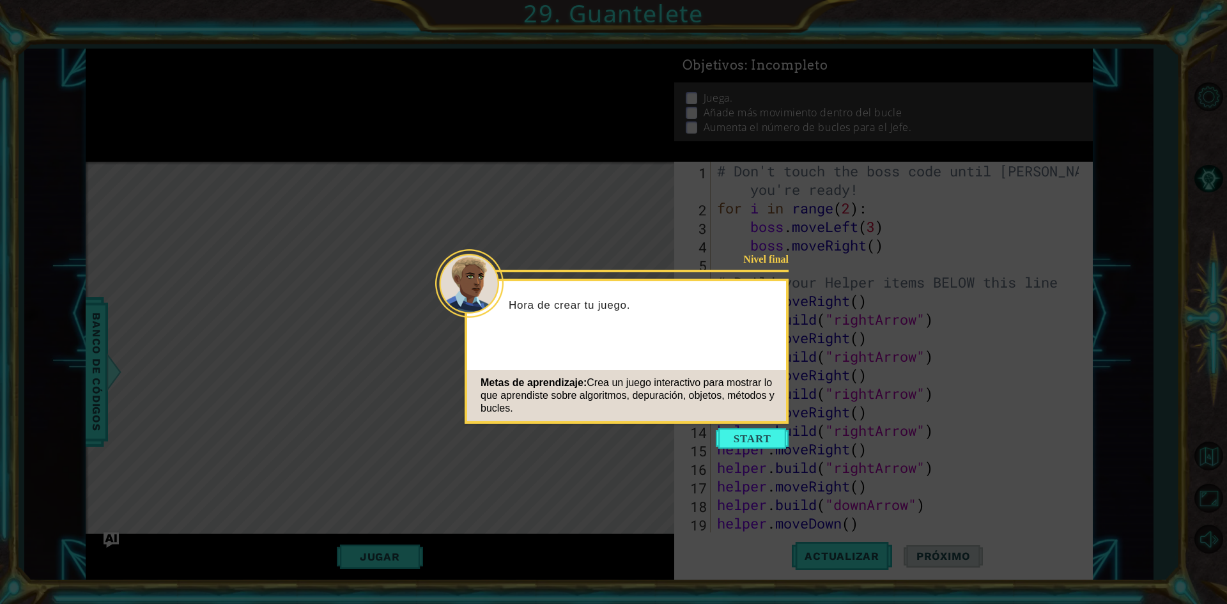
click at [750, 425] on icon at bounding box center [613, 302] width 1227 height 604
click at [742, 432] on button "Start" at bounding box center [752, 438] width 73 height 20
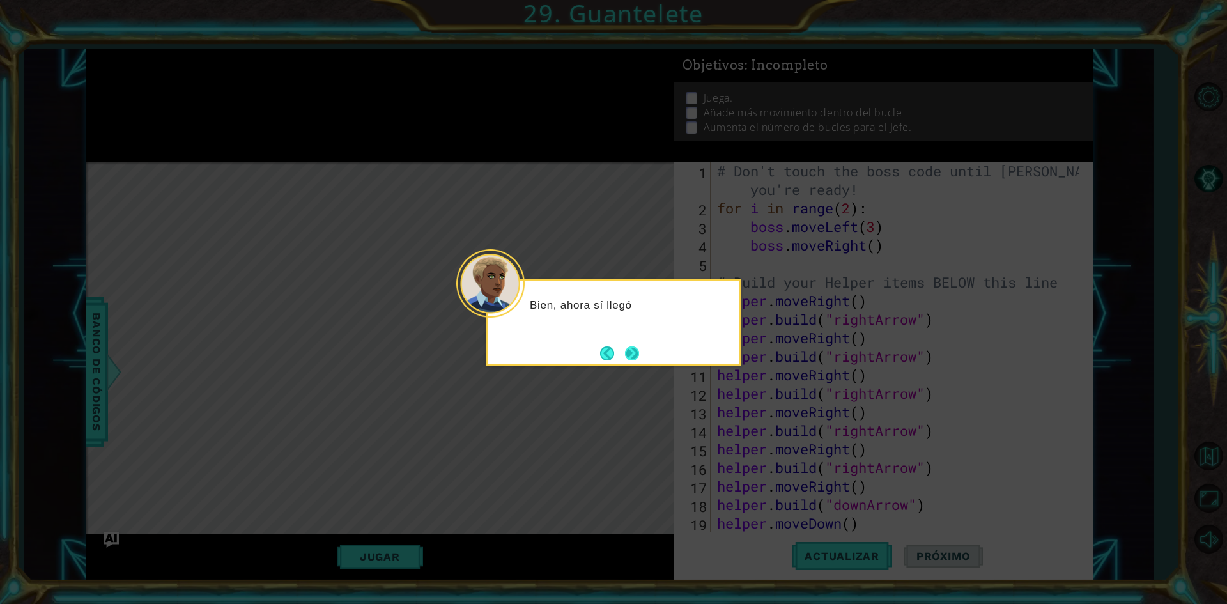
click at [626, 343] on button "Next" at bounding box center [632, 353] width 20 height 20
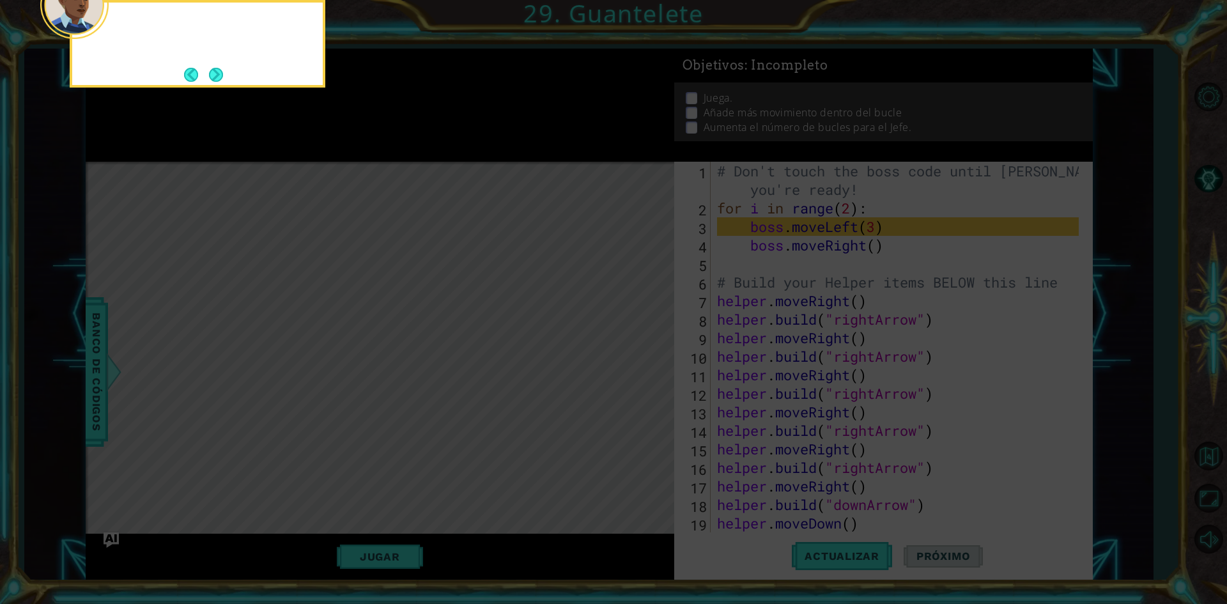
click at [626, 343] on icon at bounding box center [613, 90] width 1227 height 1027
click at [208, 73] on footer at bounding box center [203, 74] width 39 height 19
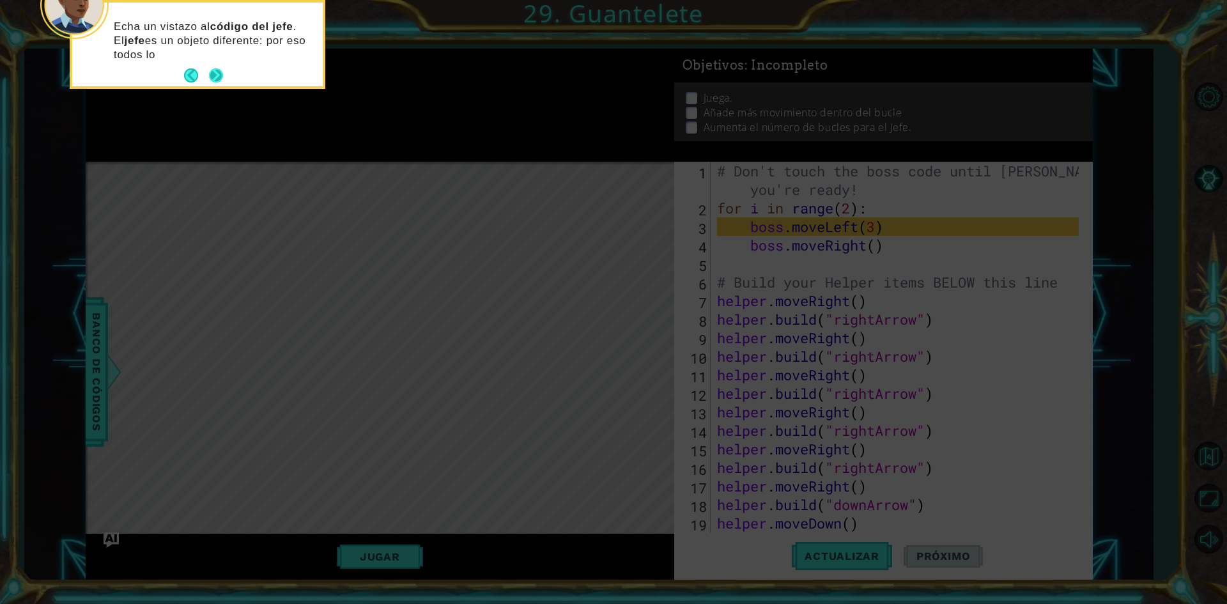
click at [216, 72] on button "Next" at bounding box center [215, 75] width 19 height 19
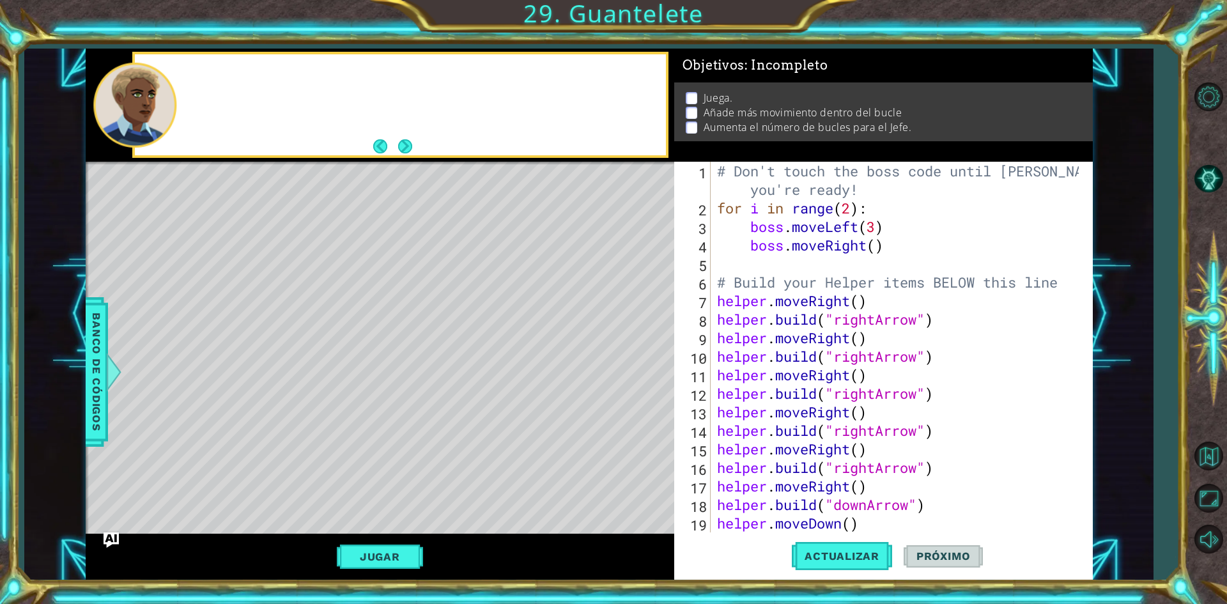
click at [219, 72] on div at bounding box center [400, 104] width 530 height 101
click at [378, 555] on button "Jugar" at bounding box center [380, 556] width 86 height 24
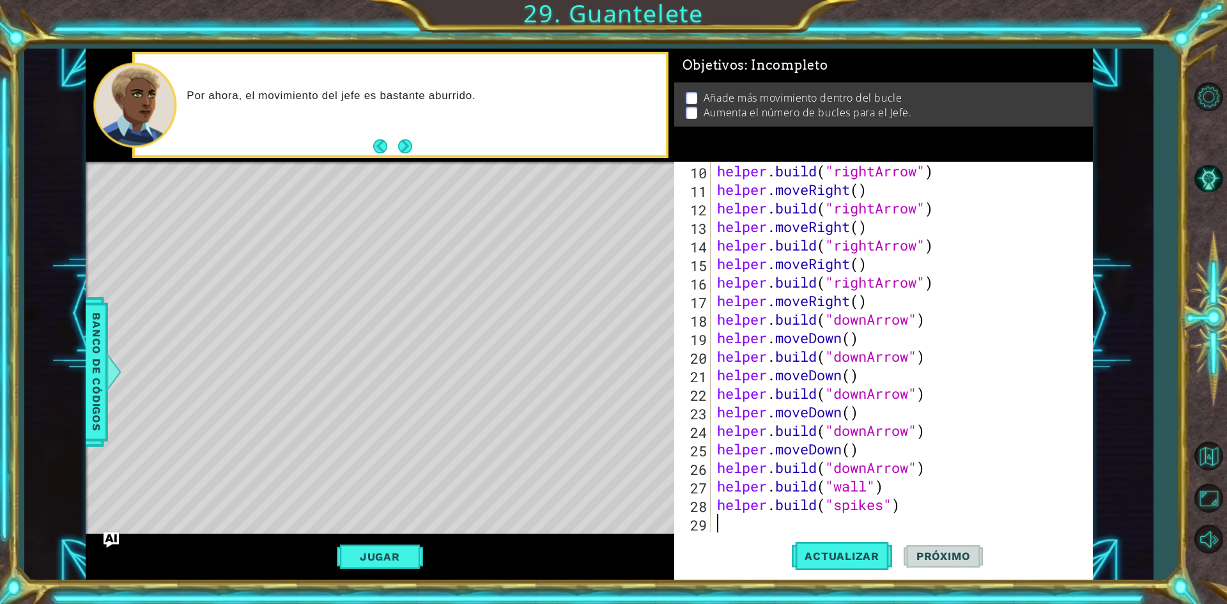
scroll to position [185, 0]
click at [410, 144] on button "Next" at bounding box center [406, 146] width 24 height 24
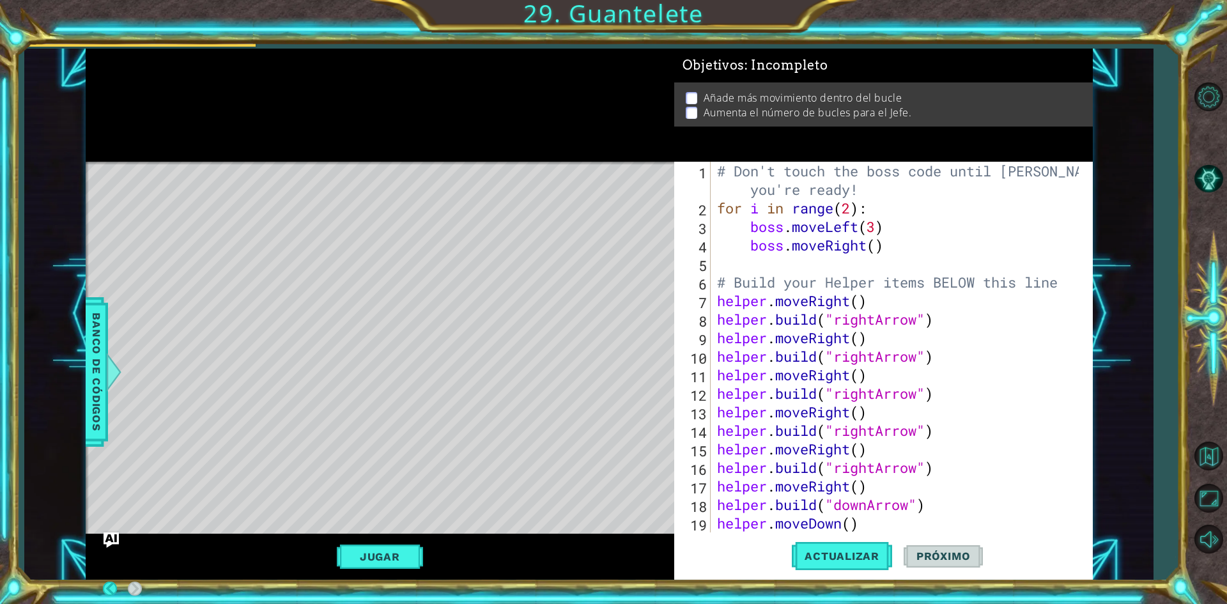
scroll to position [0, 0]
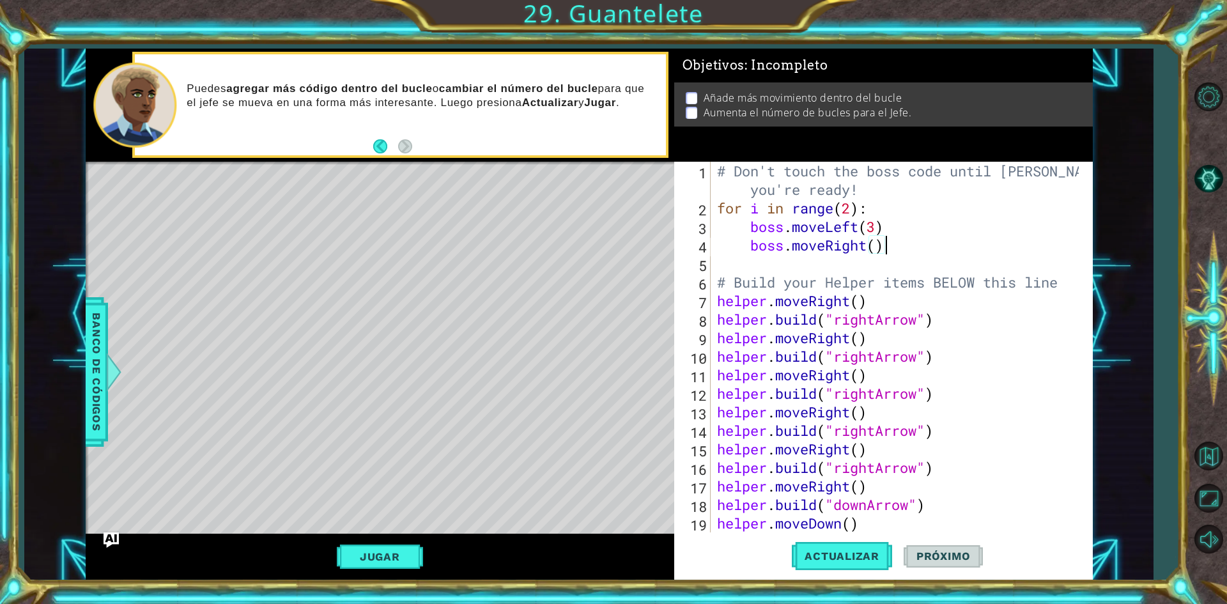
click at [883, 236] on div "# Don't touch the boss code until [PERSON_NAME] says you're ready! for i in ran…" at bounding box center [899, 375] width 371 height 426
click at [876, 248] on div "# Don't touch the boss code until [PERSON_NAME] says you're ready! for i in ran…" at bounding box center [899, 375] width 371 height 426
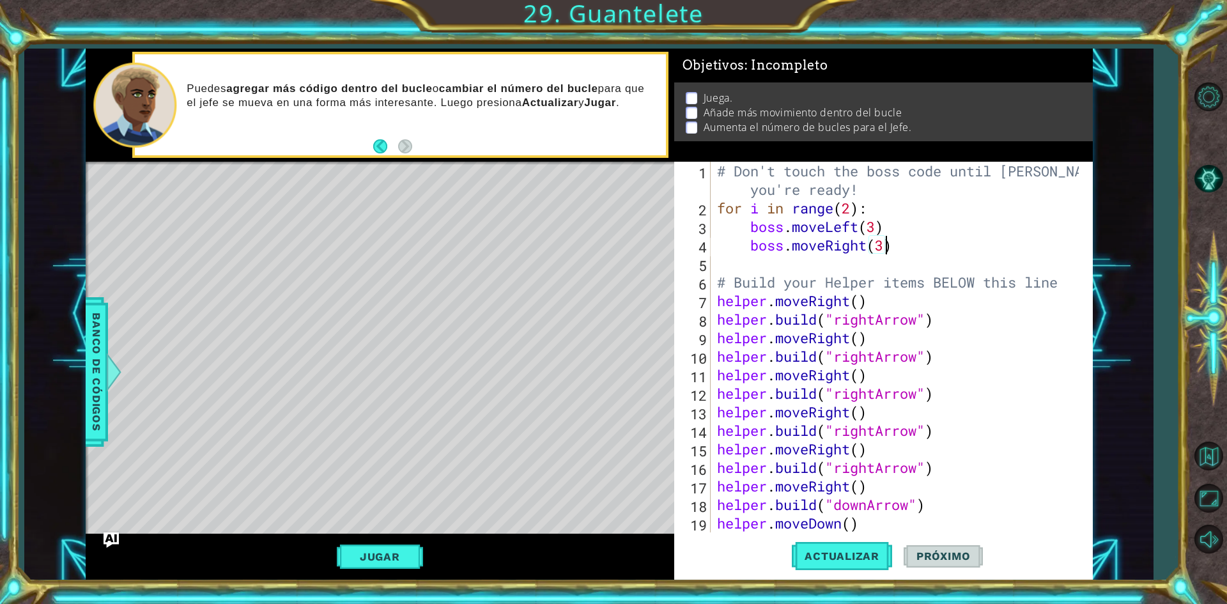
scroll to position [0, 7]
click at [854, 212] on div "# Don't touch the boss code until [PERSON_NAME] says you're ready! for i in ran…" at bounding box center [899, 375] width 371 height 426
type textarea "for i in range(3):"
click at [851, 561] on button "Actualizar" at bounding box center [842, 556] width 100 height 42
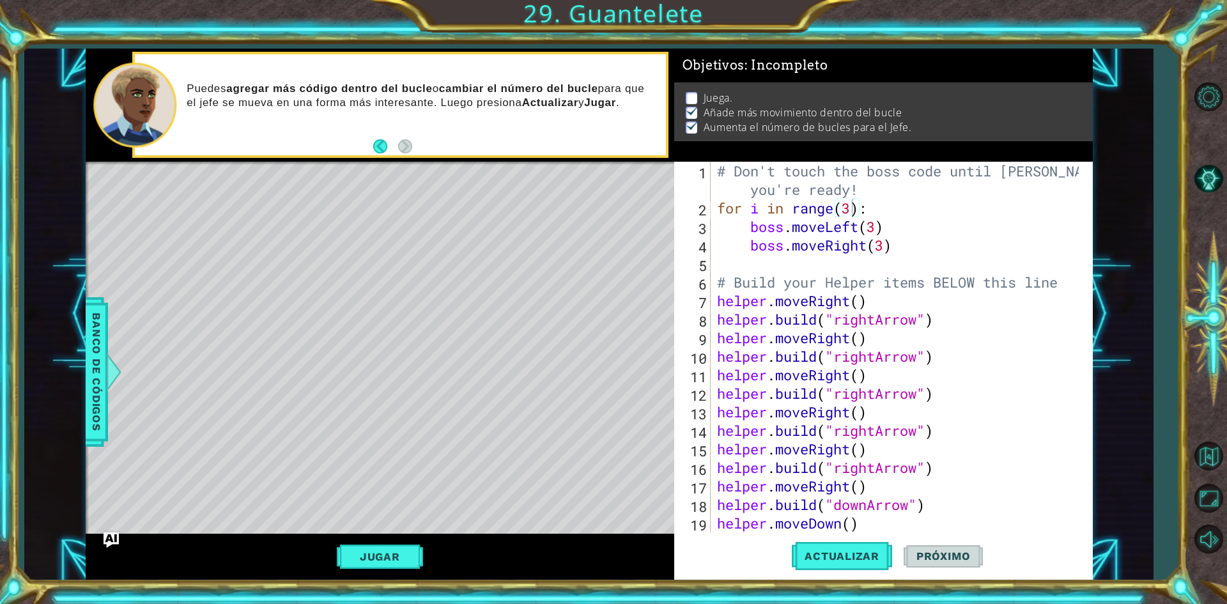
click at [375, 544] on div "Jugar" at bounding box center [380, 557] width 589 height 46
click at [388, 553] on button "Jugar" at bounding box center [380, 556] width 86 height 24
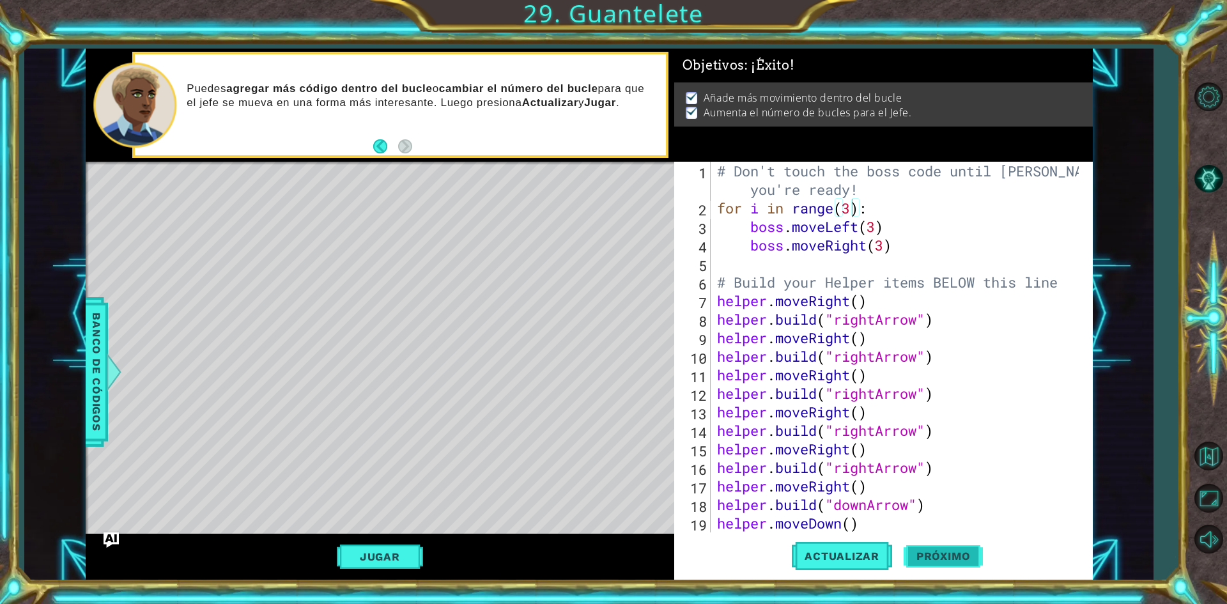
click at [947, 567] on button "Próximo" at bounding box center [943, 555] width 79 height 42
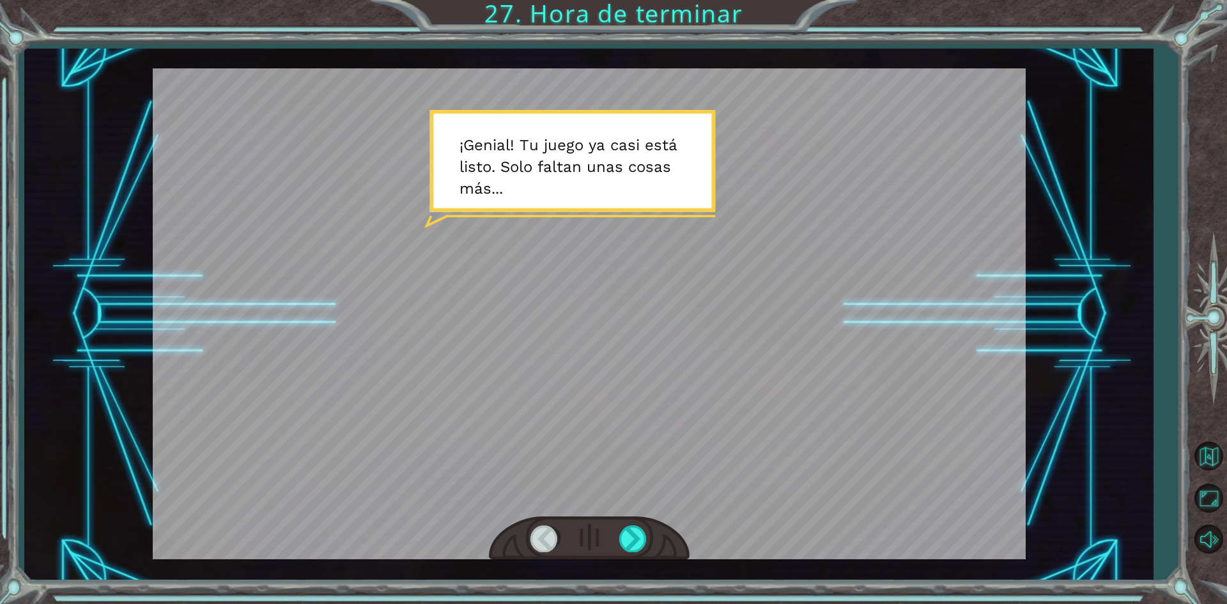
click at [663, 255] on div at bounding box center [589, 313] width 873 height 491
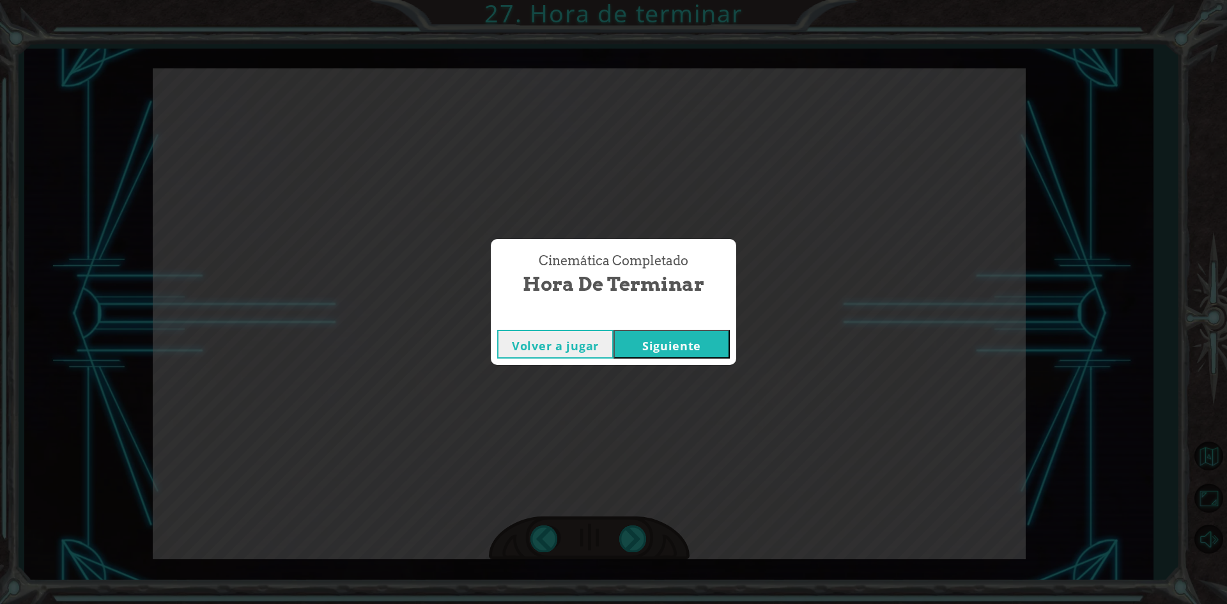
click at [685, 332] on button "Siguiente" at bounding box center [671, 344] width 116 height 29
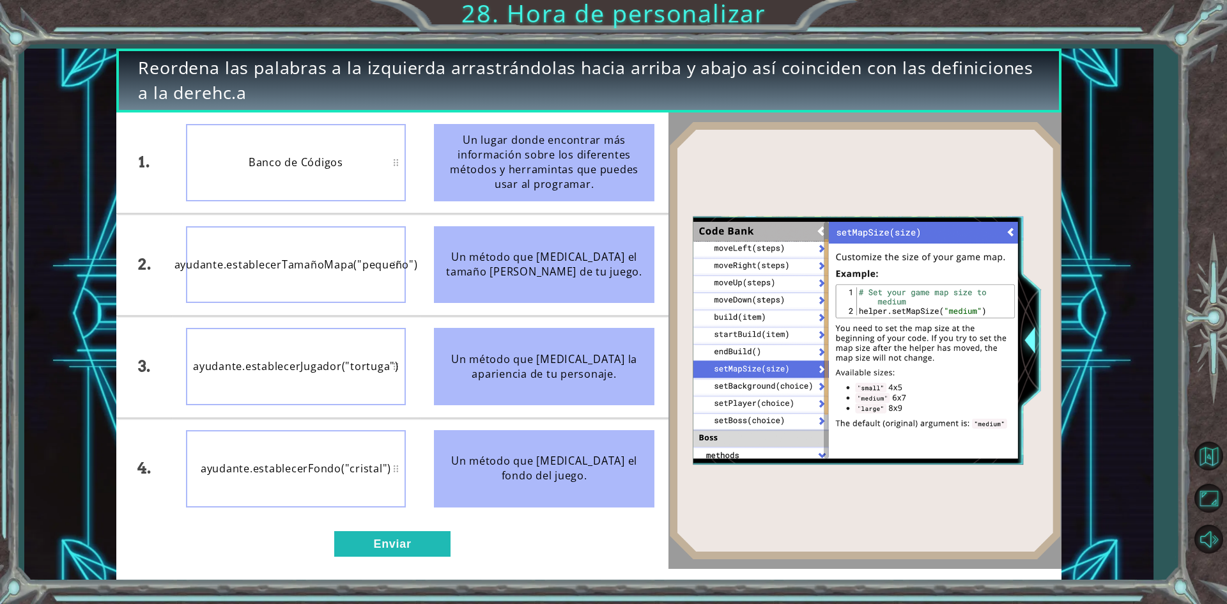
click at [393, 563] on div "1. 2. 3. 4. Banco de Códigos ayudante.establecerTamañoMapa("pequeño") ayudante.…" at bounding box center [391, 340] width 551 height 456
click at [395, 553] on button "Enviar" at bounding box center [392, 544] width 116 height 26
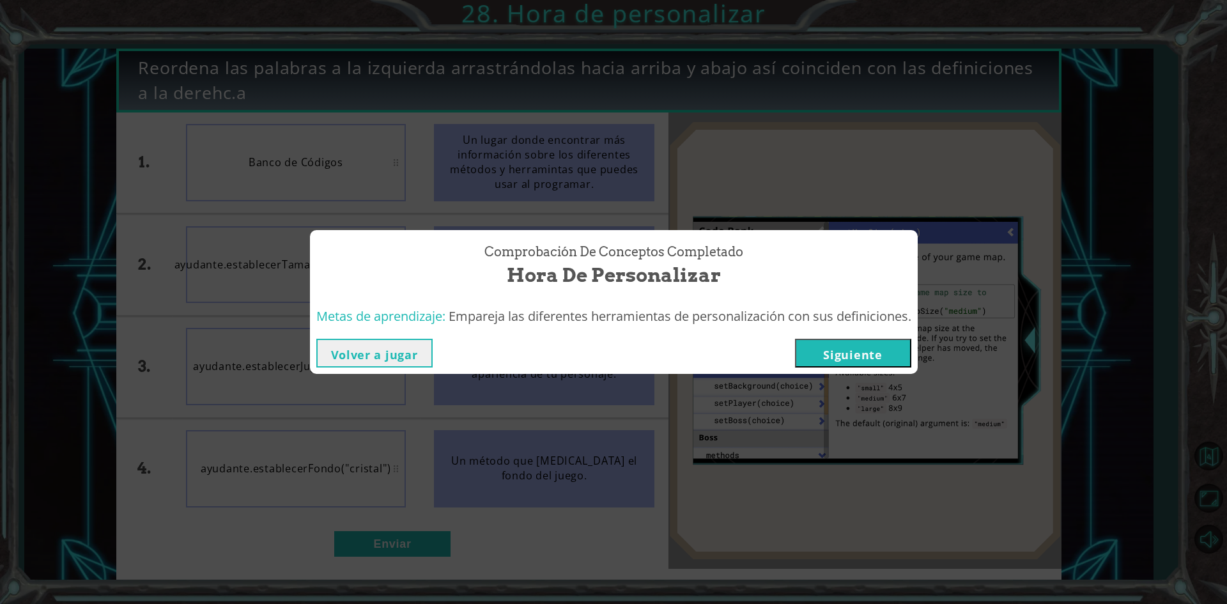
click at [844, 344] on button "Siguiente" at bounding box center [853, 353] width 116 height 29
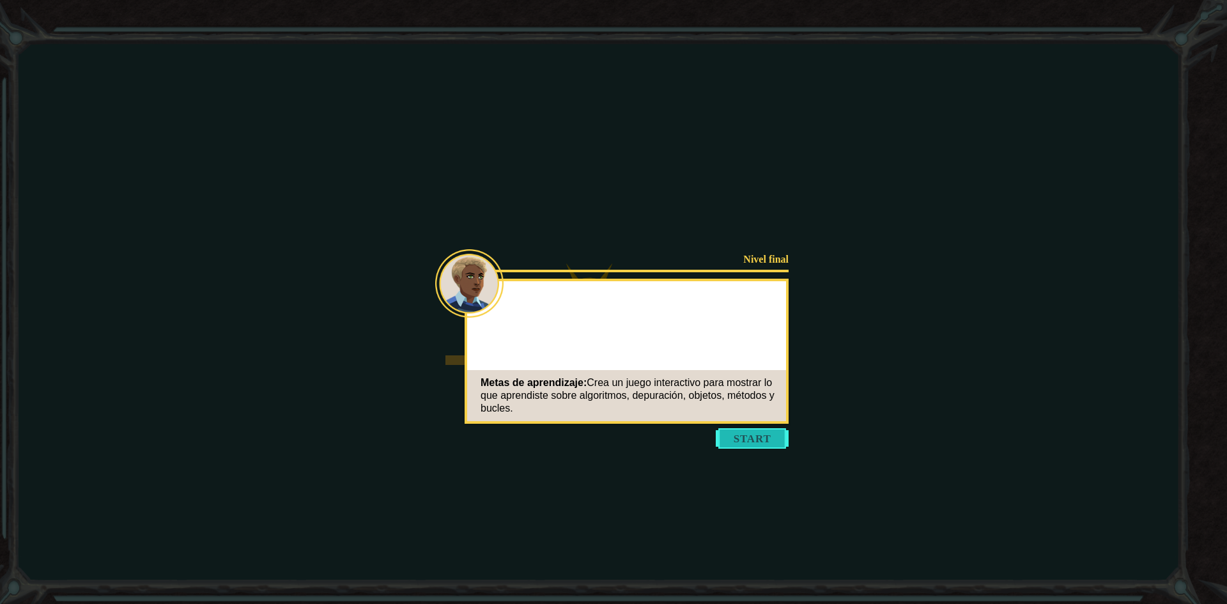
click at [767, 438] on button "Start" at bounding box center [752, 438] width 73 height 20
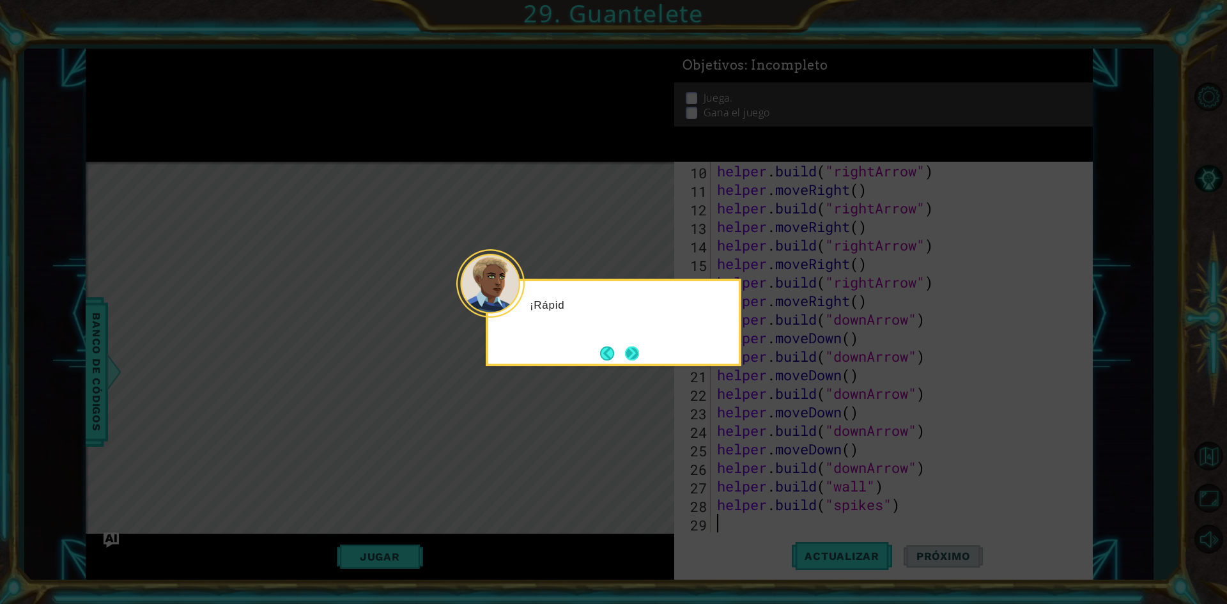
scroll to position [185, 0]
click at [634, 353] on button "Next" at bounding box center [631, 352] width 17 height 17
click at [634, 353] on button "Next" at bounding box center [632, 353] width 20 height 20
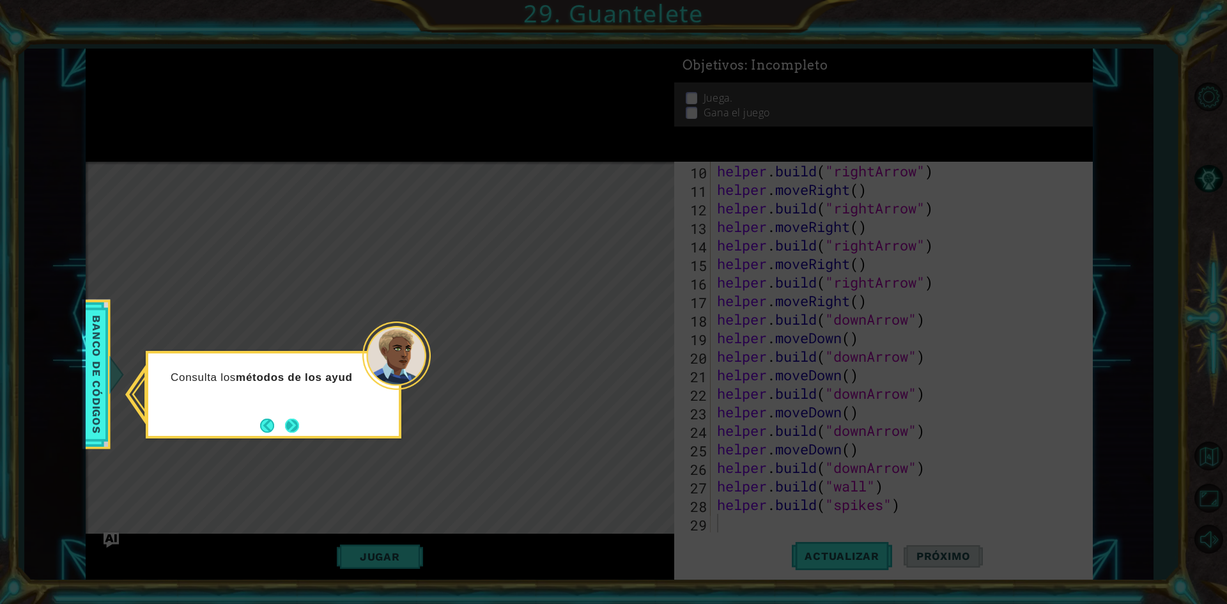
click at [301, 419] on button "Next" at bounding box center [292, 426] width 22 height 22
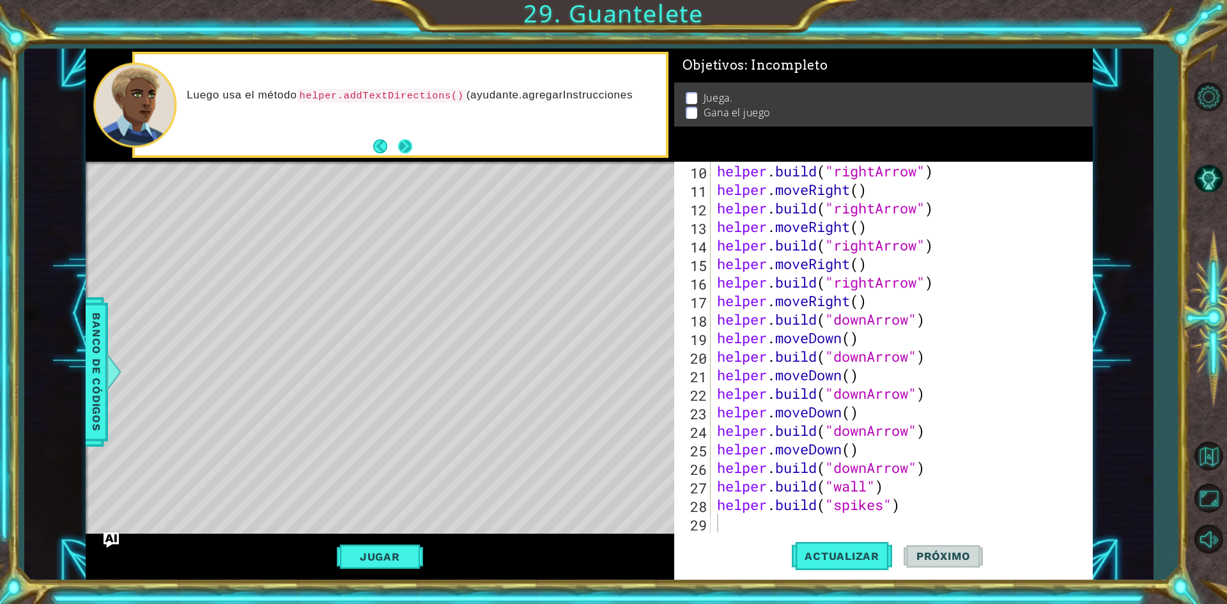
click at [401, 146] on button "Next" at bounding box center [404, 146] width 15 height 15
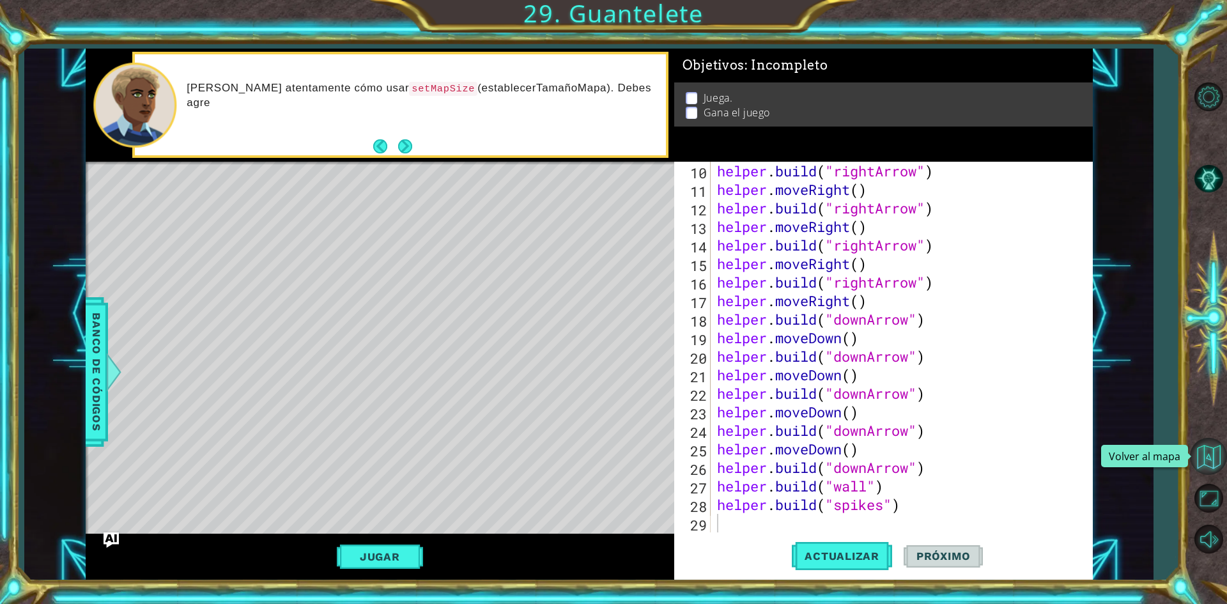
click at [1213, 458] on button "Volver al mapa" at bounding box center [1208, 456] width 37 height 37
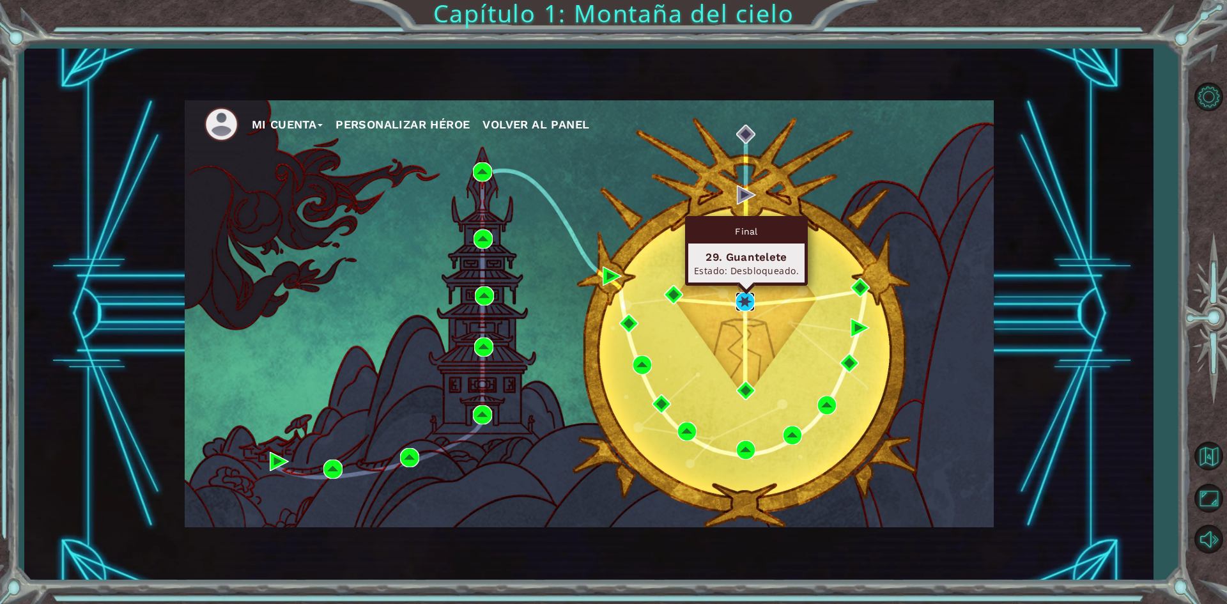
click at [739, 296] on img at bounding box center [744, 301] width 19 height 19
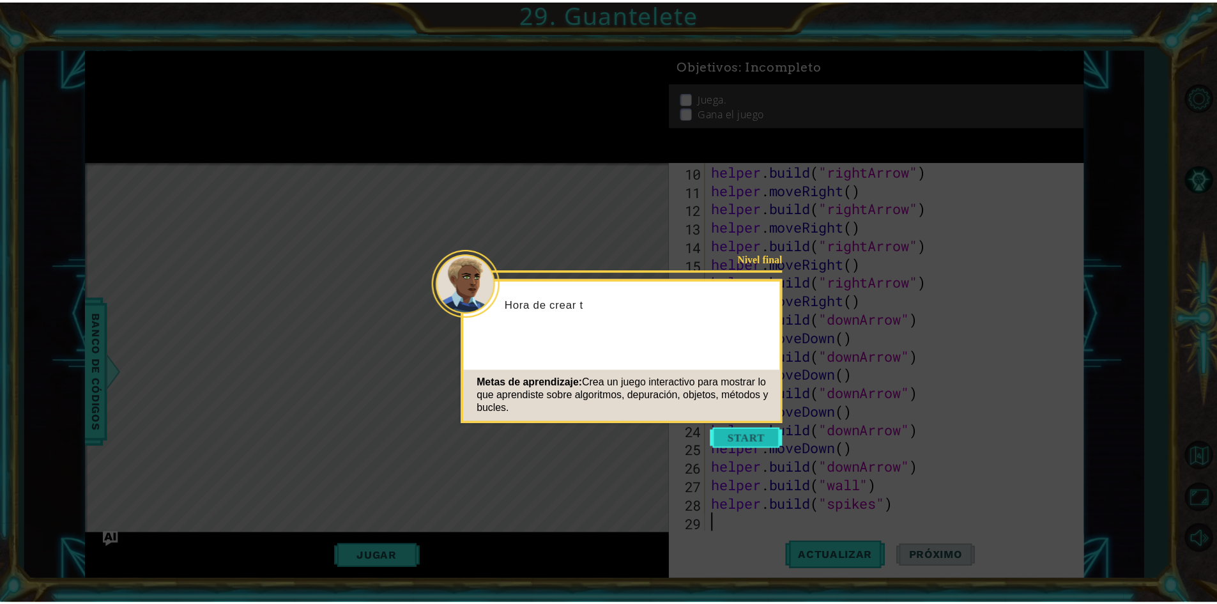
scroll to position [185, 0]
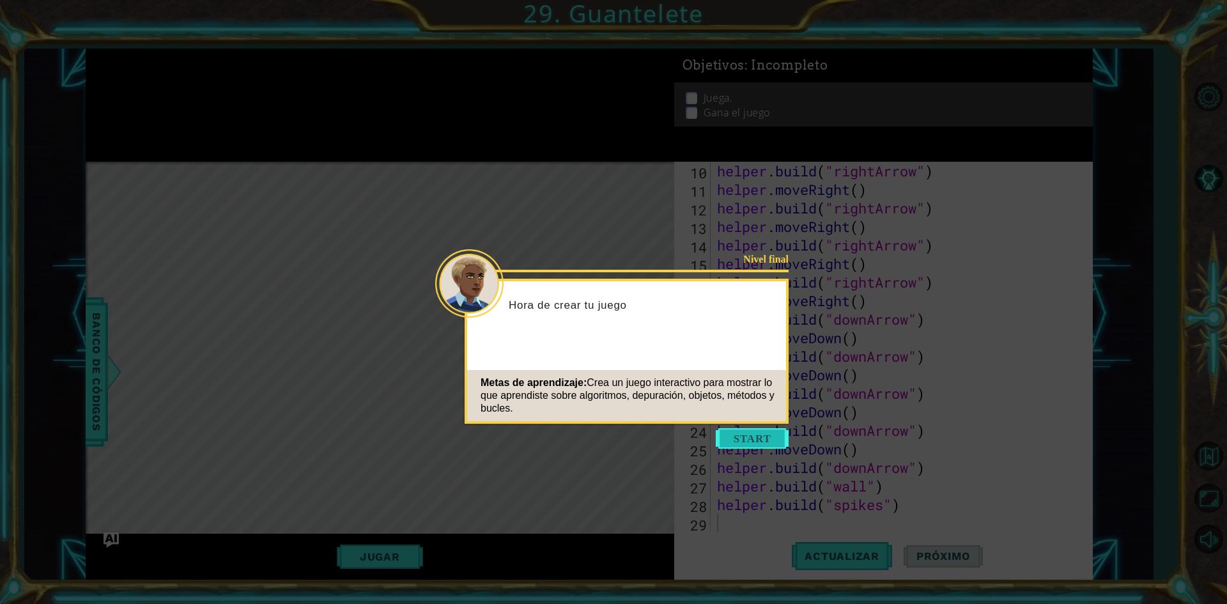
click at [752, 435] on button "Start" at bounding box center [752, 438] width 73 height 20
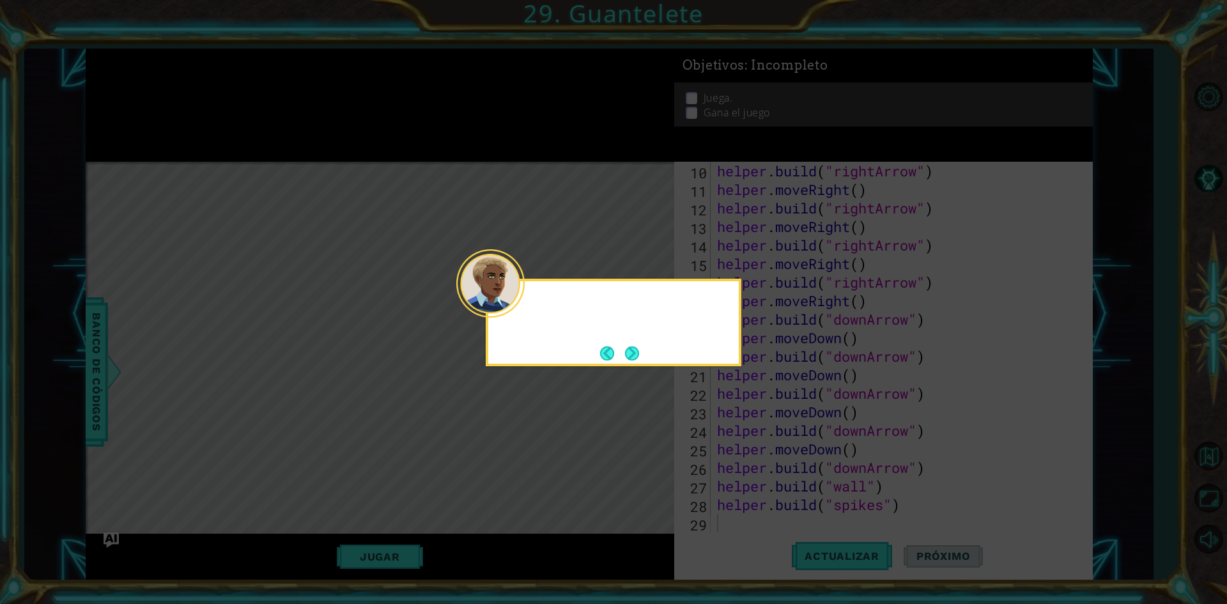
click at [752, 435] on icon at bounding box center [613, 302] width 1227 height 604
click at [624, 346] on button "Next" at bounding box center [632, 353] width 20 height 20
click at [629, 350] on button "Next" at bounding box center [632, 353] width 14 height 14
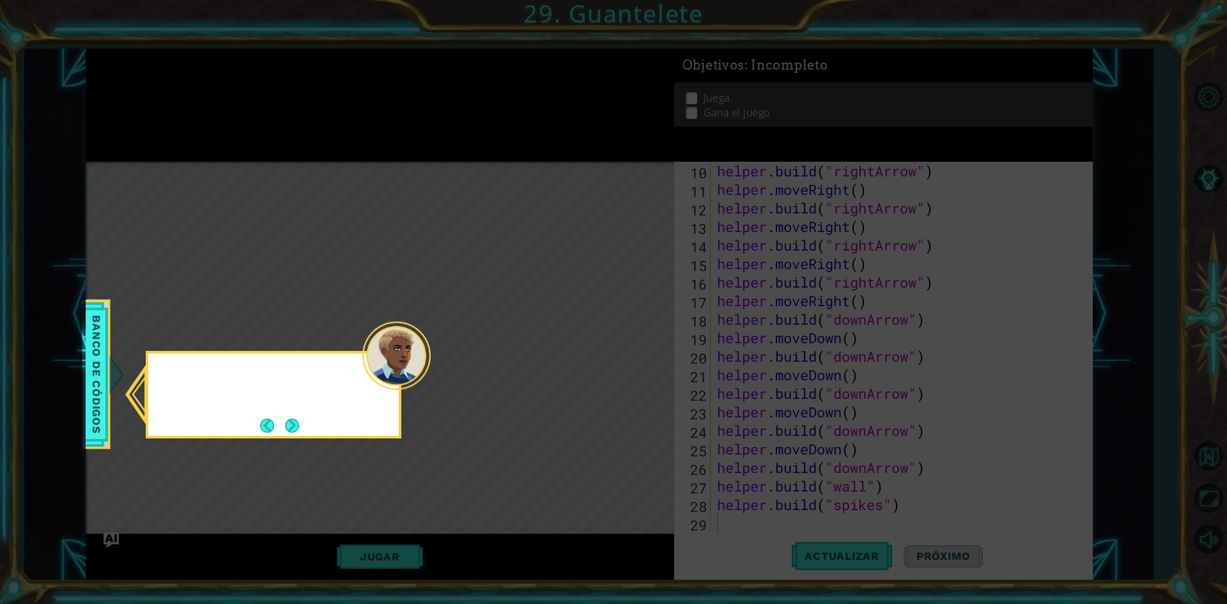
click at [629, 350] on icon at bounding box center [613, 302] width 1227 height 604
drag, startPoint x: 286, startPoint y: 435, endPoint x: 292, endPoint y: 434, distance: 6.5
click at [291, 435] on button "Next" at bounding box center [292, 425] width 24 height 24
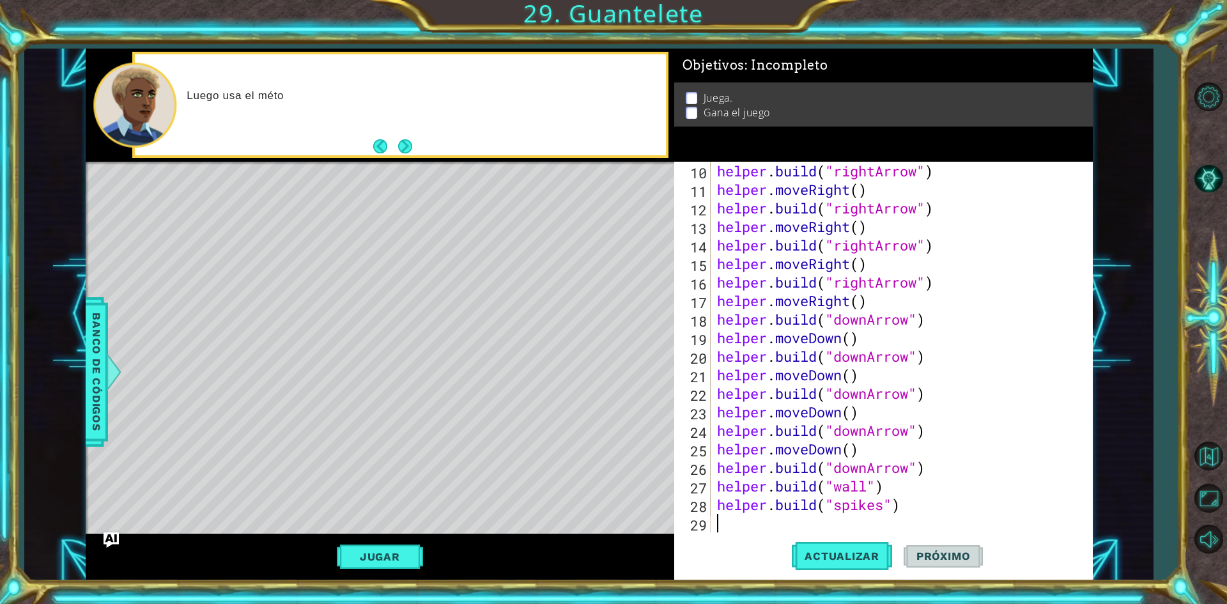
click at [394, 576] on div "Jugar" at bounding box center [380, 557] width 589 height 46
click at [392, 563] on button "Jugar" at bounding box center [380, 556] width 86 height 24
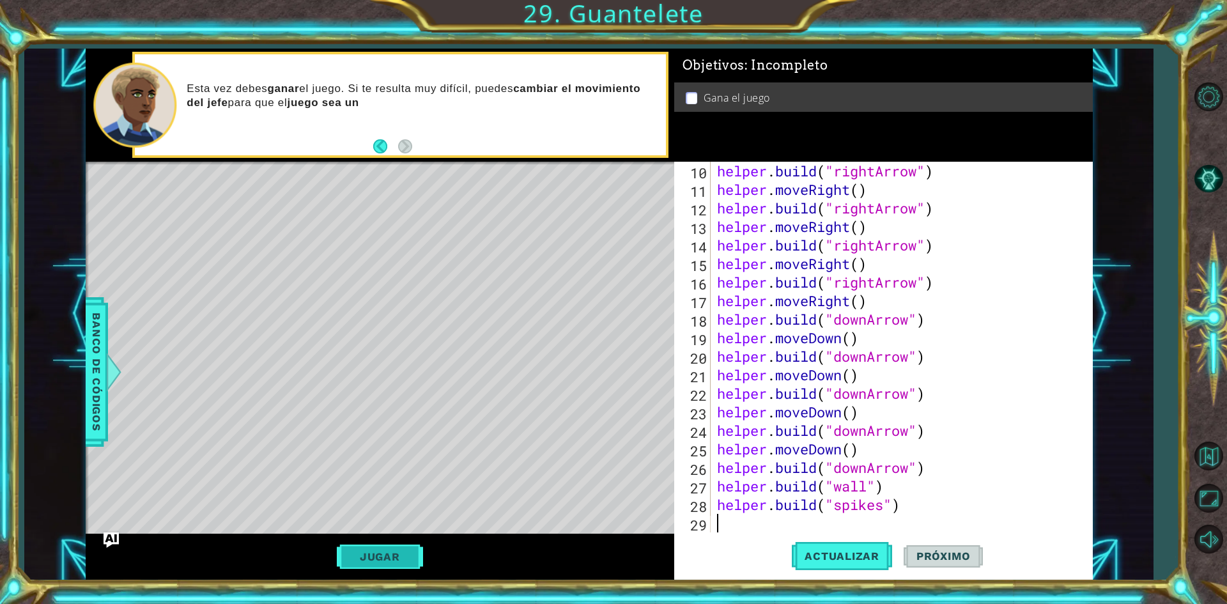
click at [404, 548] on button "Jugar" at bounding box center [380, 556] width 86 height 24
click at [960, 563] on button "Próximo" at bounding box center [943, 555] width 79 height 42
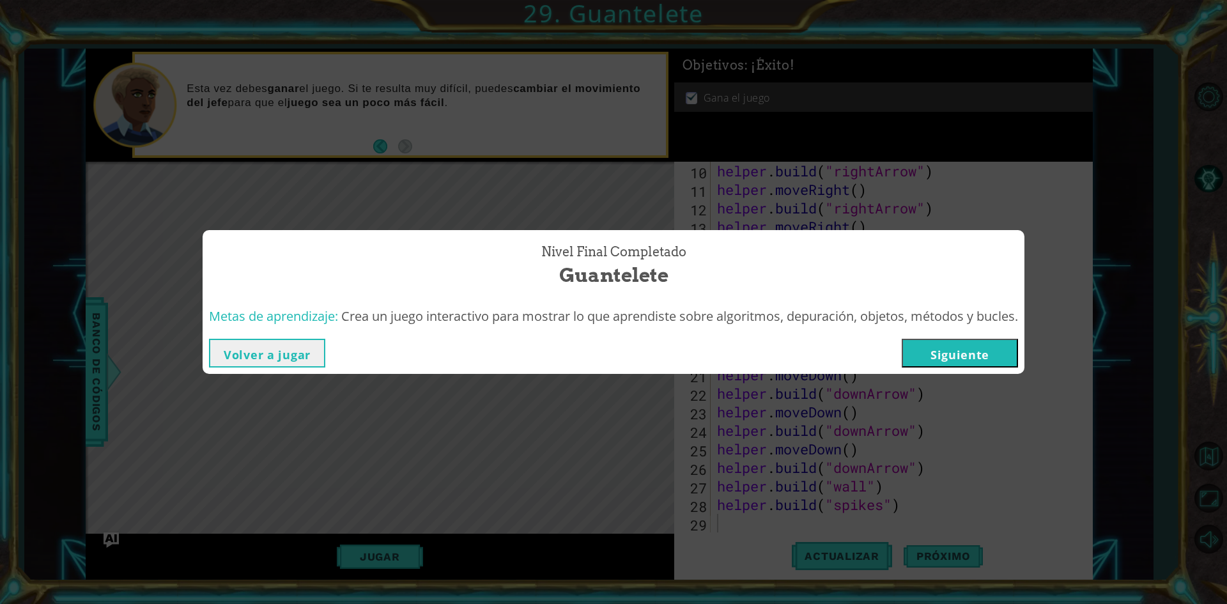
click at [937, 352] on button "Siguiente" at bounding box center [960, 353] width 116 height 29
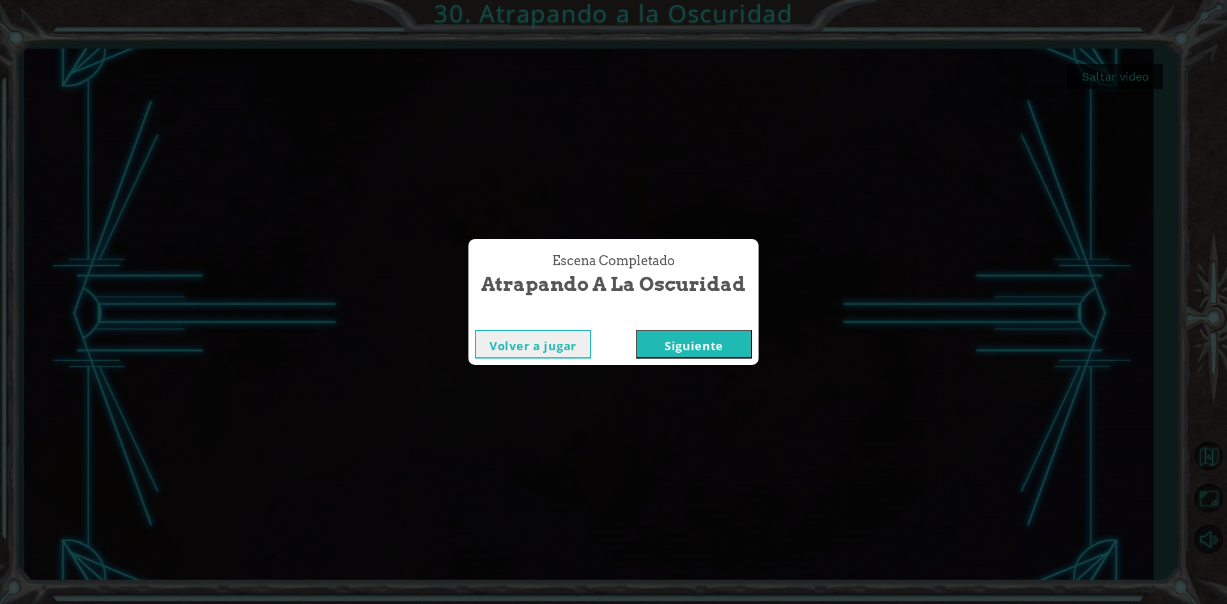
click at [710, 332] on button "Siguiente" at bounding box center [694, 344] width 116 height 29
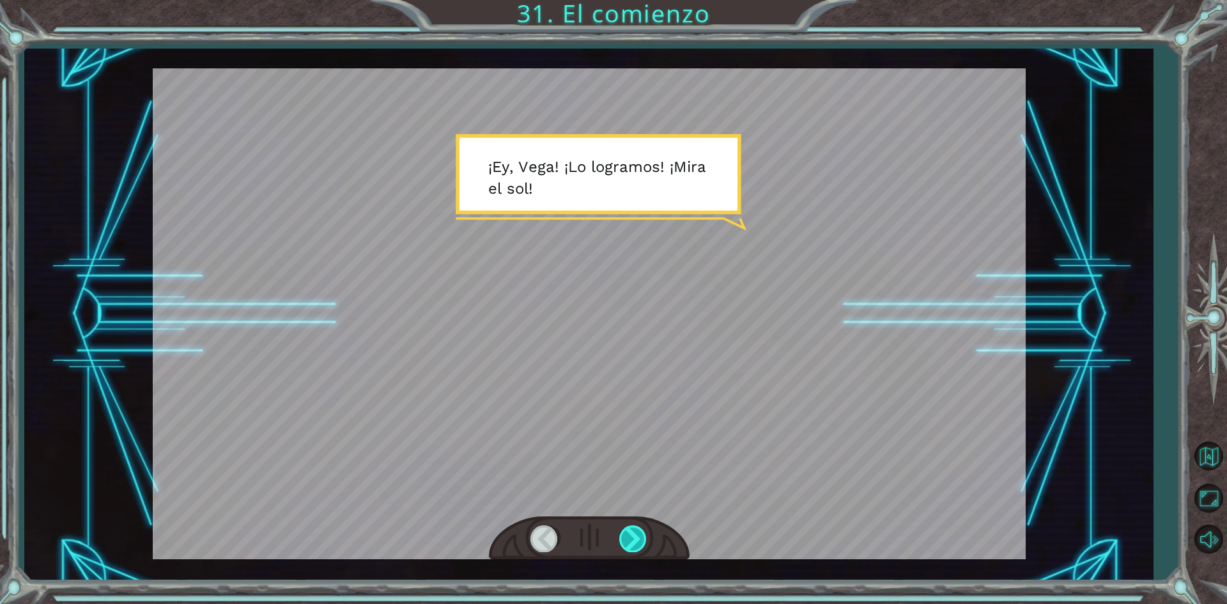
click at [619, 532] on div at bounding box center [633, 538] width 29 height 26
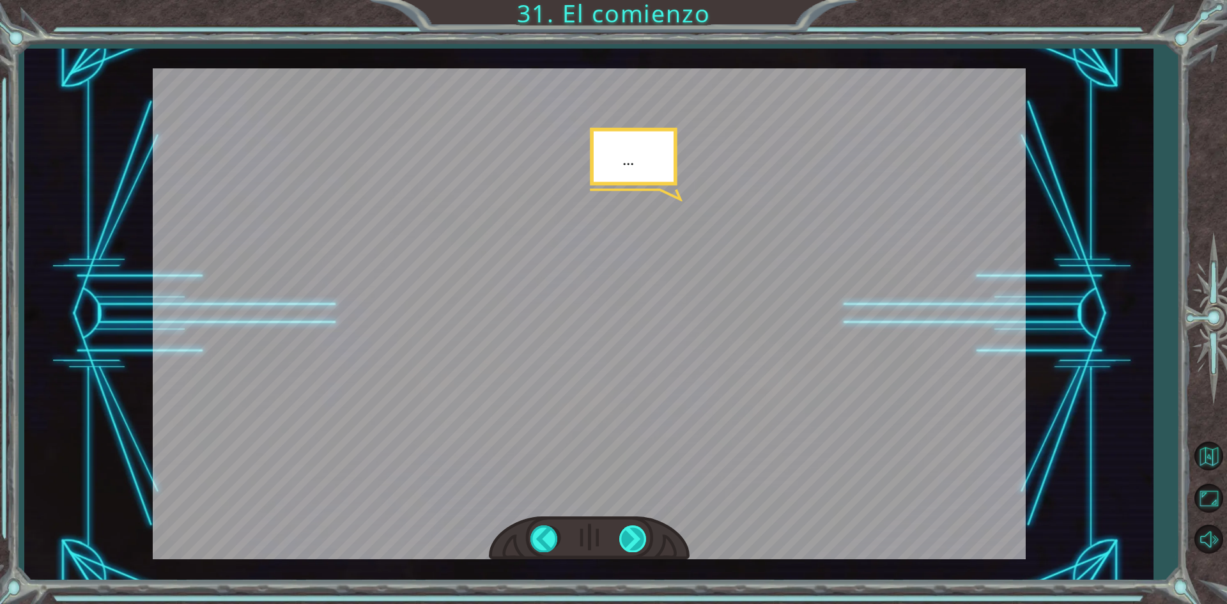
click at [620, 537] on div at bounding box center [633, 538] width 29 height 26
click at [624, 532] on div at bounding box center [633, 538] width 29 height 26
click at [626, 529] on div at bounding box center [633, 538] width 29 height 26
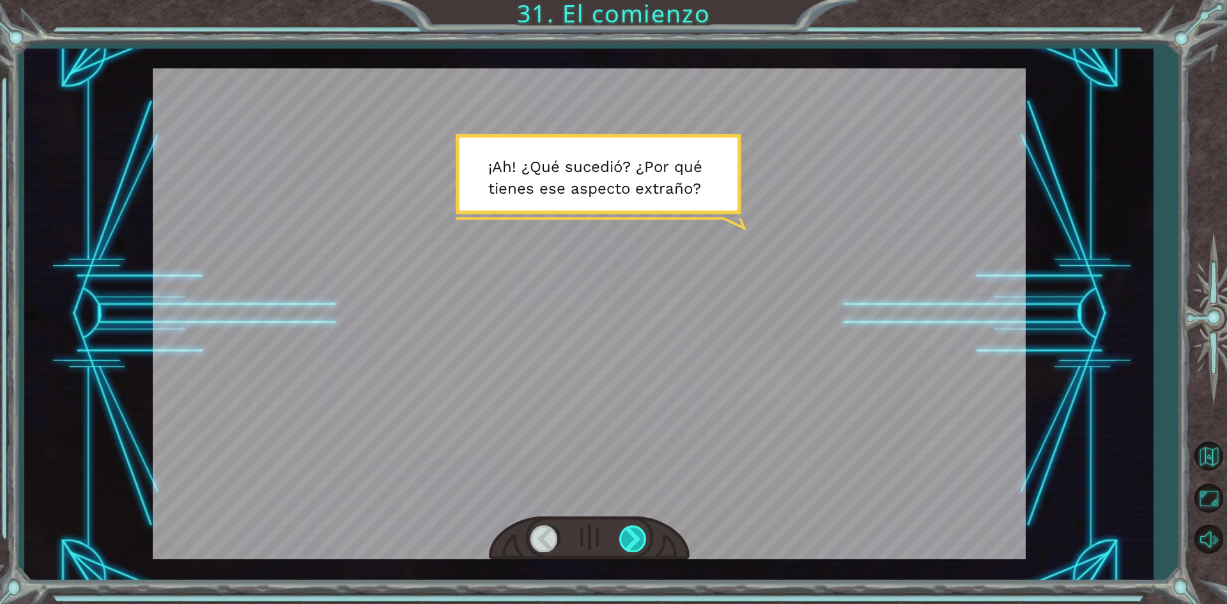
click at [627, 532] on div at bounding box center [633, 538] width 29 height 26
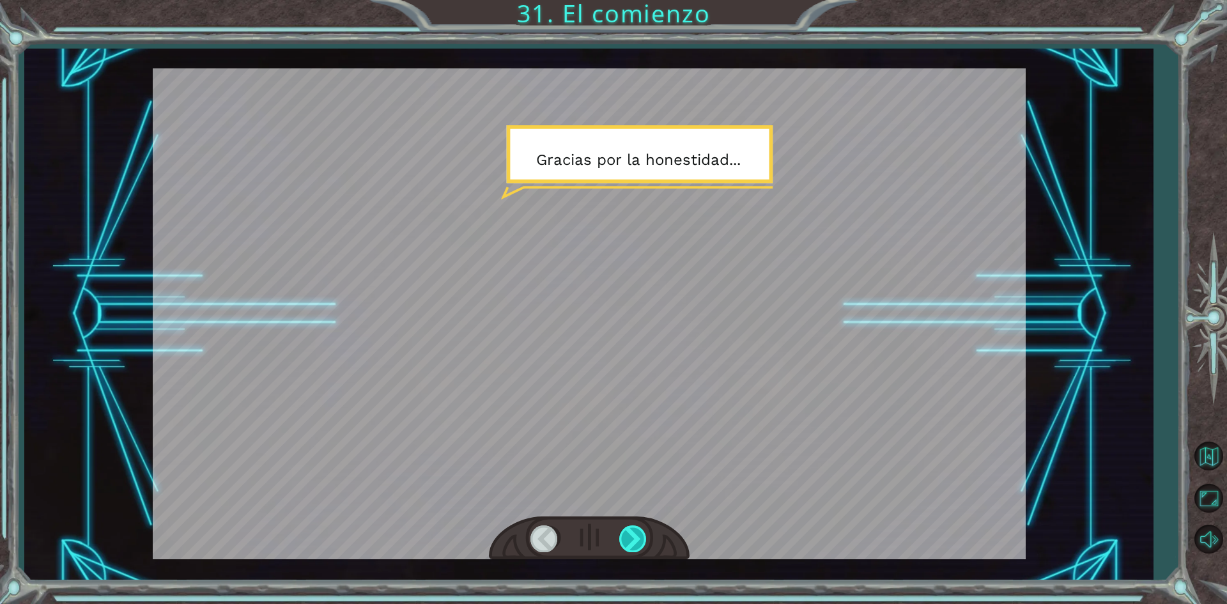
click at [627, 532] on div at bounding box center [633, 538] width 29 height 26
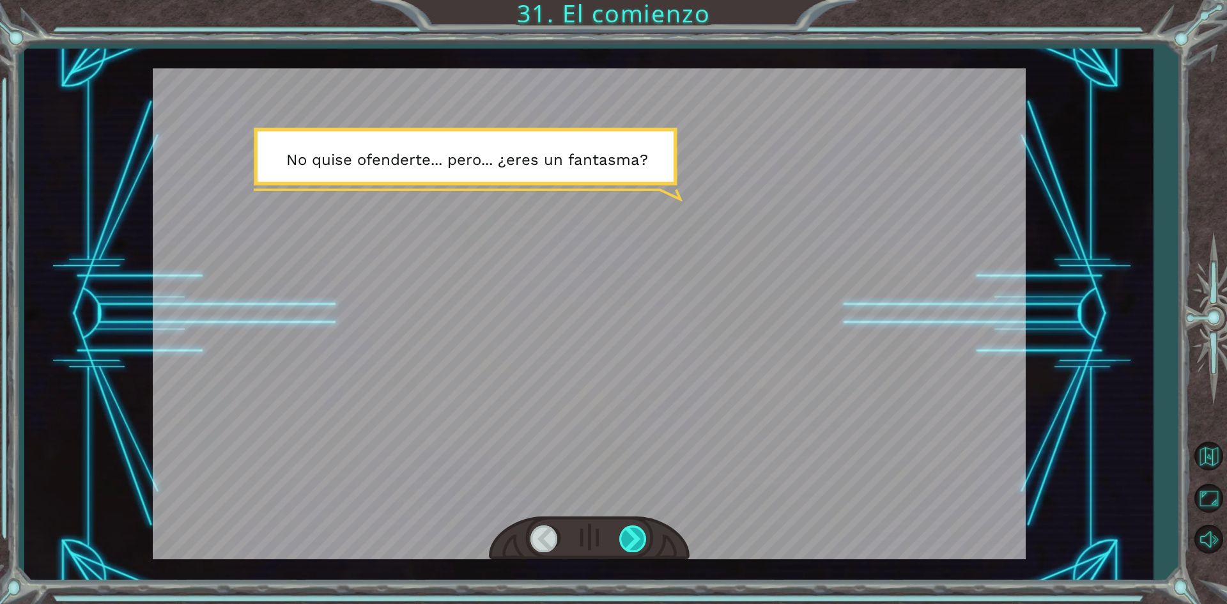
click at [627, 528] on div at bounding box center [633, 538] width 29 height 26
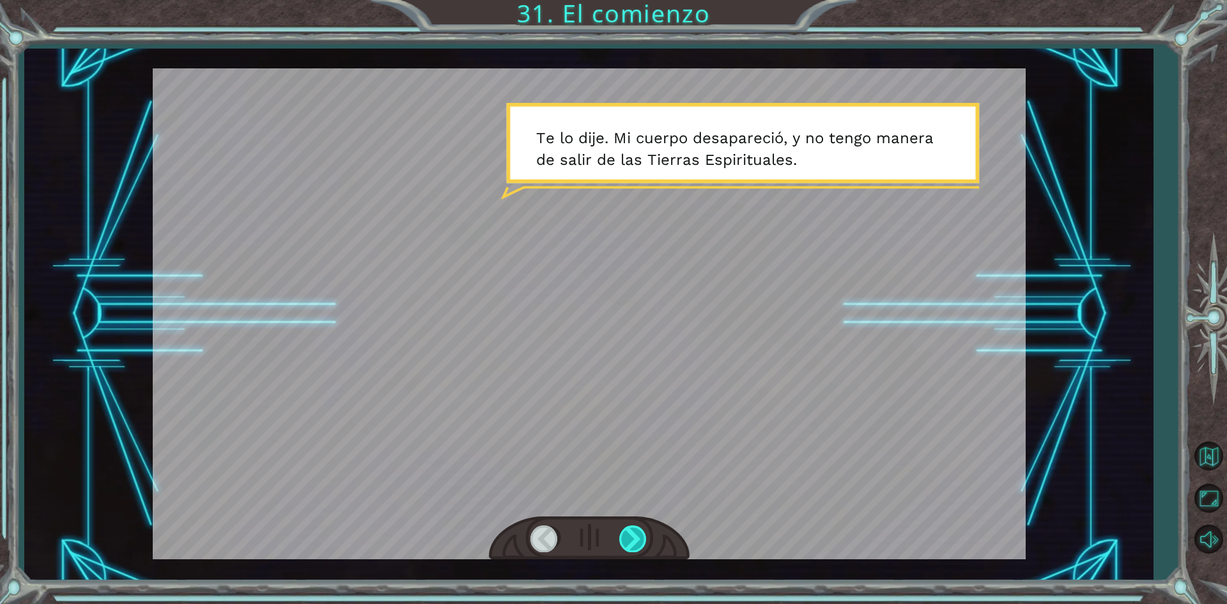
click at [627, 528] on div at bounding box center [633, 538] width 29 height 26
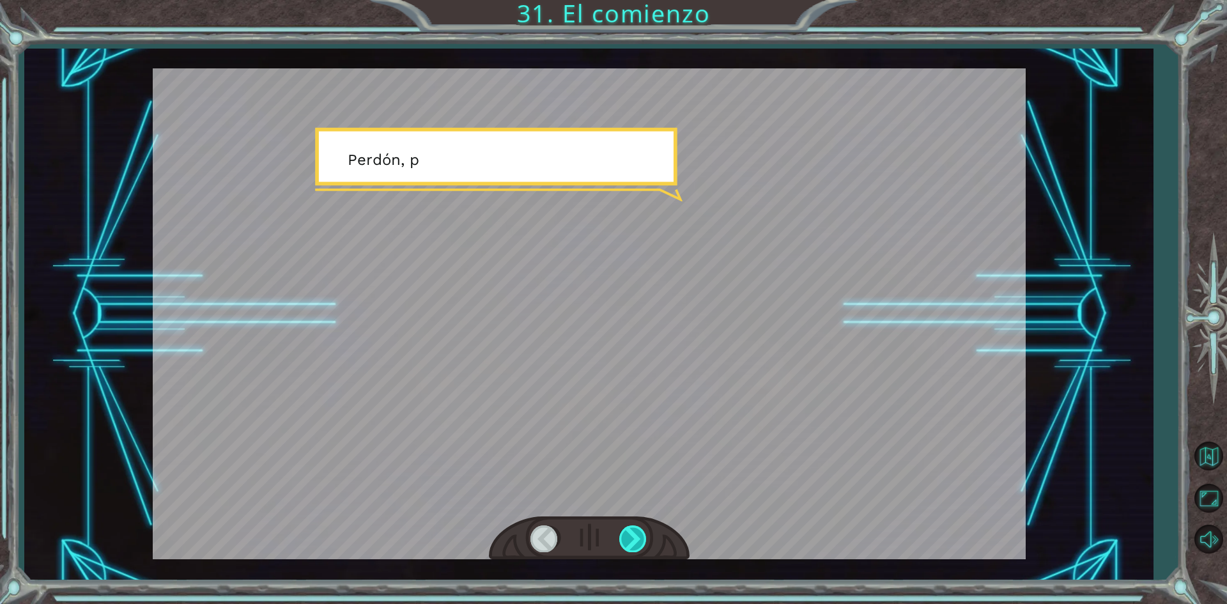
click at [627, 528] on div at bounding box center [633, 538] width 29 height 26
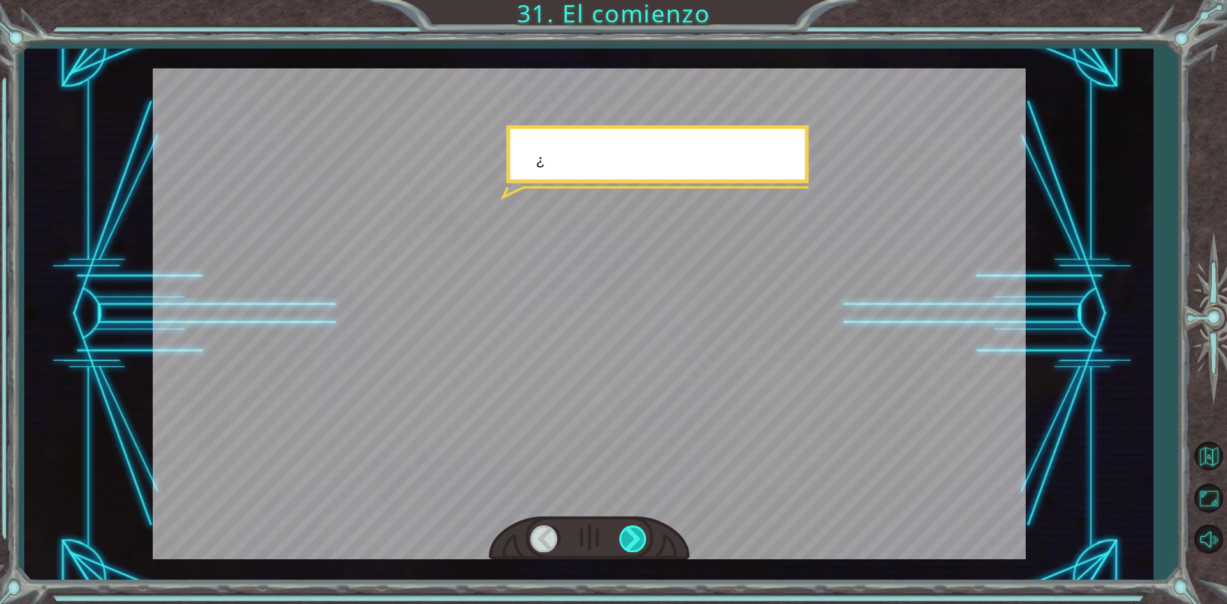
click at [628, 527] on div at bounding box center [633, 538] width 29 height 26
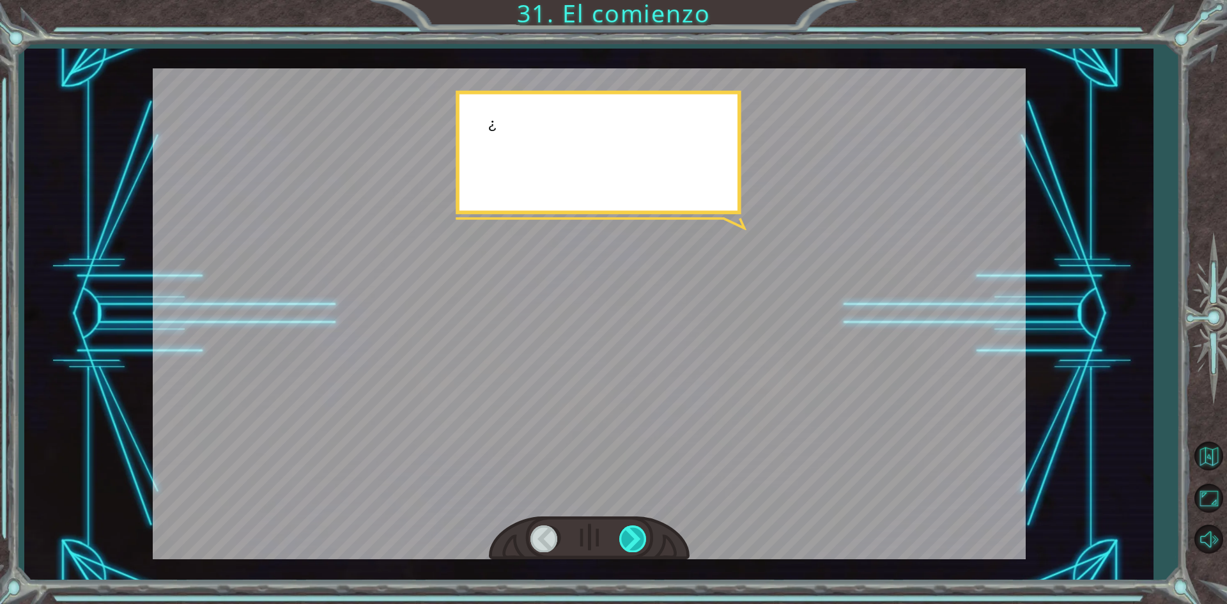
click at [628, 527] on div at bounding box center [633, 538] width 29 height 26
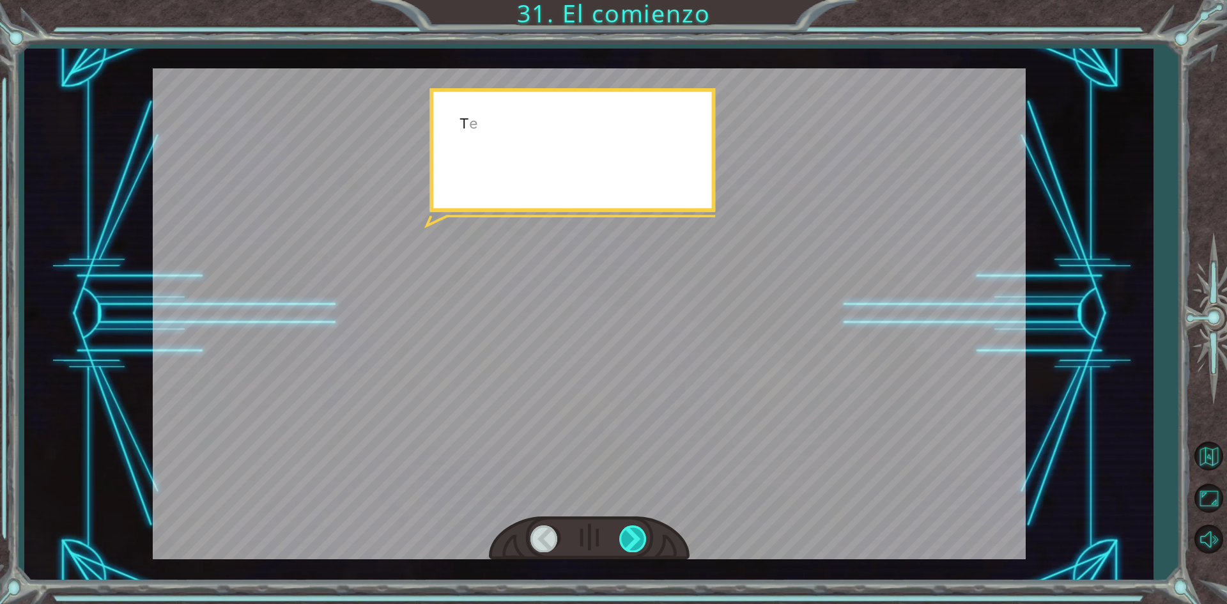
click at [628, 526] on div at bounding box center [633, 538] width 29 height 26
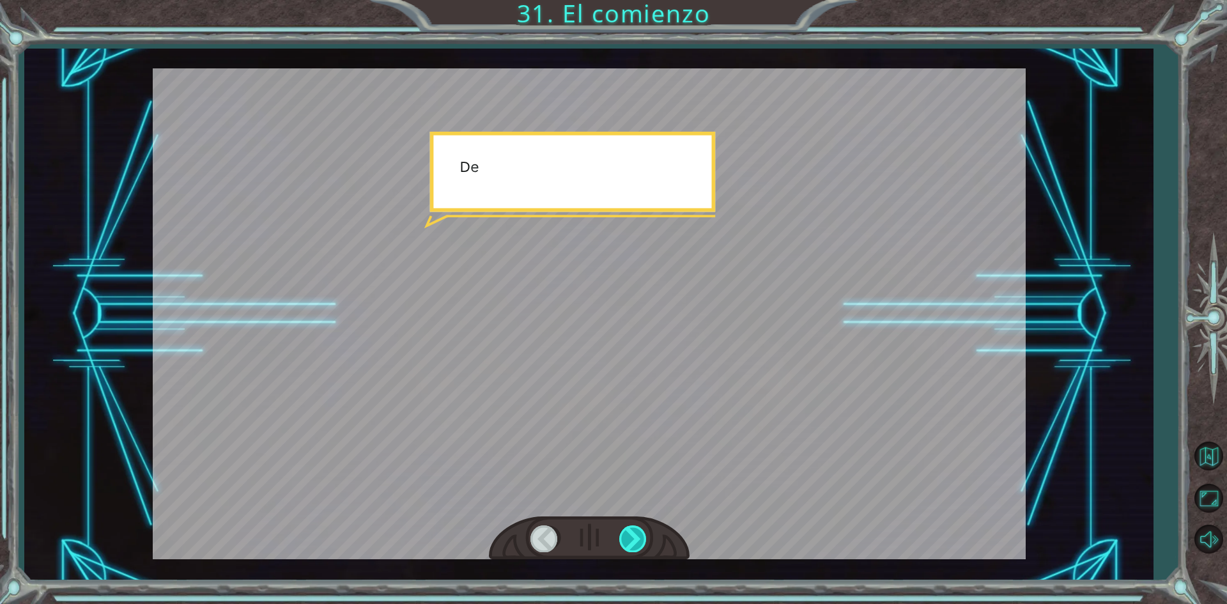
click at [628, 526] on div at bounding box center [633, 538] width 29 height 26
click at [627, 530] on div at bounding box center [633, 538] width 29 height 26
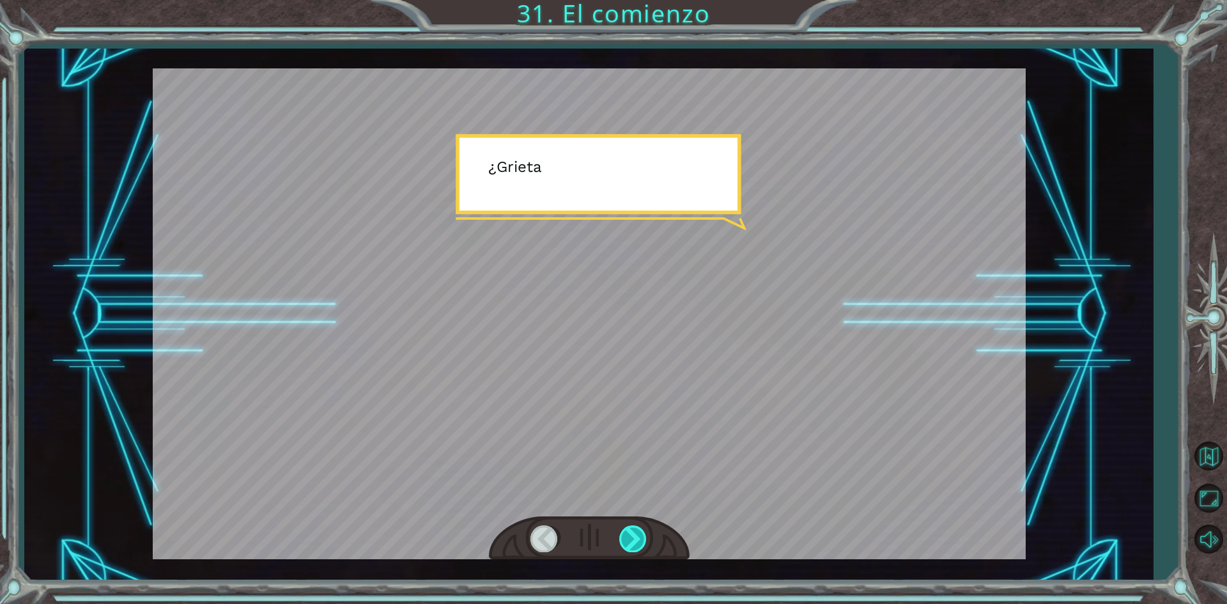
click at [629, 526] on div at bounding box center [633, 538] width 29 height 26
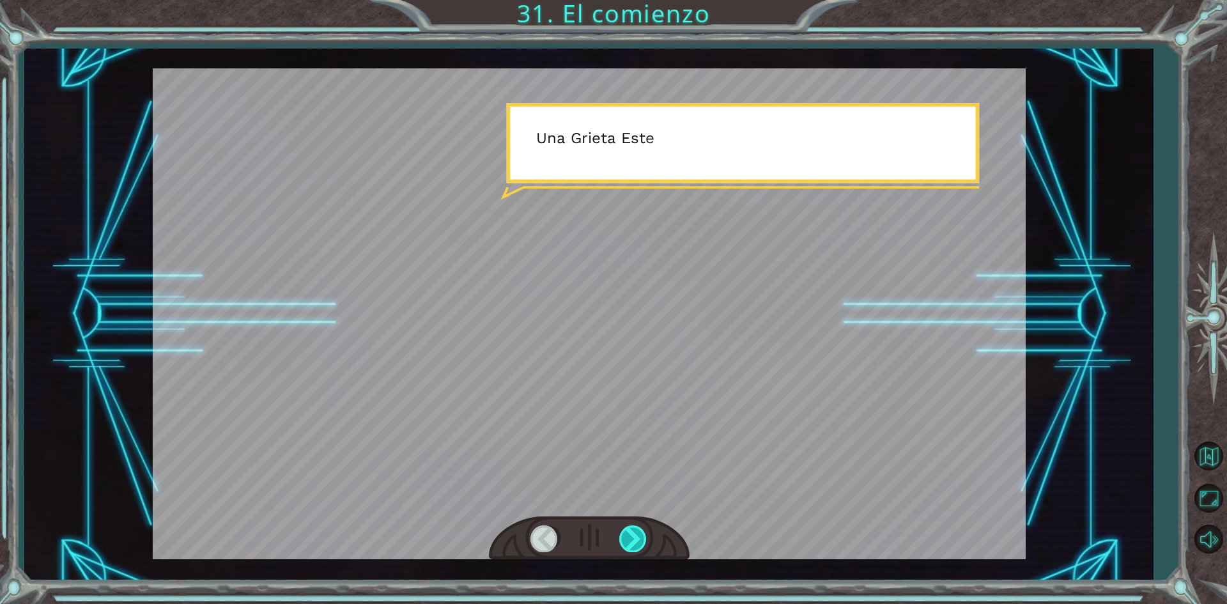
click at [629, 530] on div at bounding box center [633, 538] width 29 height 26
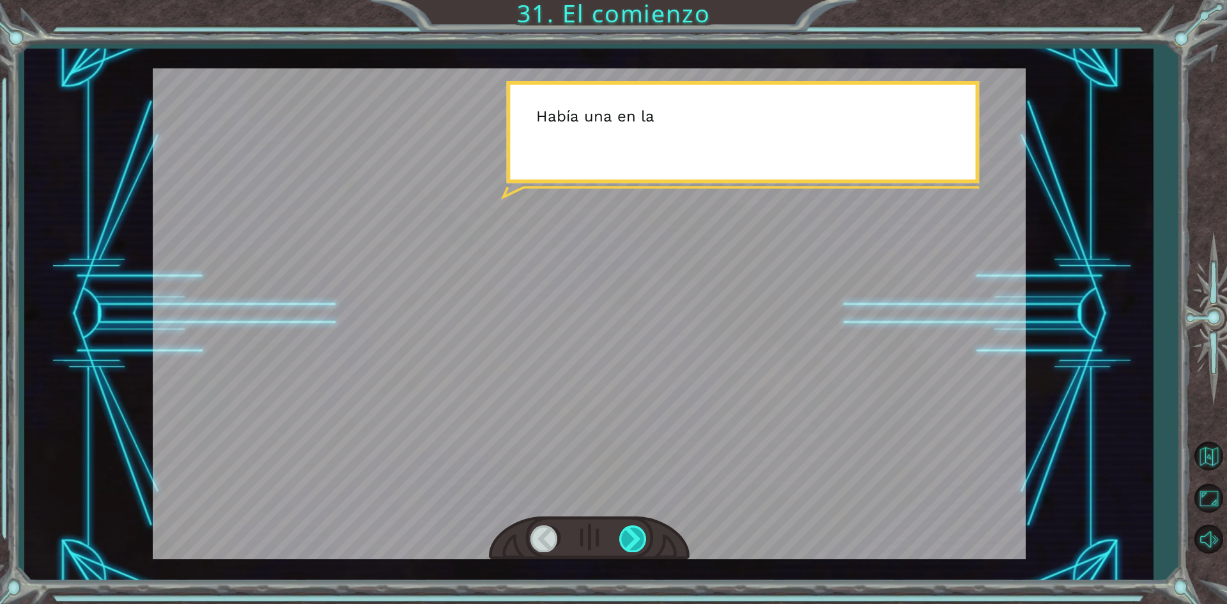
click at [629, 530] on div at bounding box center [633, 538] width 29 height 26
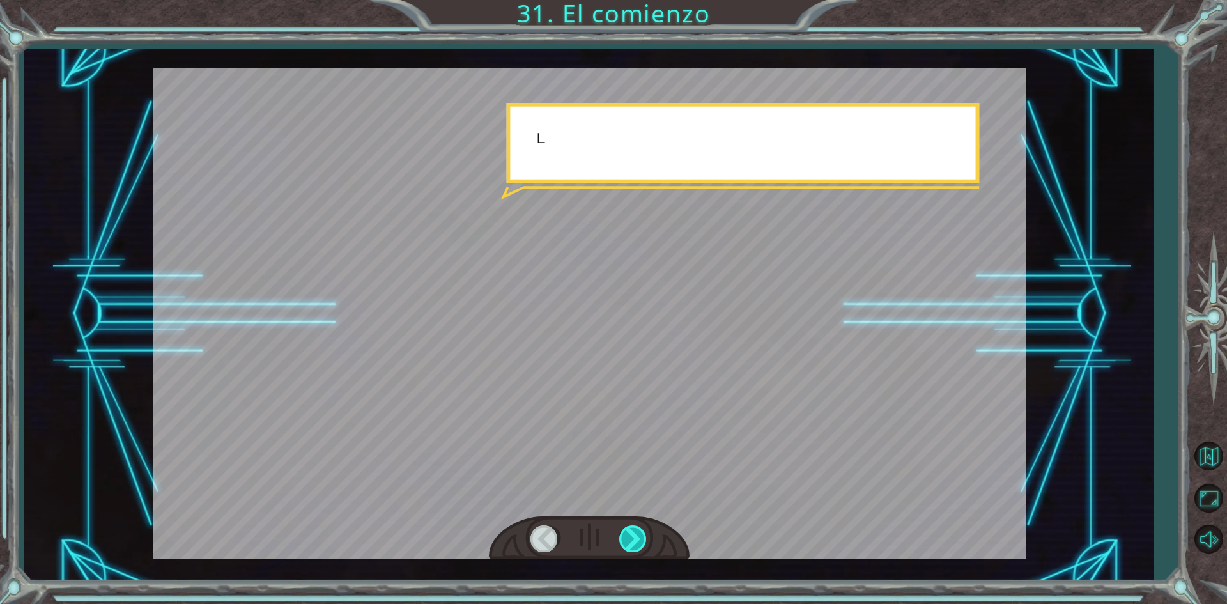
click at [629, 528] on div at bounding box center [633, 538] width 29 height 26
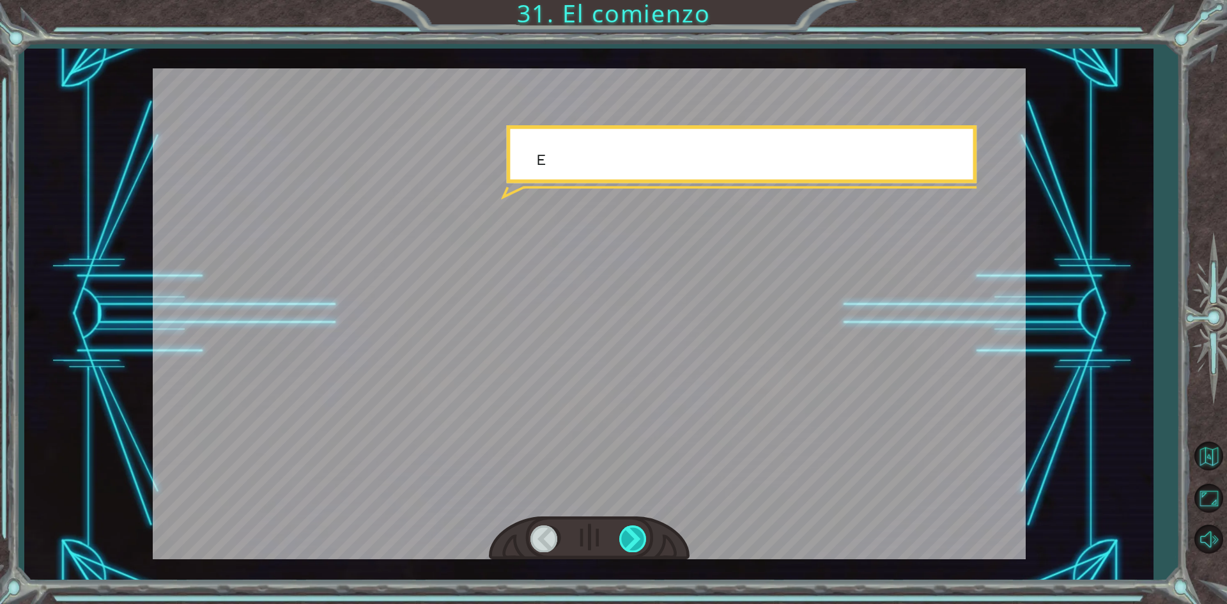
click at [630, 526] on div at bounding box center [633, 538] width 29 height 26
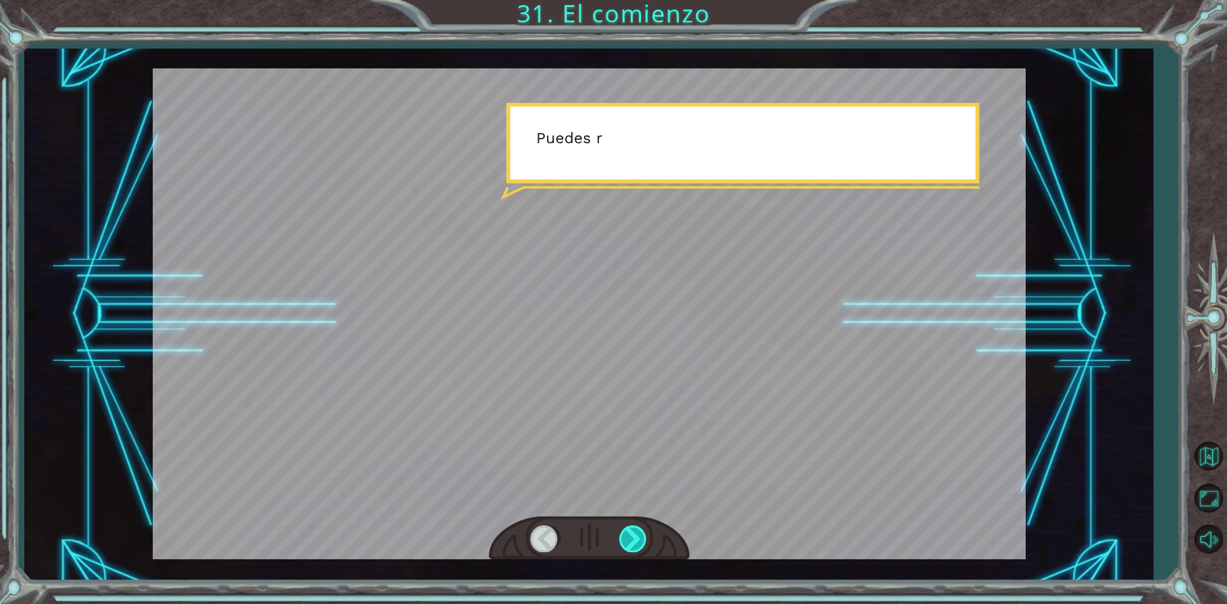
click at [630, 526] on div at bounding box center [633, 538] width 29 height 26
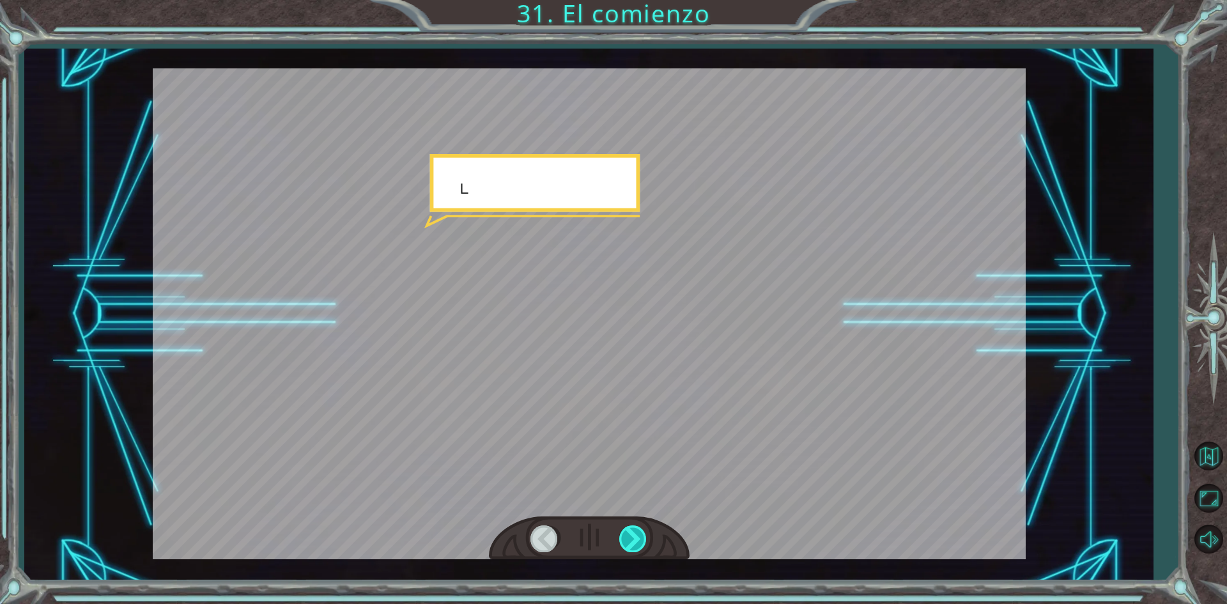
click at [630, 526] on div at bounding box center [633, 538] width 29 height 26
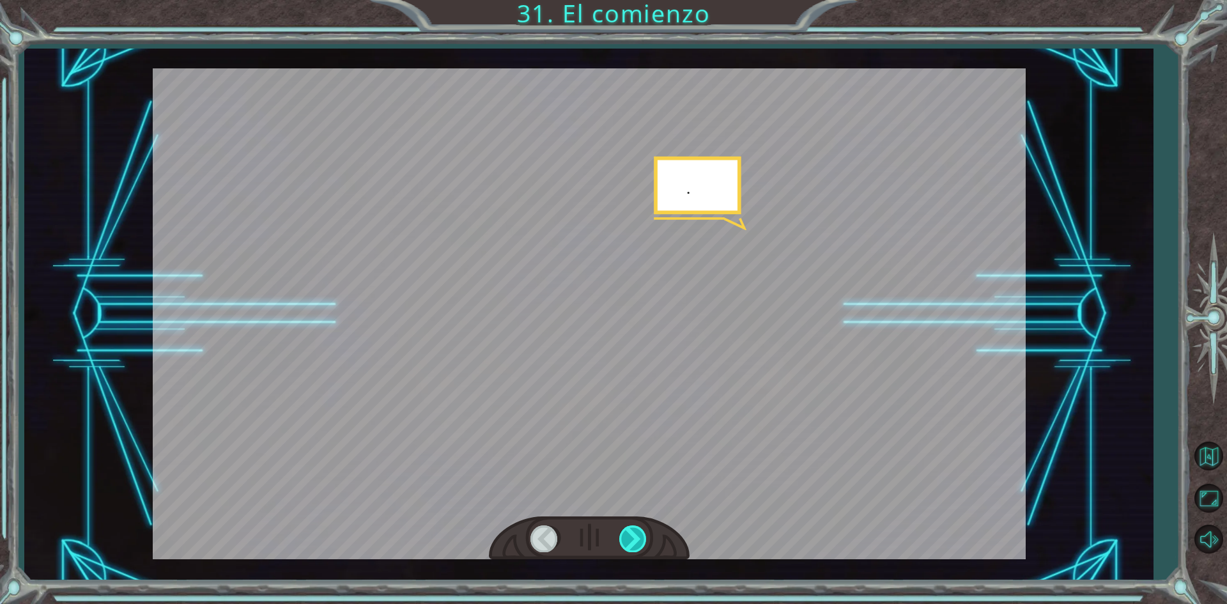
click at [630, 526] on div at bounding box center [633, 538] width 29 height 26
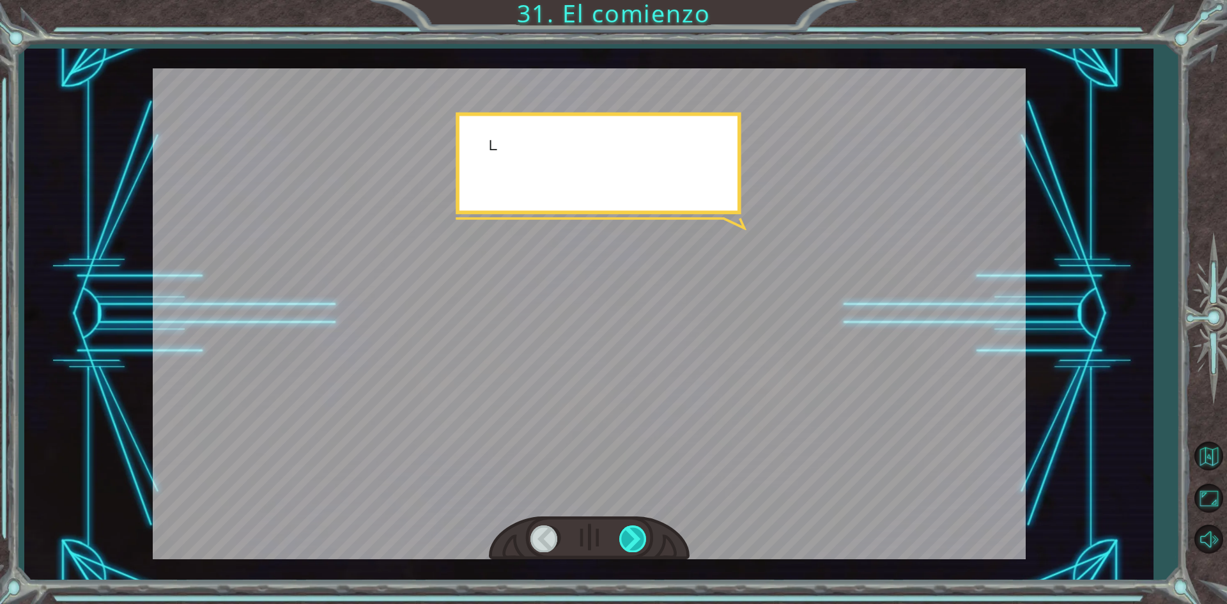
click at [630, 526] on div at bounding box center [633, 538] width 29 height 26
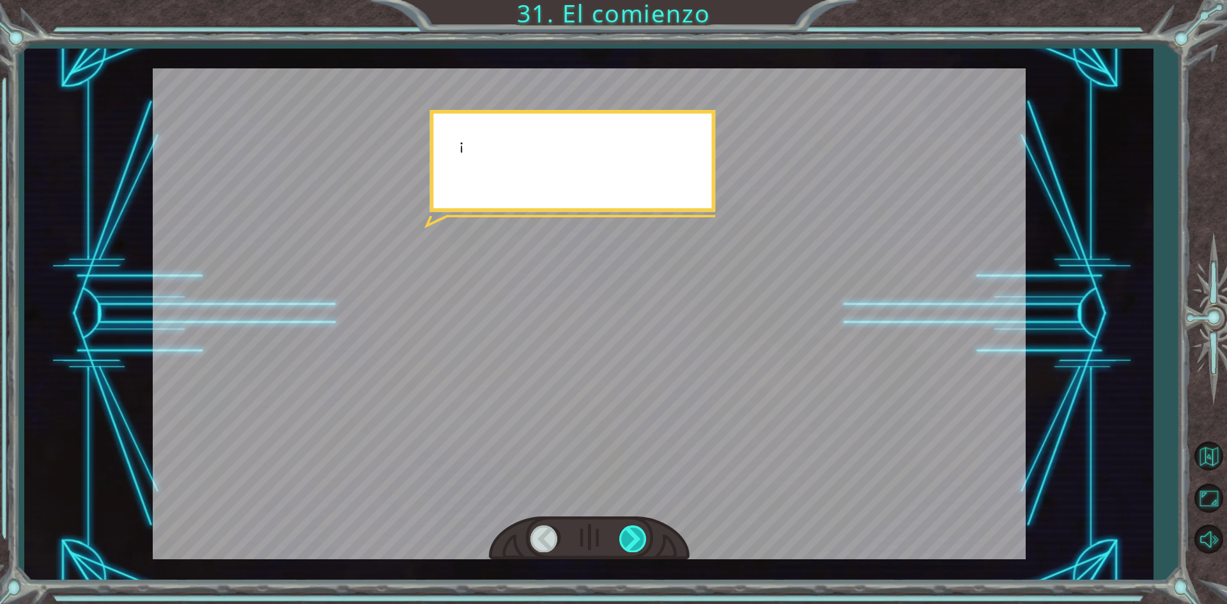
click at [630, 526] on div at bounding box center [633, 538] width 29 height 26
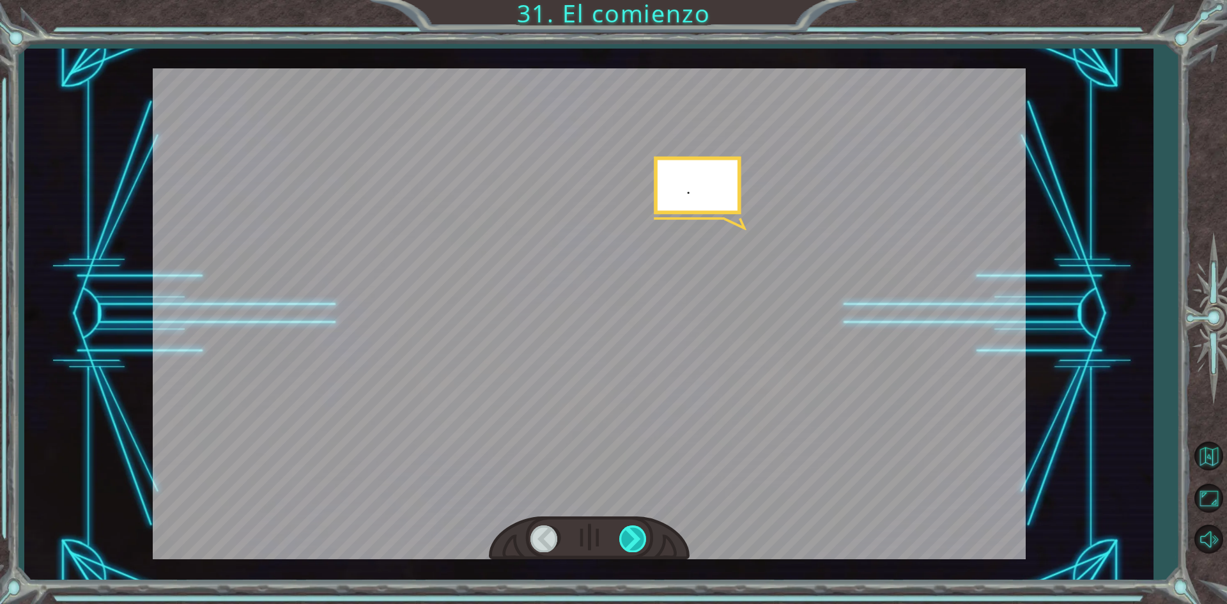
click at [630, 526] on div at bounding box center [633, 538] width 29 height 26
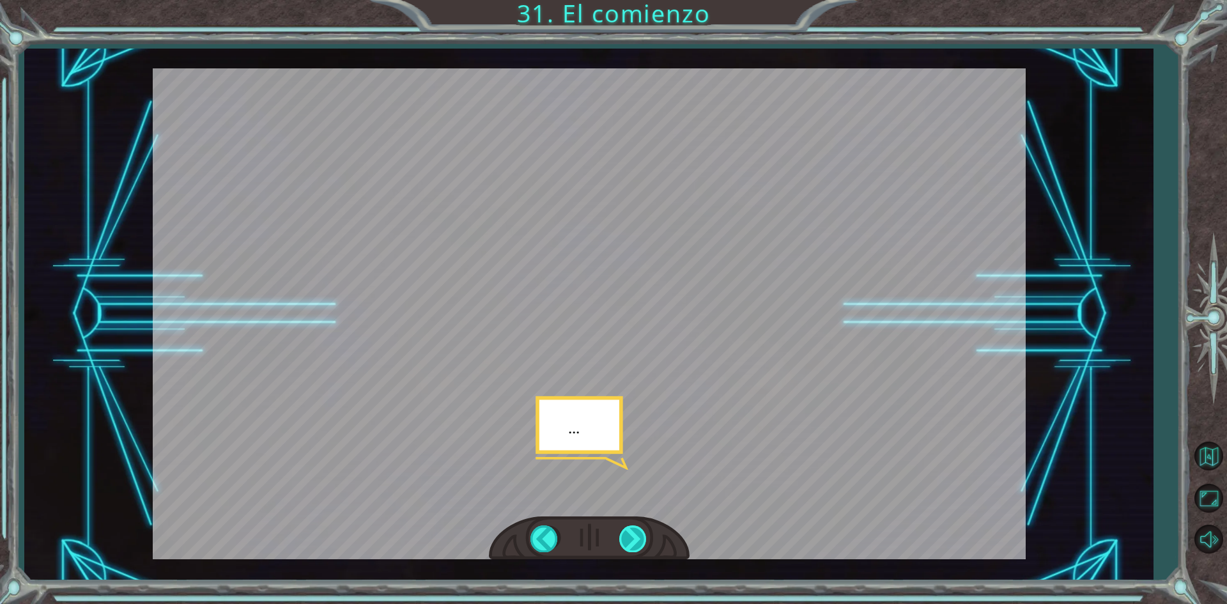
click at [630, 526] on div at bounding box center [633, 538] width 29 height 26
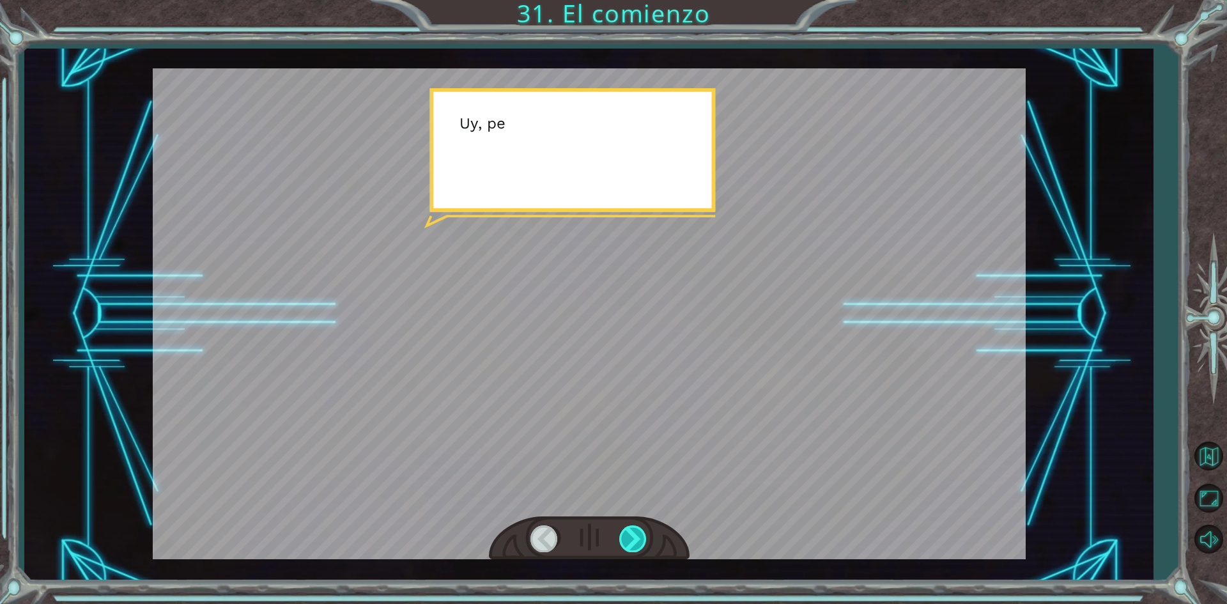
click at [630, 526] on div at bounding box center [633, 538] width 29 height 26
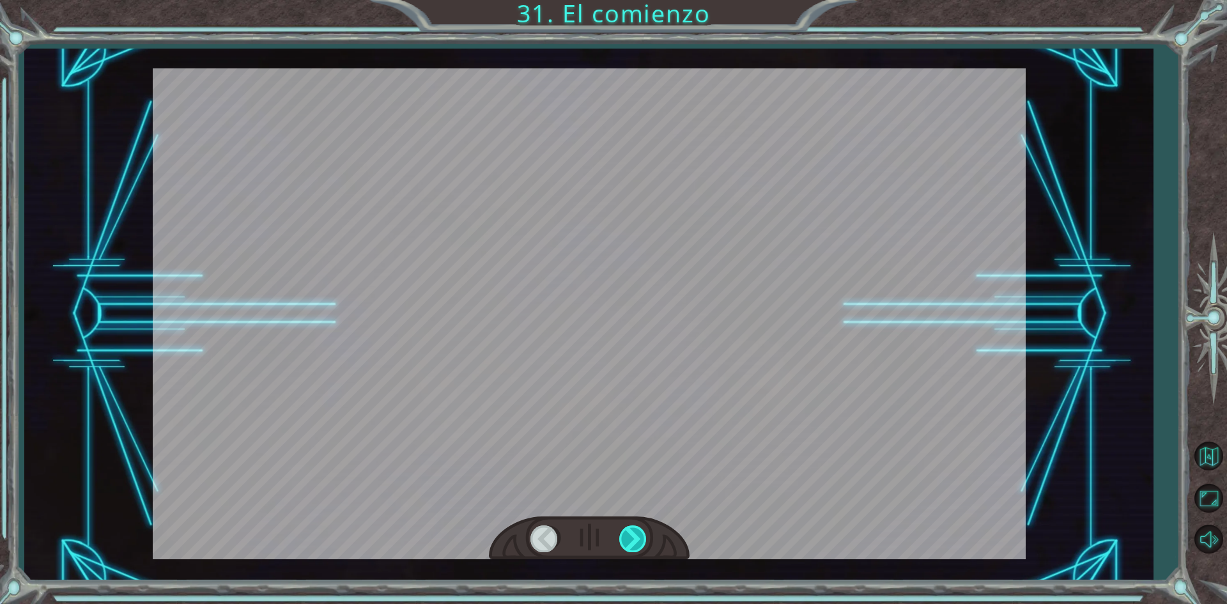
click at [630, 526] on div at bounding box center [633, 538] width 29 height 26
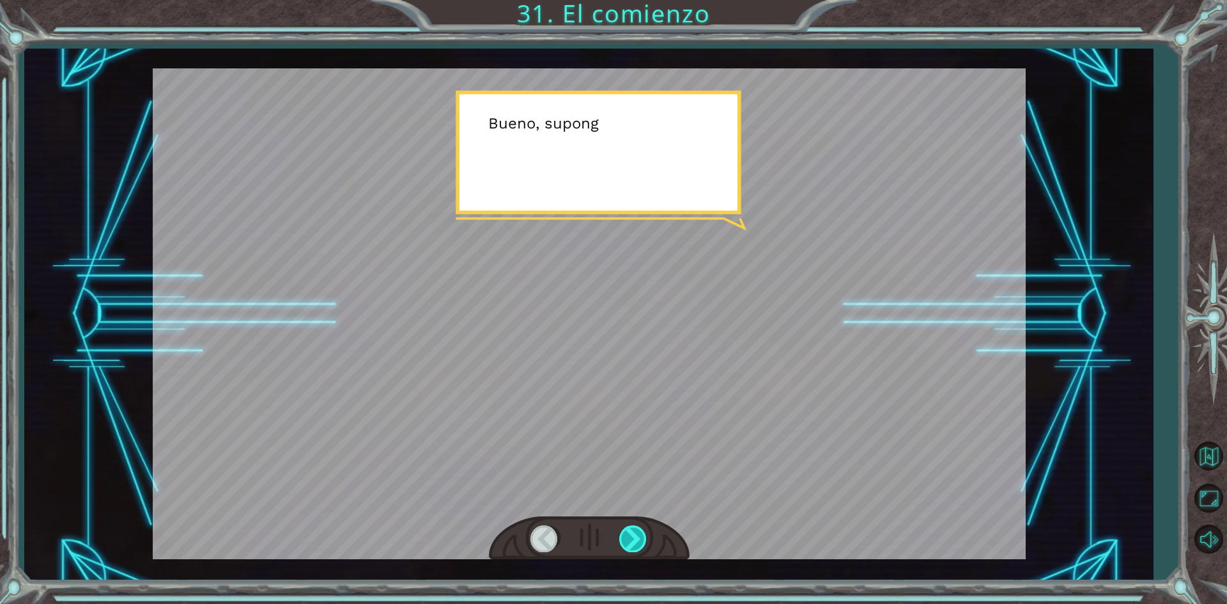
click at [630, 526] on div at bounding box center [633, 538] width 29 height 26
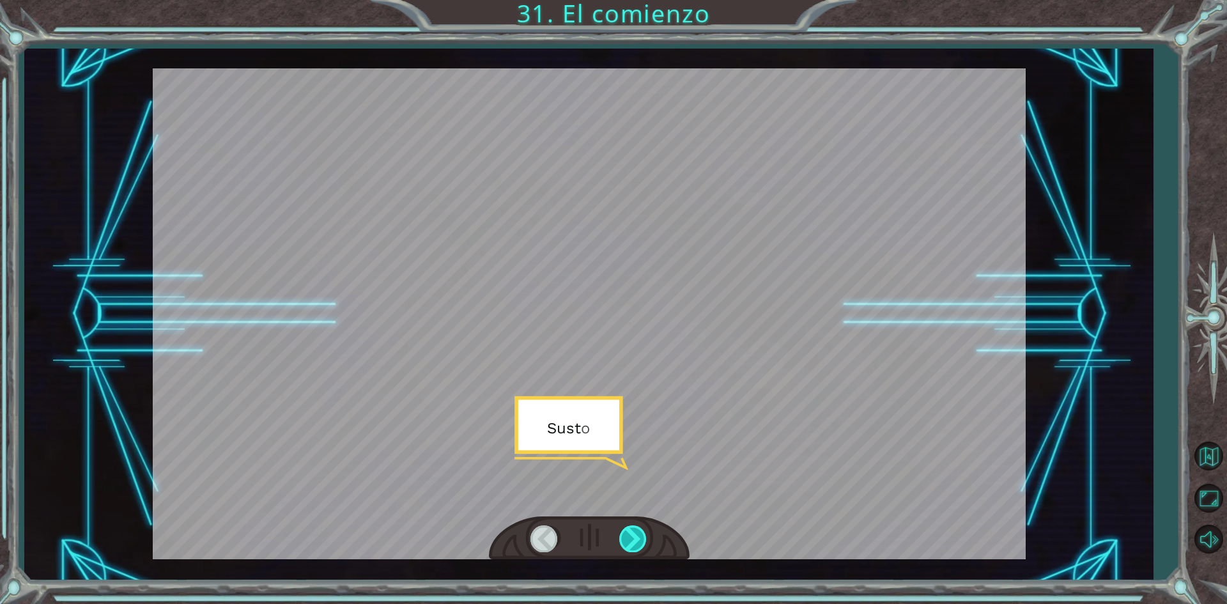
click at [630, 526] on div at bounding box center [633, 538] width 29 height 26
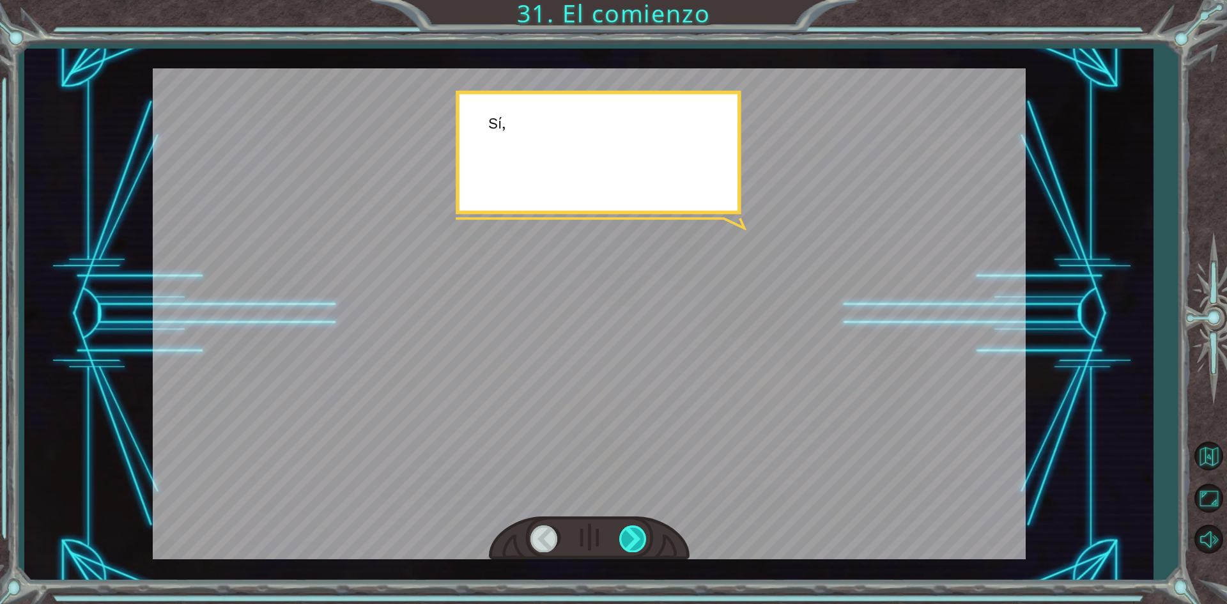
click at [630, 526] on div at bounding box center [633, 538] width 29 height 26
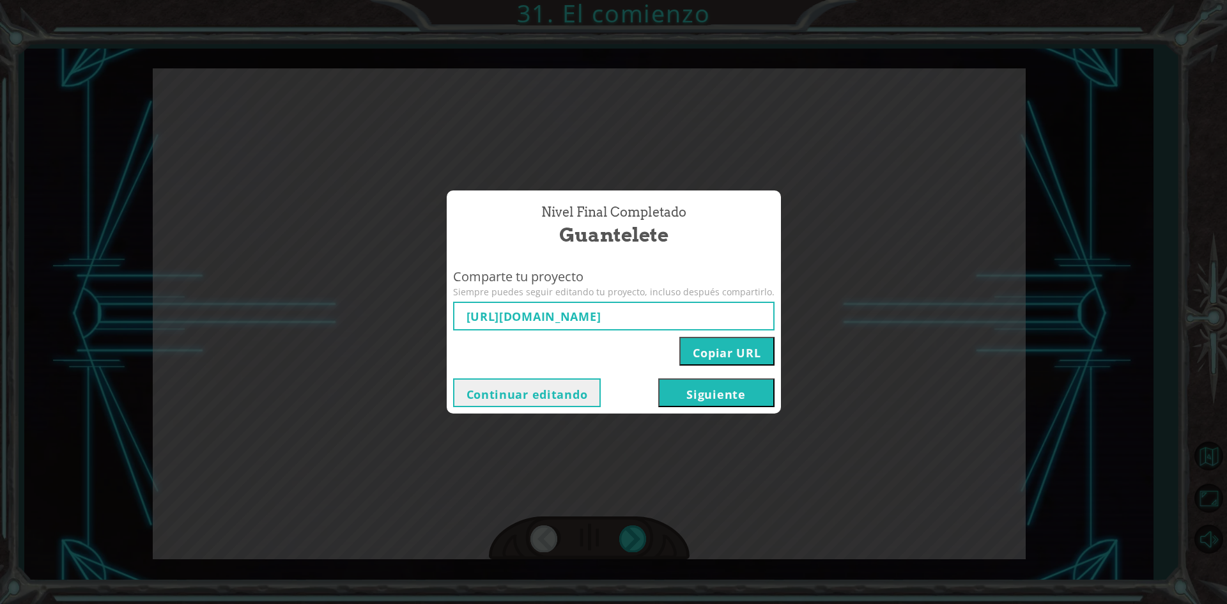
type input "[URL][DOMAIN_NAME]"
click at [698, 401] on button "Siguiente" at bounding box center [716, 392] width 116 height 29
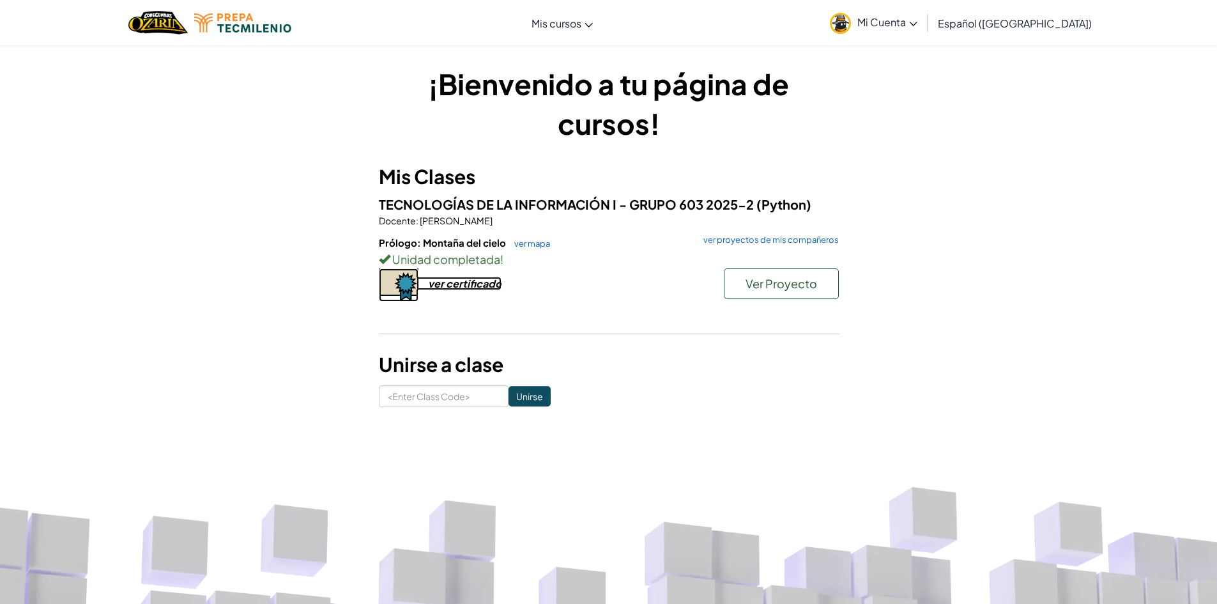
click at [449, 277] on div "ver certificado" at bounding box center [464, 283] width 73 height 13
